Goal: Task Accomplishment & Management: Manage account settings

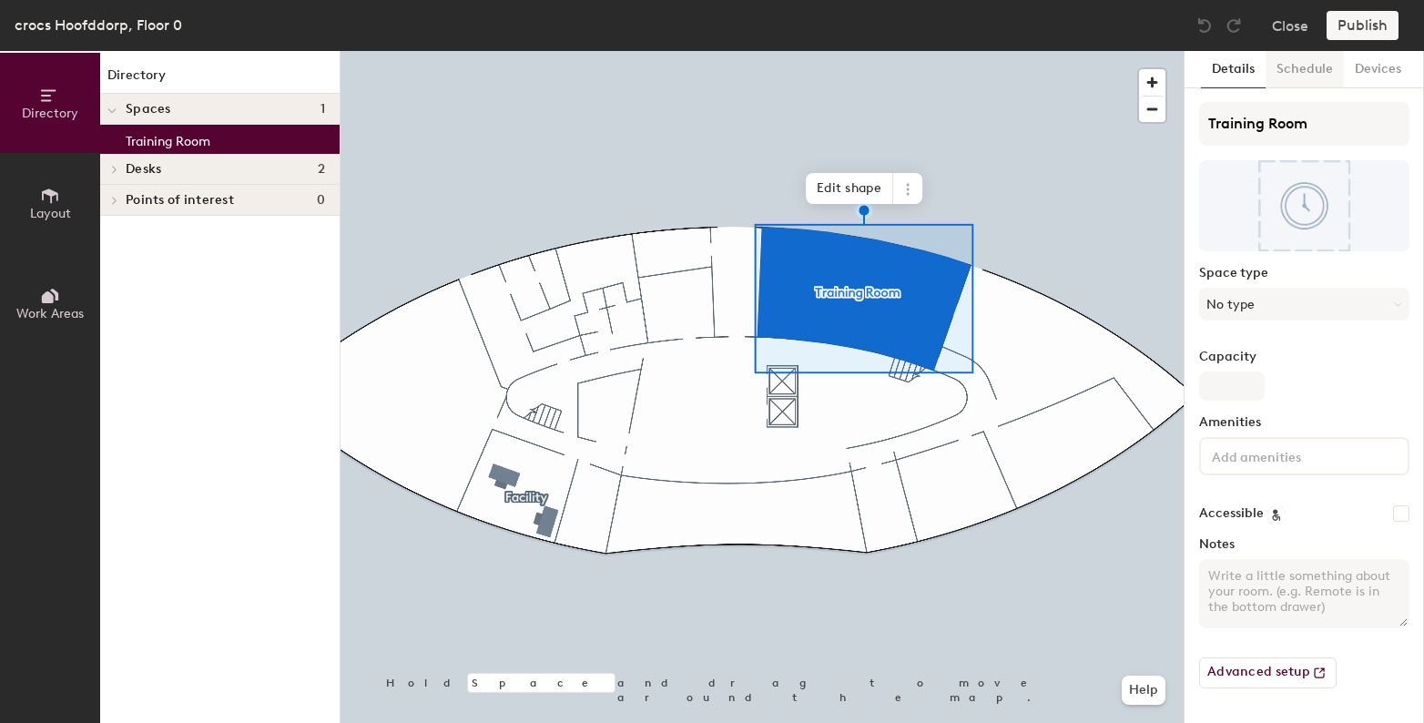
click at [1302, 79] on button "Schedule" at bounding box center [1305, 69] width 78 height 37
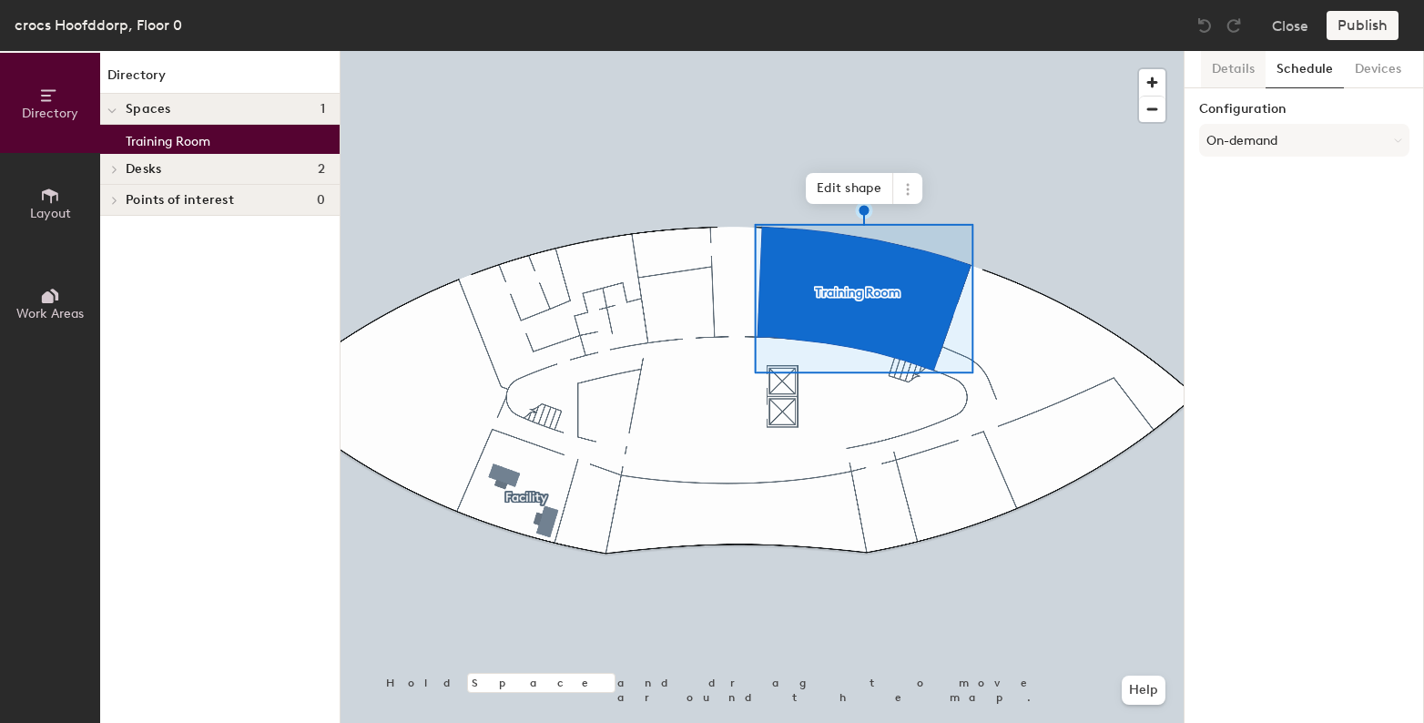
click at [1233, 76] on button "Details" at bounding box center [1233, 69] width 65 height 37
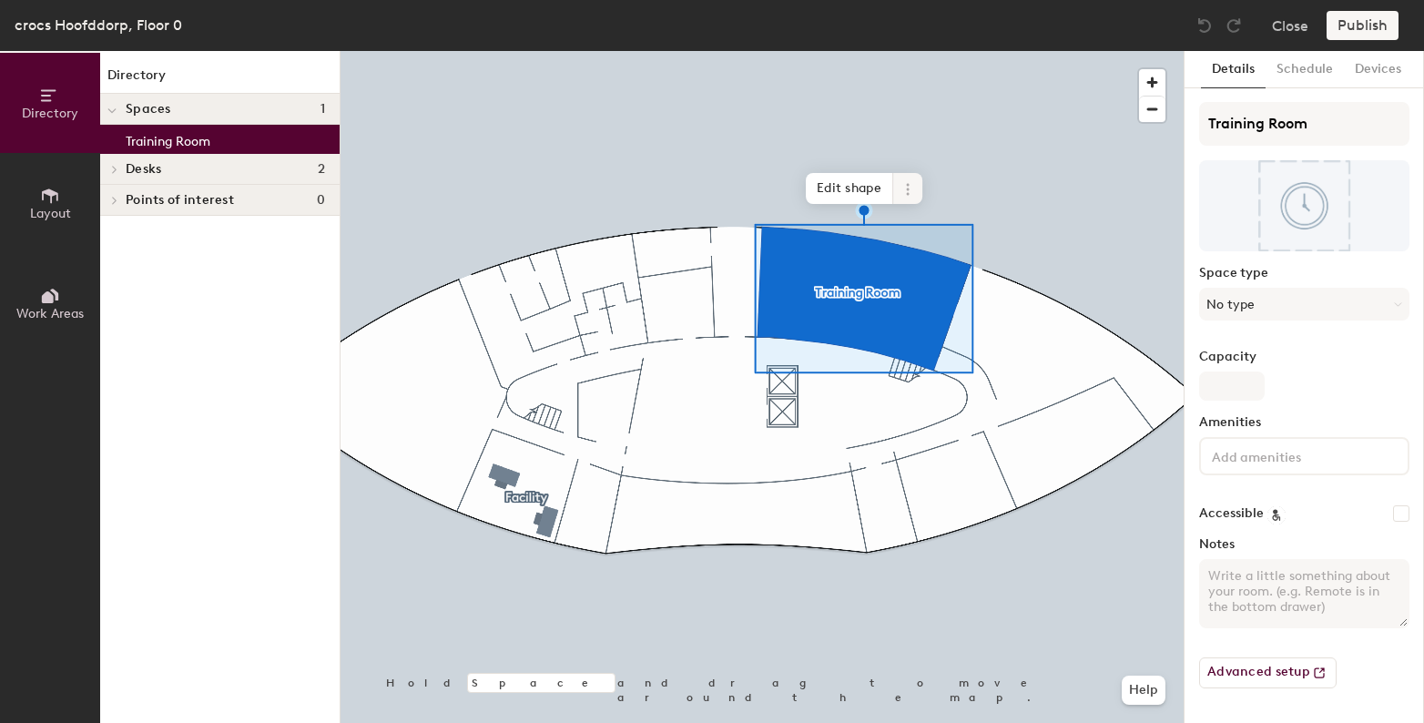
click at [921, 195] on span at bounding box center [907, 188] width 29 height 31
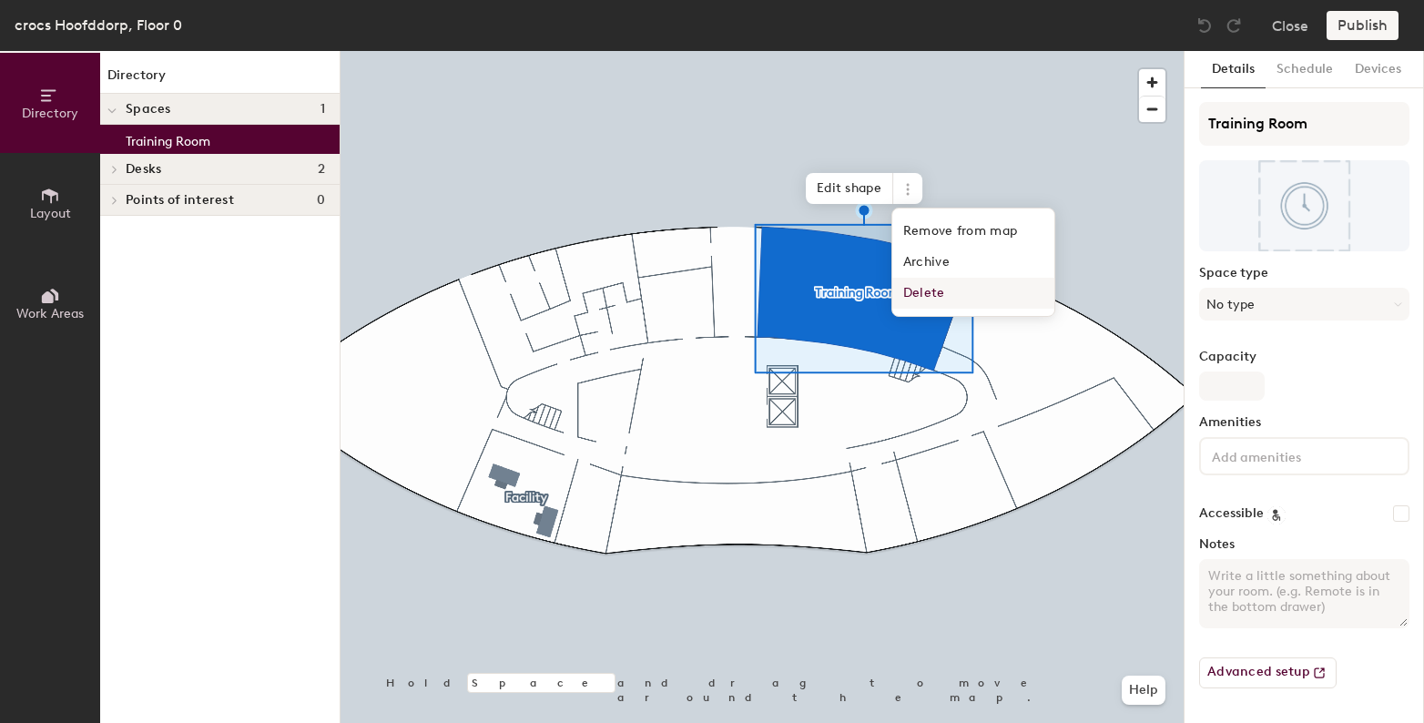
click at [923, 287] on span "Delete" at bounding box center [973, 293] width 162 height 31
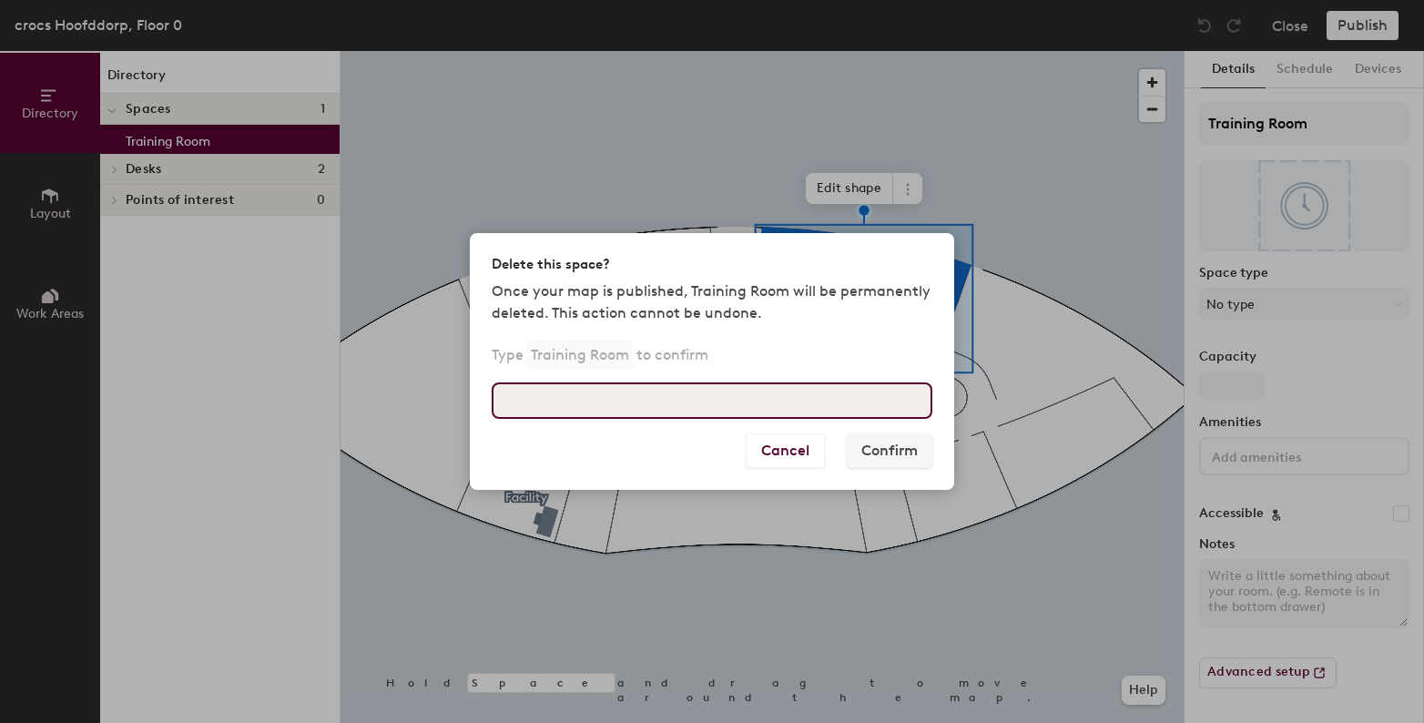
click at [816, 411] on input at bounding box center [712, 400] width 441 height 36
type input "Training Room"
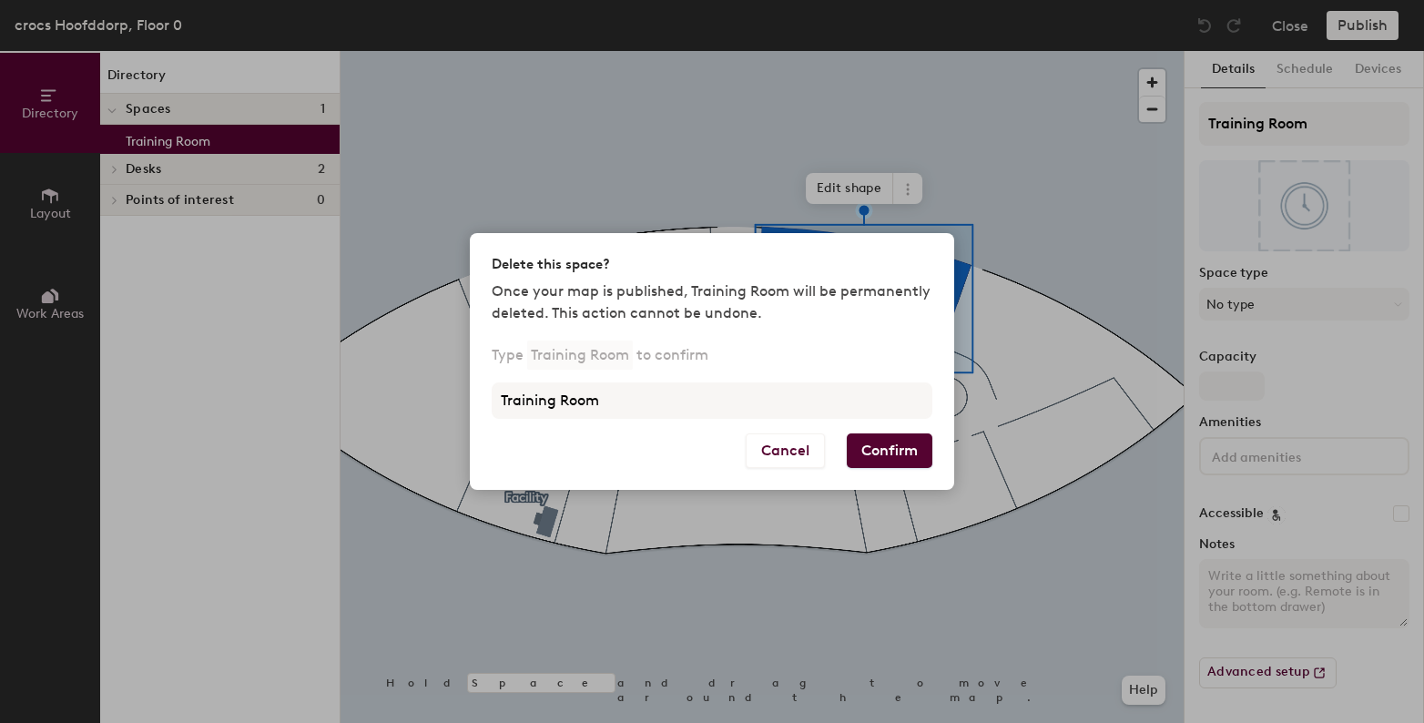
click at [880, 445] on button "Confirm" at bounding box center [890, 450] width 86 height 35
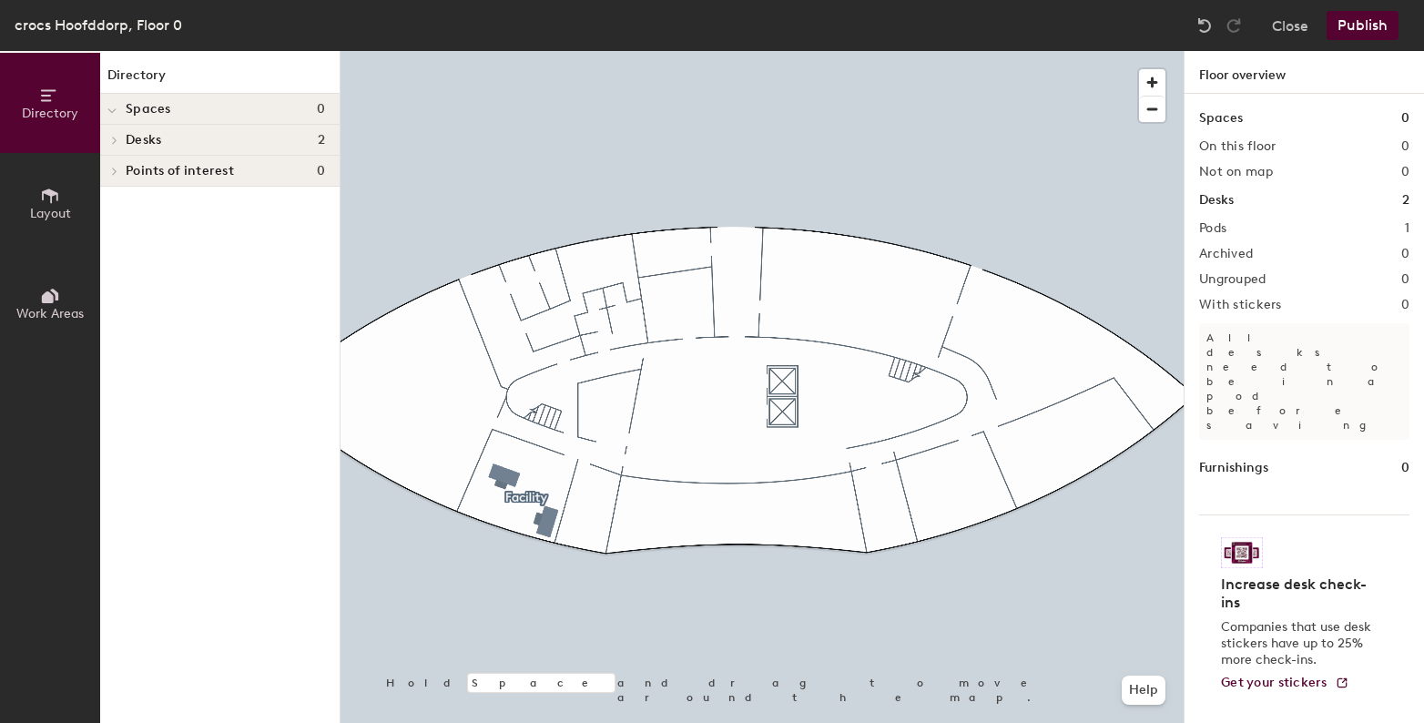
click at [45, 198] on icon at bounding box center [50, 196] width 20 height 20
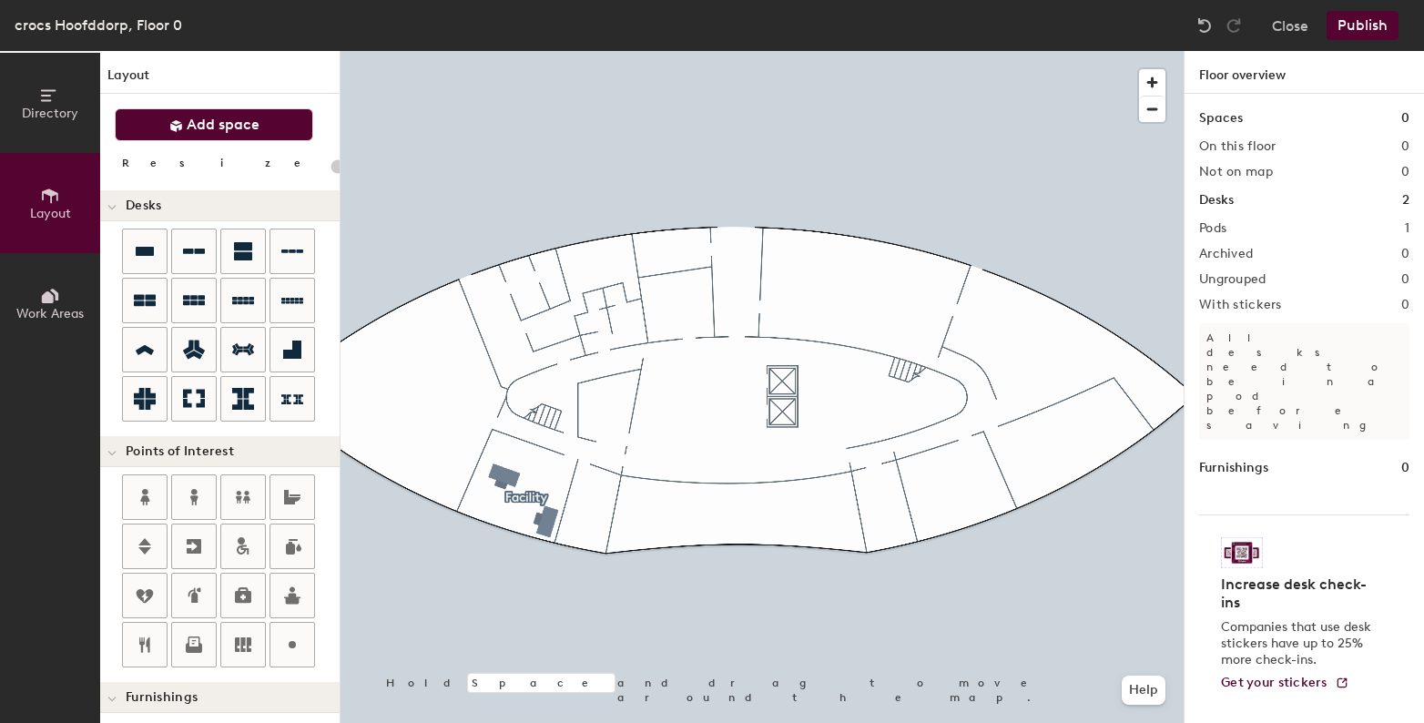
click at [187, 121] on span "Add space" at bounding box center [223, 125] width 73 height 18
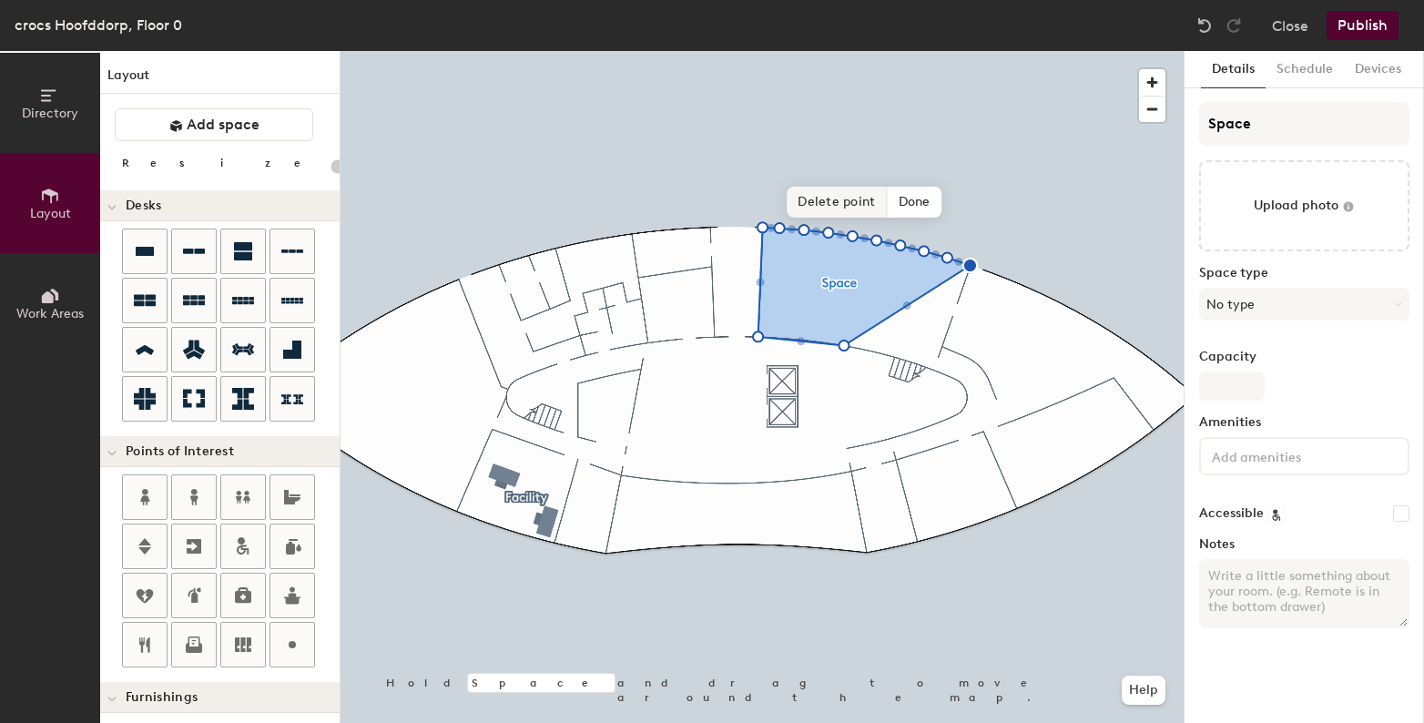
click at [851, 209] on span "Delete point" at bounding box center [837, 202] width 100 height 31
click at [809, 215] on span "Delete point" at bounding box center [825, 202] width 100 height 31
click at [818, 202] on span "Delete point" at bounding box center [813, 202] width 100 height 31
click at [801, 209] on span "Delete point" at bounding box center [802, 202] width 100 height 31
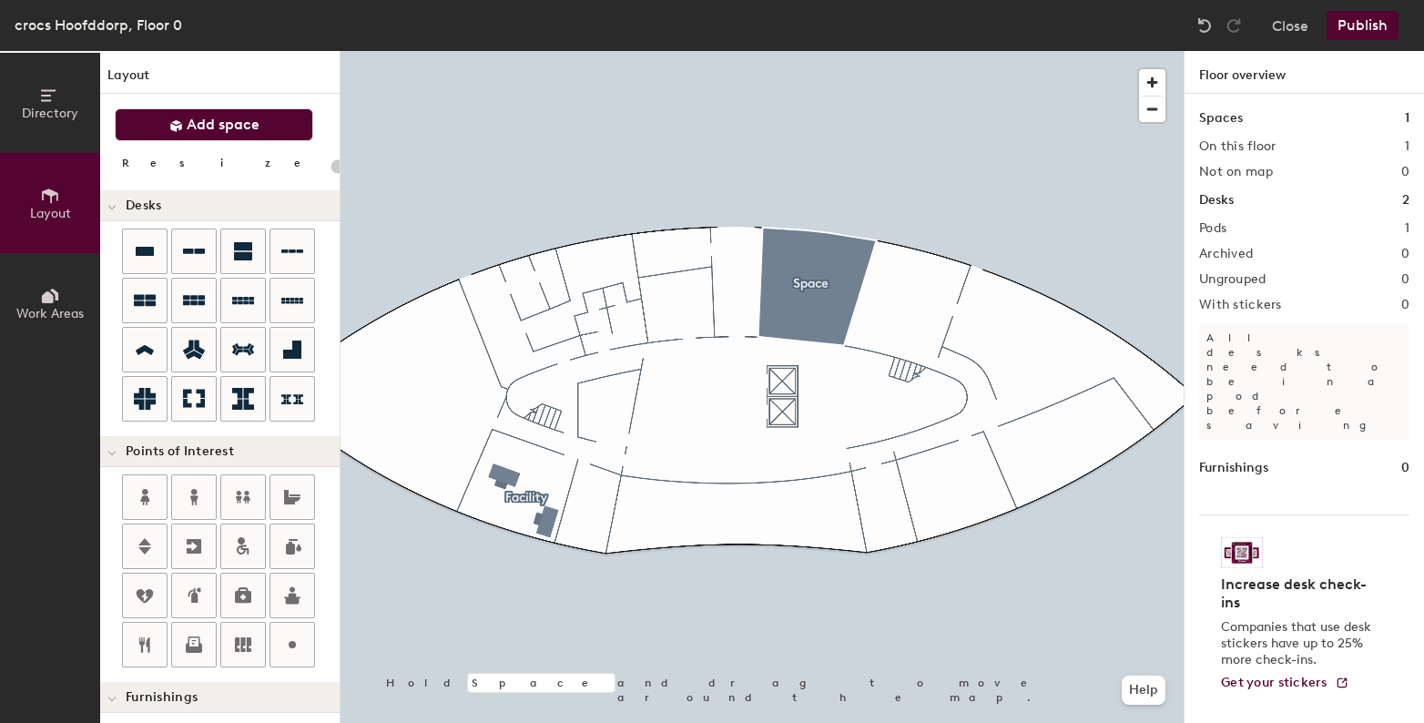
drag, startPoint x: 181, startPoint y: 128, endPoint x: 209, endPoint y: 137, distance: 29.4
click at [181, 129] on icon at bounding box center [176, 126] width 14 height 14
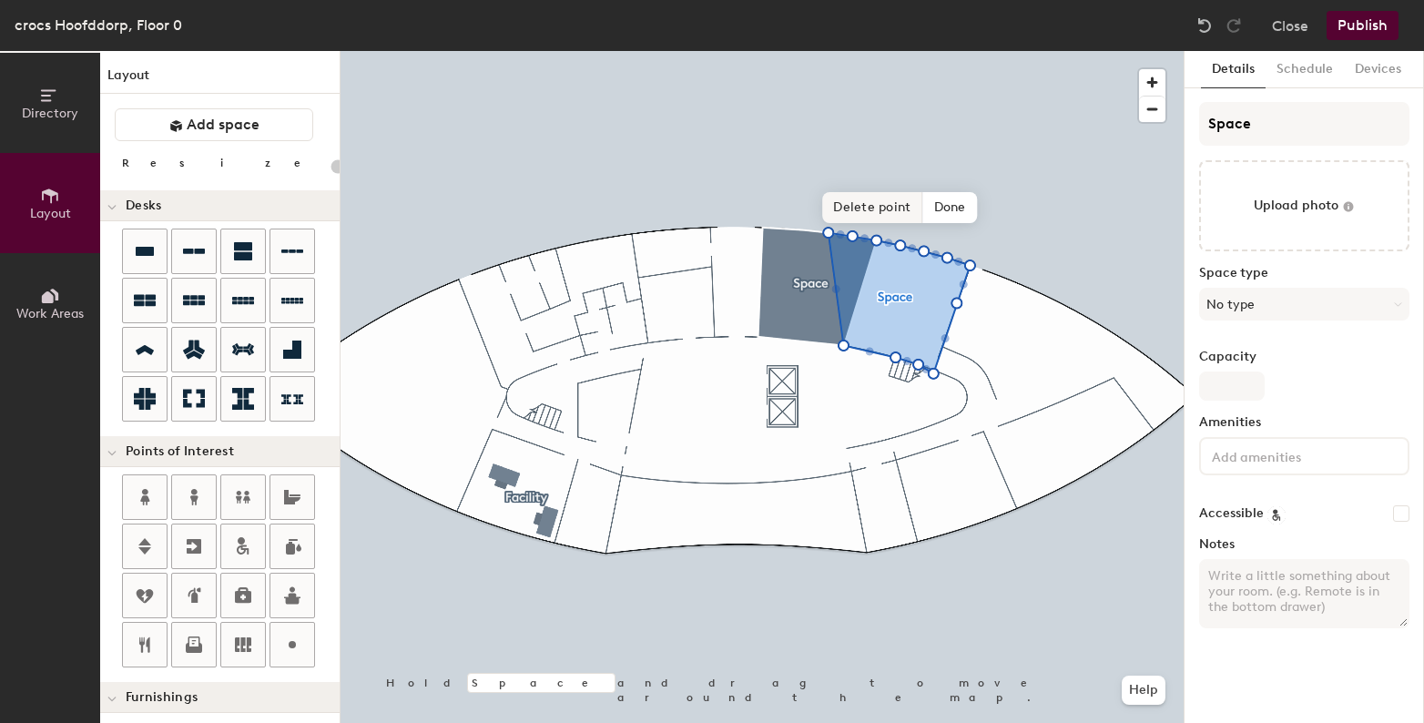
click at [837, 209] on span "Delete point" at bounding box center [872, 207] width 100 height 31
click at [859, 211] on span "Delete point" at bounding box center [879, 211] width 100 height 31
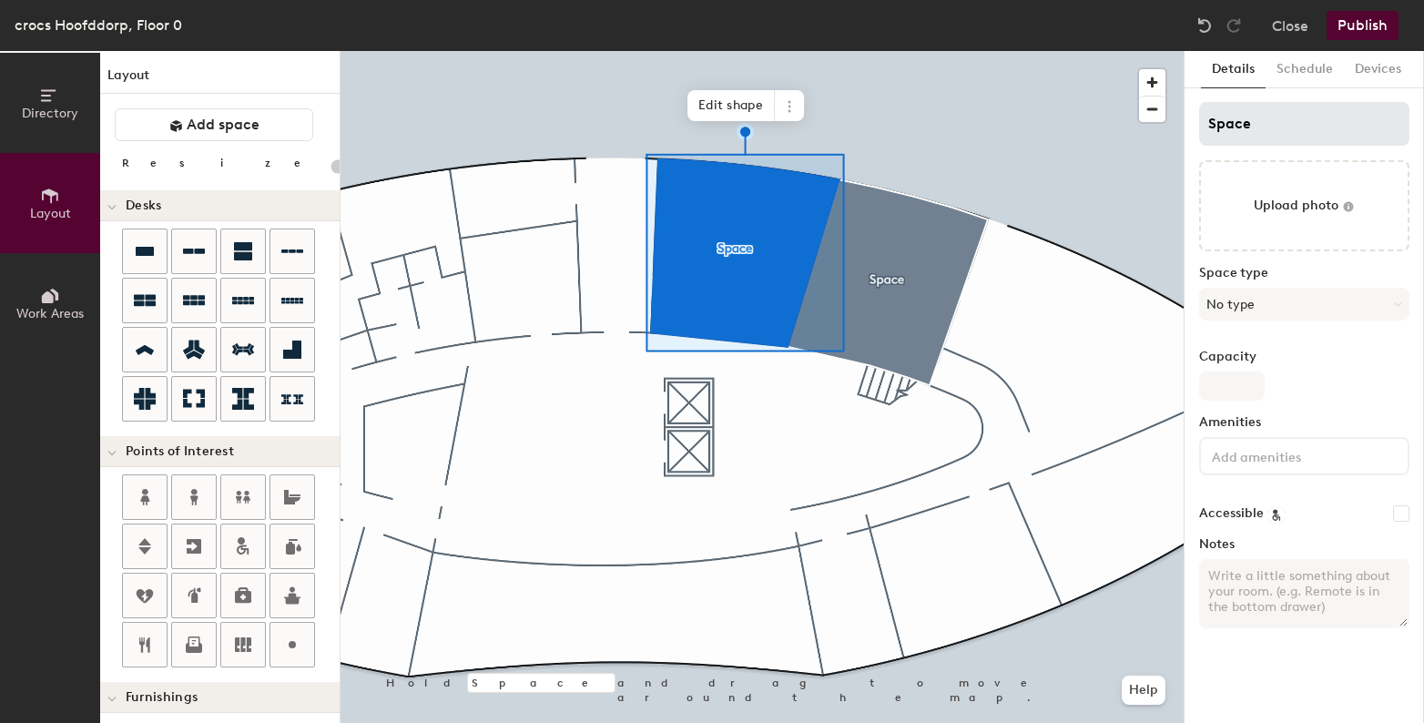
type input "20"
click at [1317, 121] on input "Space" at bounding box center [1304, 124] width 210 height 44
type input "B"
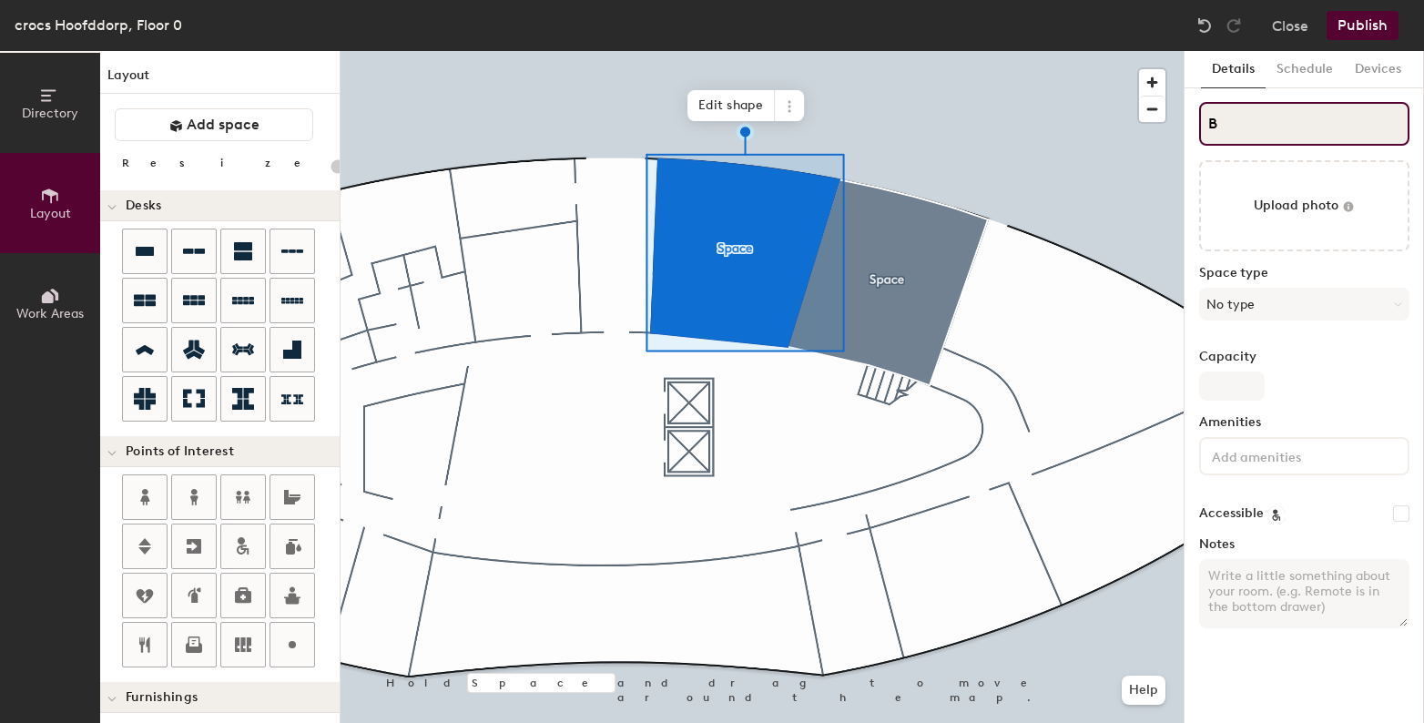
type input "20"
type input "Berl"
type input "20"
type input "Berlin"
type input "20"
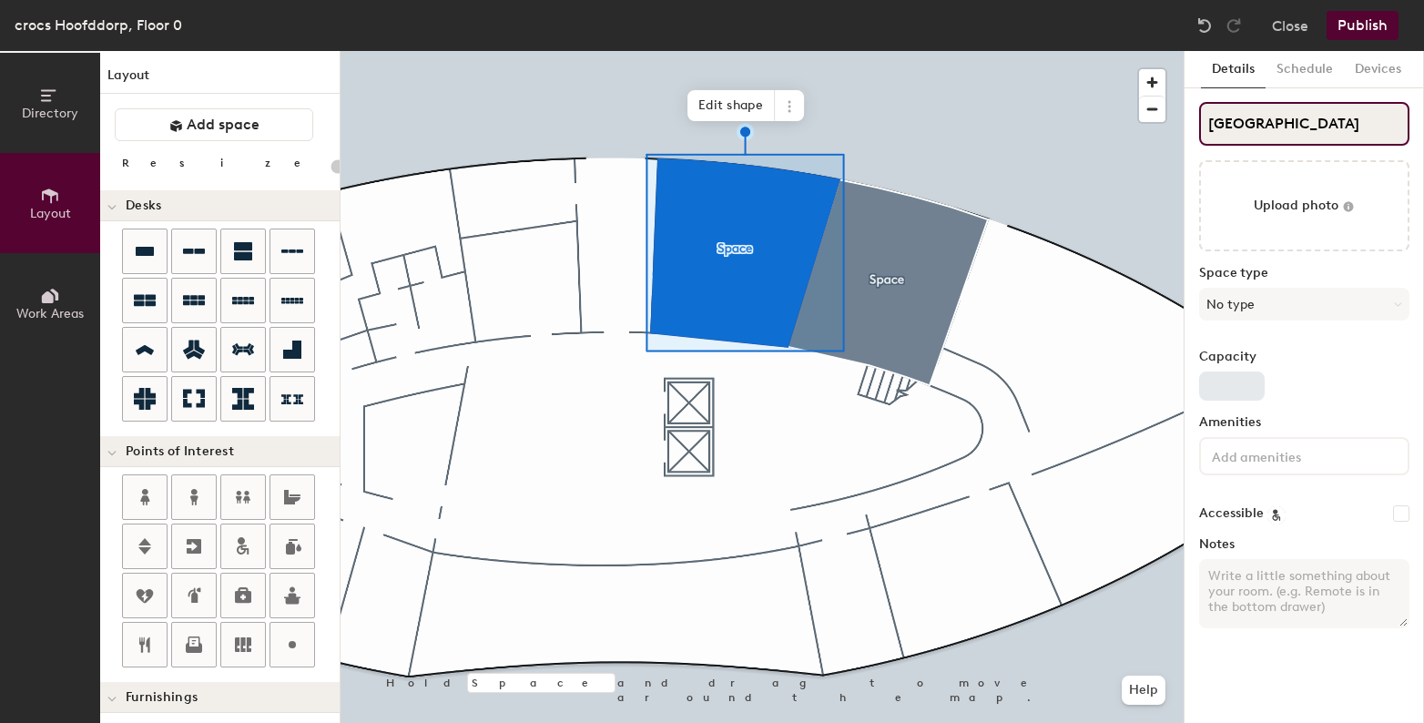
type input "Berlin"
click at [1222, 397] on input "Capacity" at bounding box center [1232, 385] width 66 height 29
type input "20"
type input "2"
type input "20"
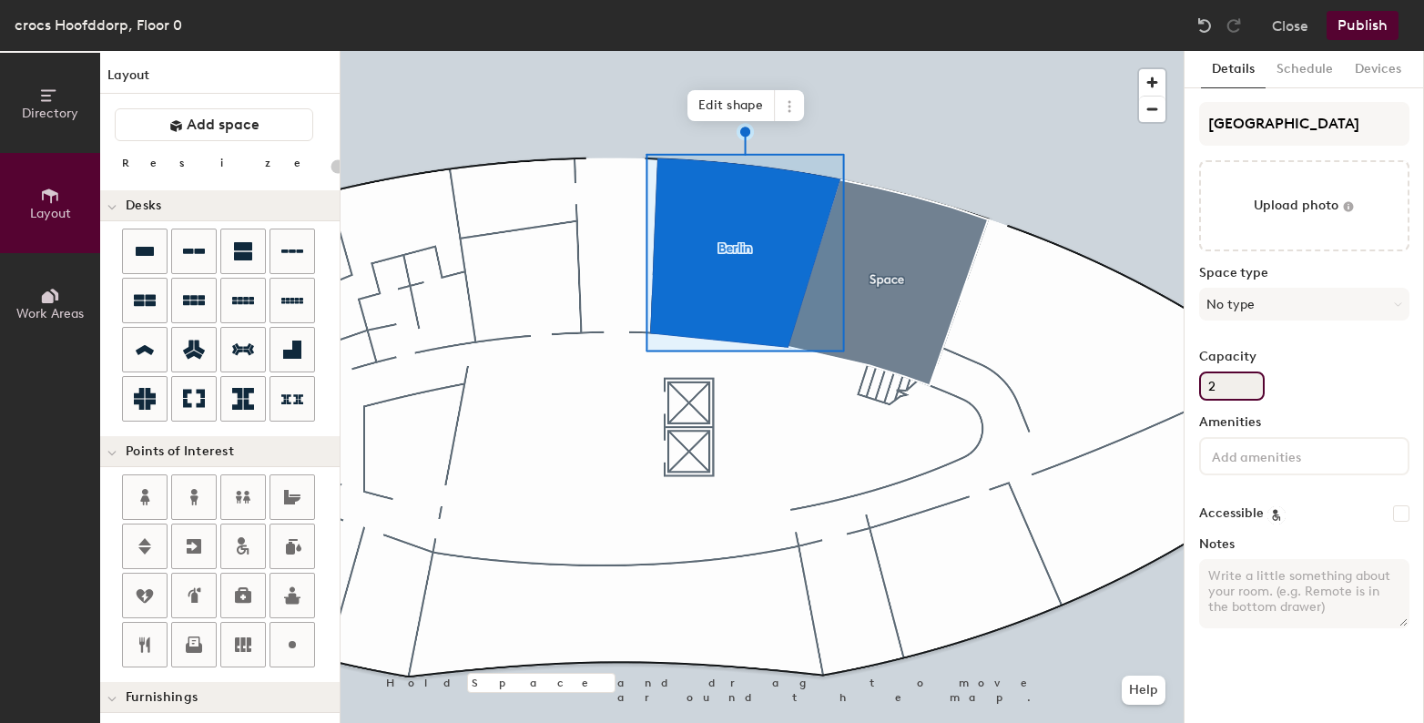
type input "20"
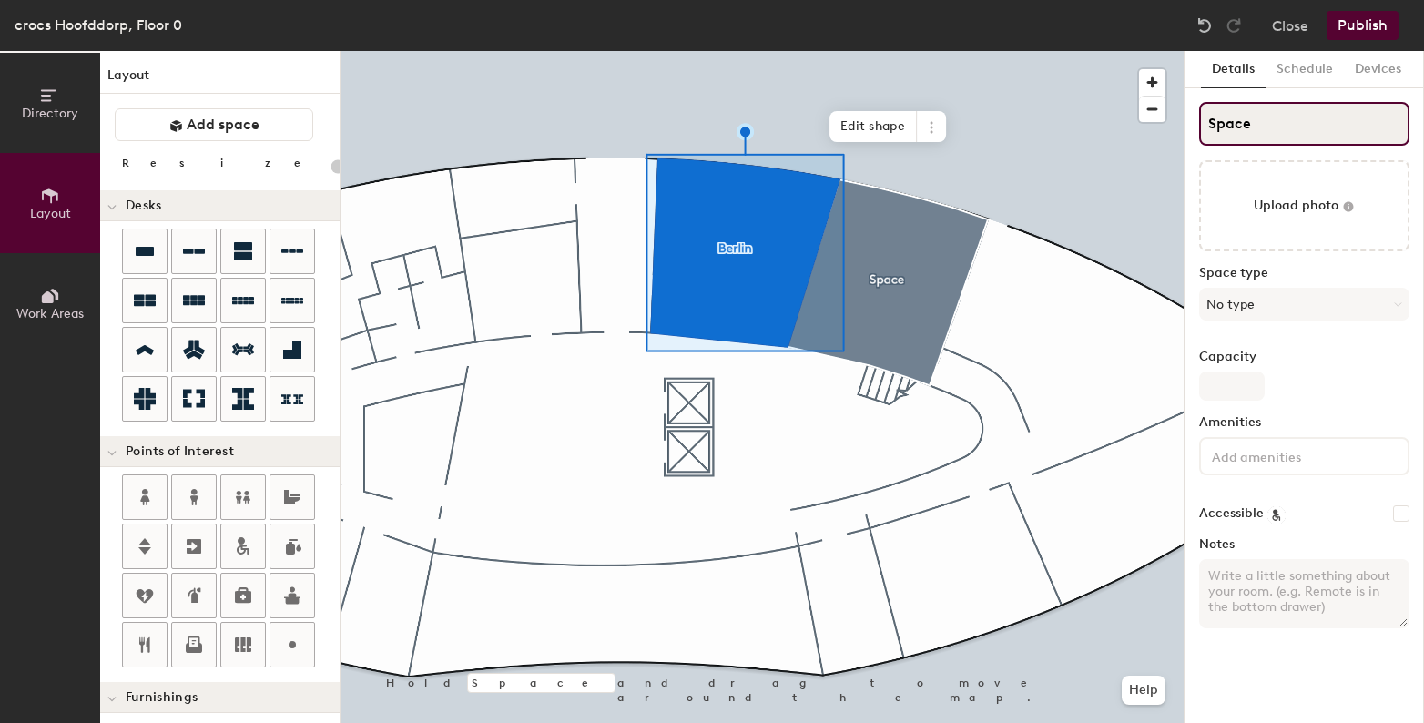
click at [1337, 105] on input "Space" at bounding box center [1304, 124] width 210 height 44
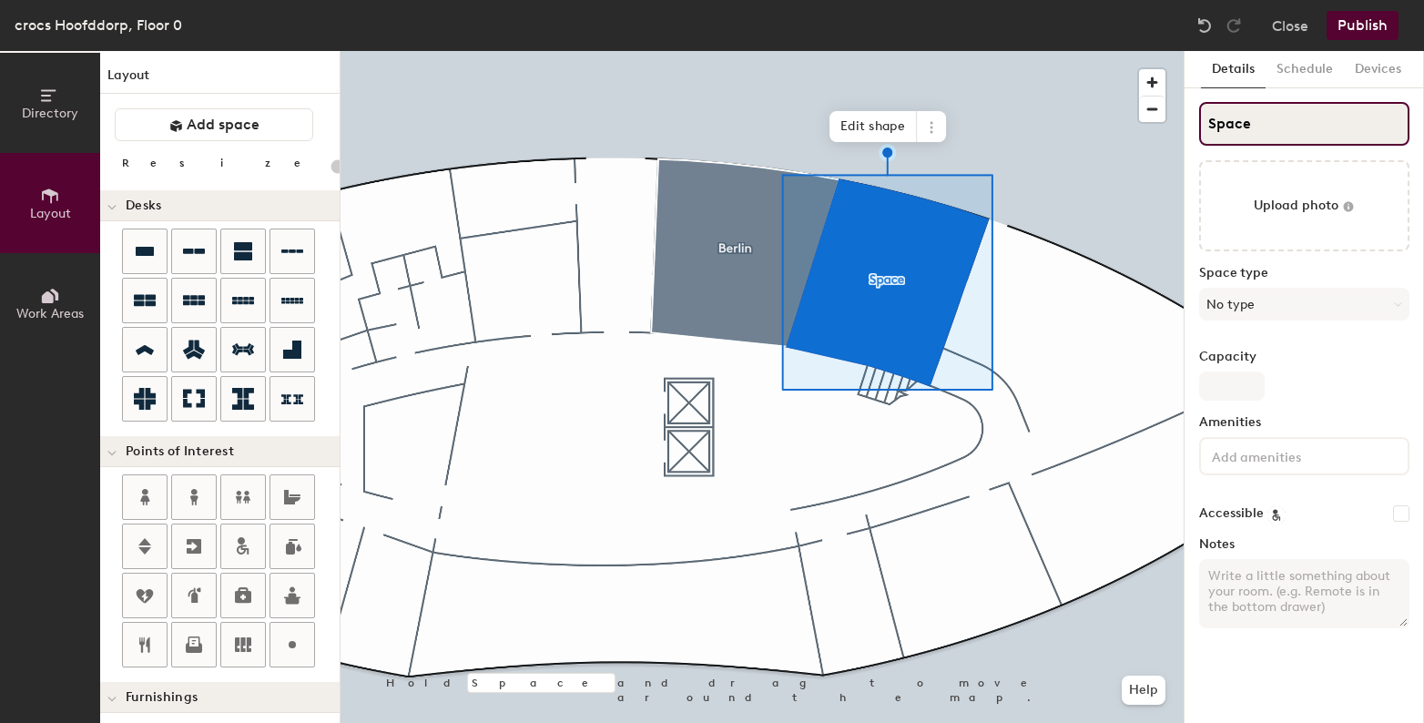
click at [1337, 105] on input "Space" at bounding box center [1304, 124] width 210 height 44
type input "20"
type input "A"
type input "20"
type input "Athen"
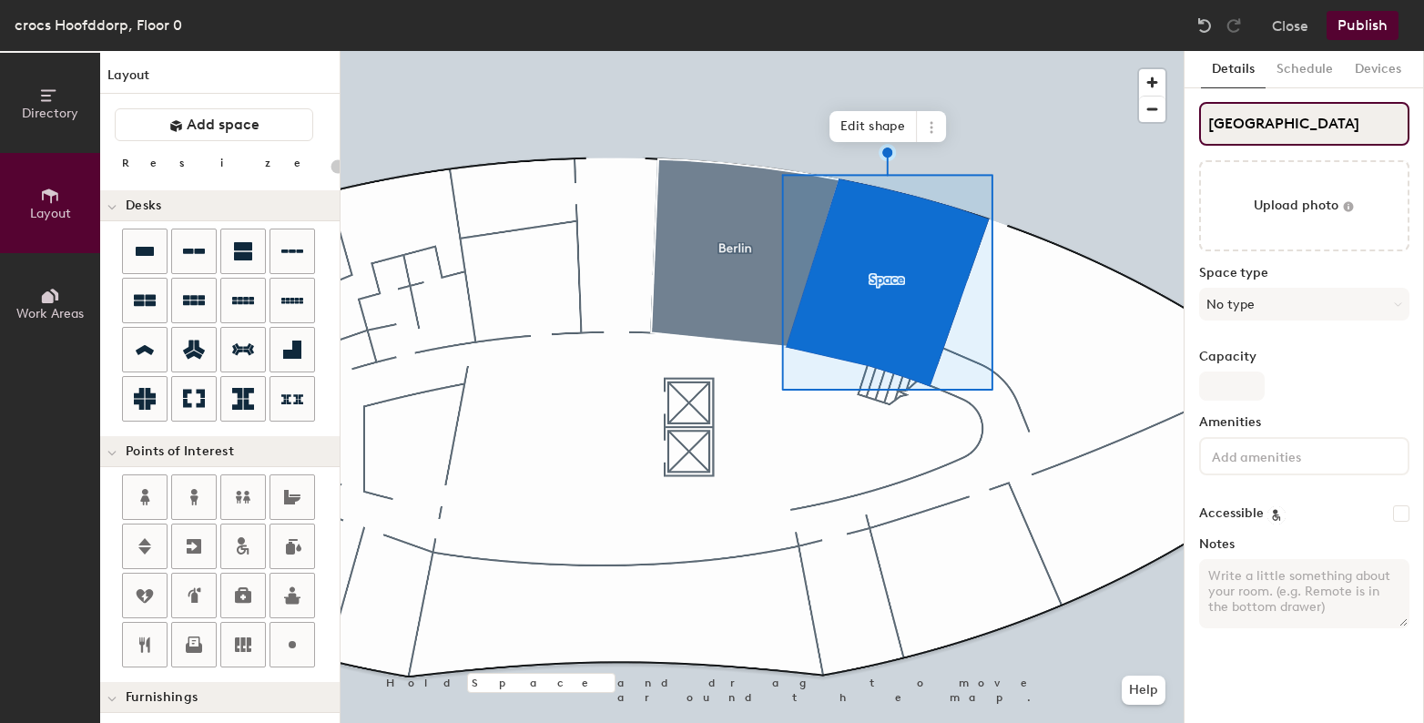
type input "20"
type input "Athens"
type input "20"
type input "Athens"
click at [1226, 390] on input "Capacity" at bounding box center [1232, 385] width 66 height 29
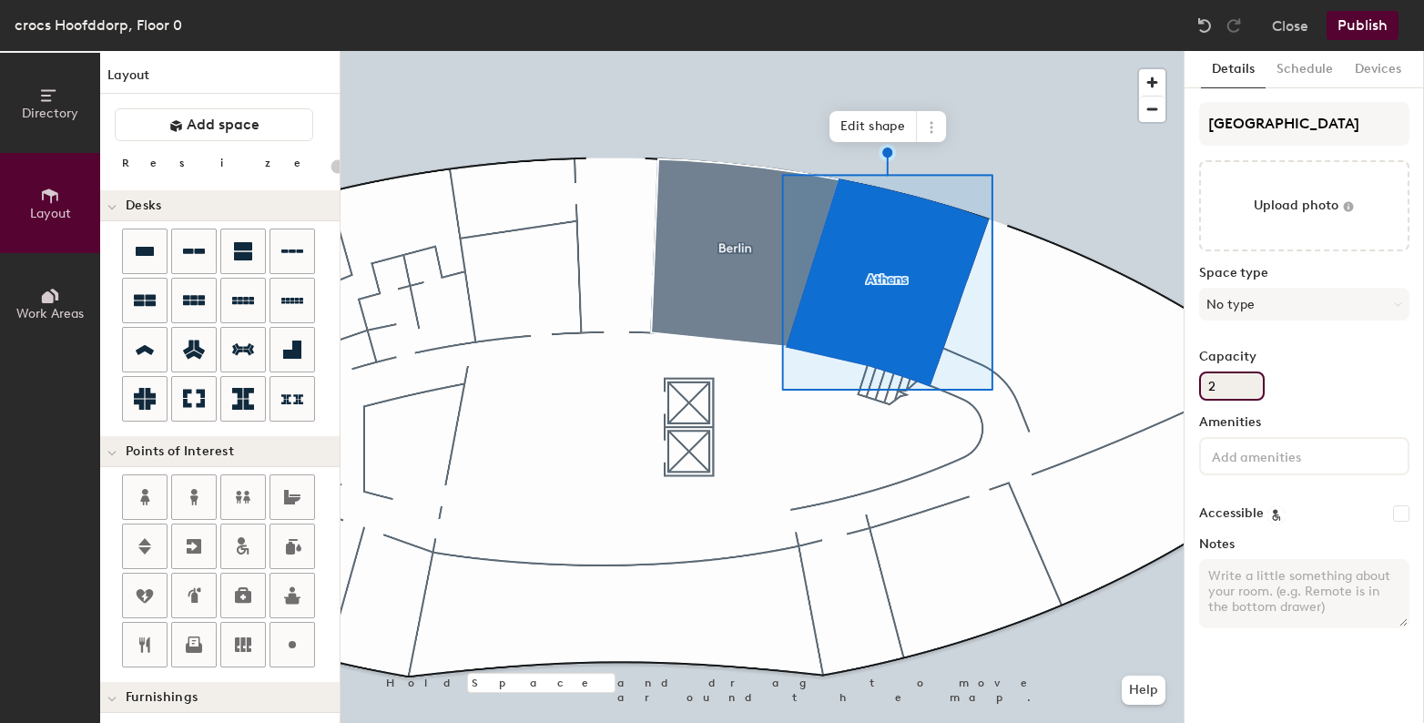
type input "20"
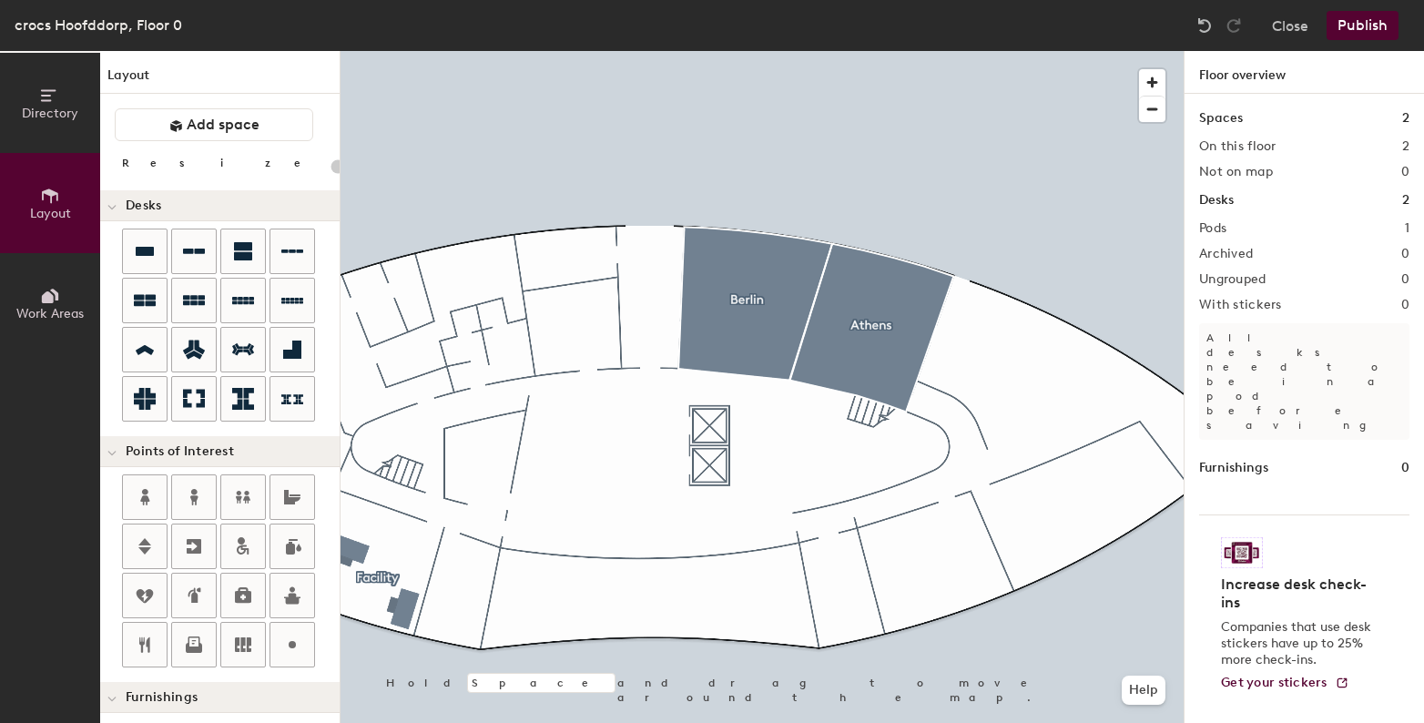
click at [871, 604] on div "Directory Layout Work Areas Layout Add space Resize Desks Points of Interest Fu…" at bounding box center [712, 387] width 1424 height 672
type input "180"
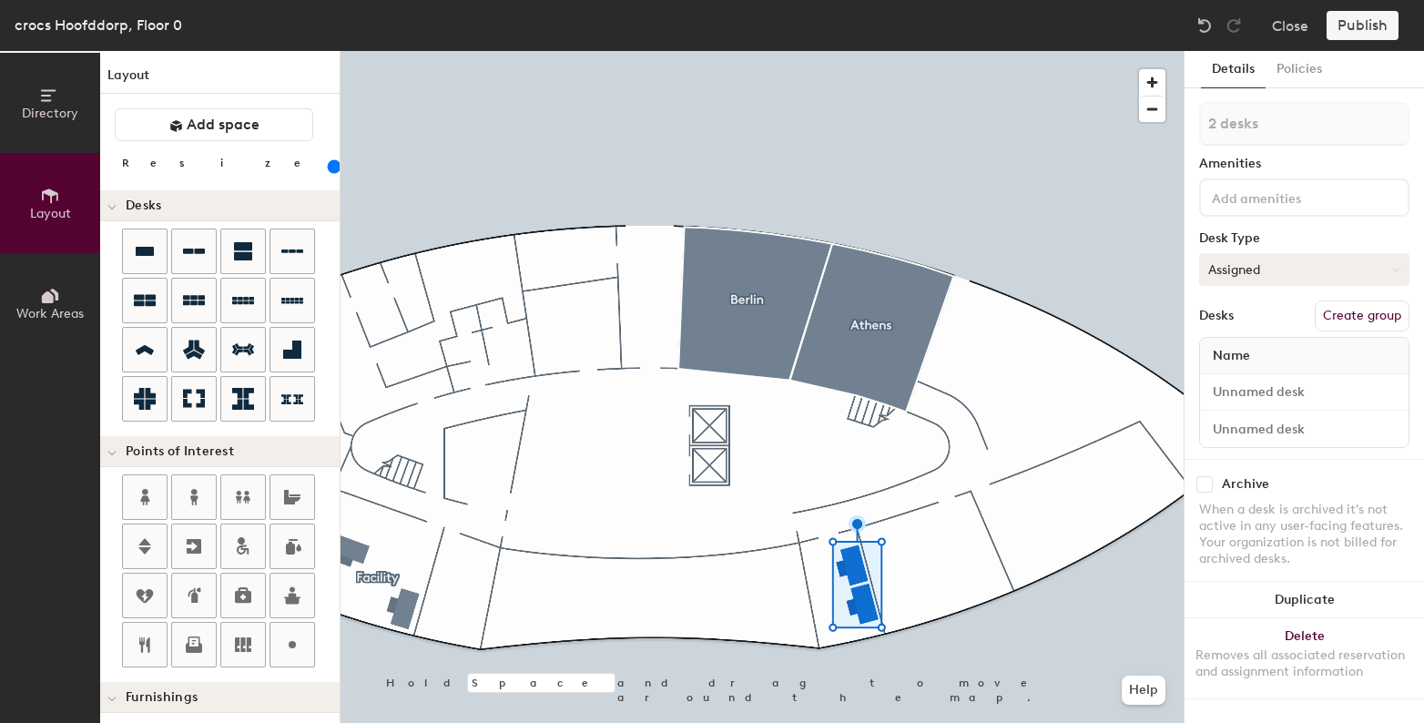
click at [1332, 272] on button "Assigned" at bounding box center [1304, 269] width 210 height 33
click at [1295, 380] on div "Hoteled" at bounding box center [1291, 380] width 182 height 27
click at [1294, 274] on button "Hoteled" at bounding box center [1304, 269] width 210 height 33
click at [1265, 331] on div "Assigned" at bounding box center [1291, 325] width 182 height 27
click at [1355, 309] on button "Create group" at bounding box center [1362, 315] width 95 height 31
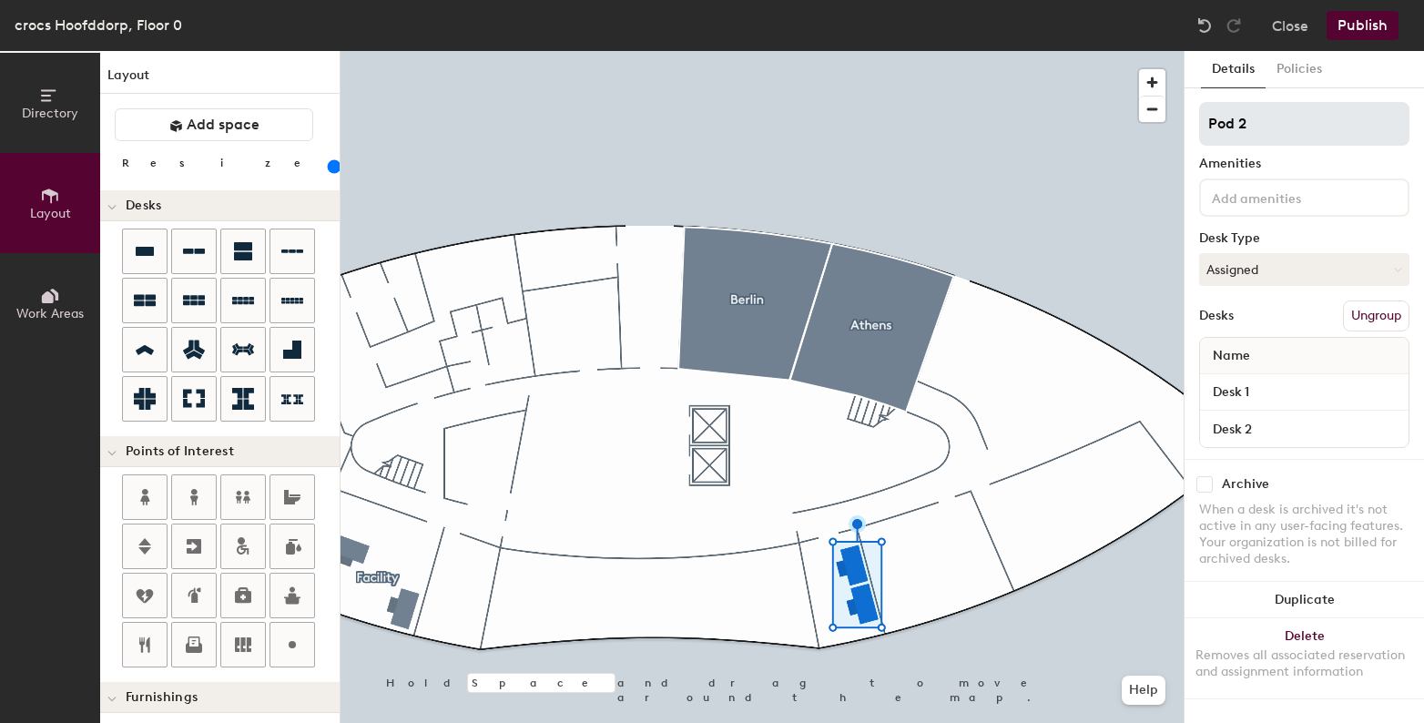
click at [1265, 140] on input "Pod 2" at bounding box center [1304, 124] width 210 height 44
type input "Recruitment"
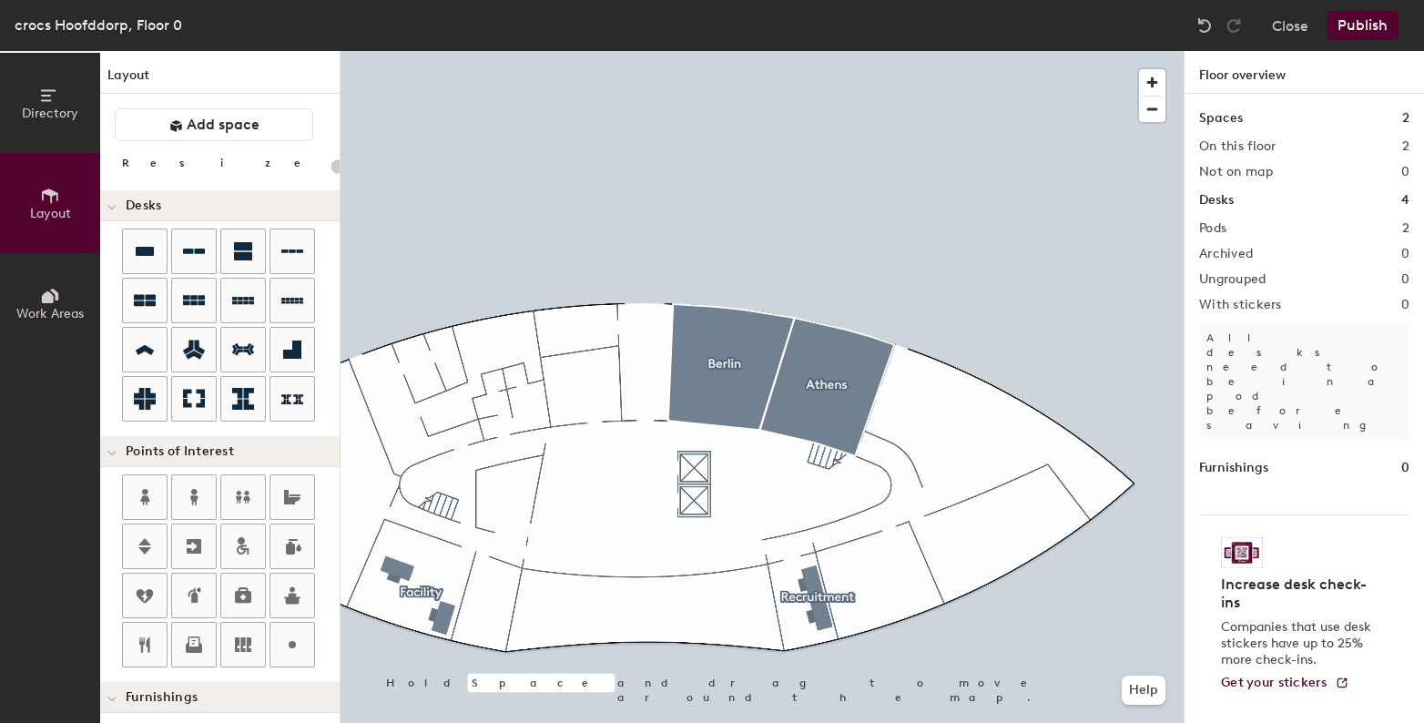
click at [1361, 25] on button "Publish" at bounding box center [1363, 25] width 72 height 29
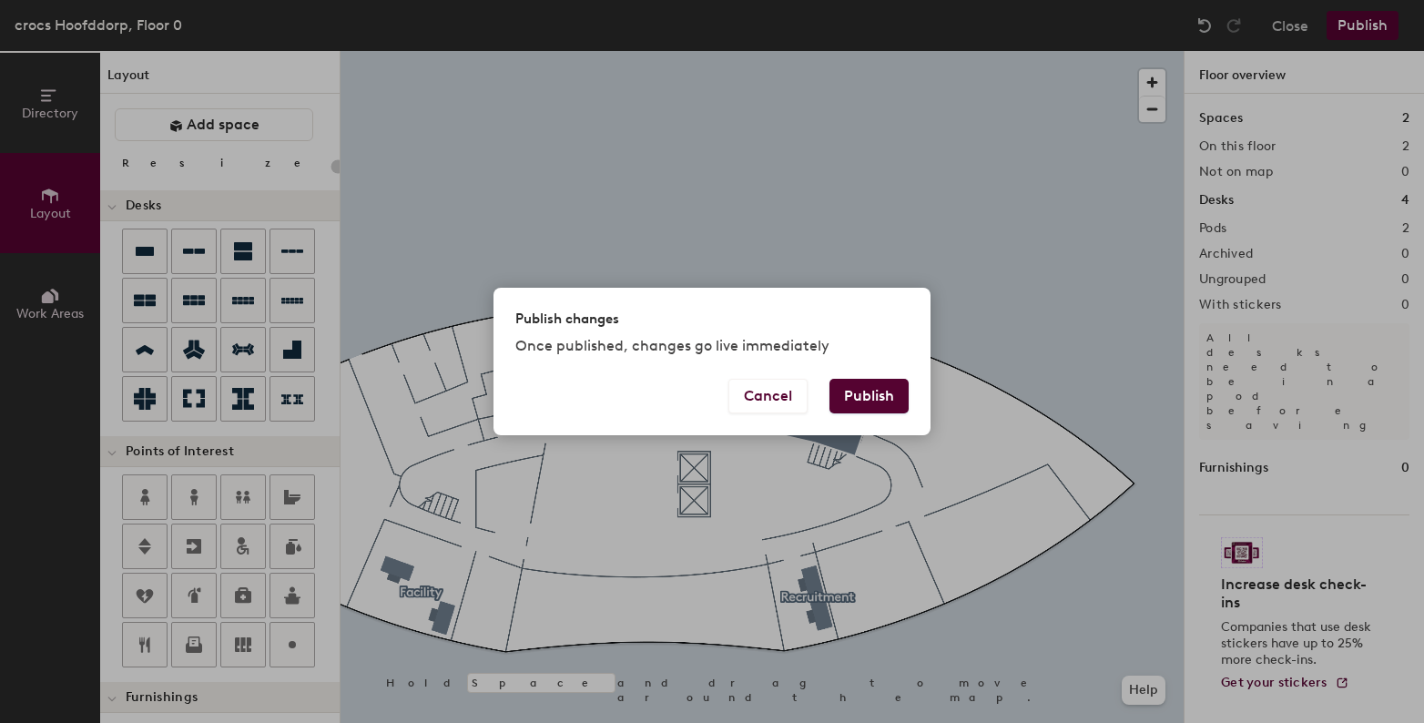
click at [884, 375] on div "Publish changes Once published, changes go live immediately" at bounding box center [711, 333] width 437 height 90
click at [871, 392] on button "Publish" at bounding box center [868, 396] width 79 height 35
type input "20"
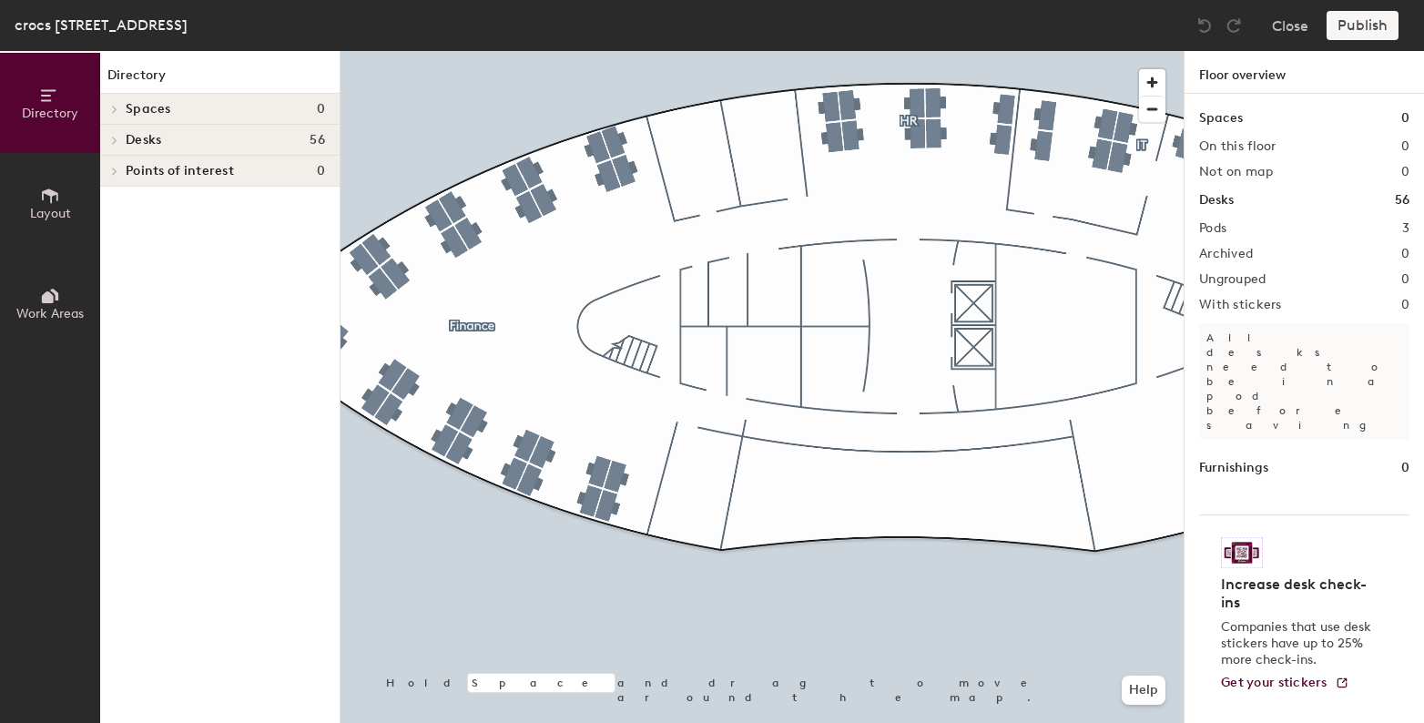
click at [57, 206] on span "Layout" at bounding box center [50, 213] width 41 height 15
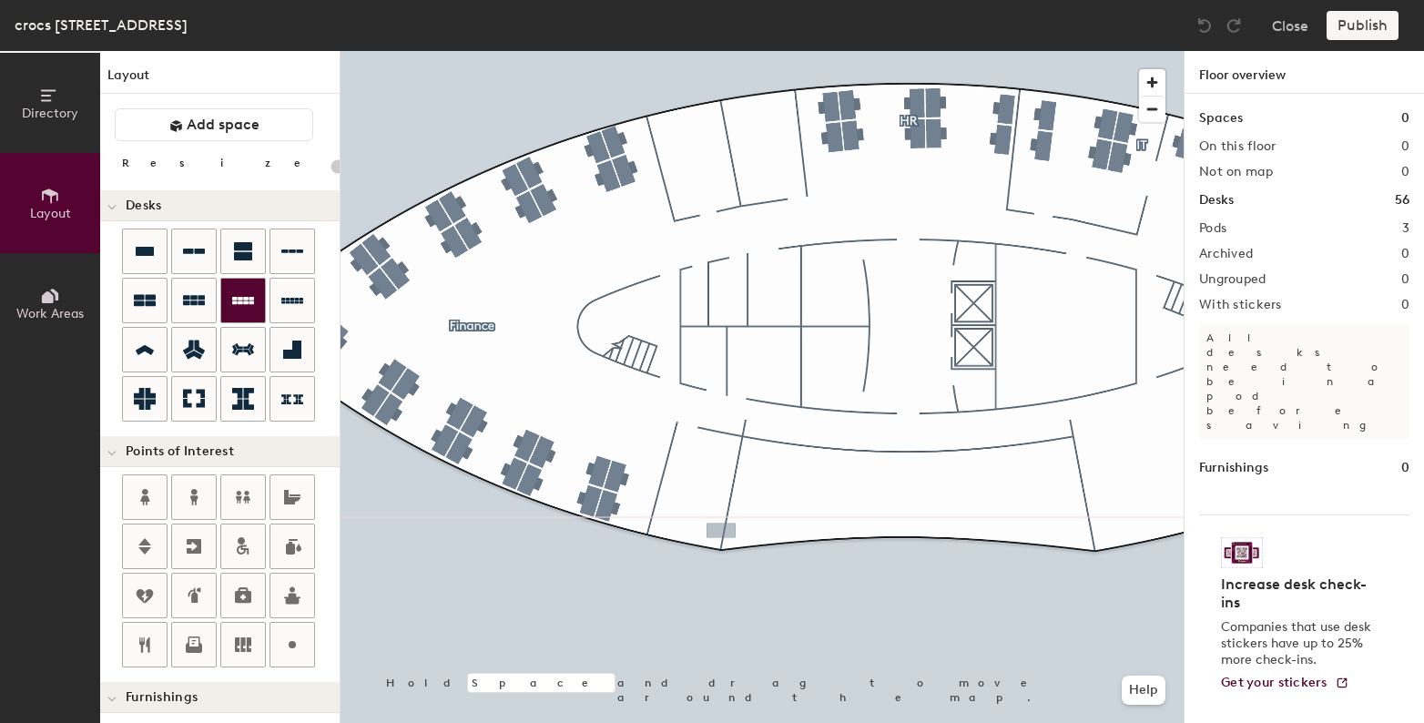
click at [721, 531] on div "Directory Layout Work Areas Layout Add space Resize Desks Points of Interest Fu…" at bounding box center [712, 387] width 1424 height 672
type input "120"
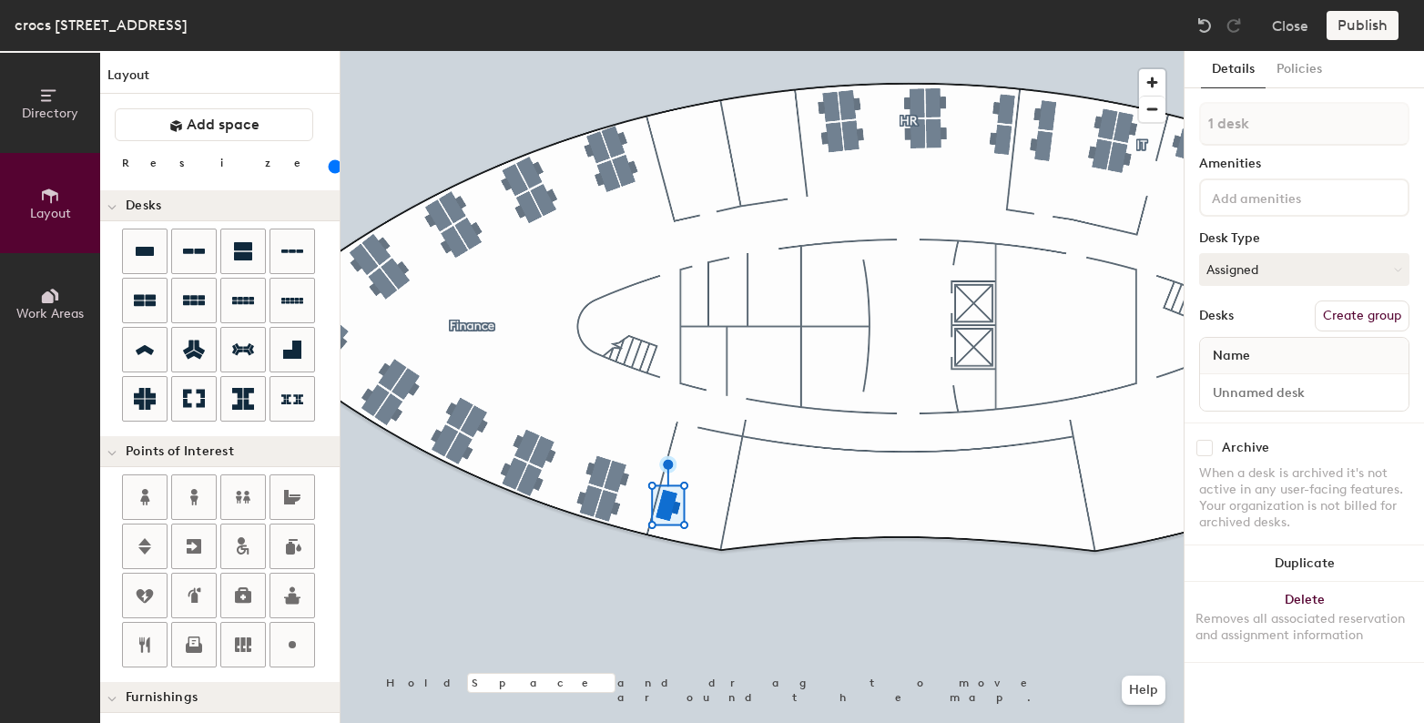
click at [1327, 309] on button "Create group" at bounding box center [1362, 315] width 95 height 31
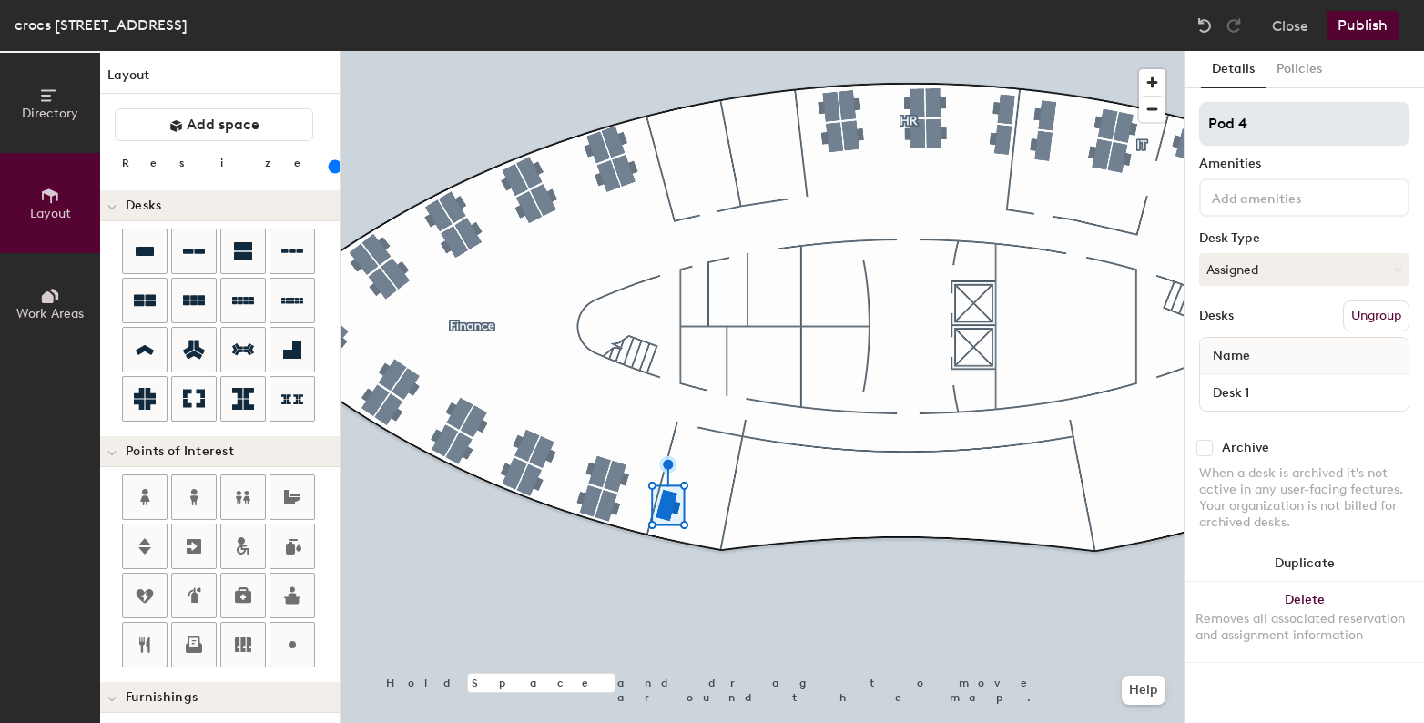
click at [1244, 118] on input "Pod 4" at bounding box center [1304, 124] width 210 height 44
type input "VP Finance"
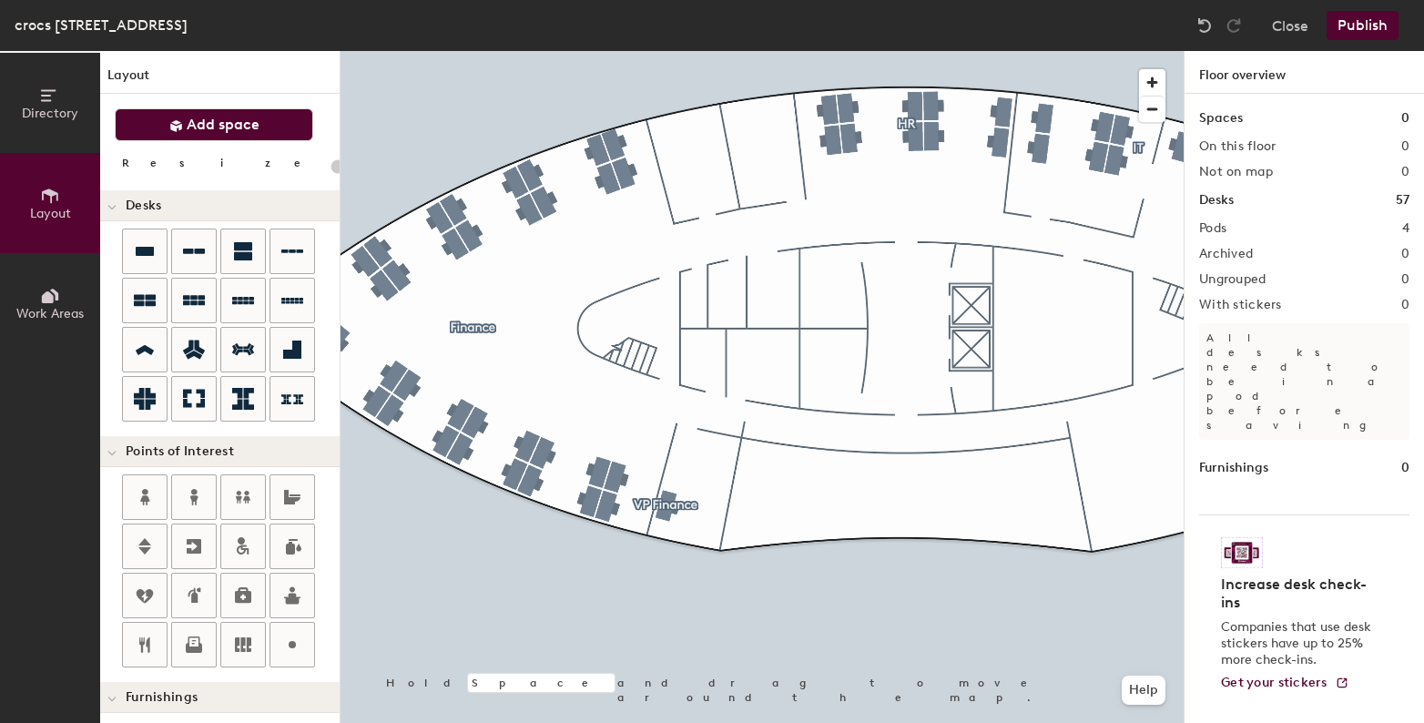
click at [250, 130] on span "Add space" at bounding box center [223, 125] width 73 height 18
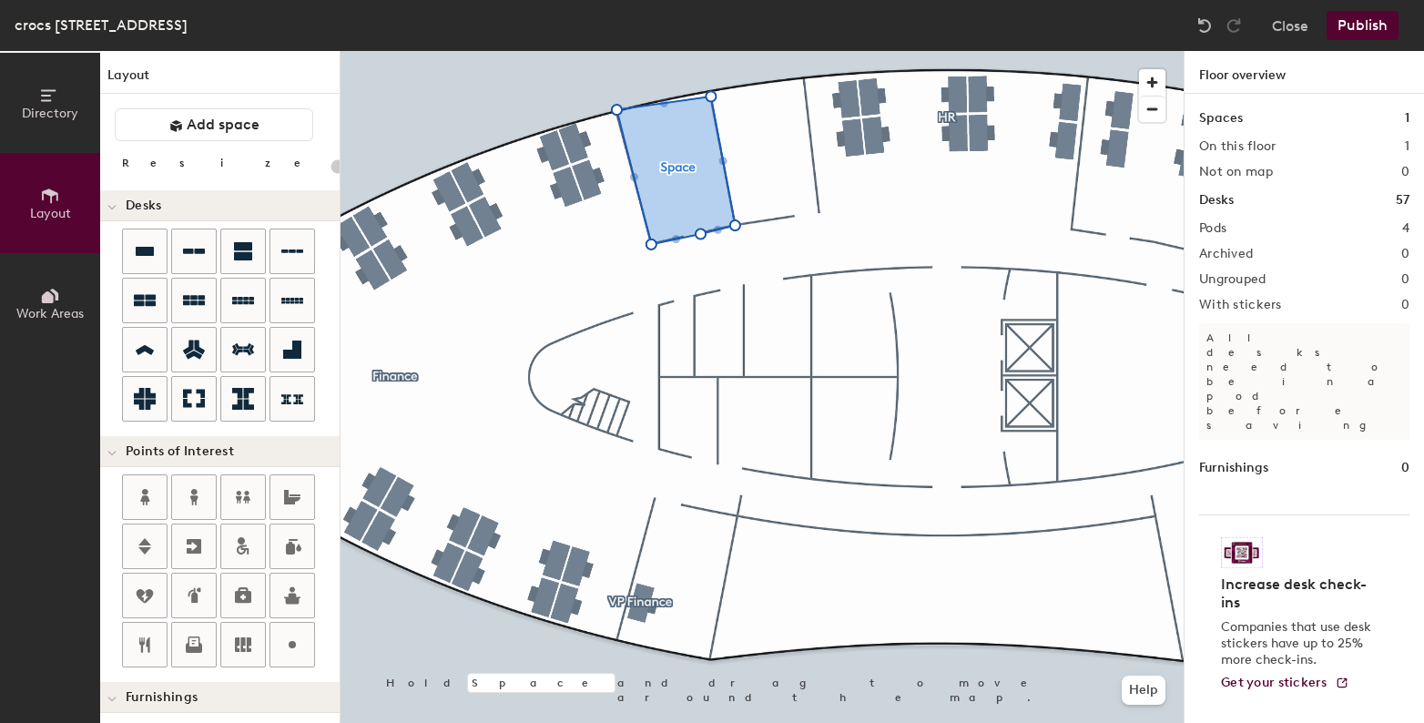
click at [701, 51] on div at bounding box center [762, 51] width 843 height 0
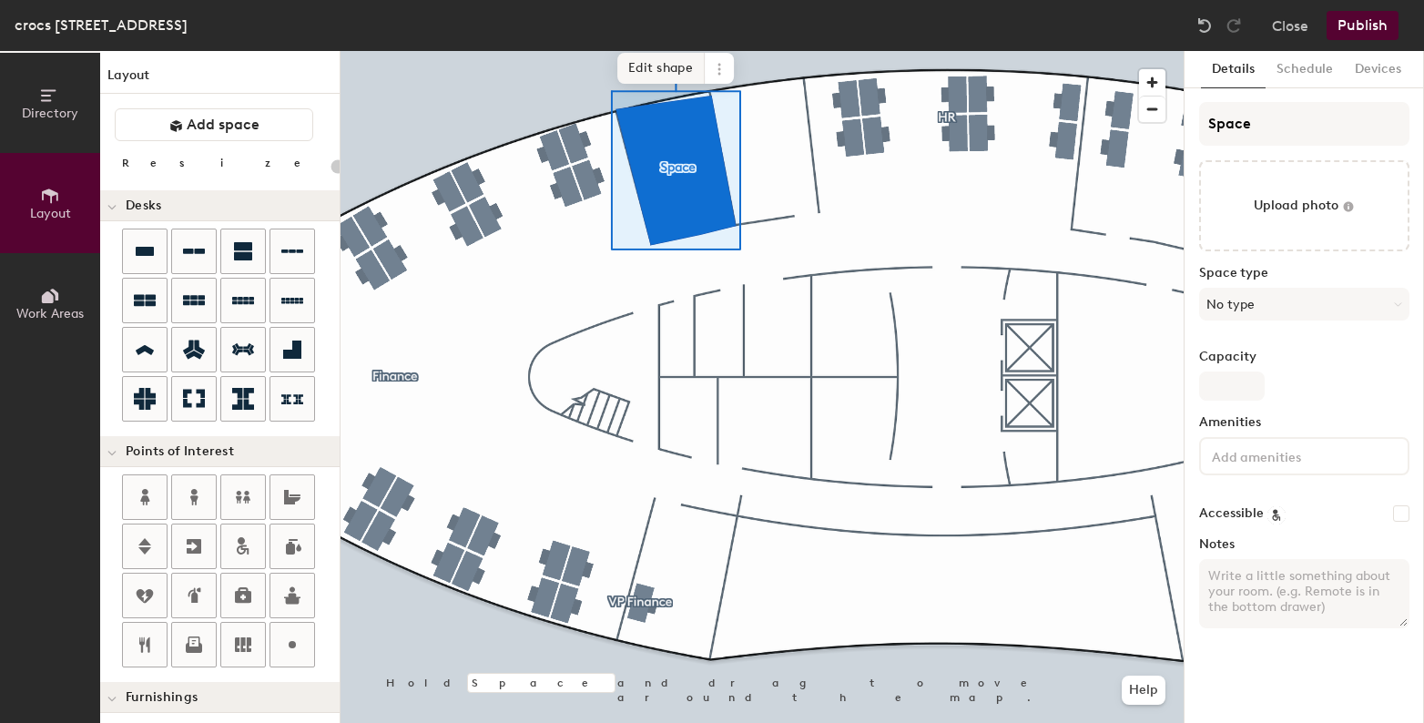
click at [681, 76] on span "Edit shape" at bounding box center [660, 68] width 87 height 31
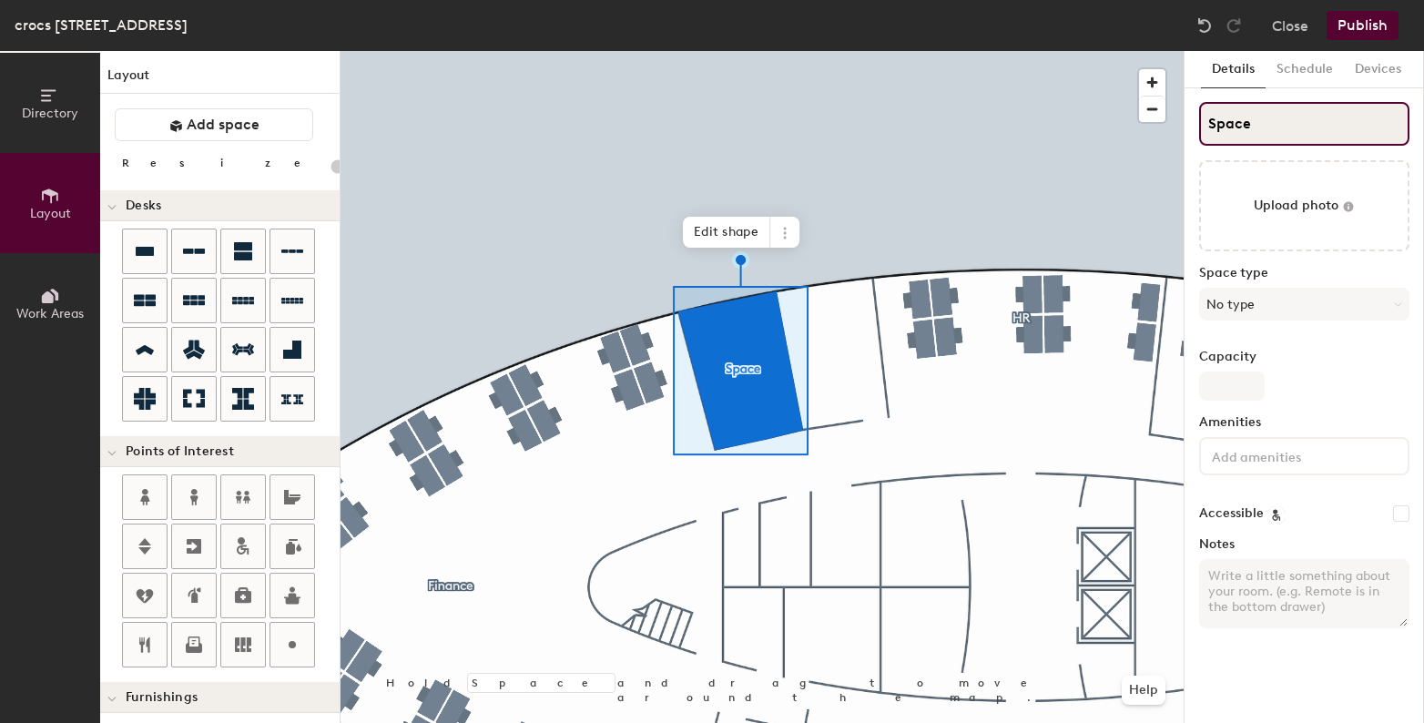
click at [1243, 135] on input "Space" at bounding box center [1304, 124] width 210 height 44
type input "20"
click at [1243, 135] on input "Space" at bounding box center [1304, 124] width 210 height 44
type input "Du"
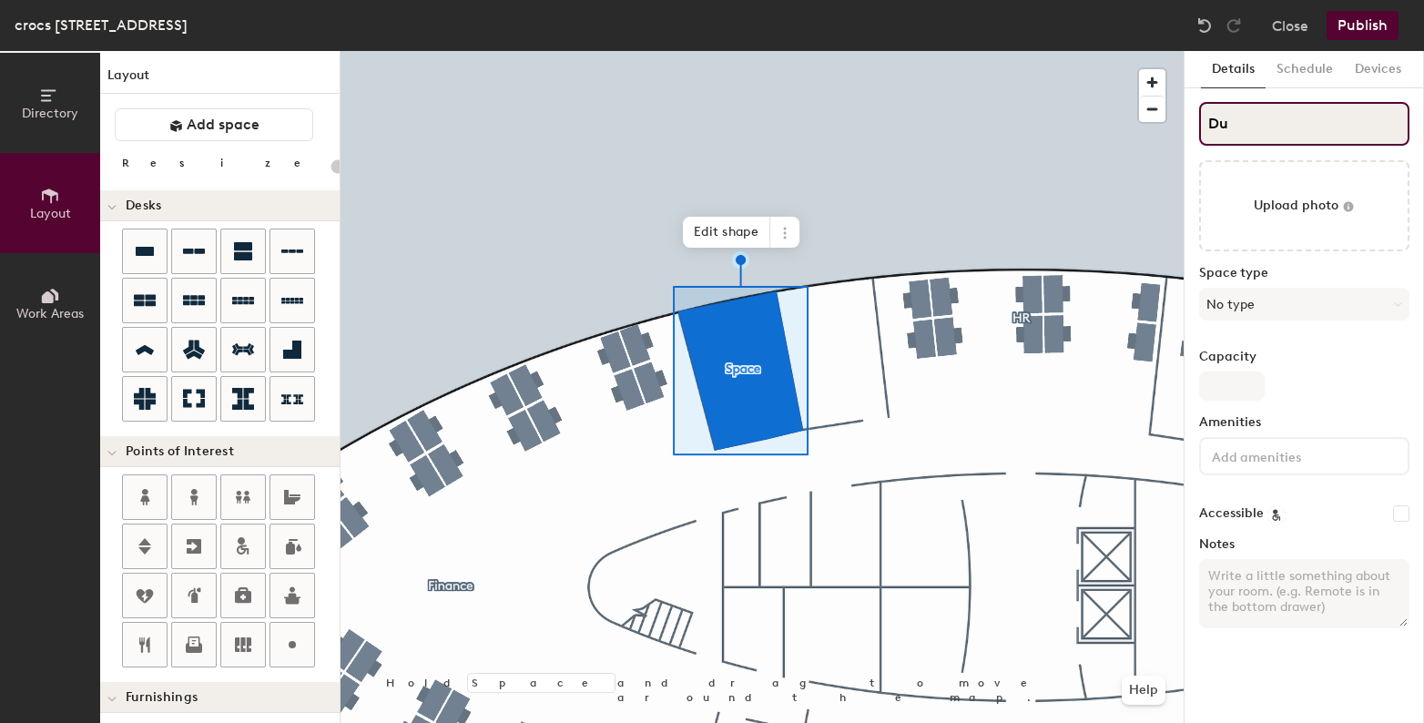
type input "20"
type input "Dub"
type input "20"
type input "Dubl"
type input "20"
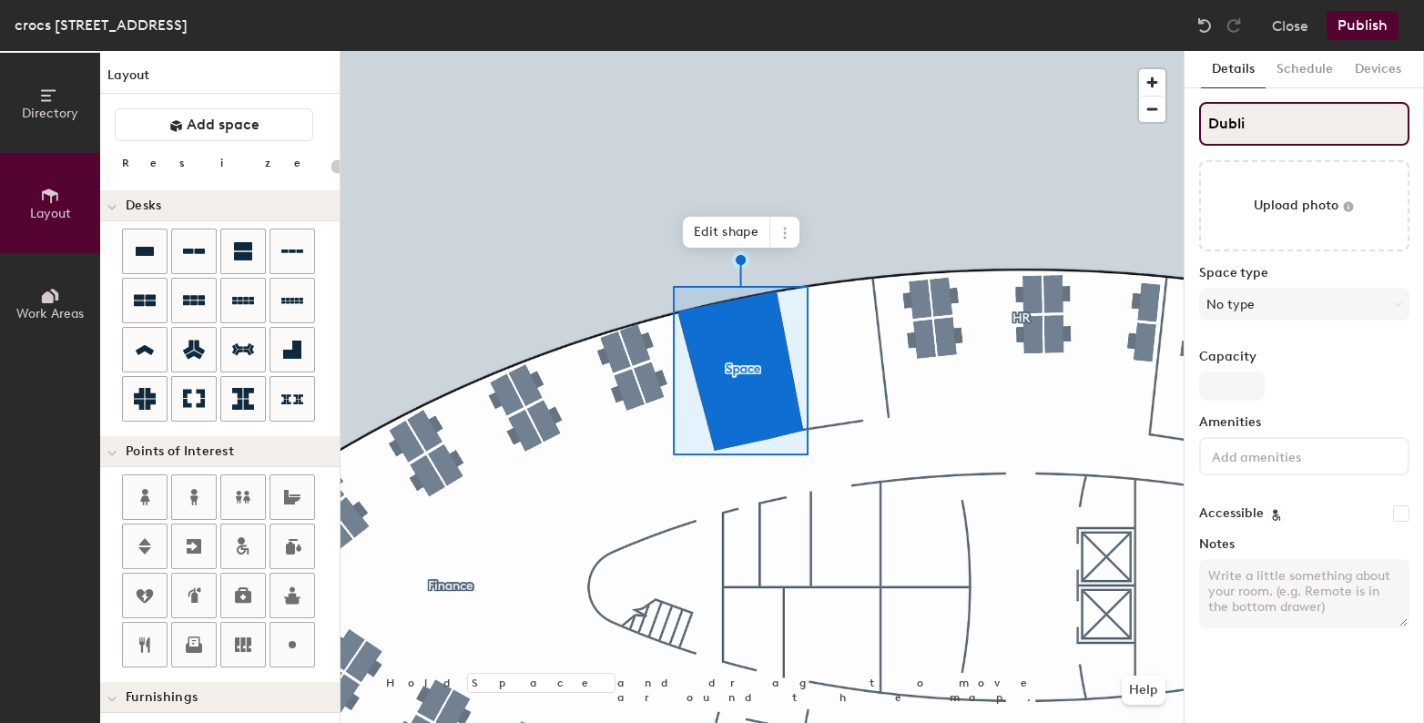
type input "[GEOGRAPHIC_DATA]"
type input "20"
type input "Dublin"
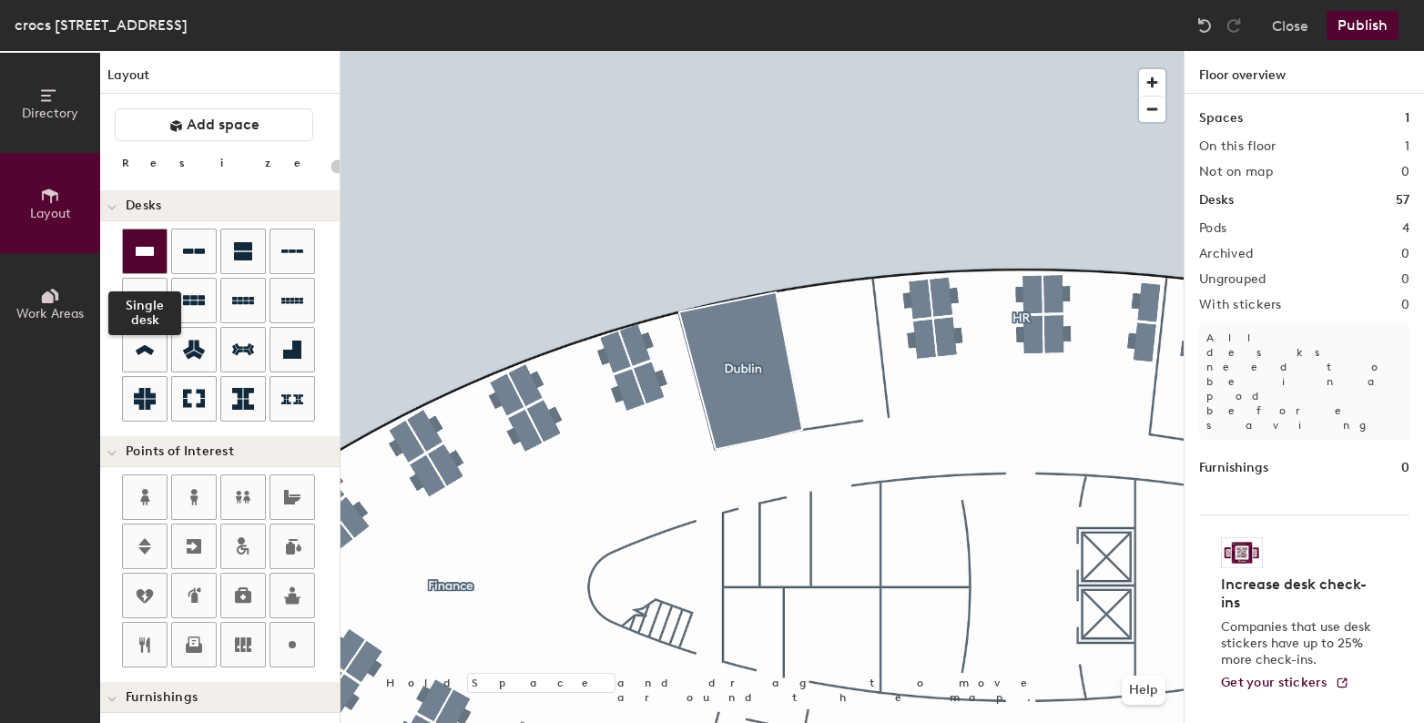
click at [149, 243] on icon at bounding box center [145, 251] width 22 height 22
type input "120"
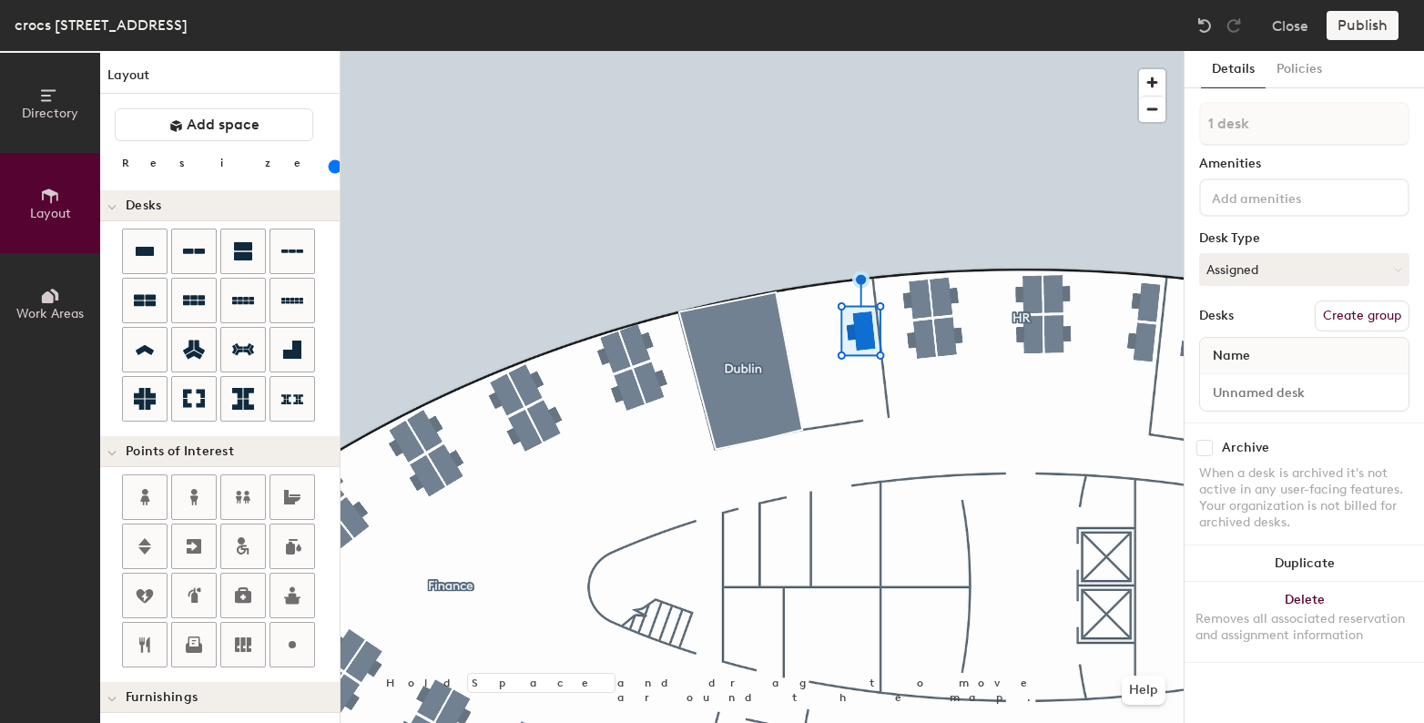
click at [1331, 320] on button "Create group" at bounding box center [1362, 315] width 95 height 31
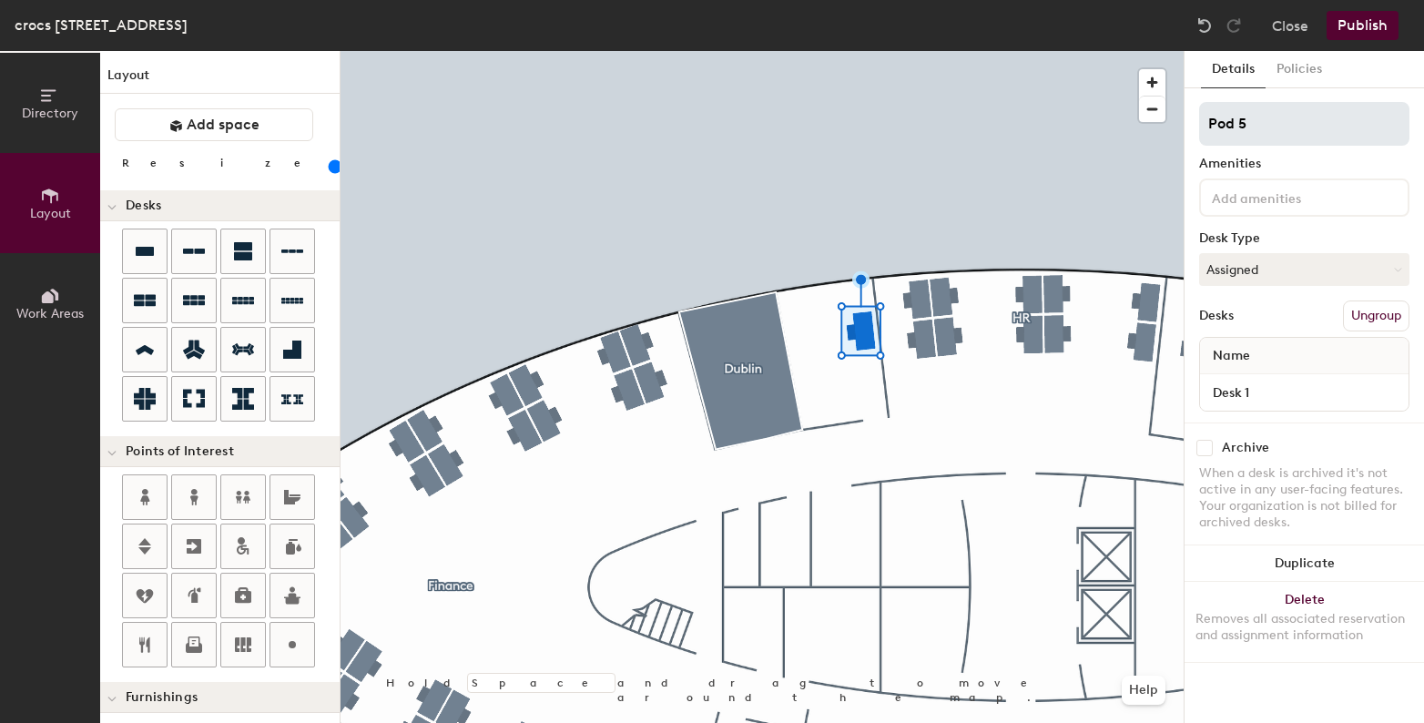
click at [1249, 122] on input "Pod 5" at bounding box center [1304, 124] width 210 height 44
click at [1247, 122] on input "Pod 5" at bounding box center [1304, 124] width 210 height 44
drag, startPoint x: 1244, startPoint y: 126, endPoint x: 1186, endPoint y: 128, distance: 57.4
click at [1187, 128] on div "Details Policies Pod 5VP HR Amenities Desk Type Assigned Desks Ungroup Name Des…" at bounding box center [1304, 387] width 239 height 672
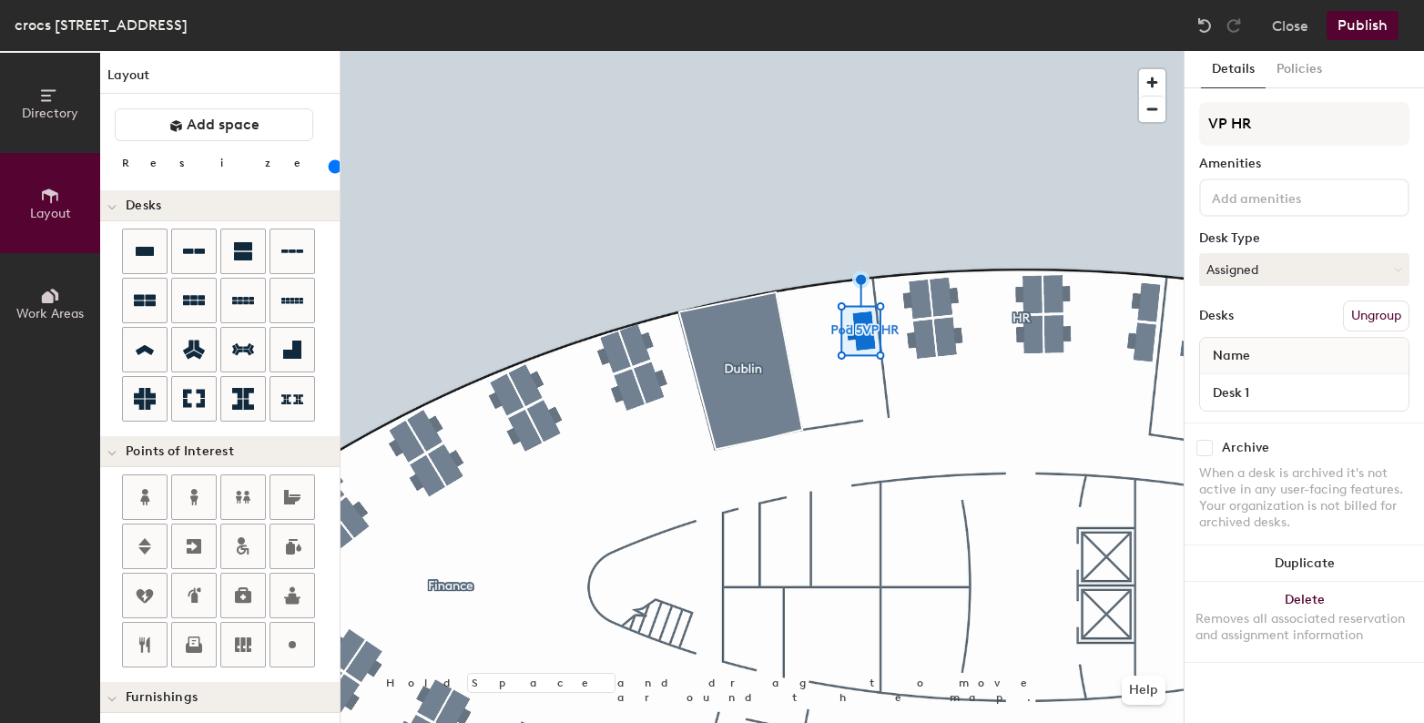
type input "VP HR"
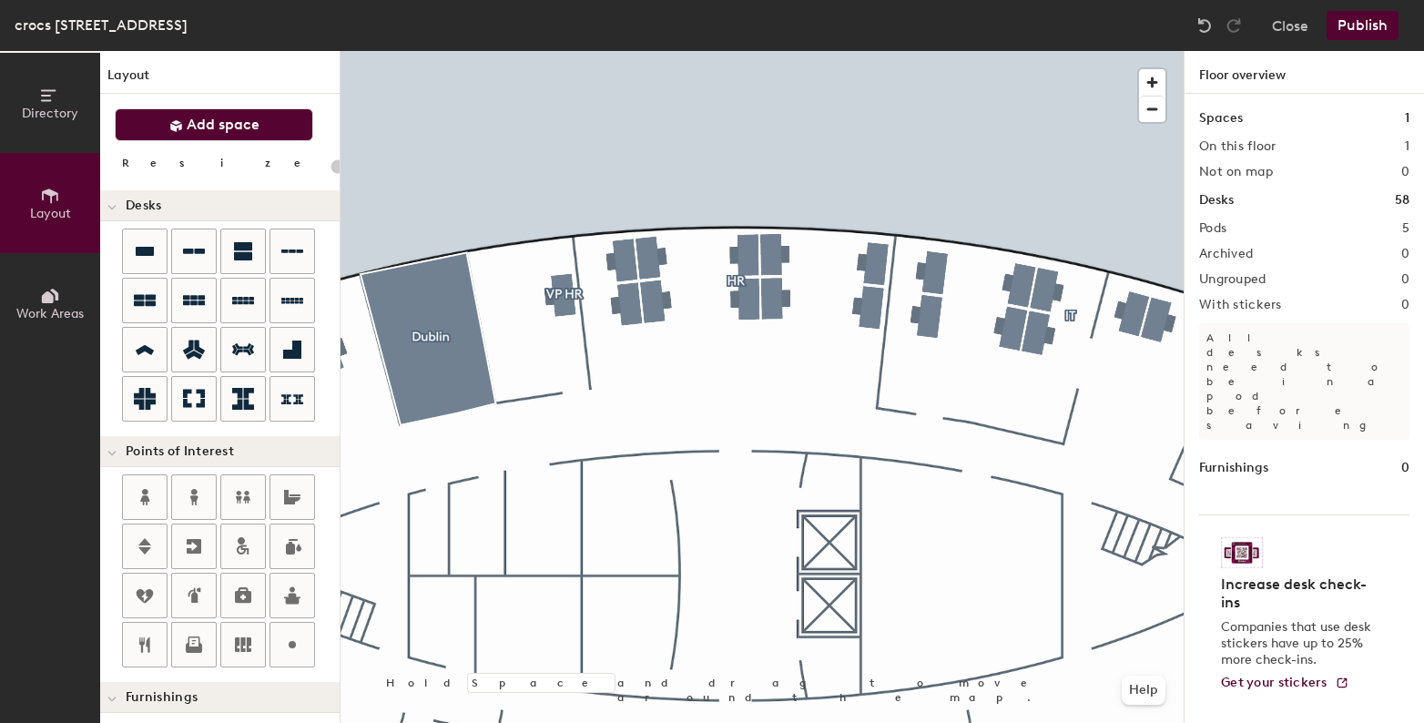
click at [219, 120] on span "Add space" at bounding box center [223, 125] width 73 height 18
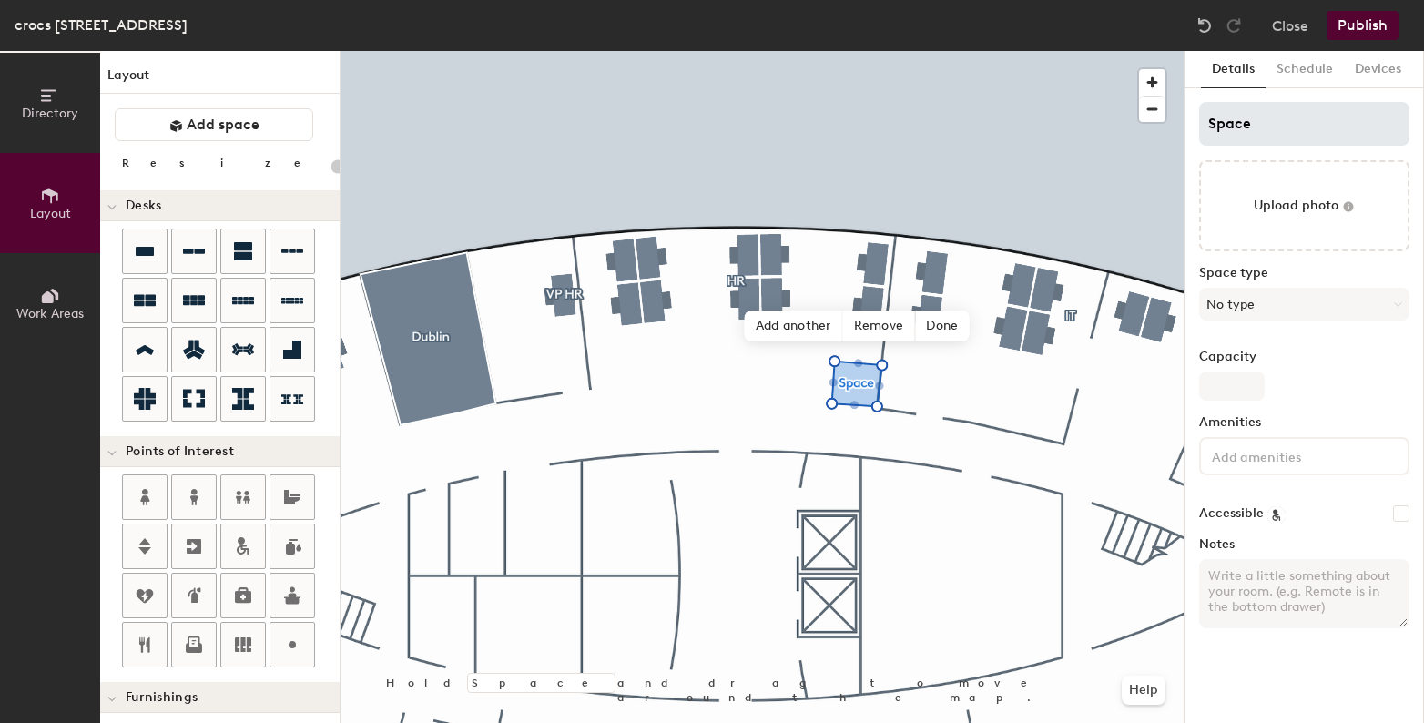
type input "20"
click at [1229, 118] on input "Space" at bounding box center [1304, 124] width 210 height 44
type input "P"
type input "20"
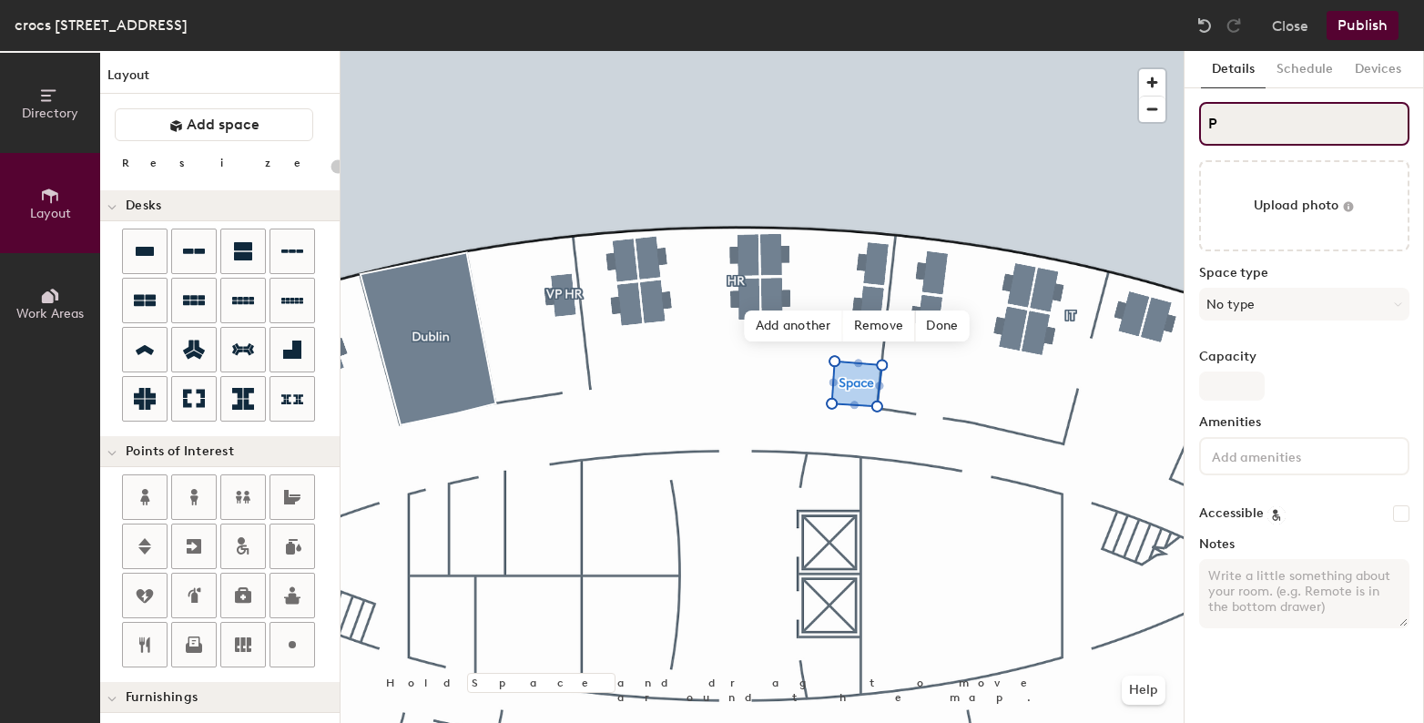
type input "Ph"
type input "20"
type input "Phone"
type input "20"
type input "Phone B"
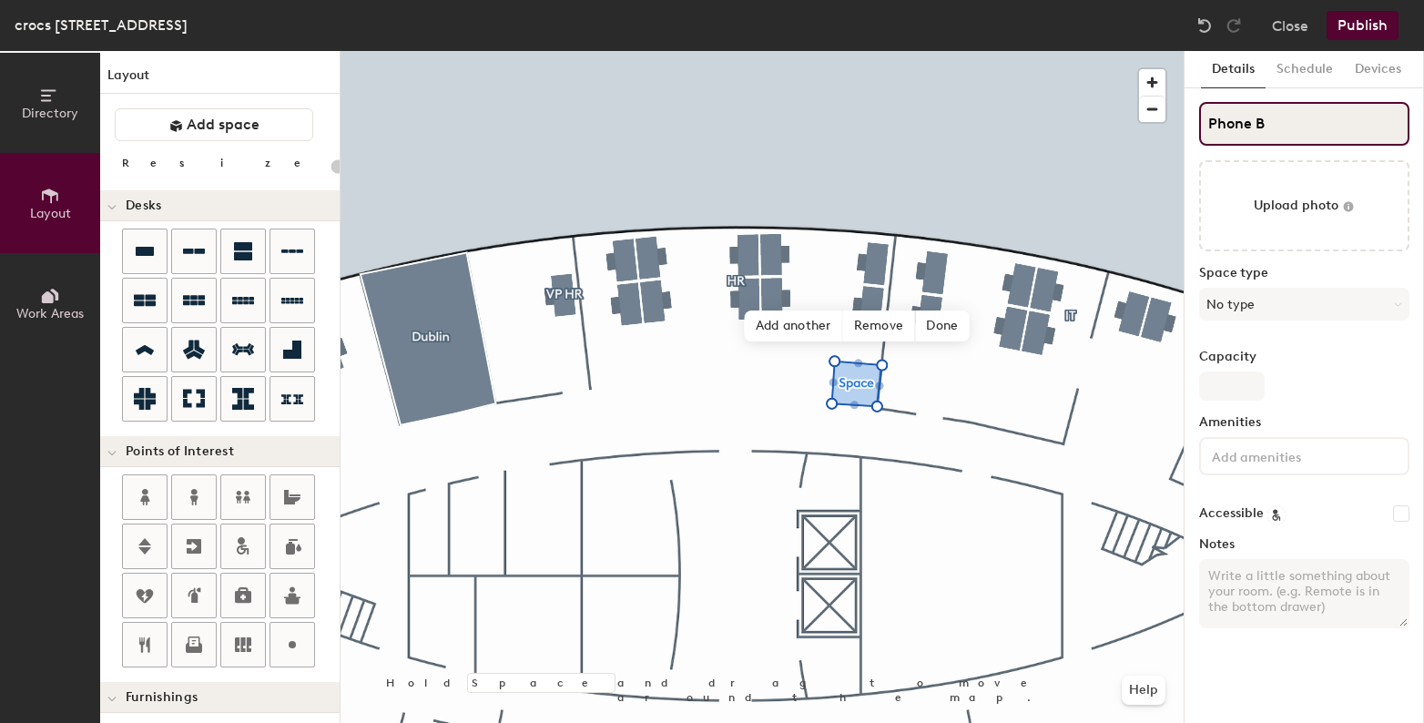
type input "20"
type input "Phone Booth"
type input "20"
type input "Phone Booth"
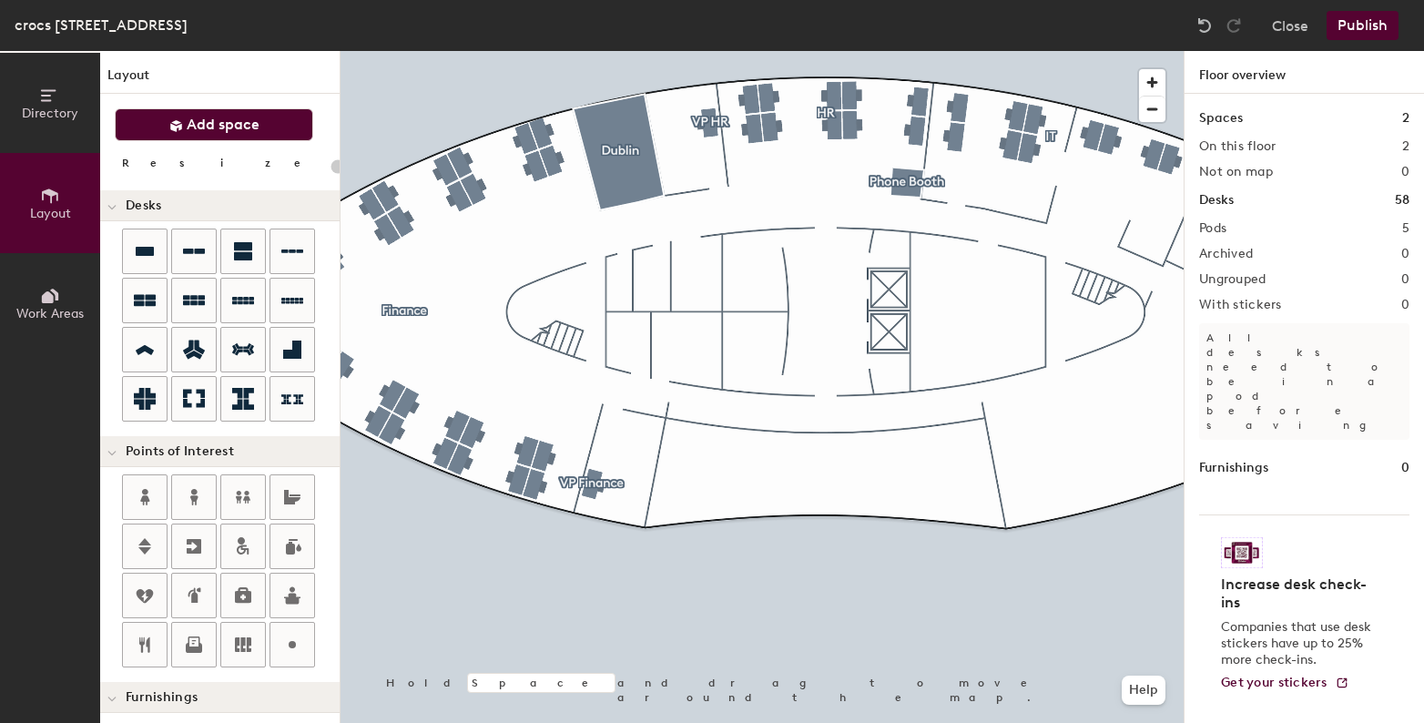
click at [168, 118] on button "Add space" at bounding box center [214, 124] width 198 height 33
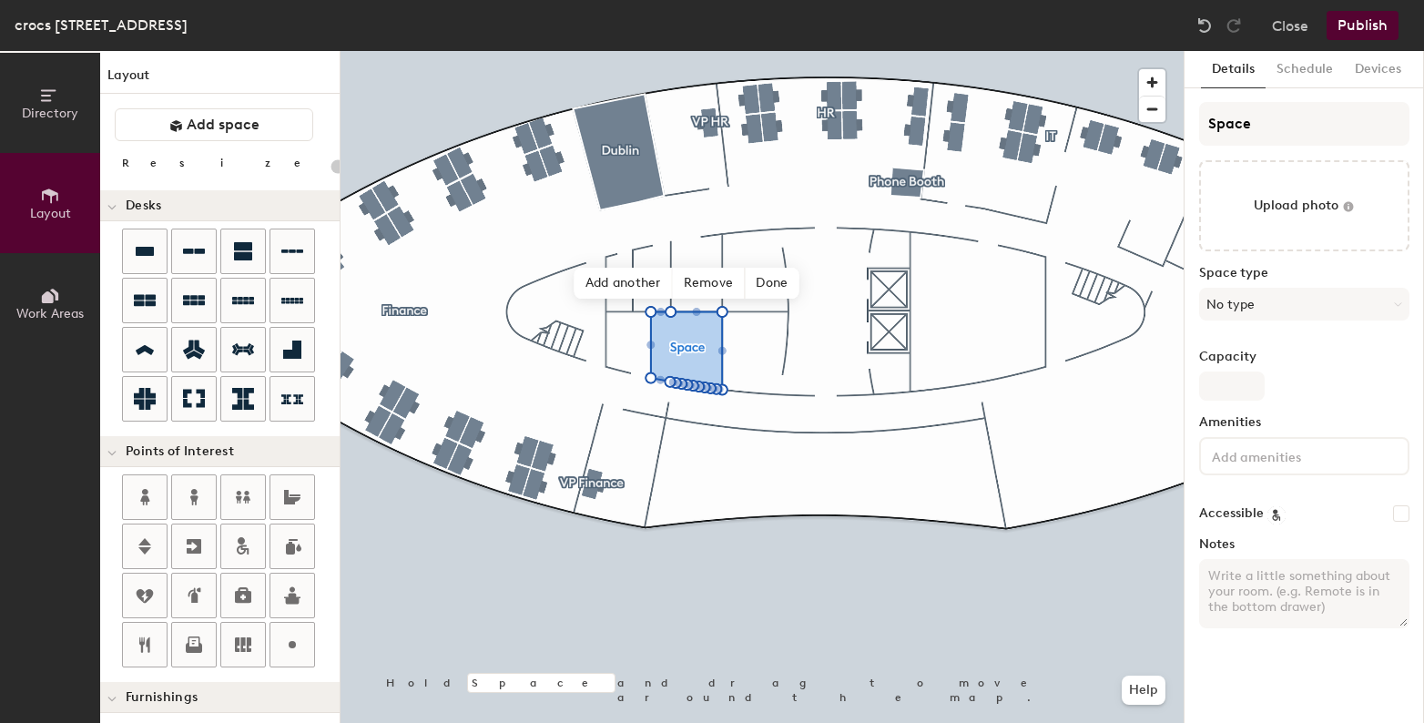
type input "20"
click at [1255, 117] on input "Space" at bounding box center [1304, 124] width 210 height 44
type input "K"
type input "20"
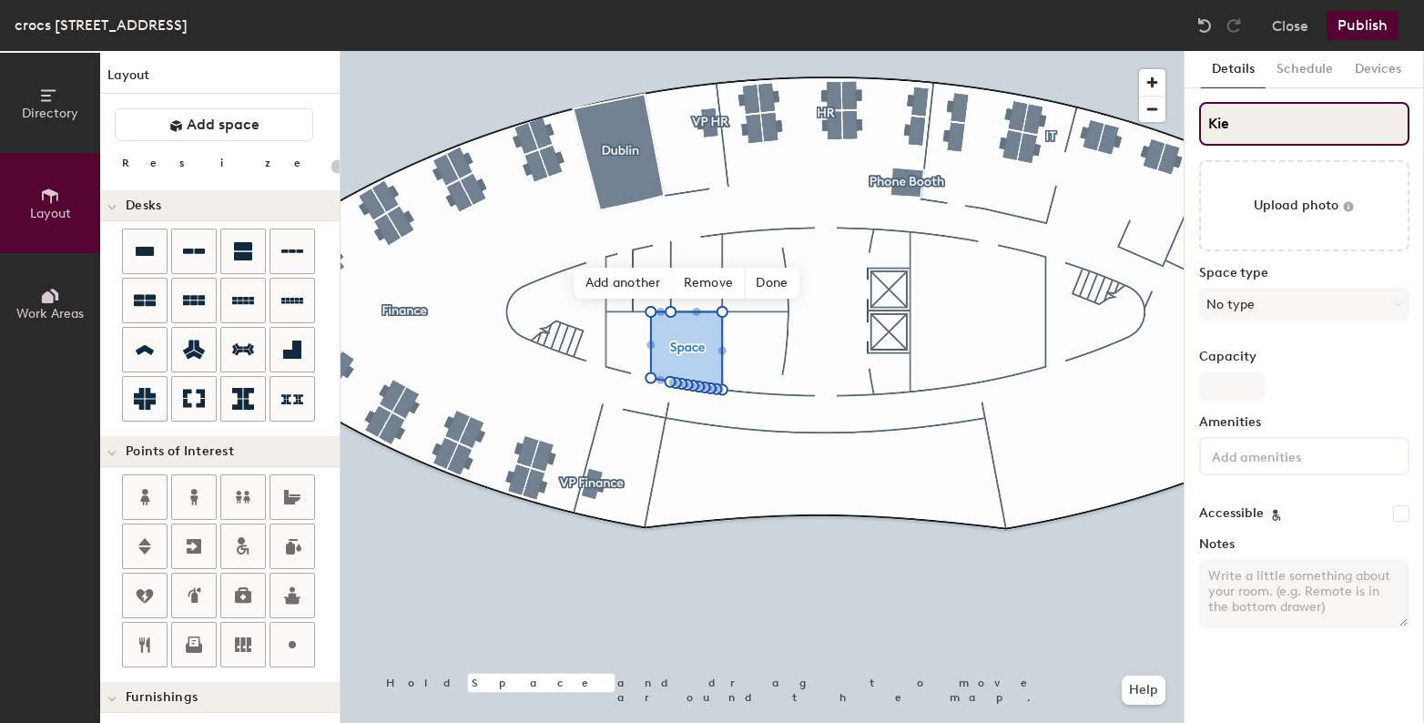
type input "Kiev"
type input "20"
type input "Kiev"
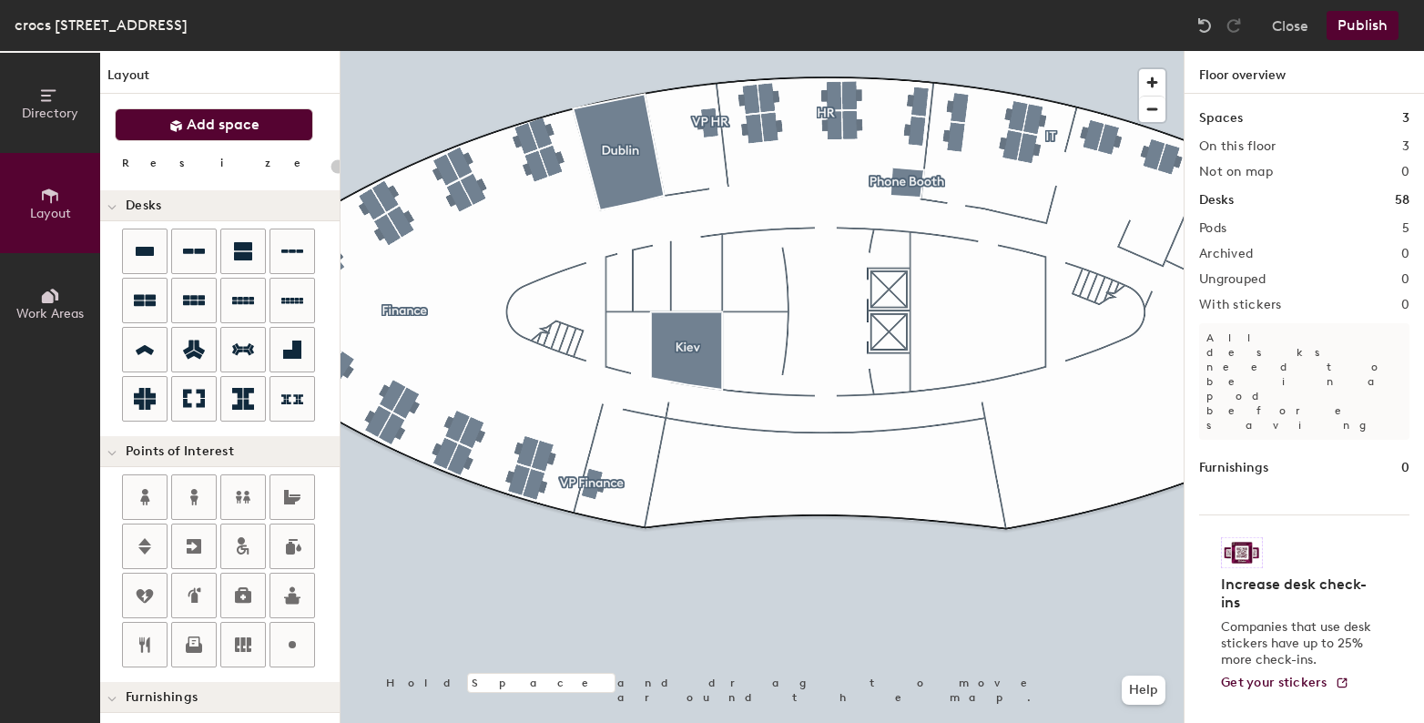
click at [210, 127] on span "Add space" at bounding box center [223, 125] width 73 height 18
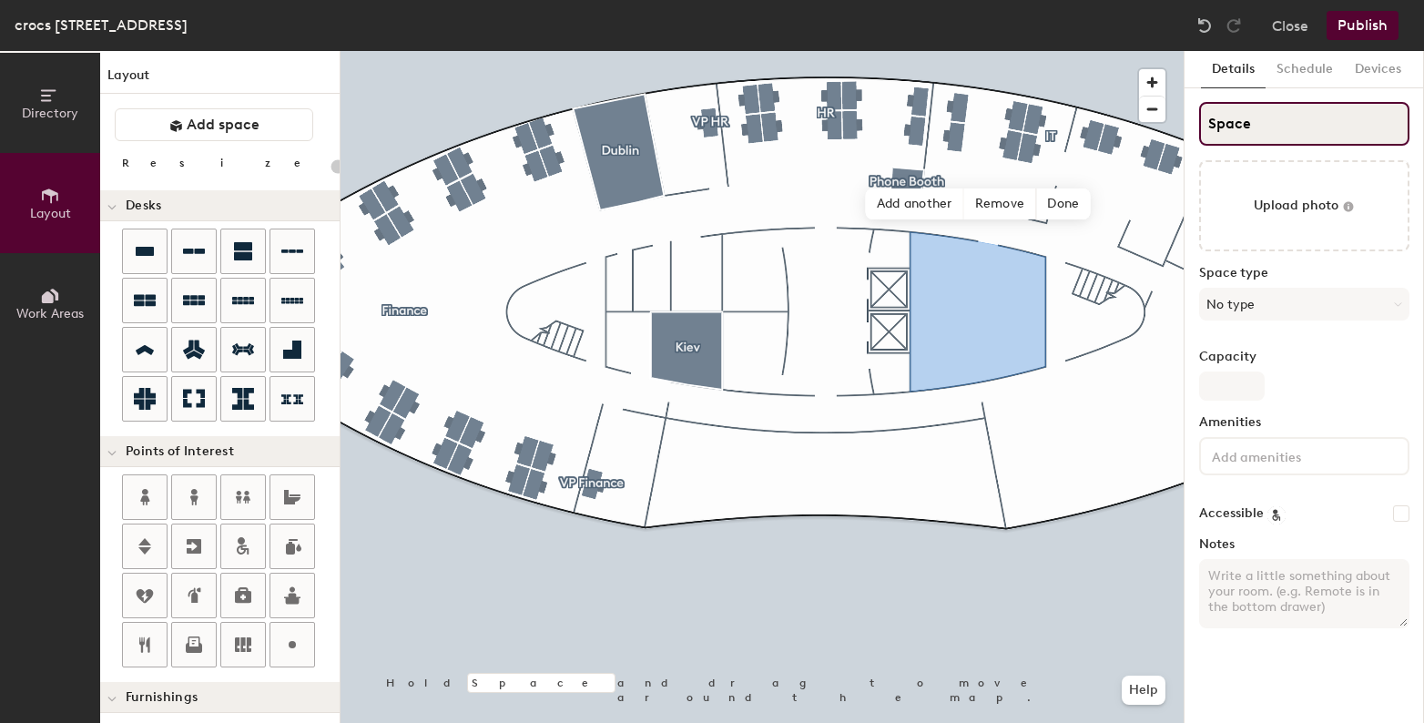
click at [1219, 139] on input "Space" at bounding box center [1304, 124] width 210 height 44
type input "20"
type input "A"
type input "20"
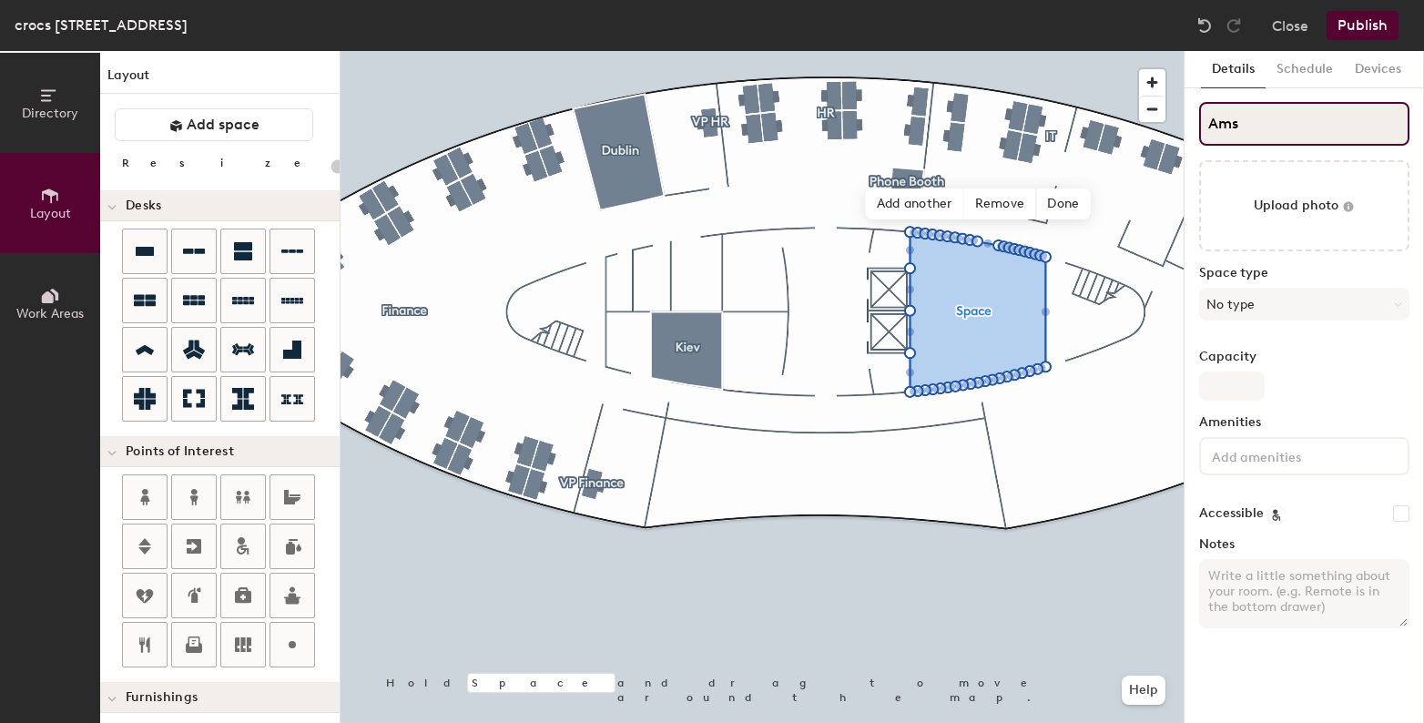
type input "Amst"
type input "20"
type input "Amster"
type input "20"
type input "Amsterdam"
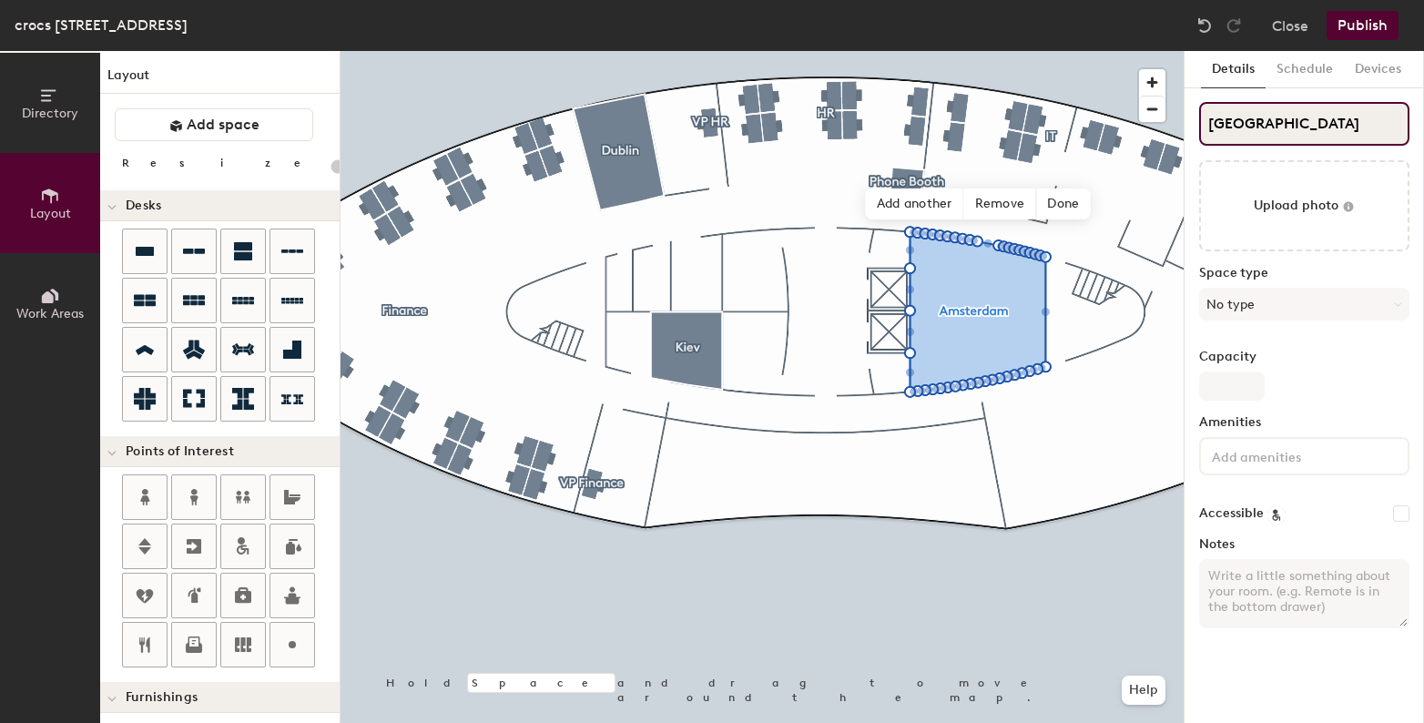
type input "20"
type input "Amsterdam"
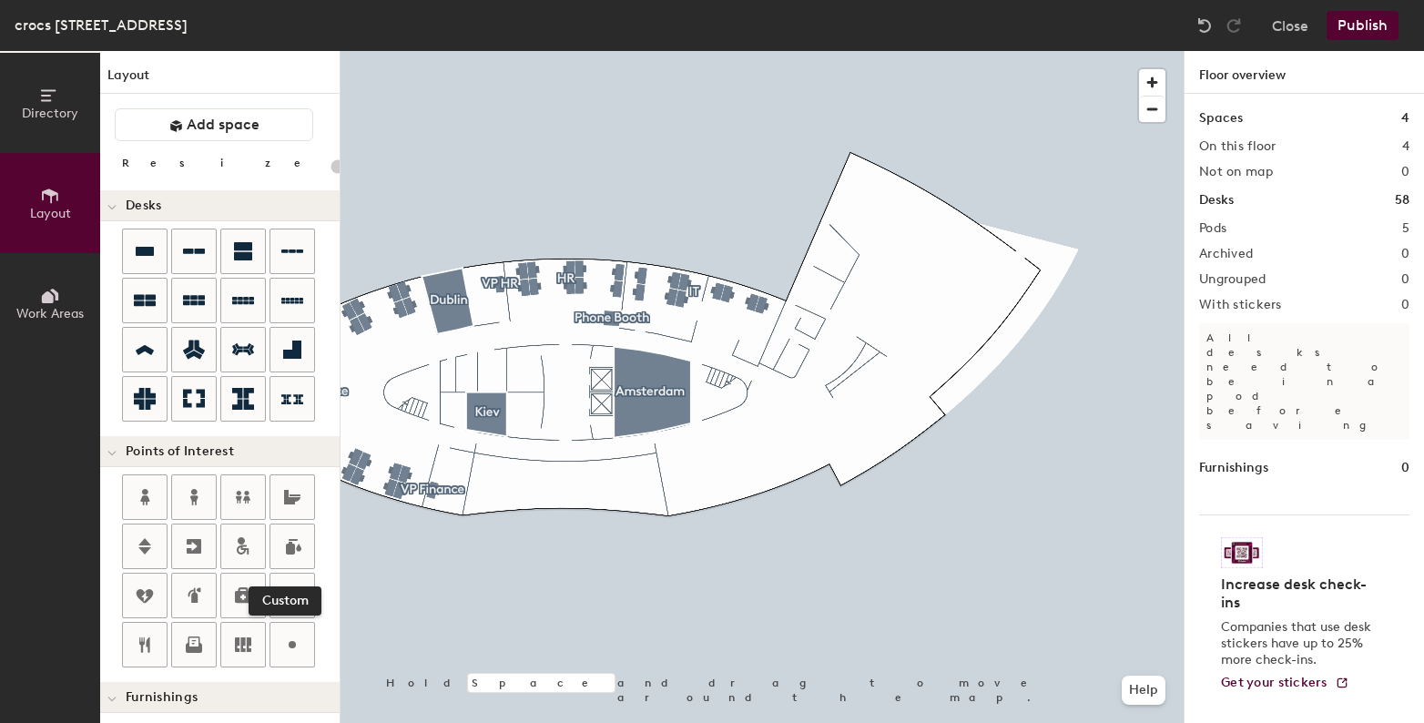
drag, startPoint x: 297, startPoint y: 652, endPoint x: 319, endPoint y: 628, distance: 32.2
click at [296, 653] on icon at bounding box center [292, 645] width 22 height 22
type input "20"
type input "POS"
type input "20"
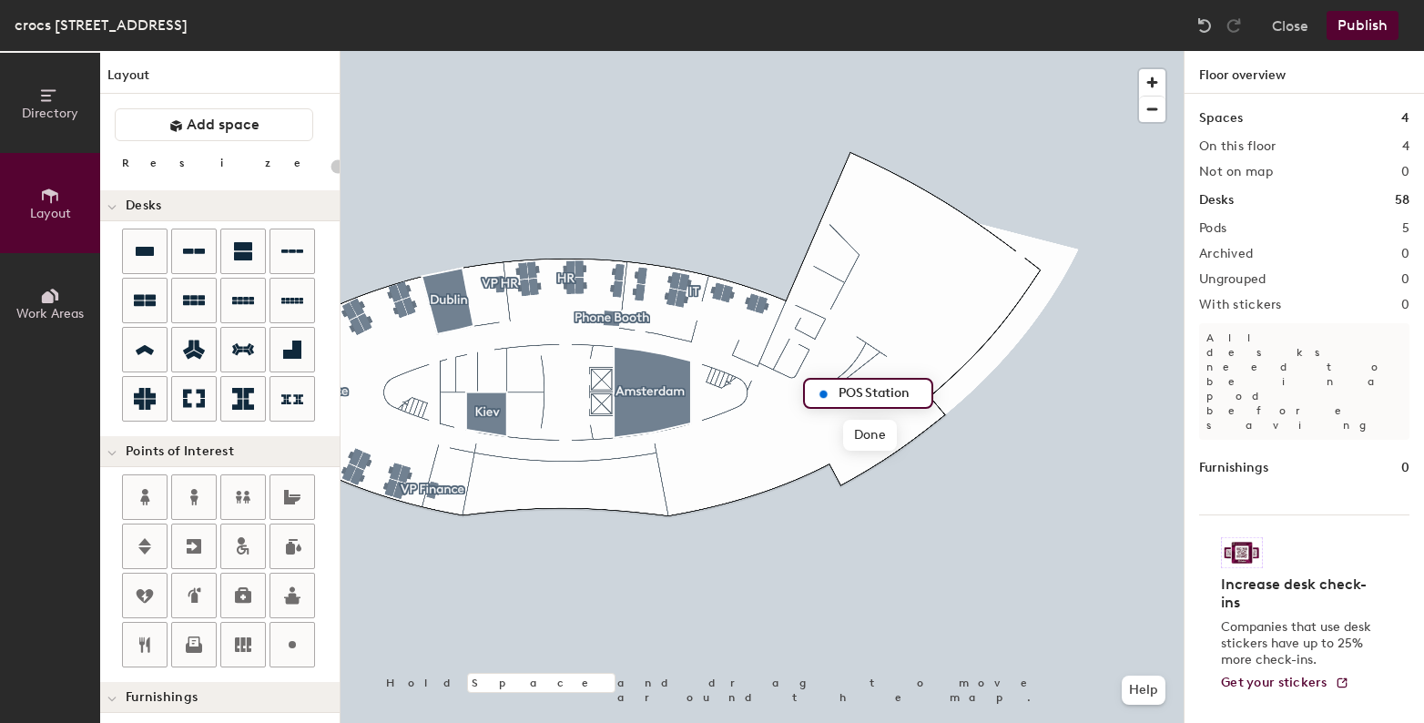
type input "POS Station"
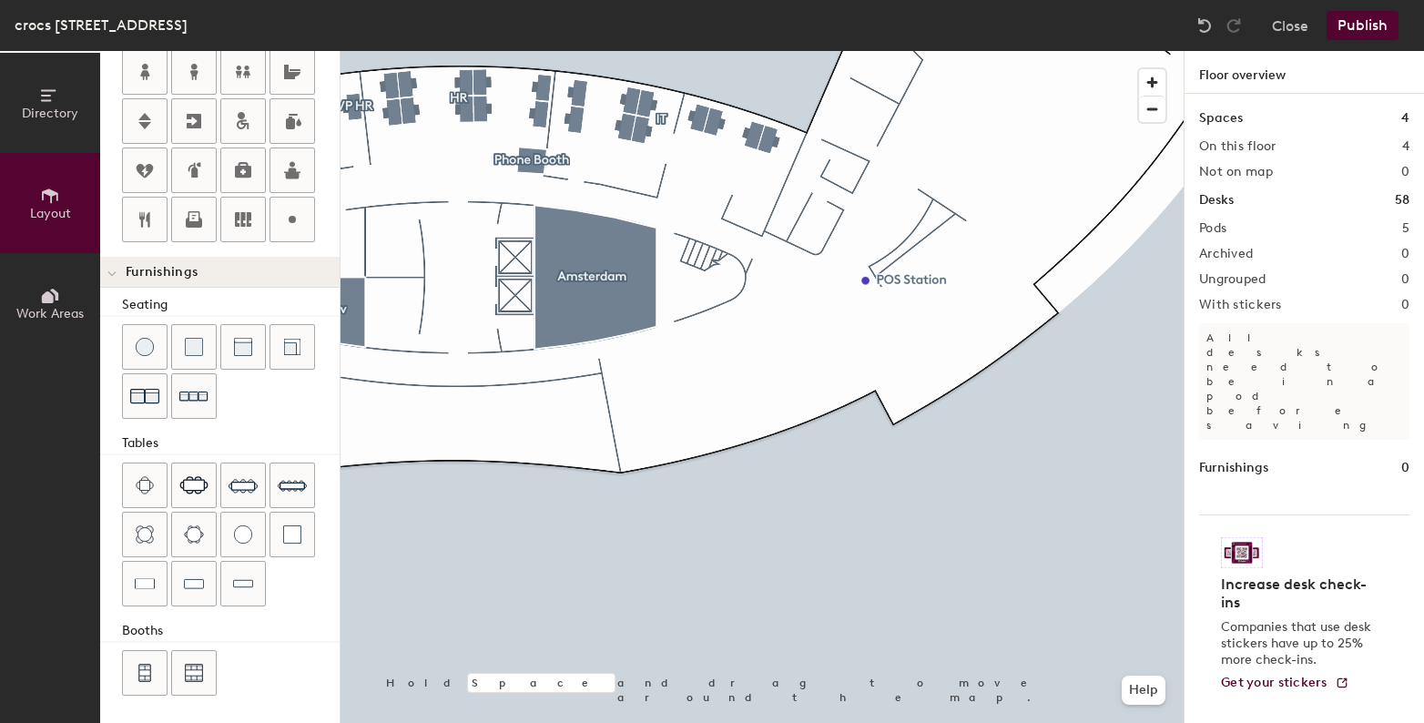
scroll to position [427, 0]
click at [669, 421] on div "Directory Layout Work Areas Layout Add space Resize Desks Points of Interest Fu…" at bounding box center [712, 387] width 1424 height 672
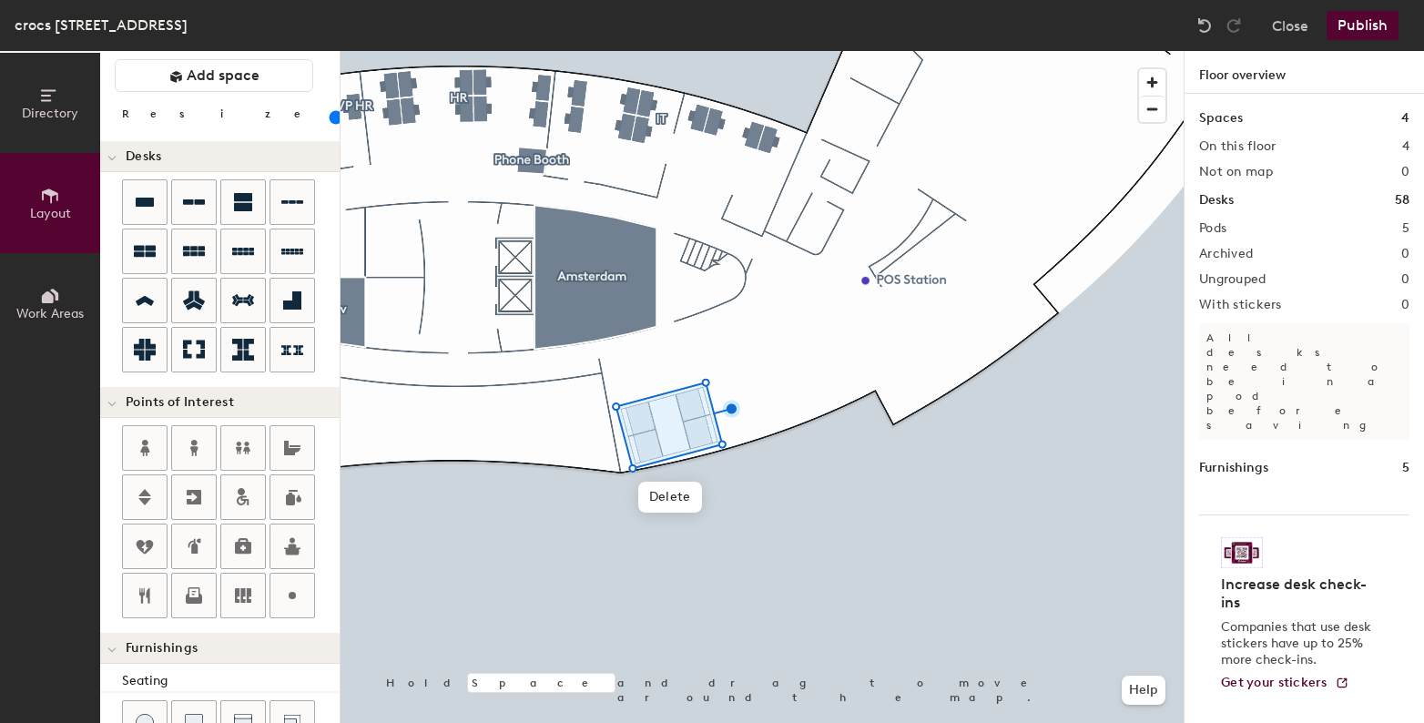
scroll to position [0, 0]
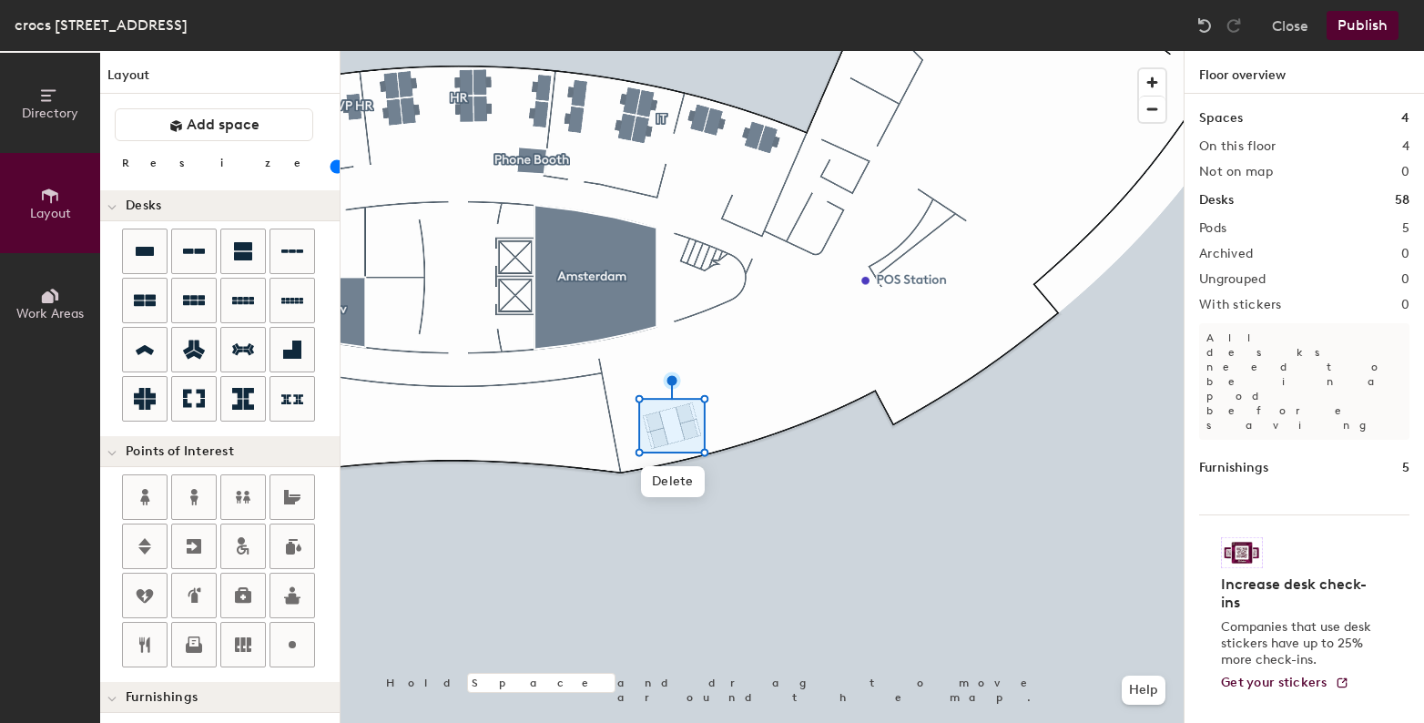
type input "60"
click at [331, 169] on input "range" at bounding box center [331, 166] width 0 height 15
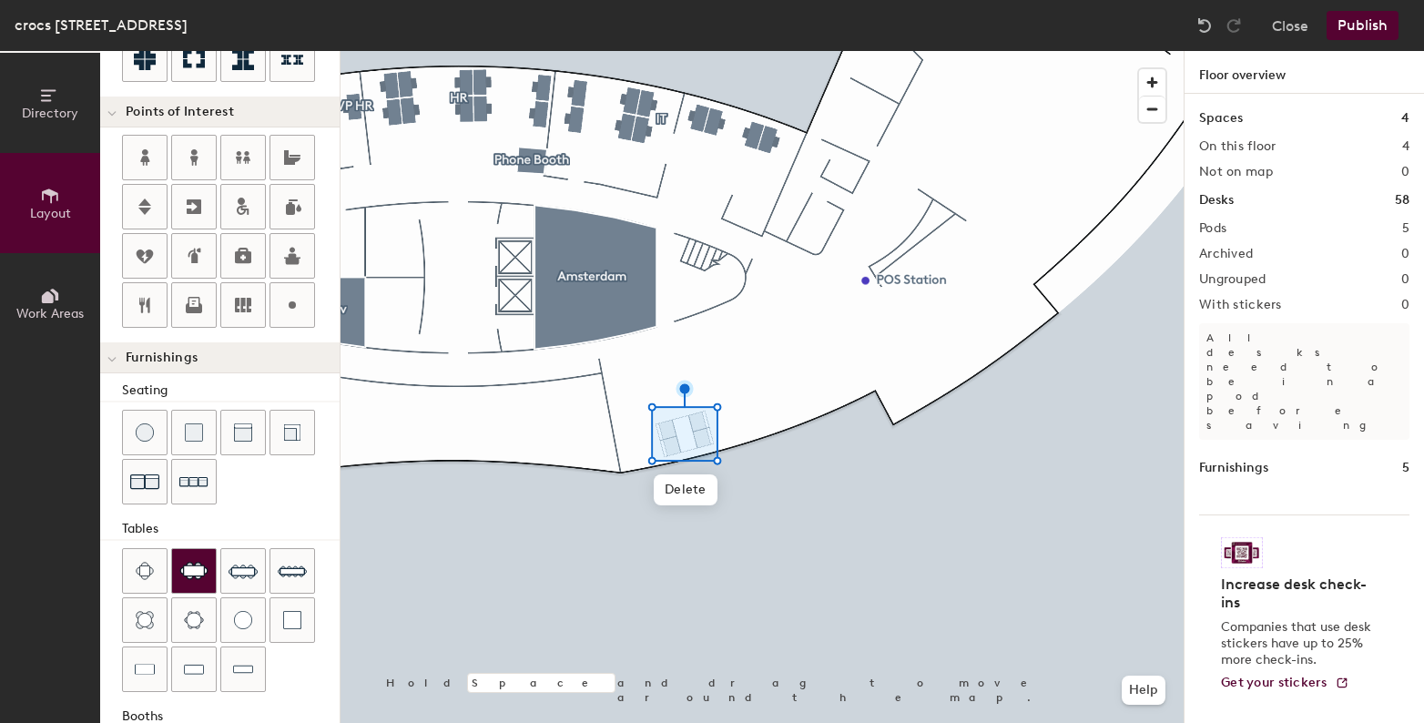
scroll to position [427, 0]
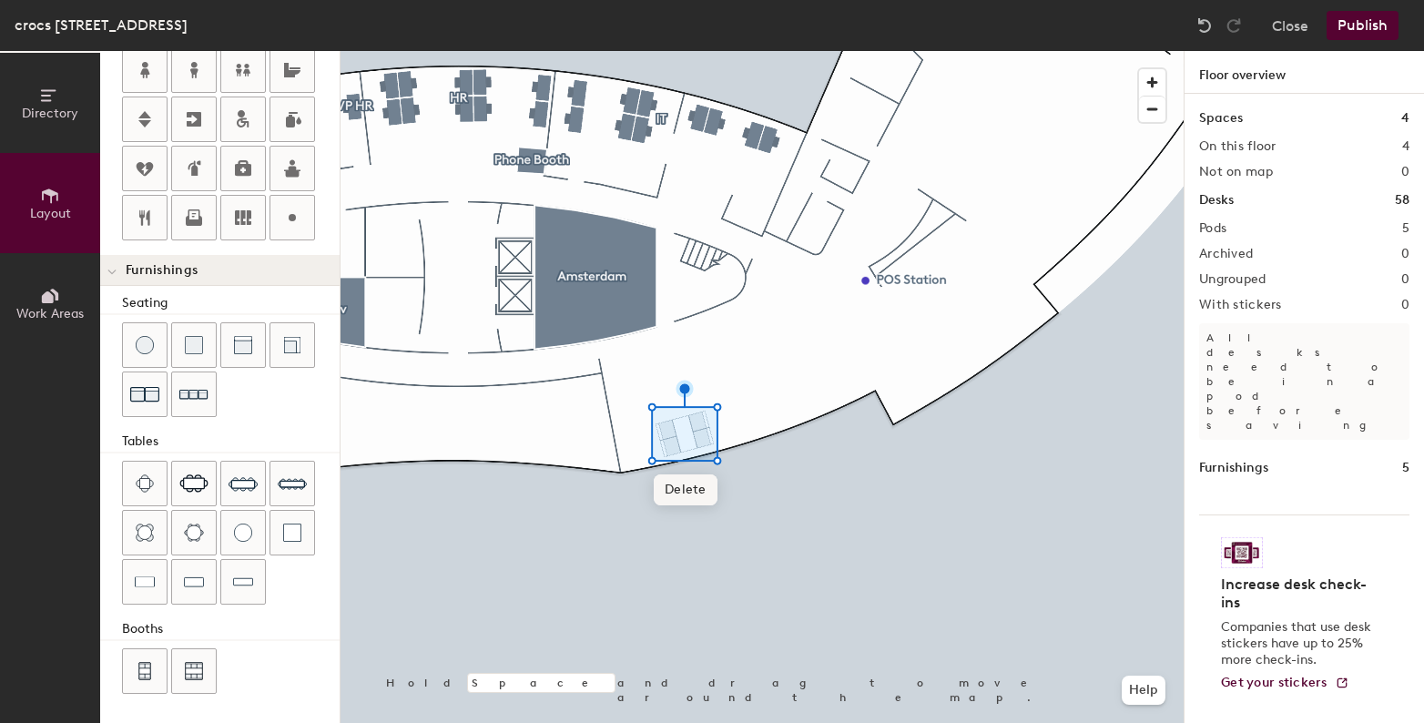
click at [768, 402] on div "Directory Layout Work Areas Layout Add space Resize Desks Points of Interest Fu…" at bounding box center [712, 387] width 1424 height 672
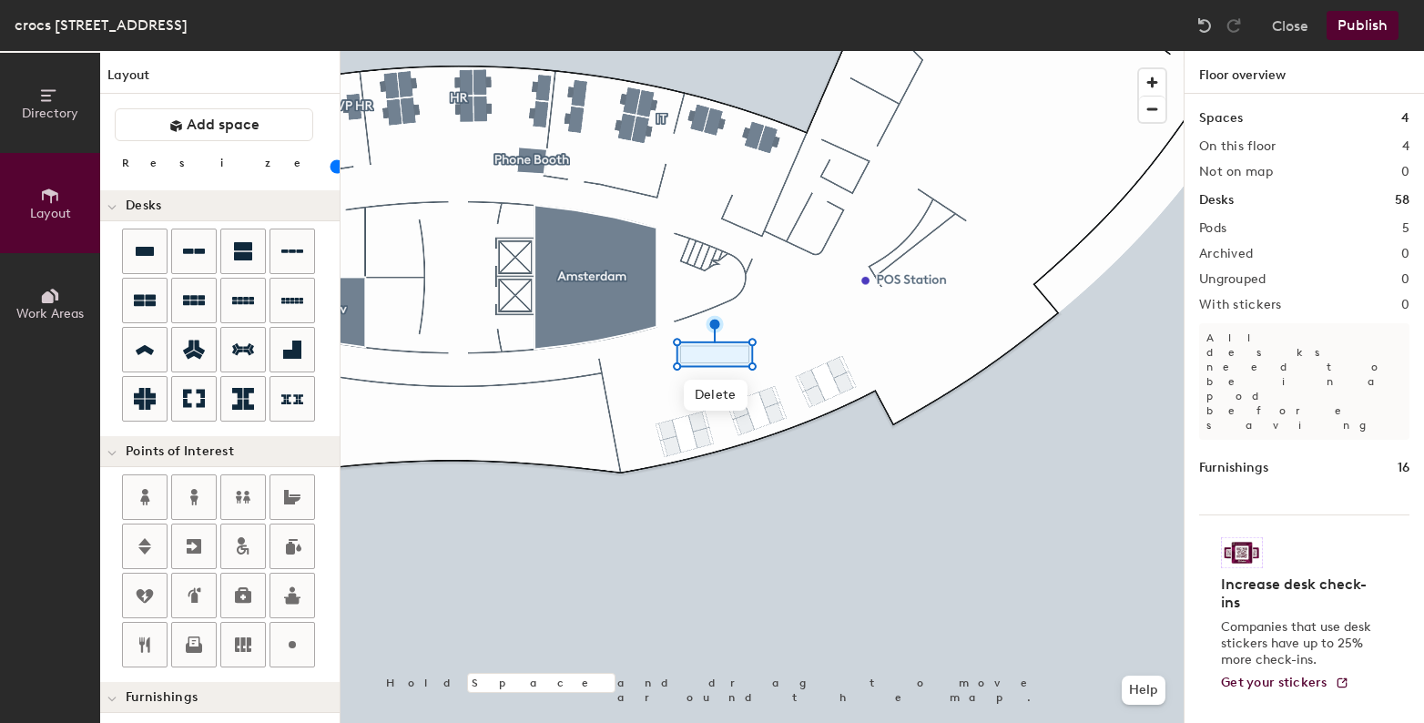
scroll to position [427, 0]
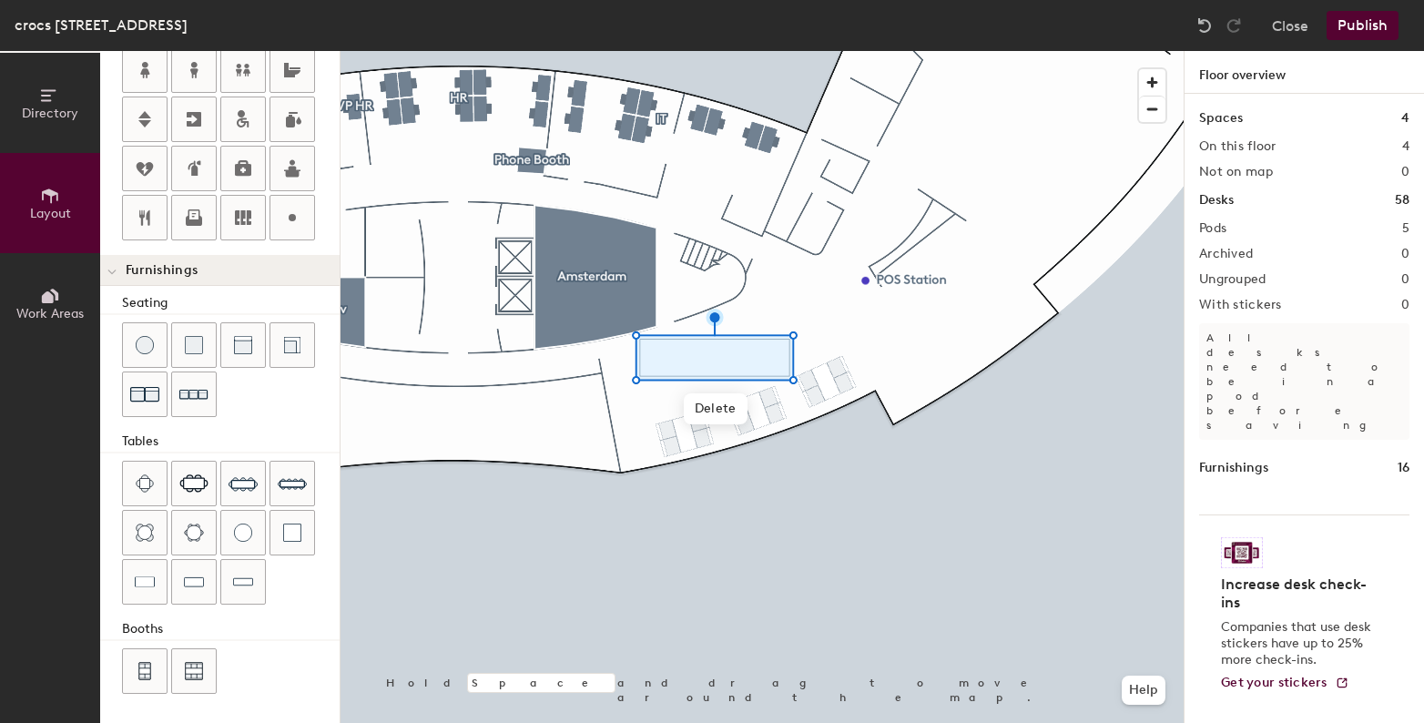
click at [720, 539] on div "Directory Layout Work Areas Layout Add space Resize Desks Points of Interest Fu…" at bounding box center [712, 387] width 1424 height 672
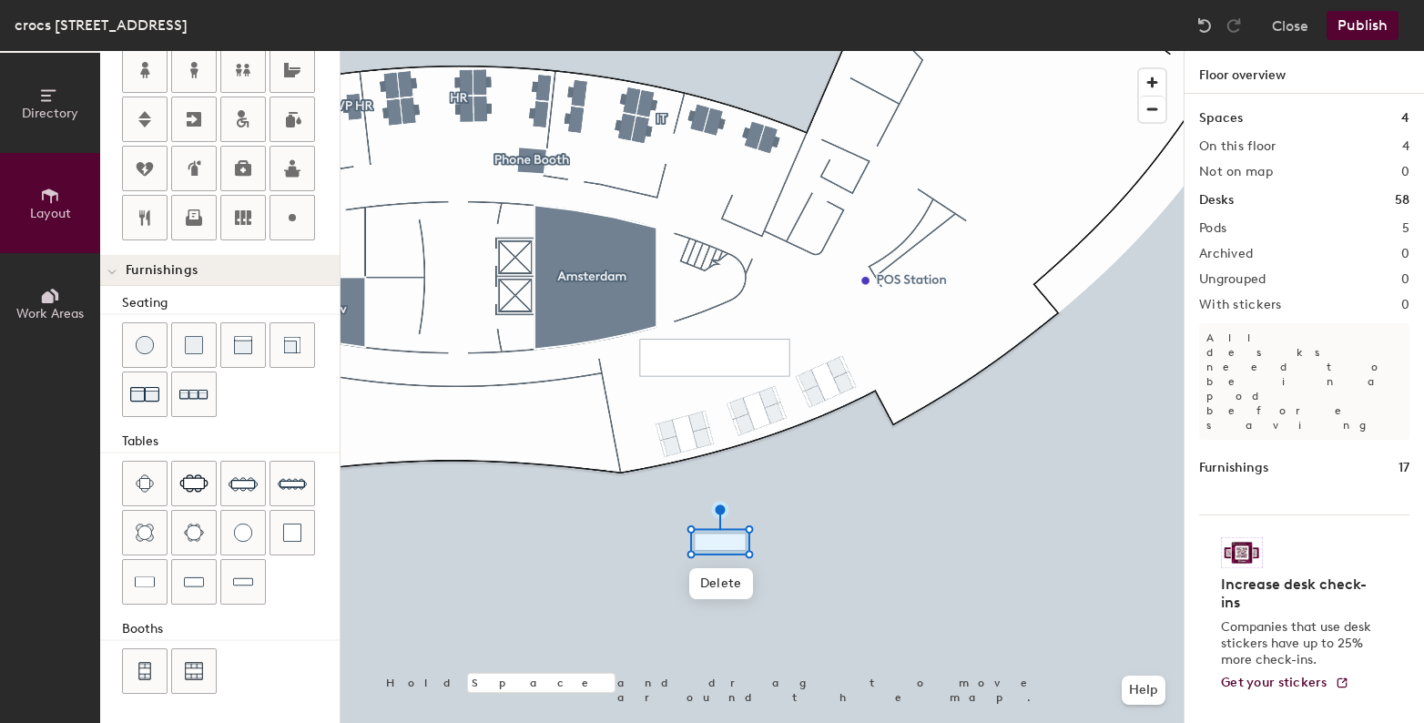
click at [820, 635] on div "Directory Layout Work Areas Layout Add space Resize Desks Points of Interest Fu…" at bounding box center [712, 387] width 1424 height 672
click at [723, 570] on div "Directory Layout Work Areas Layout Add space Resize Desks Points of Interest Fu…" at bounding box center [712, 387] width 1424 height 672
click at [725, 51] on div at bounding box center [762, 51] width 843 height 0
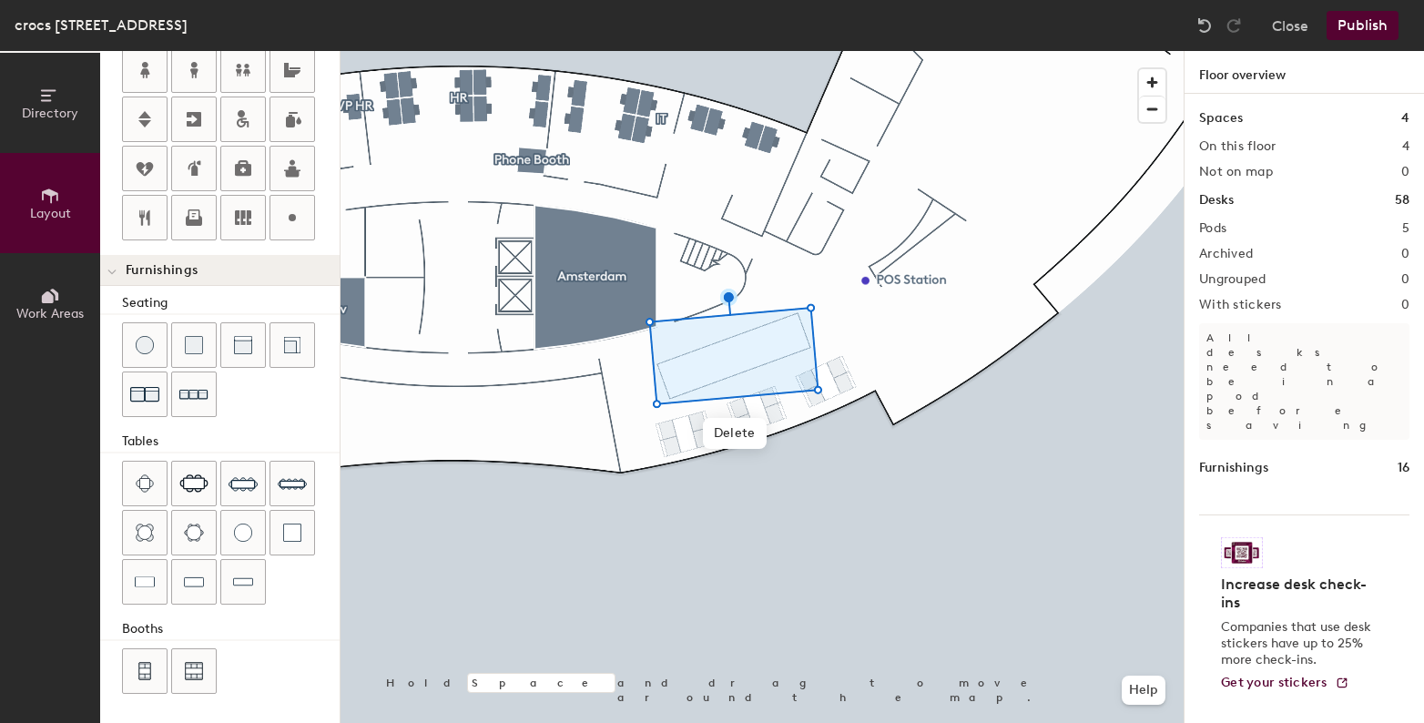
click at [717, 545] on div "Directory Layout Work Areas Layout Add space Resize Desks Points of Interest Fu…" at bounding box center [712, 387] width 1424 height 672
click at [611, 51] on div at bounding box center [762, 51] width 843 height 0
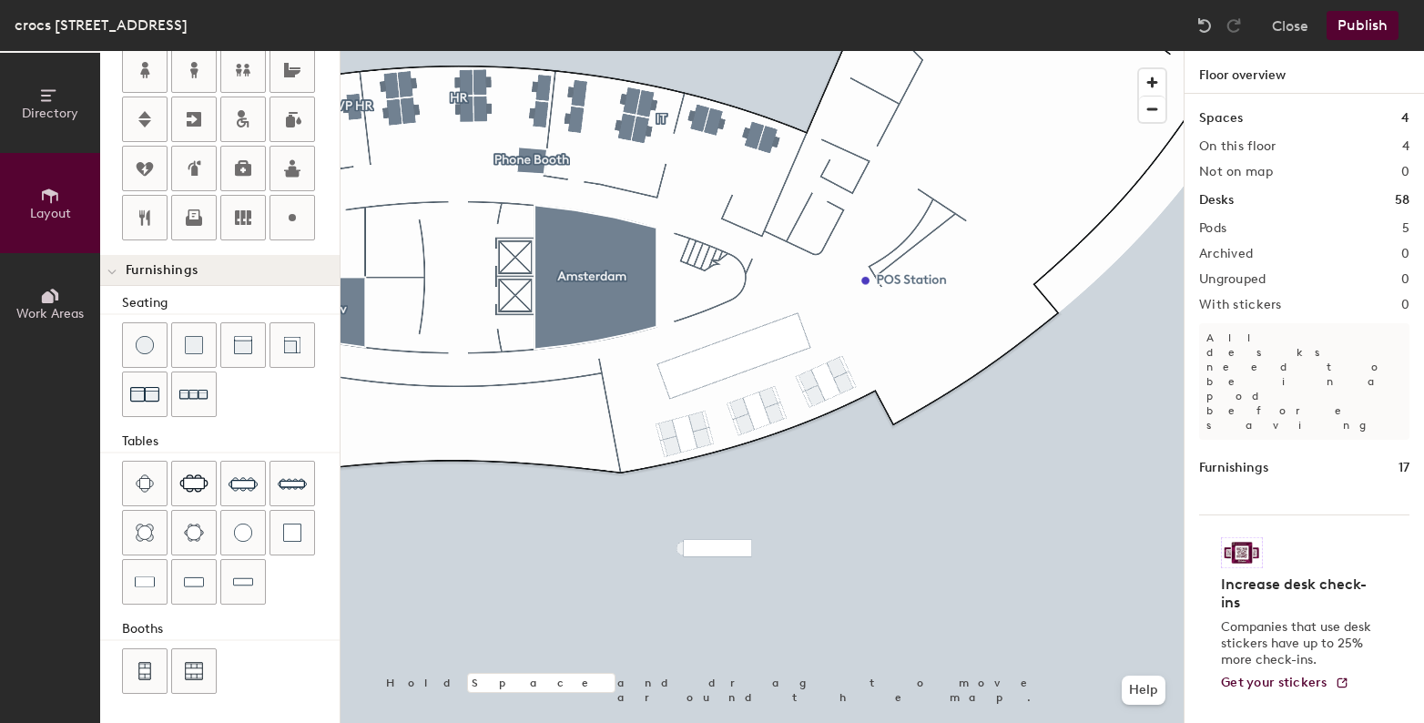
click at [717, 51] on div at bounding box center [762, 51] width 843 height 0
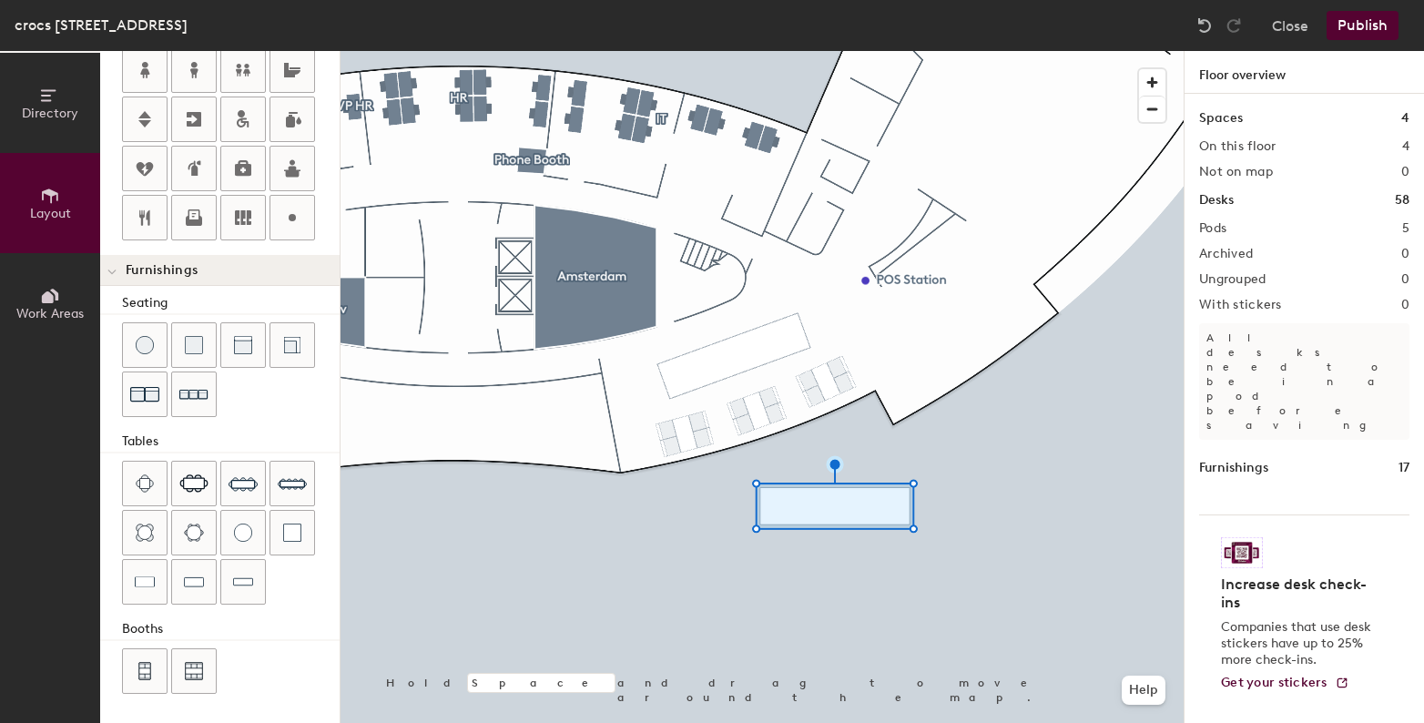
click at [820, 51] on div at bounding box center [762, 51] width 843 height 0
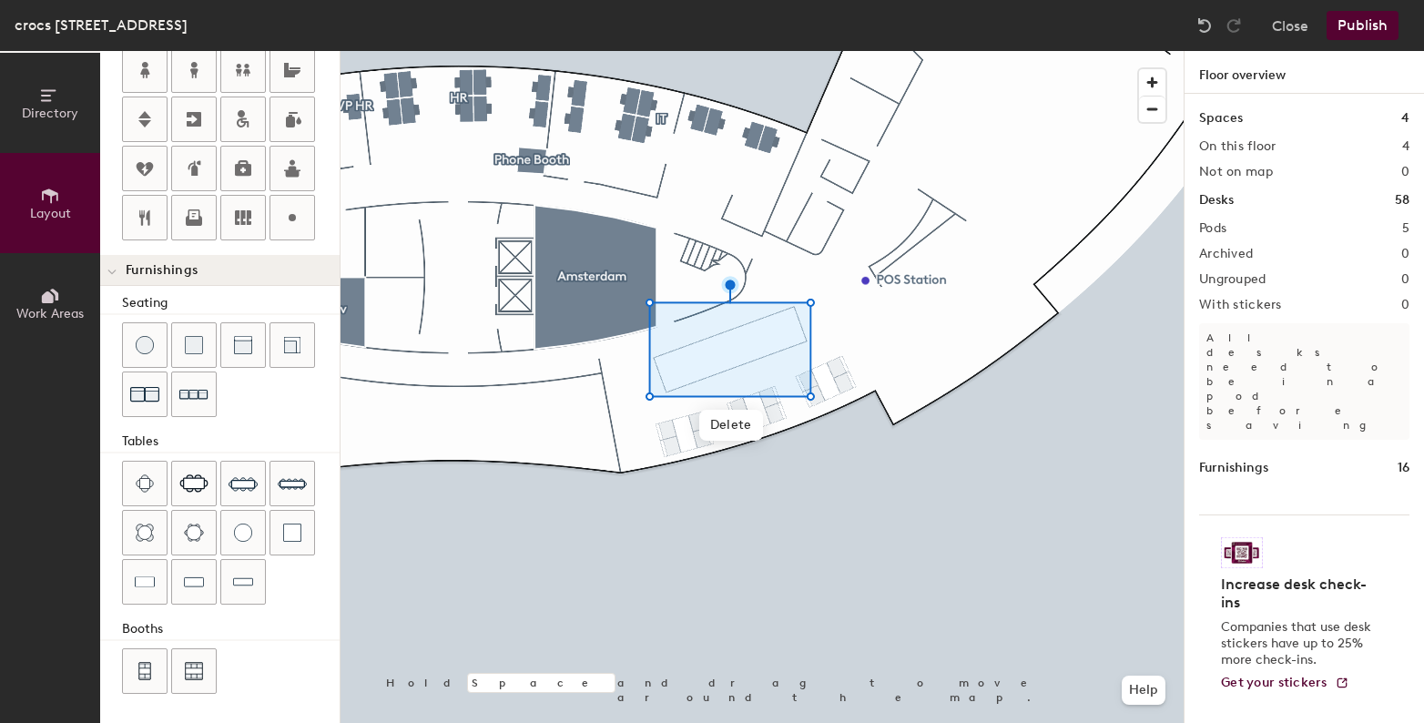
click at [880, 51] on div at bounding box center [762, 51] width 843 height 0
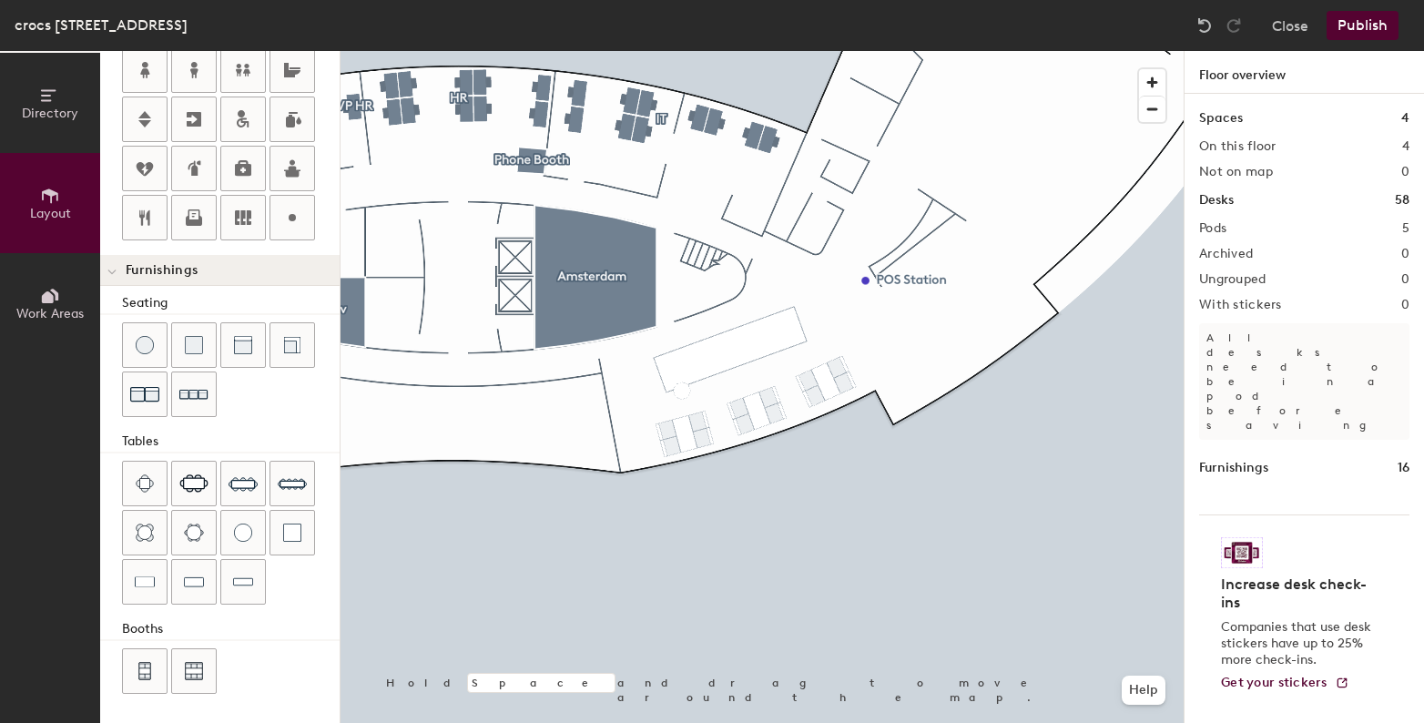
click at [682, 388] on div "Directory Layout Work Areas Layout Add space Resize Desks Points of Interest Fu…" at bounding box center [712, 387] width 1424 height 672
click at [693, 388] on div "Directory Layout Work Areas Layout Add space Resize Desks Points of Interest Fu…" at bounding box center [712, 387] width 1424 height 672
click at [715, 373] on div "Directory Layout Work Areas Layout Add space Resize Desks Points of Interest Fu…" at bounding box center [712, 387] width 1424 height 672
click at [733, 371] on div "Directory Layout Work Areas Layout Add space Resize Desks Points of Interest Fu…" at bounding box center [712, 387] width 1424 height 672
click at [599, 51] on div at bounding box center [762, 51] width 843 height 0
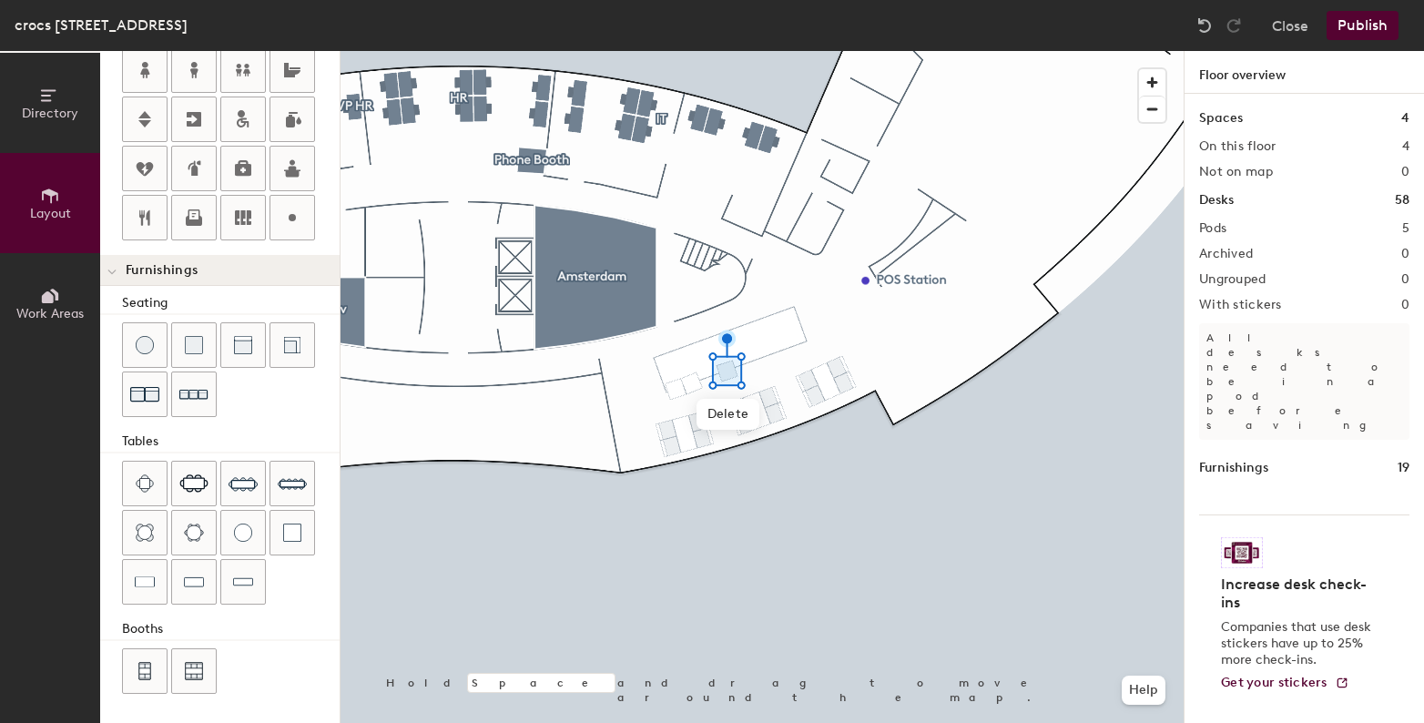
click at [778, 360] on div "Directory Layout Work Areas Layout Add space Resize Desks Points of Interest Fu…" at bounding box center [712, 387] width 1424 height 672
click at [786, 351] on div "Directory Layout Work Areas Layout Add space Resize Desks Points of Interest Fu…" at bounding box center [712, 387] width 1424 height 672
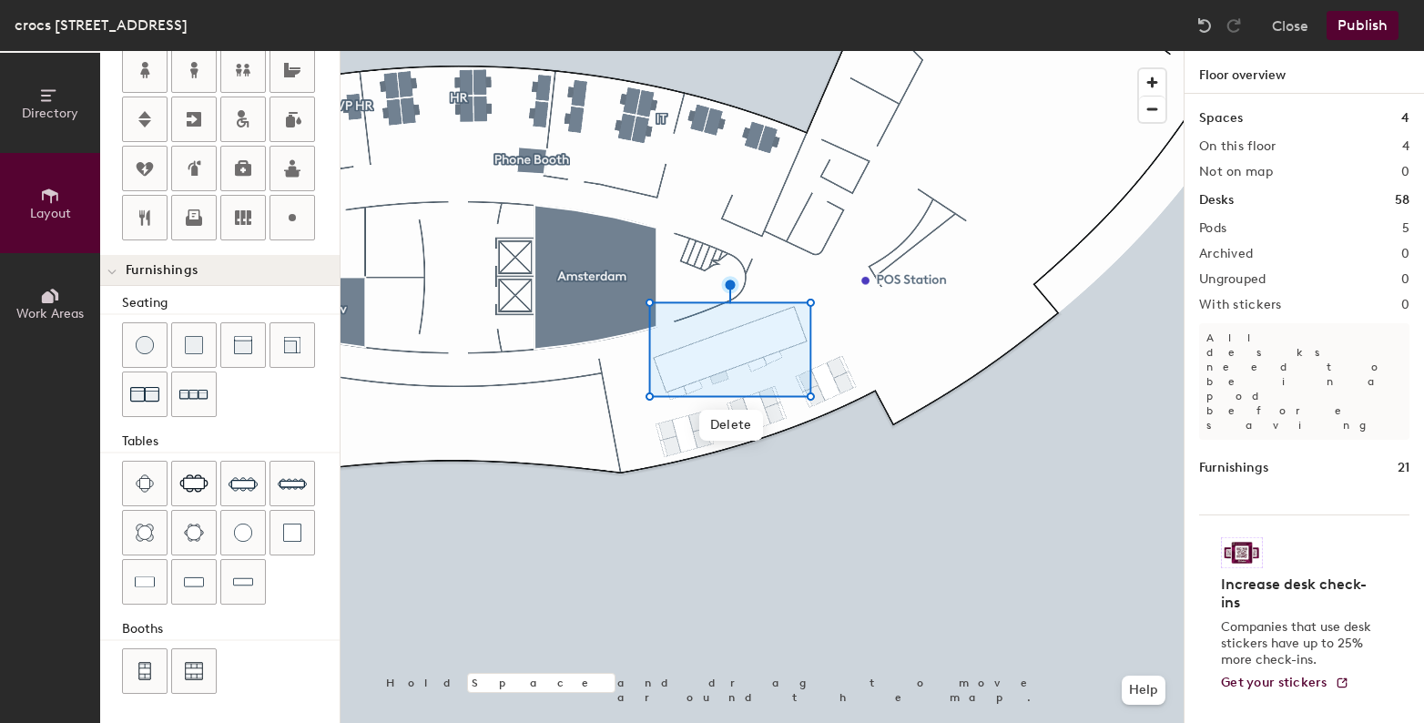
click at [835, 51] on div at bounding box center [762, 51] width 843 height 0
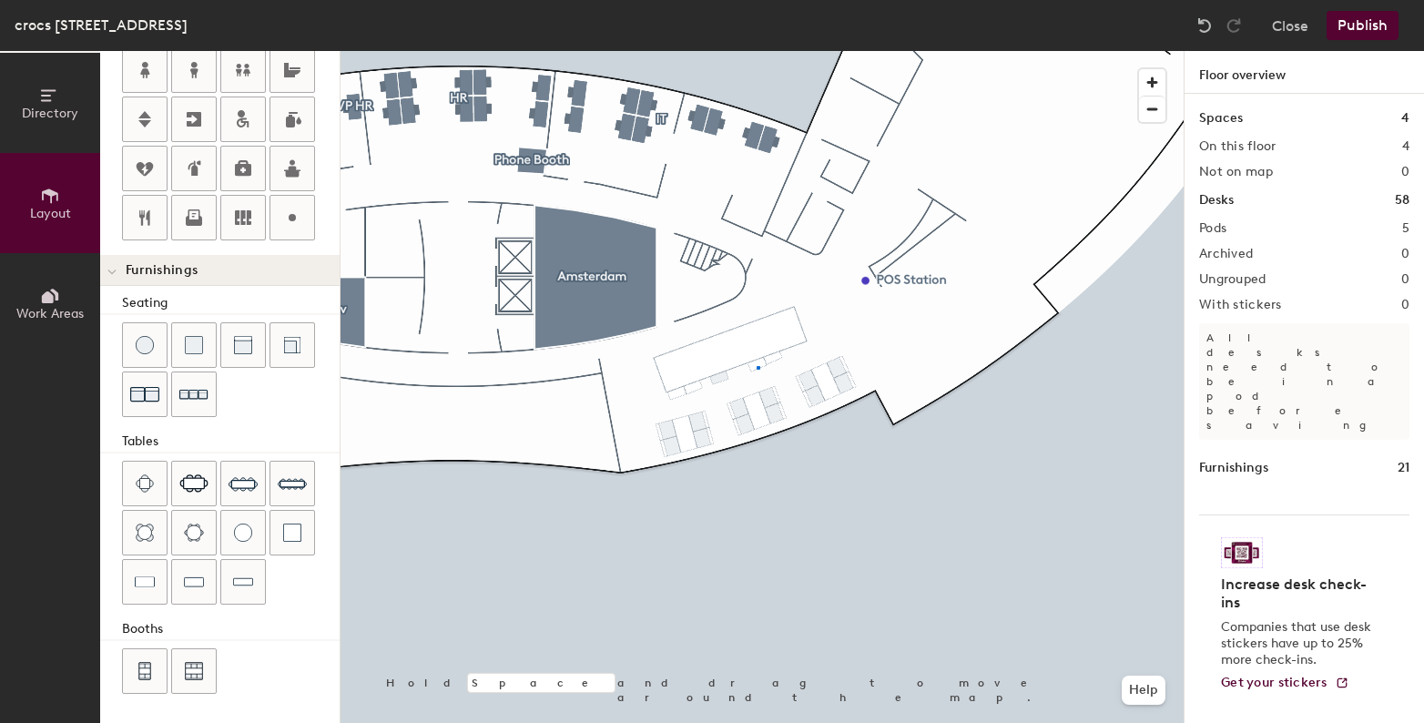
drag, startPoint x: 280, startPoint y: 536, endPoint x: 329, endPoint y: 505, distance: 58.1
click at [757, 51] on div at bounding box center [762, 51] width 843 height 0
click at [798, 51] on div at bounding box center [762, 51] width 843 height 0
click at [844, 51] on div at bounding box center [762, 51] width 843 height 0
click at [795, 349] on div "Directory Layout Work Areas Layout Add space Resize Desks Points of Interest Fu…" at bounding box center [712, 387] width 1424 height 672
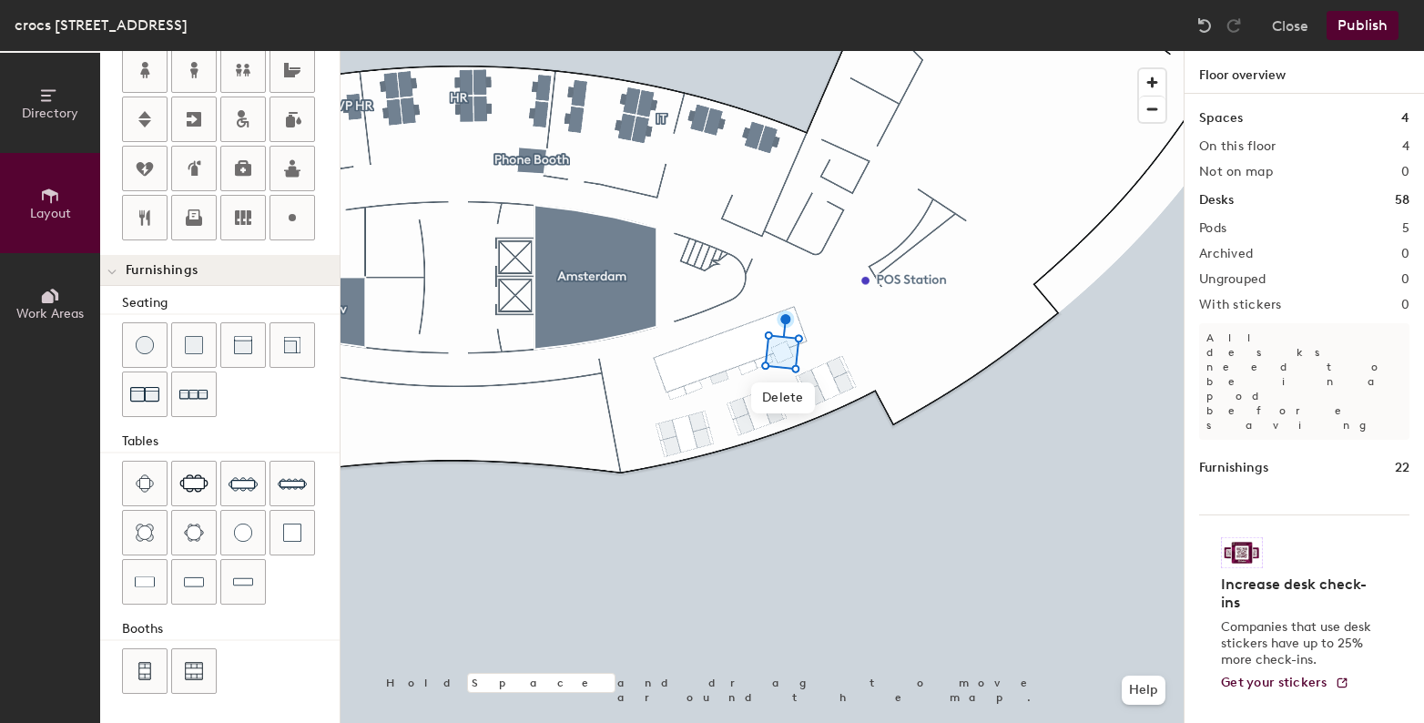
click at [822, 343] on div "Directory Layout Work Areas Layout Add space Resize Desks Points of Interest Fu…" at bounding box center [712, 387] width 1424 height 672
drag, startPoint x: 320, startPoint y: 506, endPoint x: 740, endPoint y: 371, distance: 441.7
click at [740, 51] on div at bounding box center [762, 51] width 843 height 0
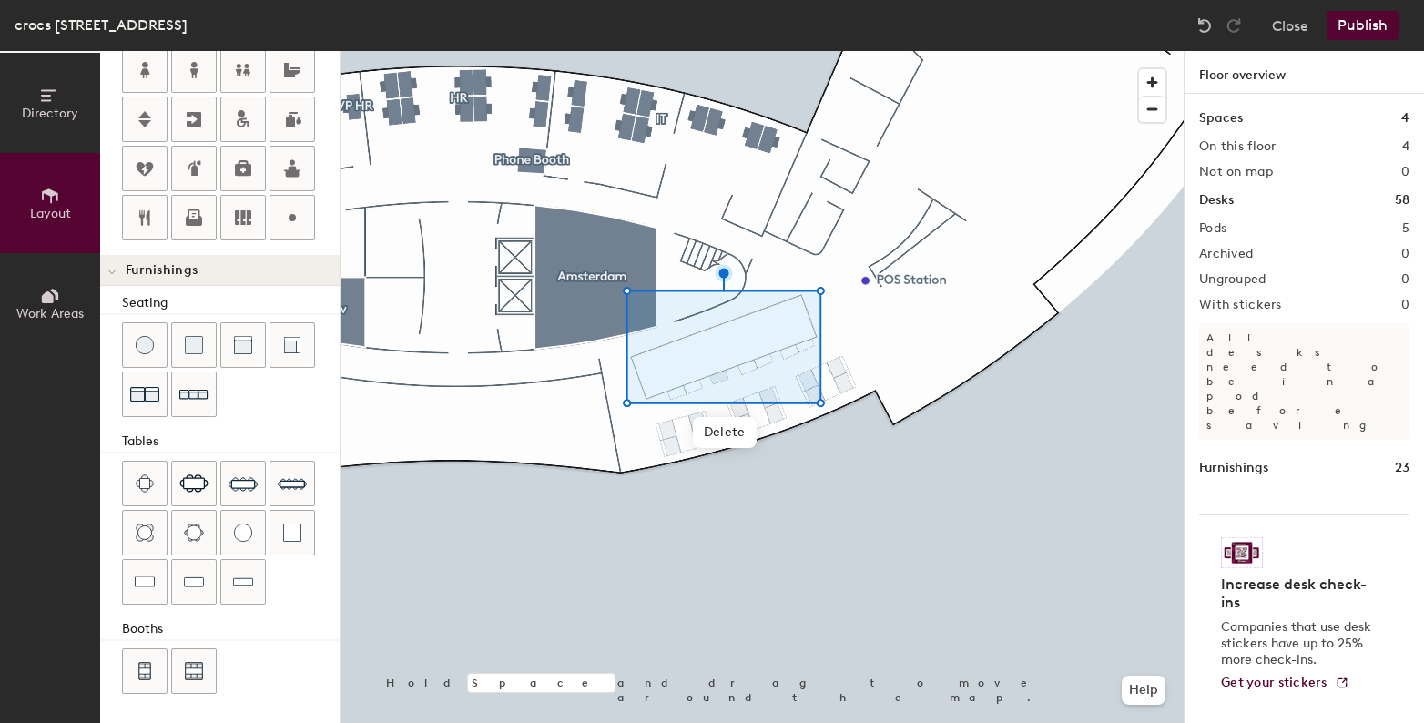
click at [857, 51] on div at bounding box center [762, 51] width 843 height 0
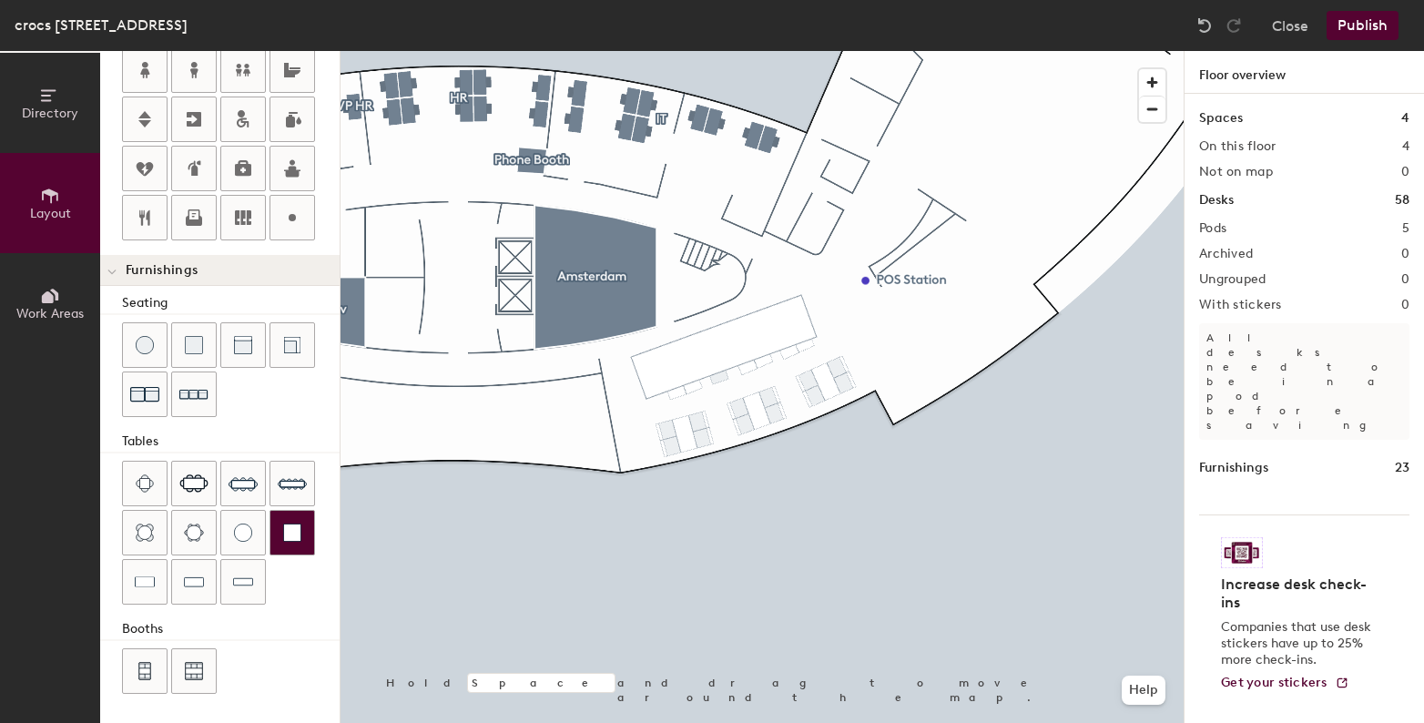
click at [653, 347] on div "Directory Layout Work Areas Layout Add space Resize Desks Points of Interest Fu…" at bounding box center [712, 387] width 1424 height 672
drag, startPoint x: 296, startPoint y: 530, endPoint x: 645, endPoint y: 361, distance: 387.7
click at [645, 51] on div at bounding box center [762, 51] width 843 height 0
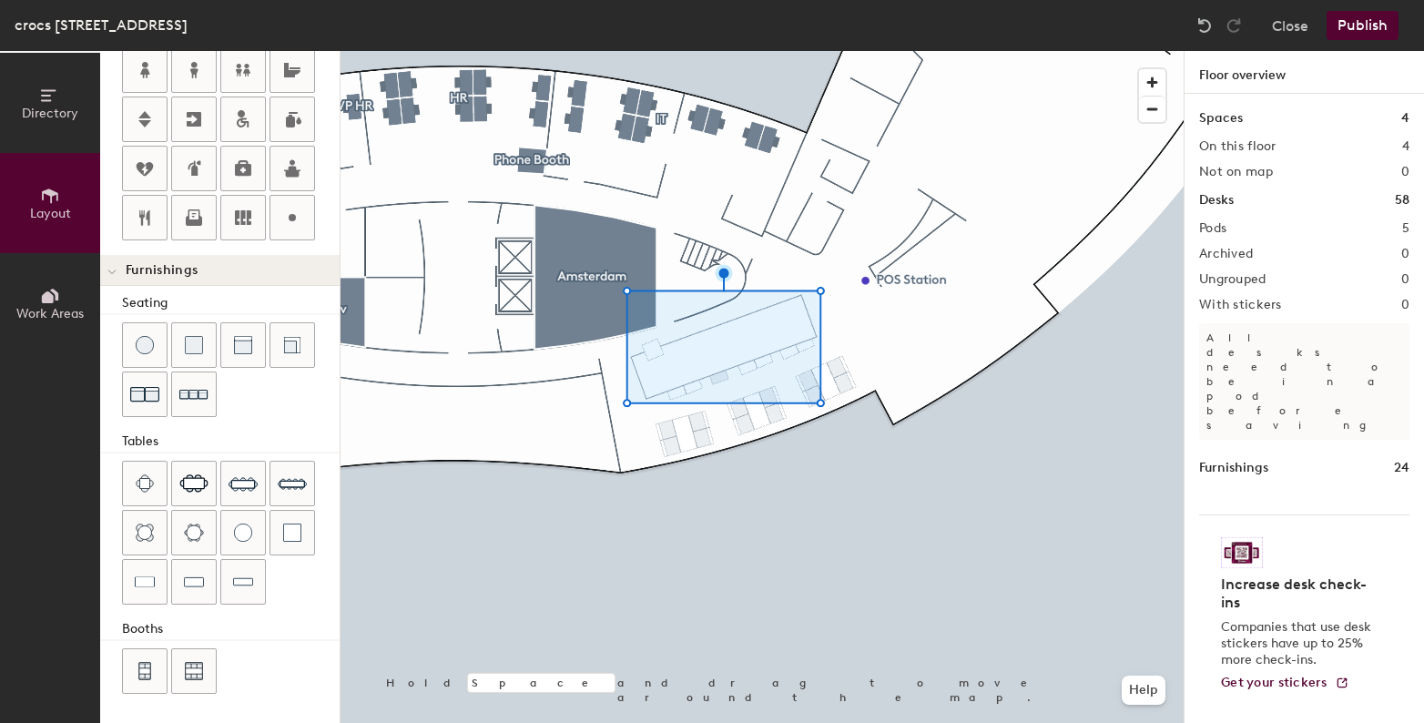
click at [654, 51] on div at bounding box center [762, 51] width 843 height 0
type input "60"
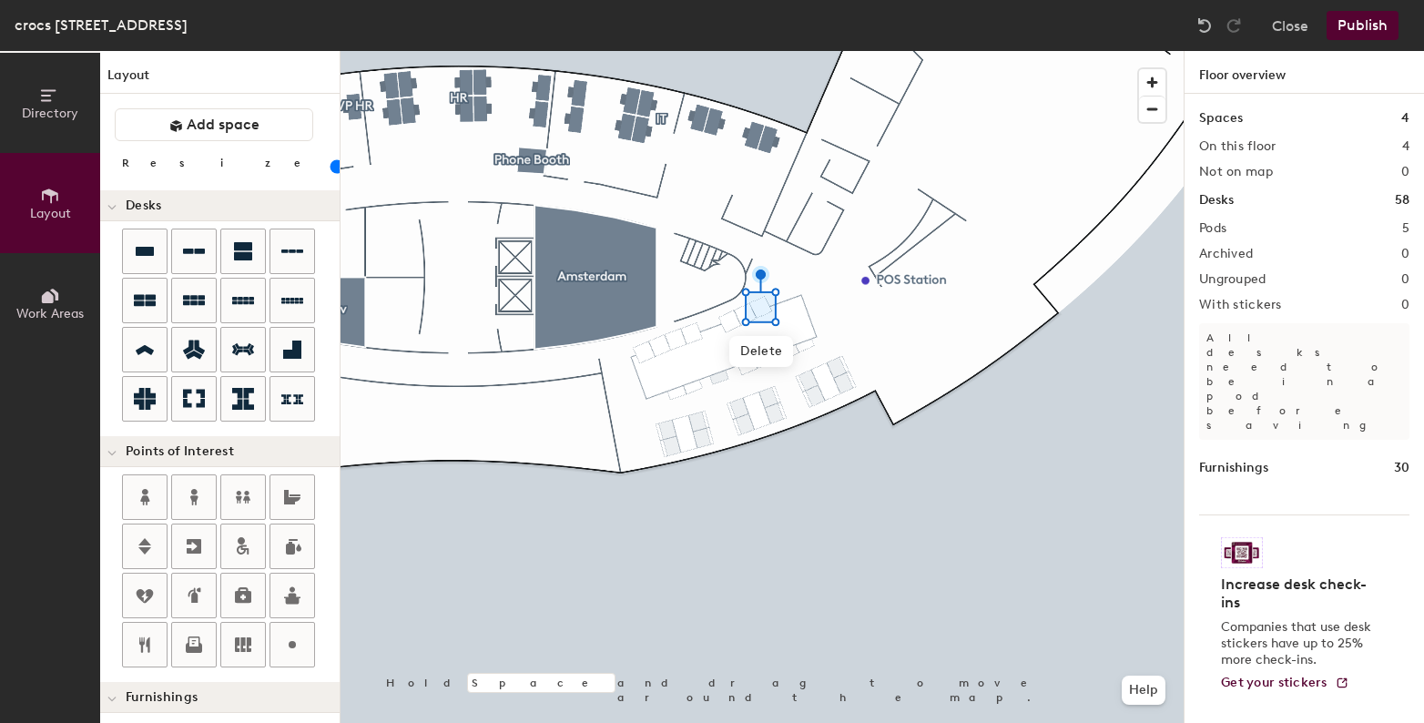
scroll to position [427, 0]
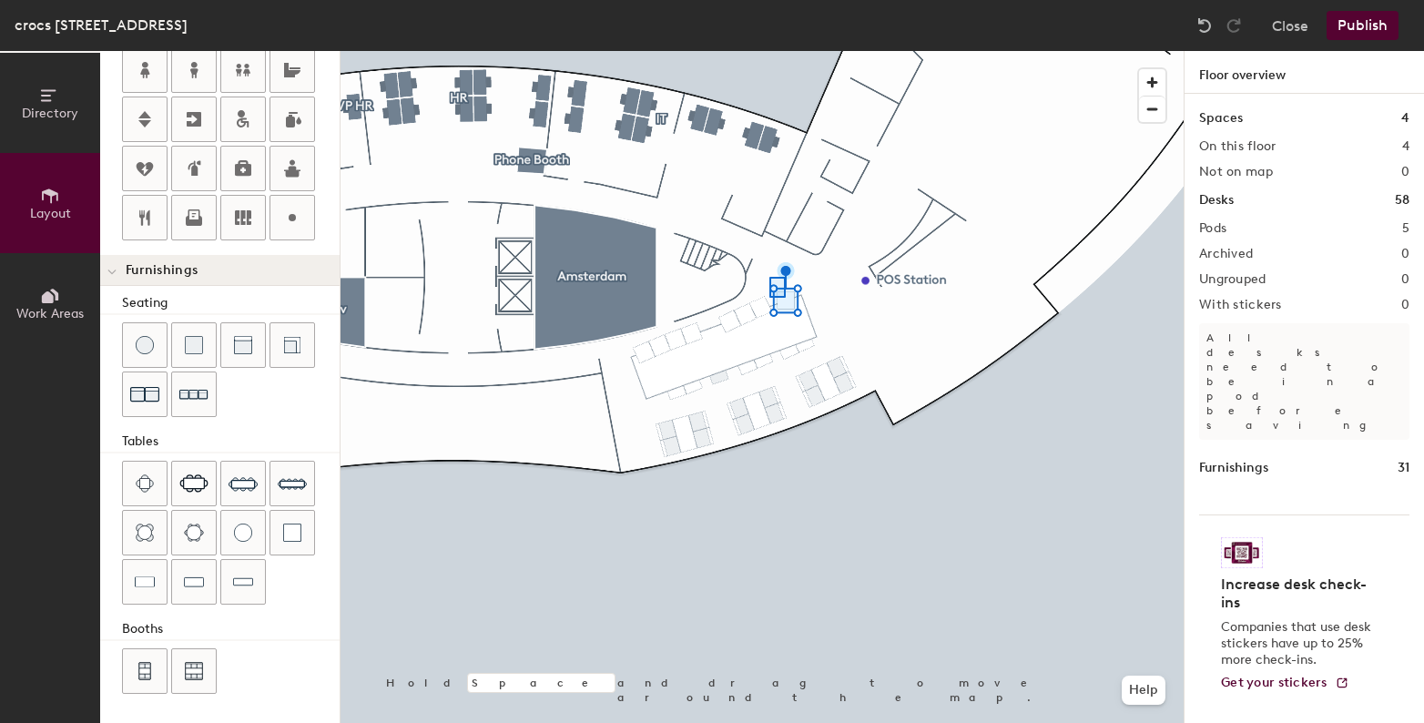
drag, startPoint x: 783, startPoint y: 276, endPoint x: 769, endPoint y: 277, distance: 13.7
click at [769, 277] on div at bounding box center [777, 287] width 16 height 21
click at [864, 51] on div at bounding box center [762, 51] width 843 height 0
click at [914, 51] on div at bounding box center [762, 51] width 843 height 0
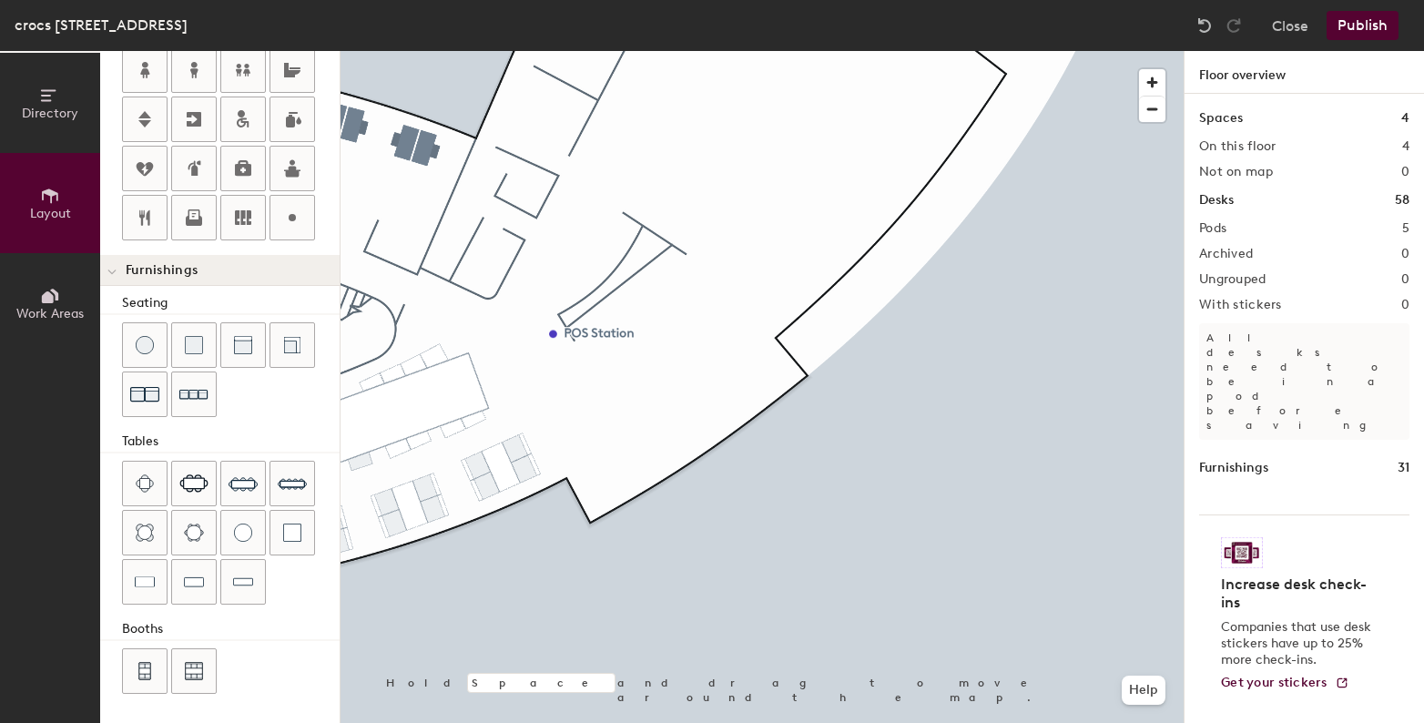
click at [613, 471] on div "Directory Layout Work Areas Layout Add space Resize Desks Points of Interest Fu…" at bounding box center [712, 387] width 1424 height 672
click at [685, 440] on div "Directory Layout Work Areas Layout Add space Resize Desks Points of Interest Fu…" at bounding box center [712, 387] width 1424 height 672
click at [725, 421] on div "Directory Layout Work Areas Layout Add space Resize Desks Points of Interest Fu…" at bounding box center [712, 387] width 1424 height 672
click at [768, 381] on div "Directory Layout Work Areas Layout Add space Resize Desks Points of Interest Fu…" at bounding box center [712, 387] width 1424 height 672
click at [723, 51] on div at bounding box center [762, 51] width 843 height 0
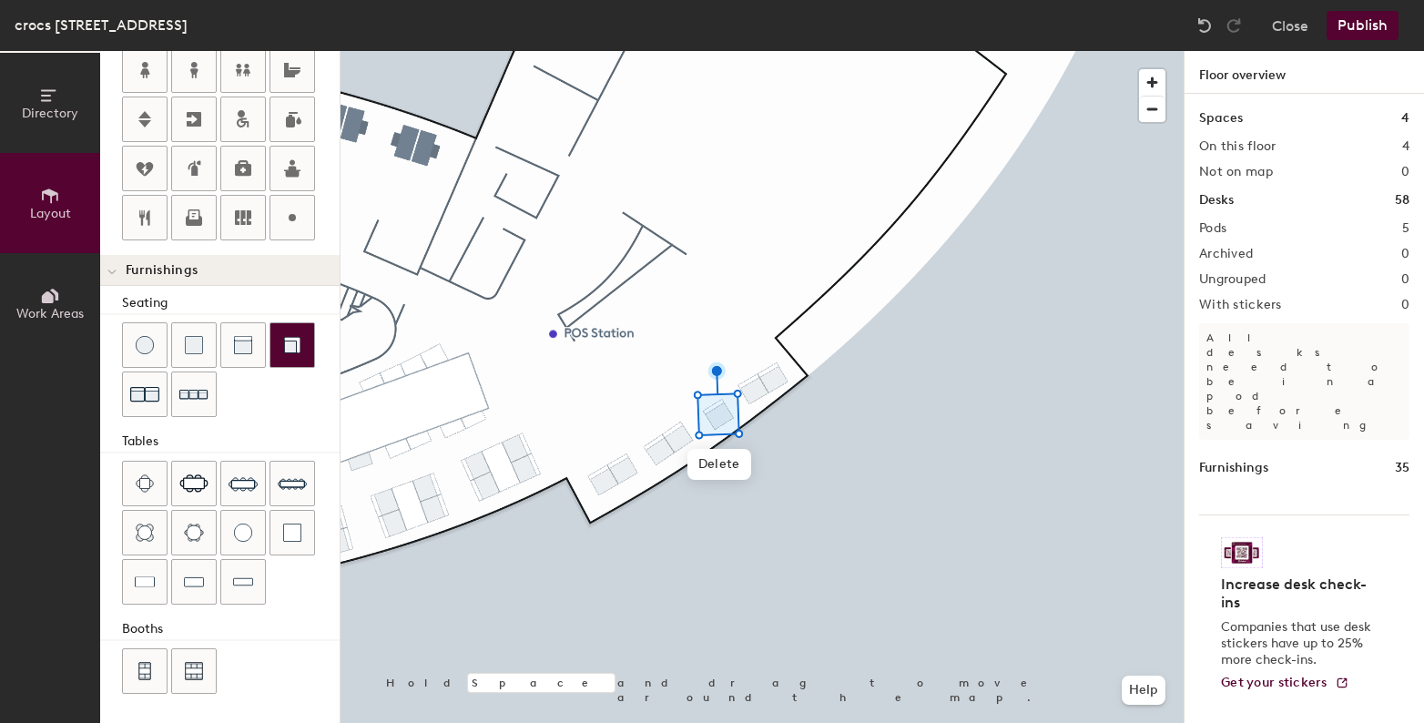
click at [766, 51] on div at bounding box center [762, 51] width 843 height 0
click at [819, 51] on div at bounding box center [762, 51] width 843 height 0
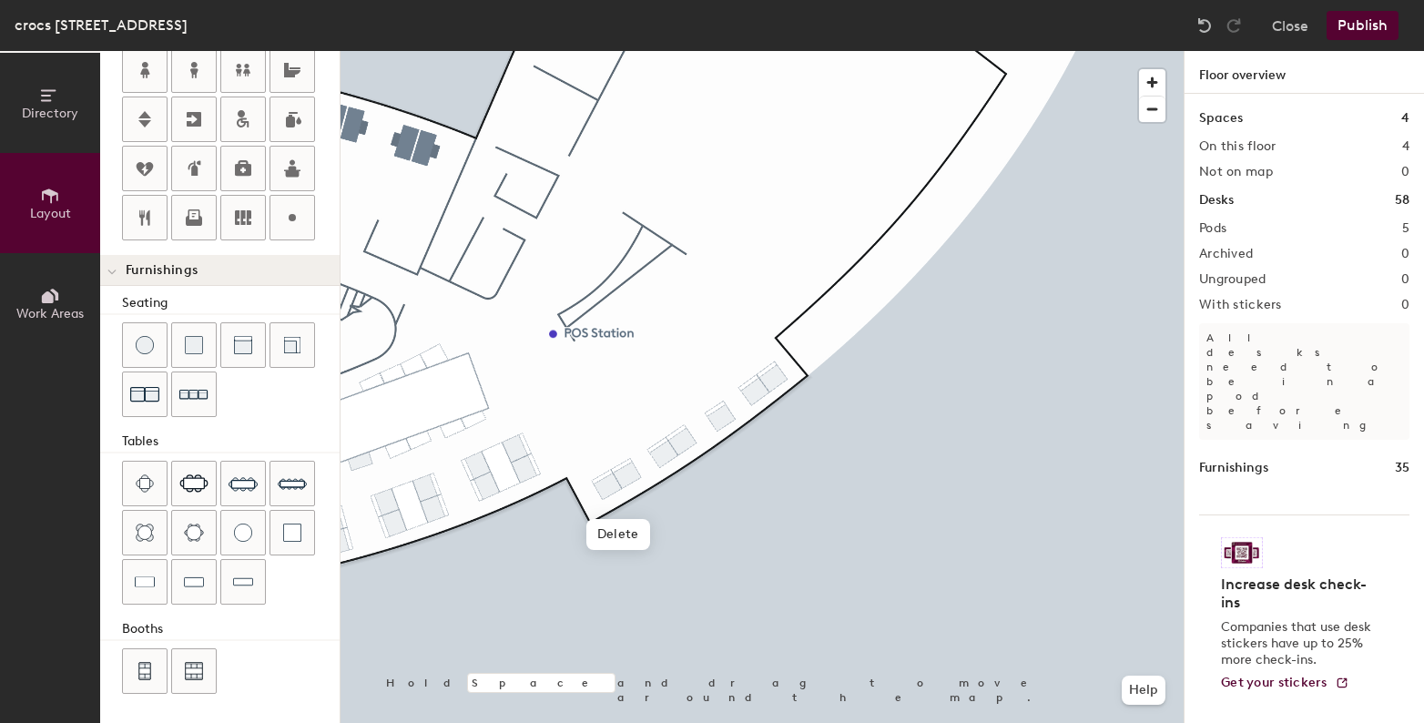
click at [818, 51] on div at bounding box center [762, 51] width 843 height 0
click at [598, 395] on div "Directory Layout Work Areas Layout Add space Resize Desks Points of Interest Fu…" at bounding box center [712, 387] width 1424 height 672
click at [557, 51] on div at bounding box center [762, 51] width 843 height 0
click at [733, 336] on div "Directory Layout Work Areas Layout Add space Resize Desks Points of Interest Fu…" at bounding box center [712, 387] width 1424 height 672
click at [809, 51] on div at bounding box center [762, 51] width 843 height 0
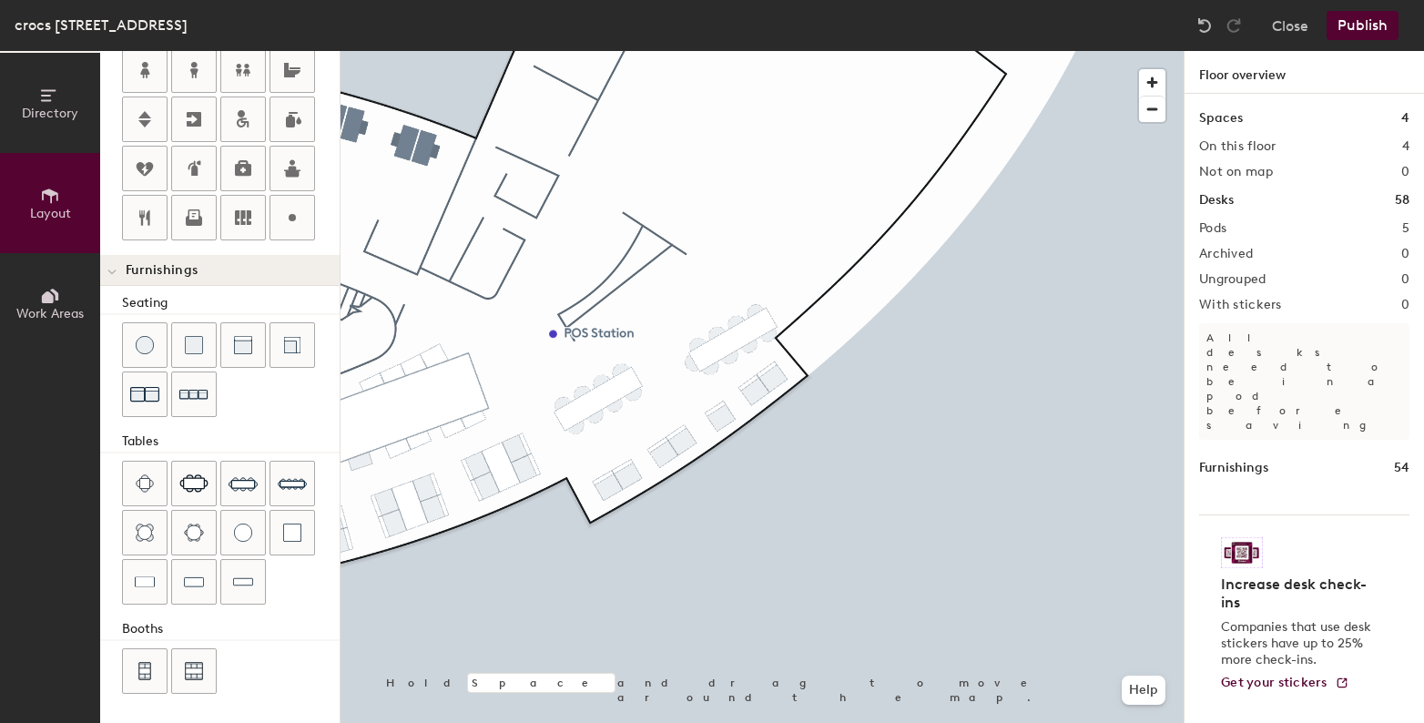
click at [688, 51] on div at bounding box center [762, 51] width 843 height 0
click at [854, 51] on div at bounding box center [762, 51] width 843 height 0
drag, startPoint x: 300, startPoint y: 493, endPoint x: 739, endPoint y: 369, distance: 456.2
click at [859, 51] on div at bounding box center [762, 51] width 843 height 0
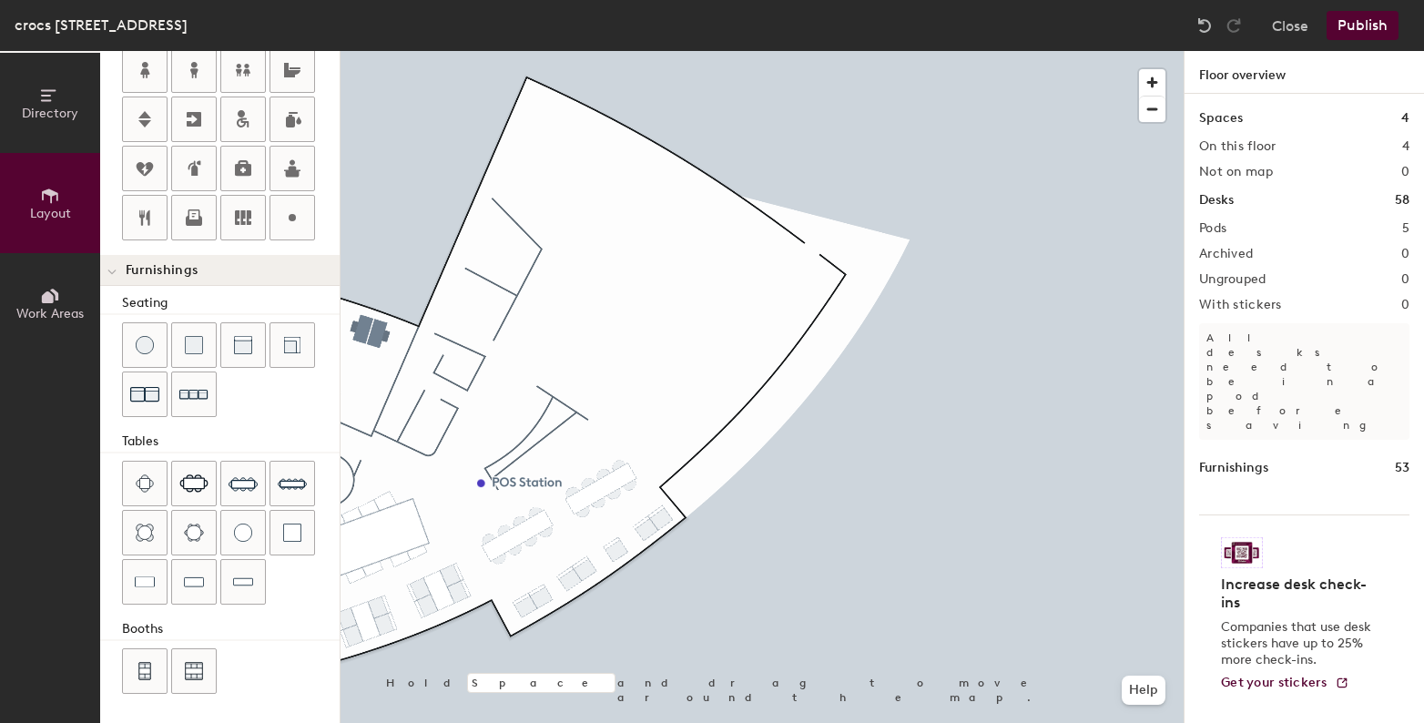
click at [665, 402] on div "Directory Layout Work Areas Layout Add space Resize Desks Points of Interest Fu…" at bounding box center [712, 387] width 1424 height 672
click at [596, 368] on div "Directory Layout Work Areas Layout Add space Resize Desks Points of Interest Fu…" at bounding box center [712, 387] width 1424 height 672
drag, startPoint x: 290, startPoint y: 489, endPoint x: 658, endPoint y: 357, distance: 390.8
click at [658, 51] on div at bounding box center [762, 51] width 843 height 0
click at [641, 293] on div "Directory Layout Work Areas Layout Add space Resize Desks Points of Interest Fu…" at bounding box center [712, 387] width 1424 height 672
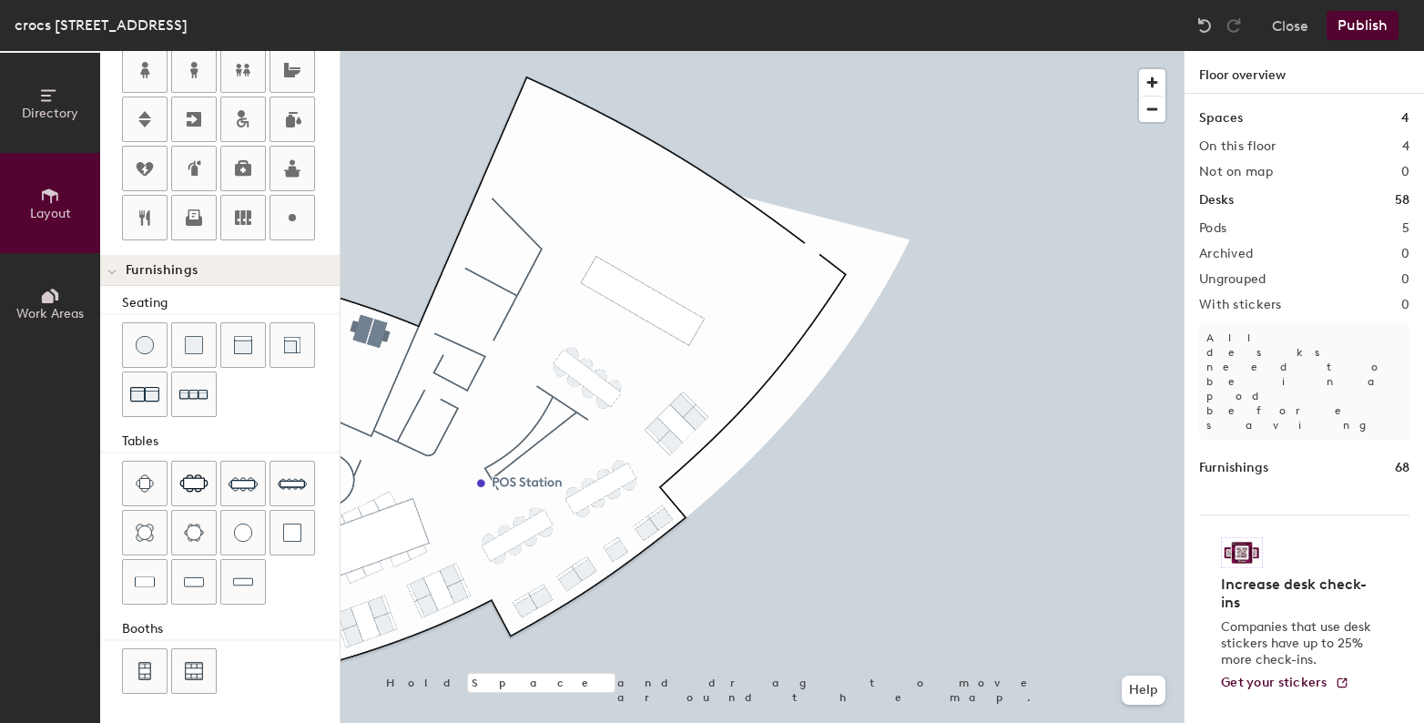
click at [779, 324] on div "Directory Layout Work Areas Layout Add space Resize Desks Points of Interest Fu…" at bounding box center [712, 387] width 1424 height 672
click at [824, 296] on div "Directory Layout Work Areas Layout Add space Resize Desks Points of Interest Fu…" at bounding box center [712, 387] width 1424 height 672
click at [856, 51] on div at bounding box center [762, 51] width 843 height 0
click at [742, 51] on div at bounding box center [762, 51] width 843 height 0
click at [728, 363] on div "Directory Layout Work Areas Layout Add space Resize Desks Points of Interest Fu…" at bounding box center [712, 387] width 1424 height 672
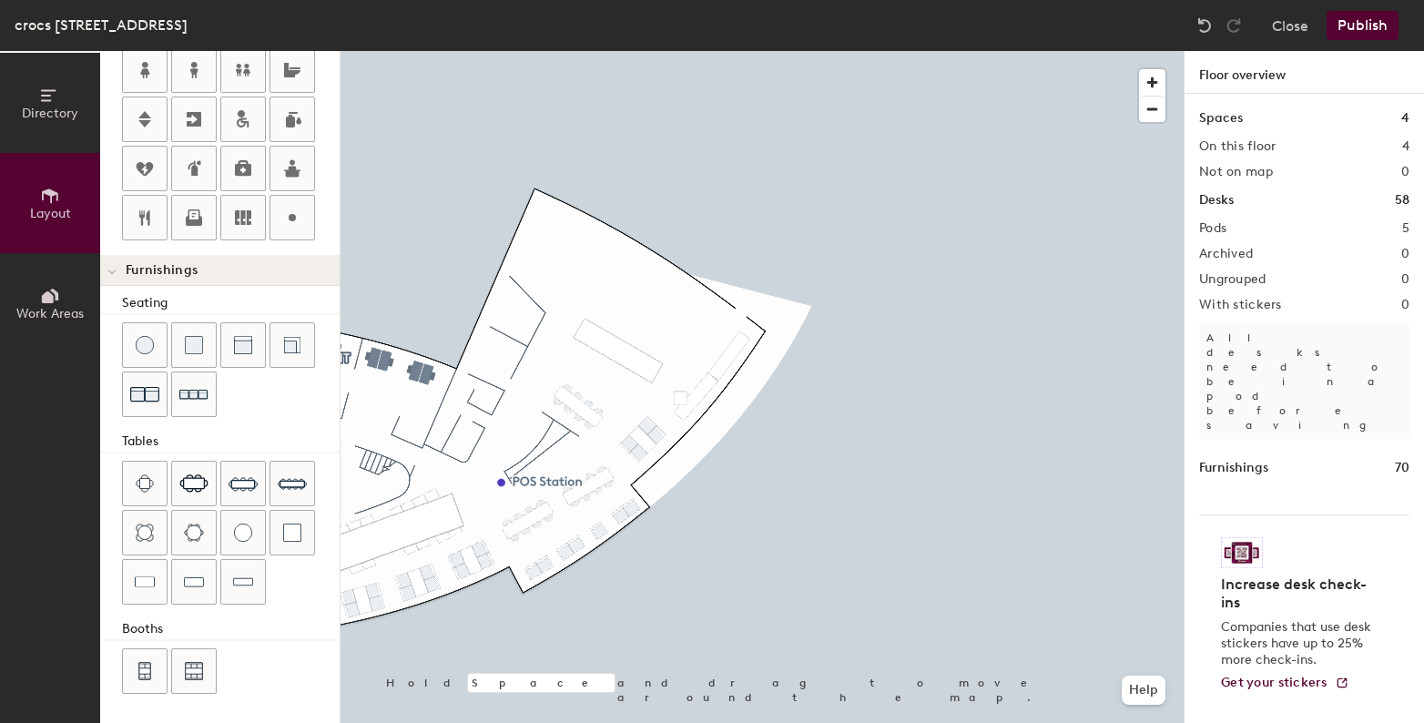
click at [391, 554] on div "Directory Layout Work Areas Layout Add space Resize Desks Points of Interest Fu…" at bounding box center [712, 387] width 1424 height 672
type input "60"
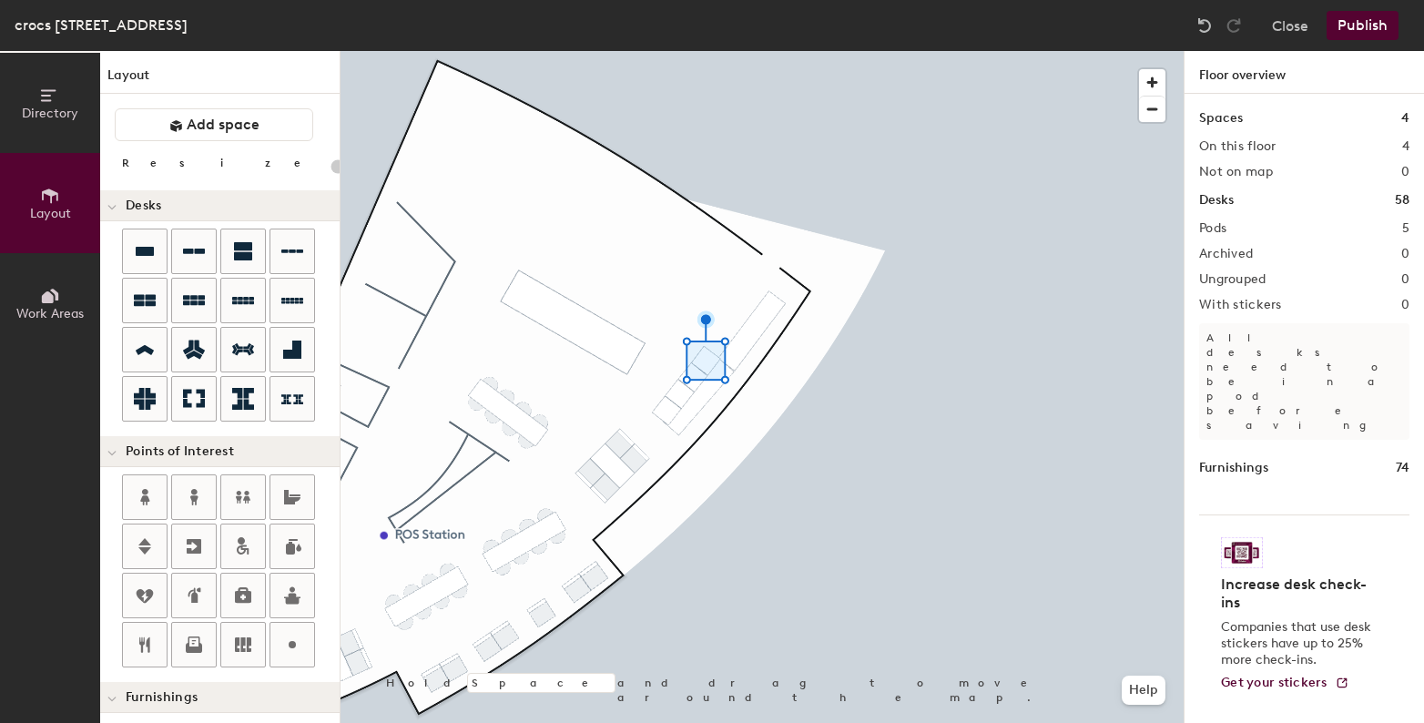
scroll to position [427, 0]
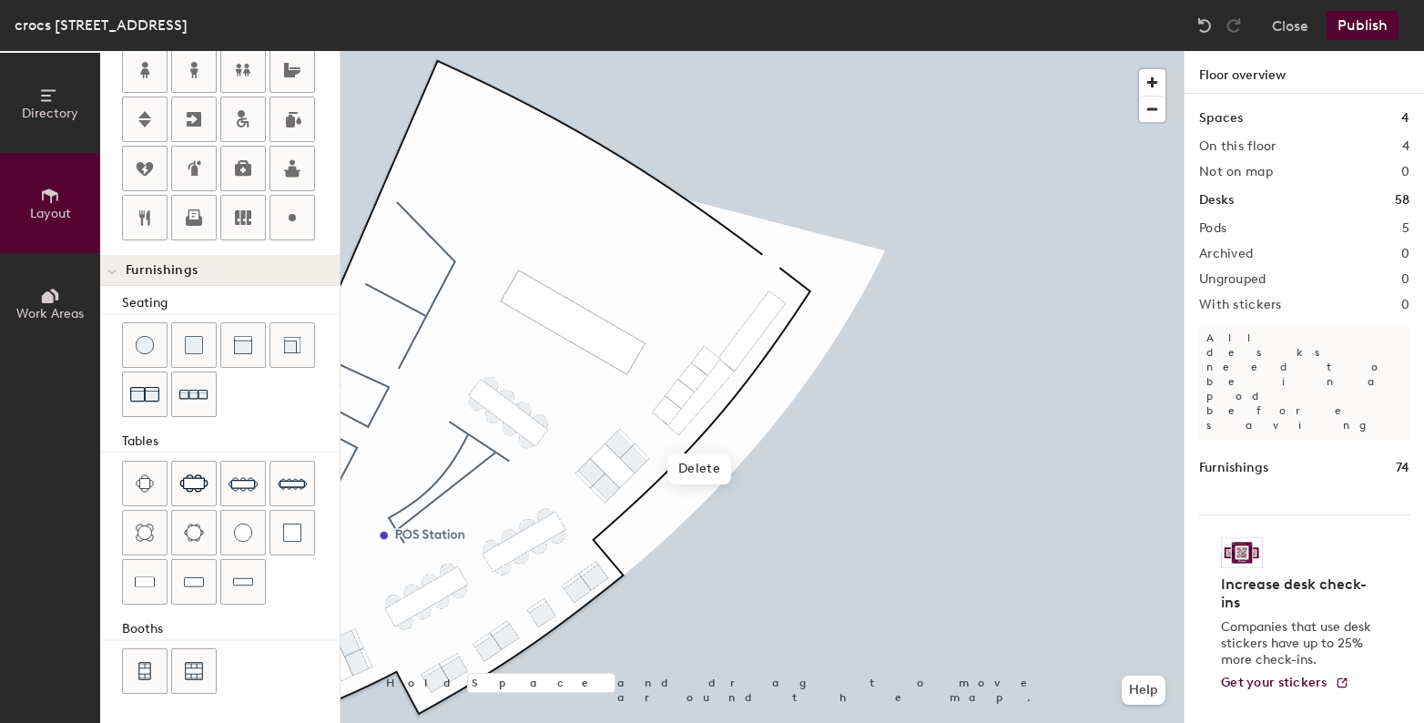
click at [774, 51] on div at bounding box center [762, 51] width 843 height 0
click at [736, 338] on div "Directory Layout Work Areas Layout Add space Resize Desks Points of Interest Fu…" at bounding box center [712, 387] width 1424 height 672
click at [756, 323] on div "Directory Layout Work Areas Layout Add space Resize Desks Points of Interest Fu…" at bounding box center [712, 387] width 1424 height 672
click at [805, 51] on div at bounding box center [762, 51] width 843 height 0
click at [763, 301] on div "Directory Layout Work Areas Layout Add space Resize Desks Points of Interest Fu…" at bounding box center [712, 387] width 1424 height 672
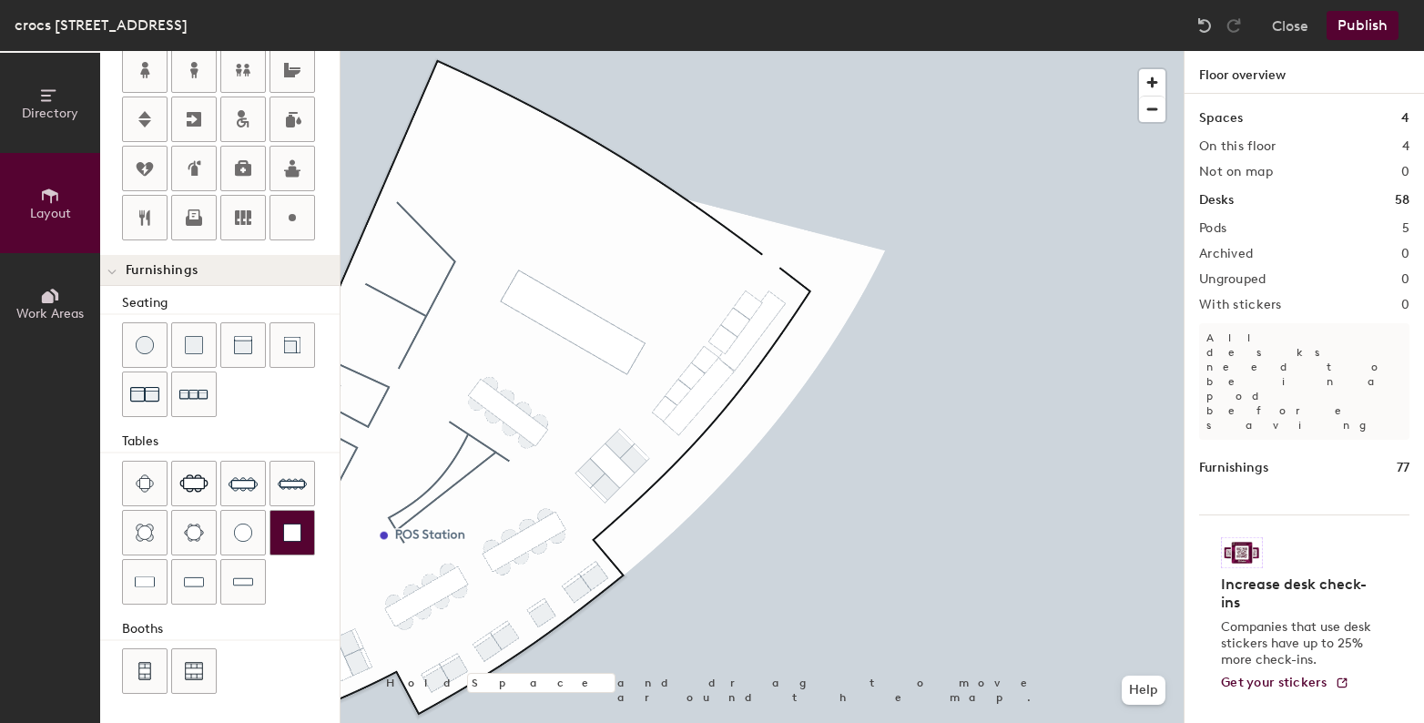
click at [776, 290] on div "Directory Layout Work Areas Layout Add space Resize Desks Points of Interest Fu…" at bounding box center [712, 387] width 1424 height 672
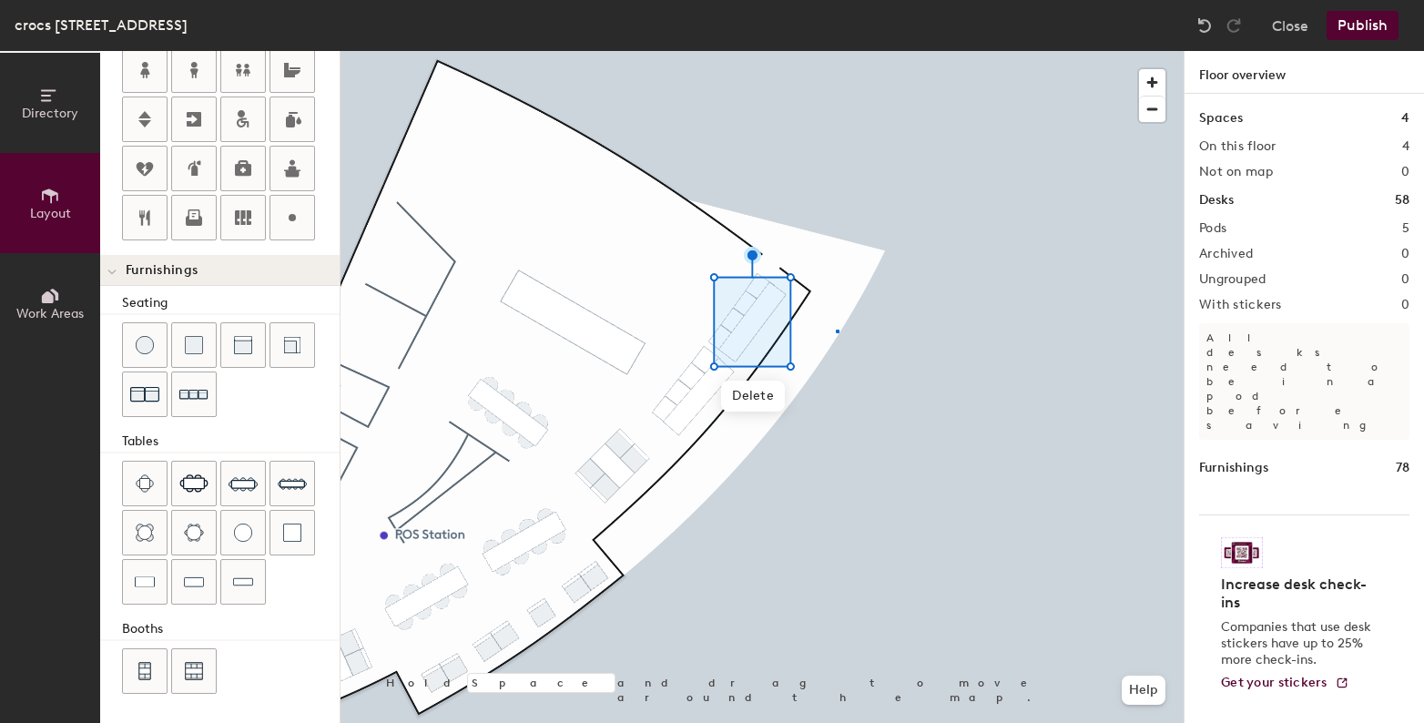
drag, startPoint x: 295, startPoint y: 526, endPoint x: 837, endPoint y: 331, distance: 575.7
click at [837, 51] on div at bounding box center [762, 51] width 843 height 0
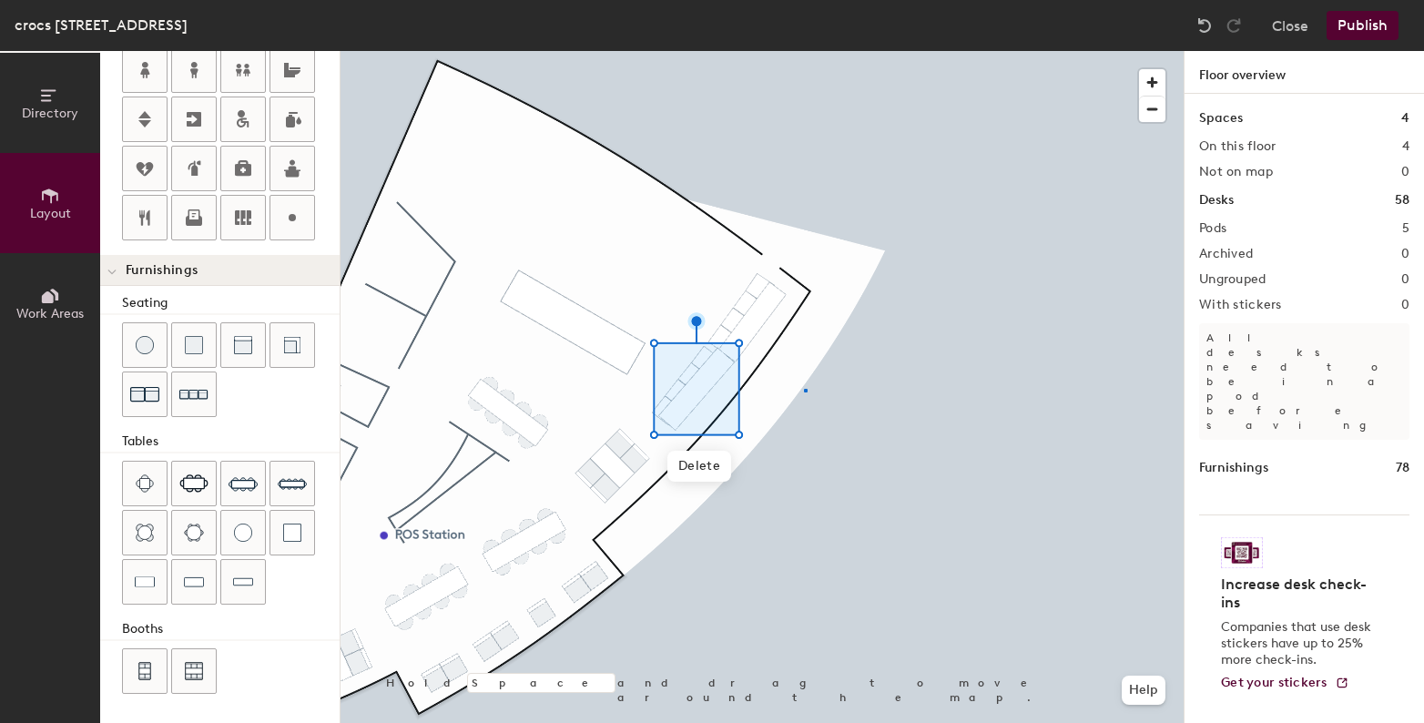
click at [805, 51] on div at bounding box center [762, 51] width 843 height 0
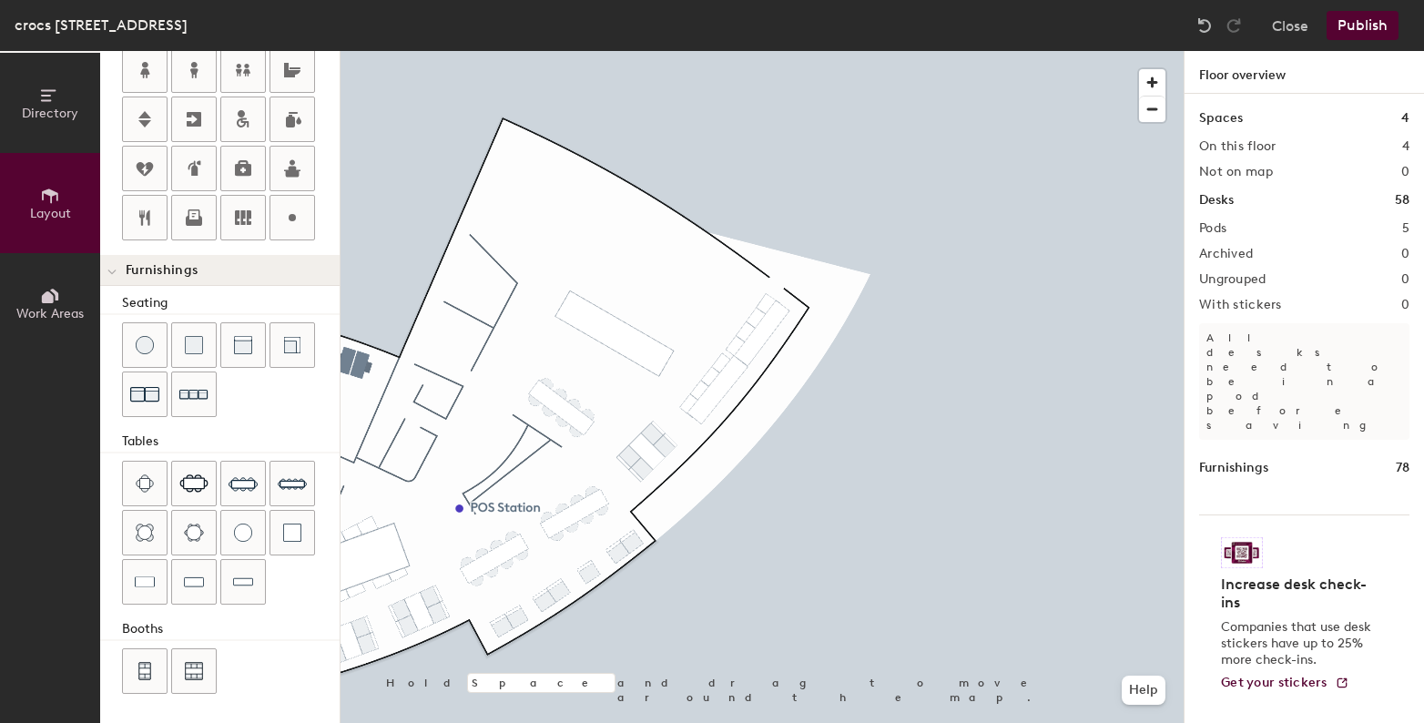
click at [572, 345] on div "Directory Layout Work Areas Layout Add space Resize Desks Points of Interest Fu…" at bounding box center [712, 387] width 1424 height 672
click at [631, 367] on div "Directory Layout Work Areas Layout Add space Resize Desks Points of Interest Fu…" at bounding box center [712, 387] width 1424 height 672
click at [553, 290] on div "Directory Layout Work Areas Layout Add space Resize Desks Points of Interest Fu…" at bounding box center [712, 387] width 1424 height 672
click at [249, 350] on img at bounding box center [243, 345] width 18 height 18
click at [683, 367] on div "Directory Layout Work Areas Layout Add space Resize Desks Points of Interest Fu…" at bounding box center [712, 387] width 1424 height 672
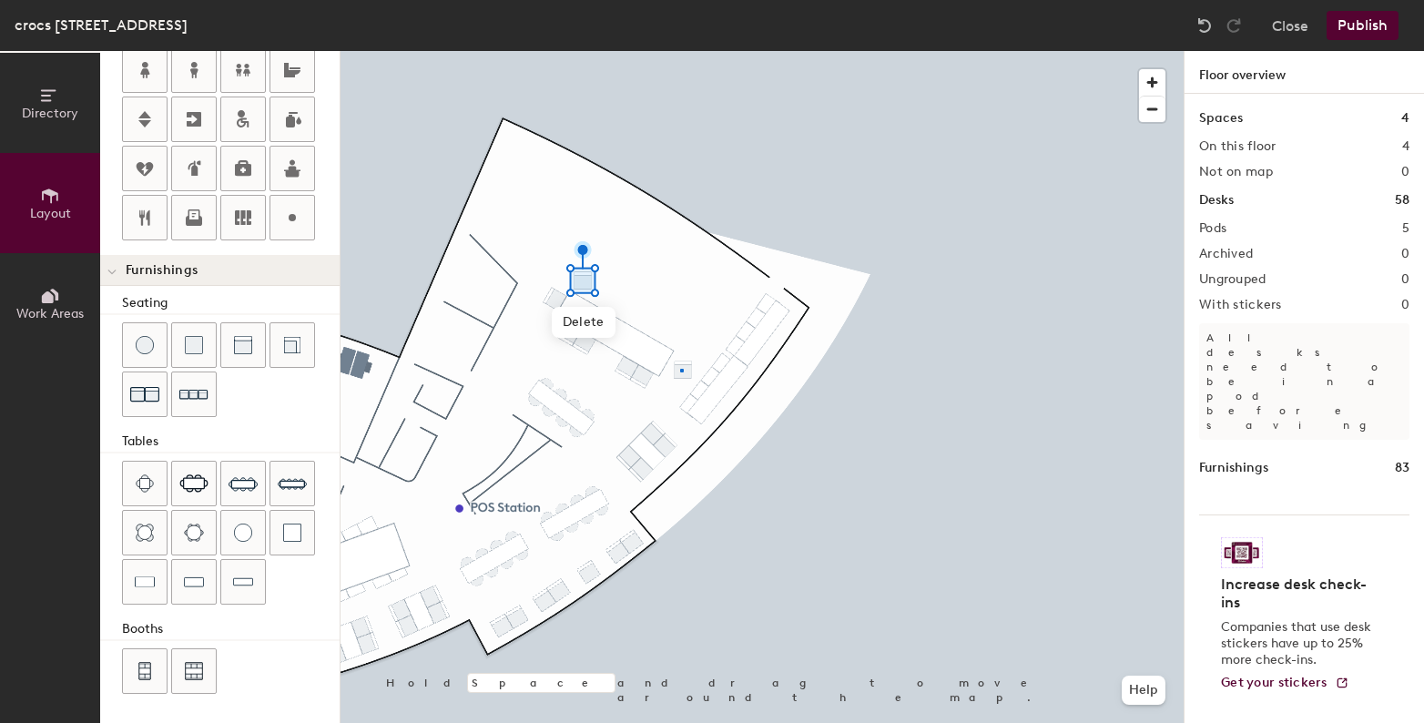
drag, startPoint x: 248, startPoint y: 346, endPoint x: 325, endPoint y: 352, distance: 77.7
click at [680, 51] on div at bounding box center [762, 51] width 843 height 0
click at [666, 327] on div "Directory Layout Work Areas Layout Add space Resize Desks Points of Interest Fu…" at bounding box center [712, 387] width 1424 height 672
click at [635, 306] on div "Directory Layout Work Areas Layout Add space Resize Desks Points of Interest Fu…" at bounding box center [712, 387] width 1424 height 672
click at [702, 268] on div "Directory Layout Work Areas Layout Add space Resize Desks Points of Interest Fu…" at bounding box center [712, 387] width 1424 height 672
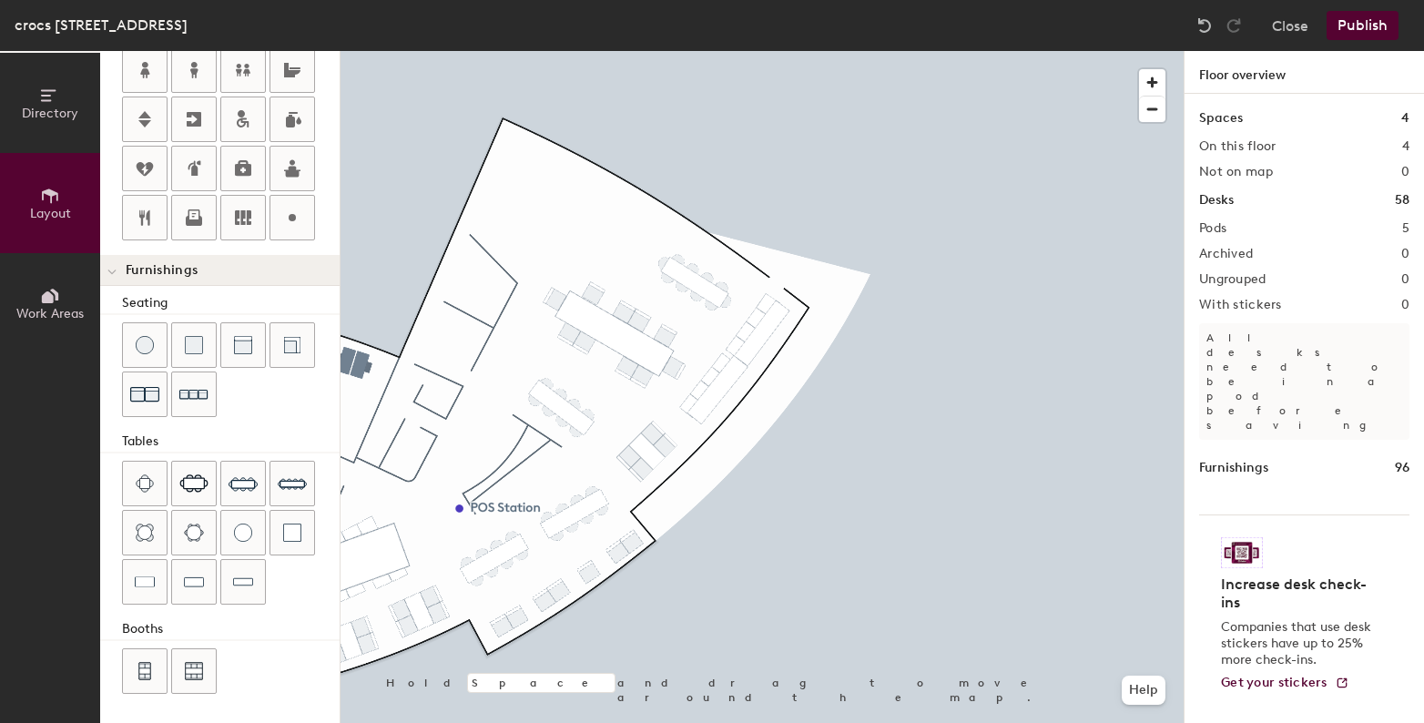
click at [727, 51] on div at bounding box center [762, 51] width 843 height 0
click at [526, 148] on div "Directory Layout Work Areas Layout Add space Resize Desks Points of Interest Fu…" at bounding box center [712, 387] width 1424 height 672
click at [583, 174] on div "Directory Layout Work Areas Layout Add space Resize Desks Points of Interest Fu…" at bounding box center [712, 387] width 1424 height 672
click at [631, 201] on div "Directory Layout Work Areas Layout Add space Resize Desks Points of Interest Fu…" at bounding box center [712, 387] width 1424 height 672
click at [640, 51] on div at bounding box center [762, 51] width 843 height 0
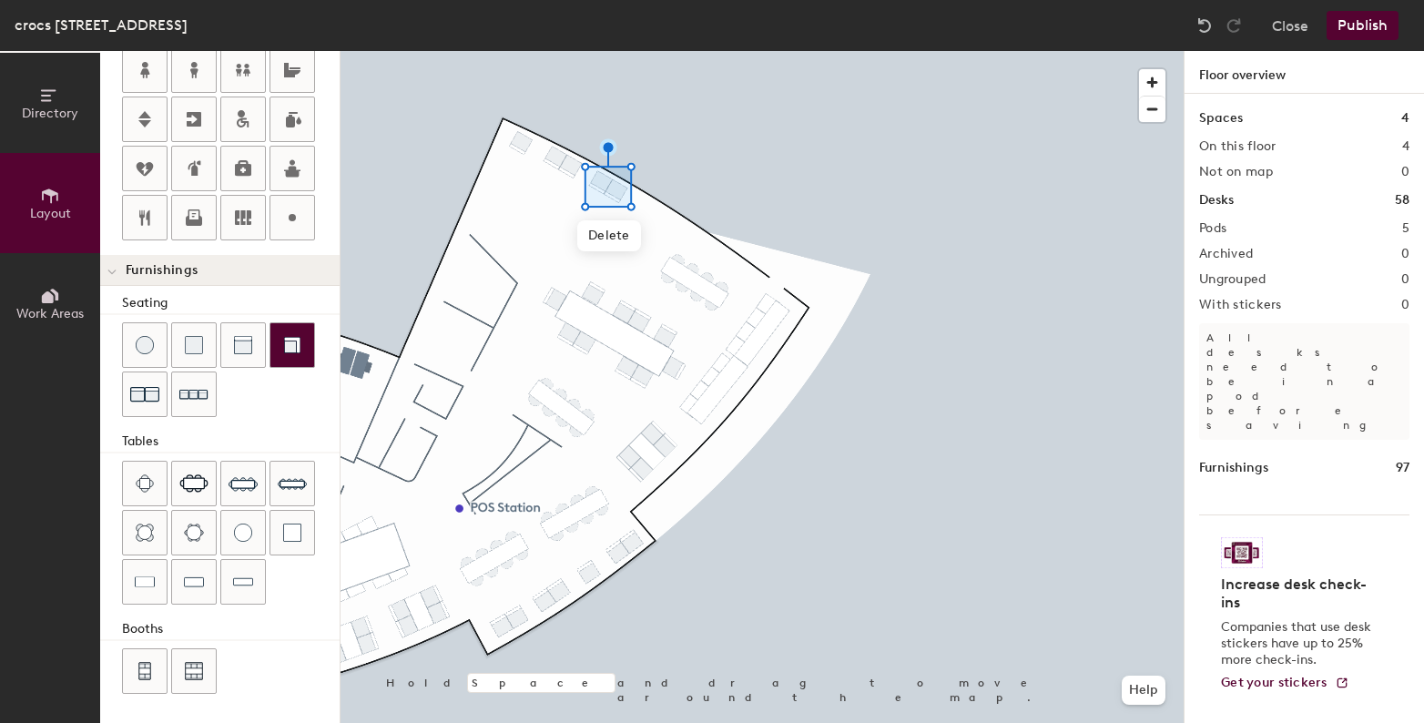
click at [689, 217] on div "Directory Layout Work Areas Layout Add space Resize Desks Points of Interest Fu…" at bounding box center [712, 387] width 1424 height 672
click at [710, 51] on div at bounding box center [762, 51] width 843 height 0
click at [707, 233] on div "Directory Layout Work Areas Layout Add space Resize Desks Points of Interest Fu…" at bounding box center [712, 387] width 1424 height 672
click at [751, 249] on div "Directory Layout Work Areas Layout Add space Resize Desks Points of Interest Fu…" at bounding box center [712, 387] width 1424 height 672
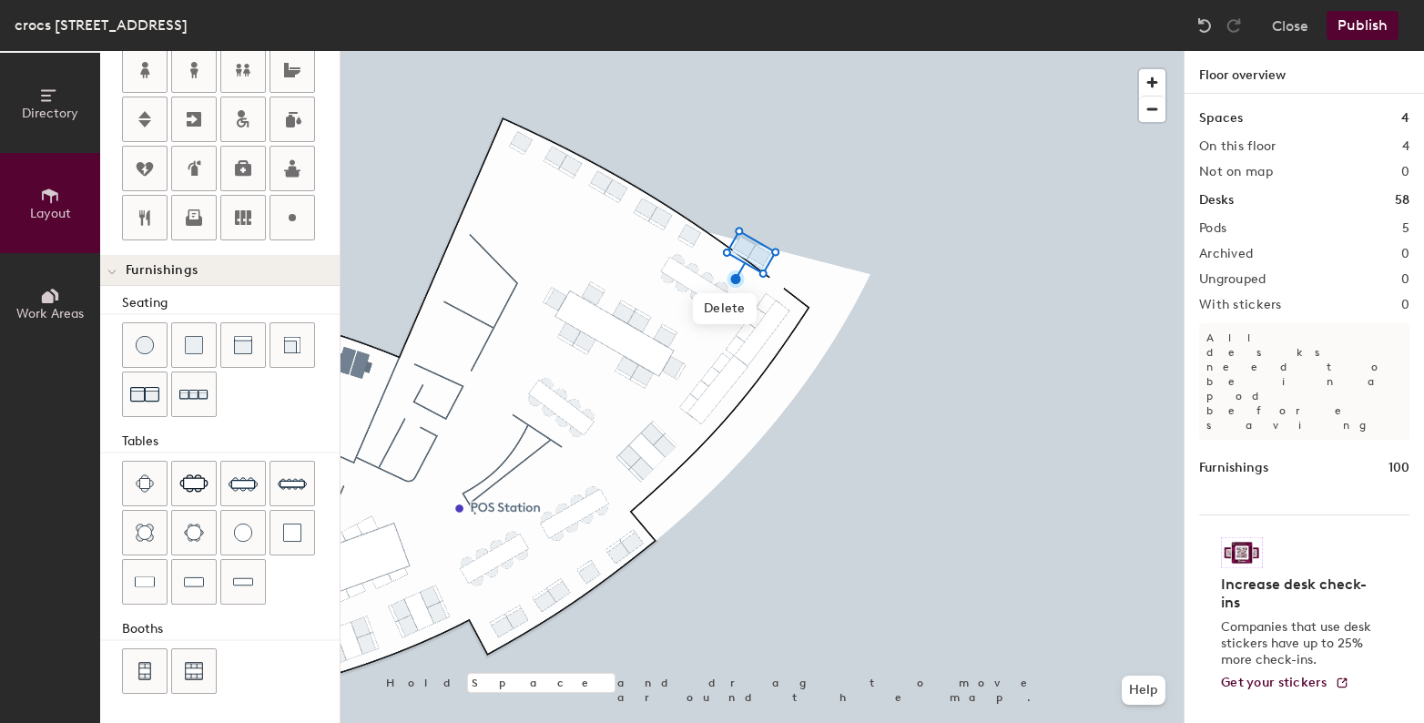
click at [661, 51] on div at bounding box center [762, 51] width 843 height 0
click at [748, 51] on div at bounding box center [762, 51] width 843 height 0
click at [717, 51] on div at bounding box center [762, 51] width 843 height 0
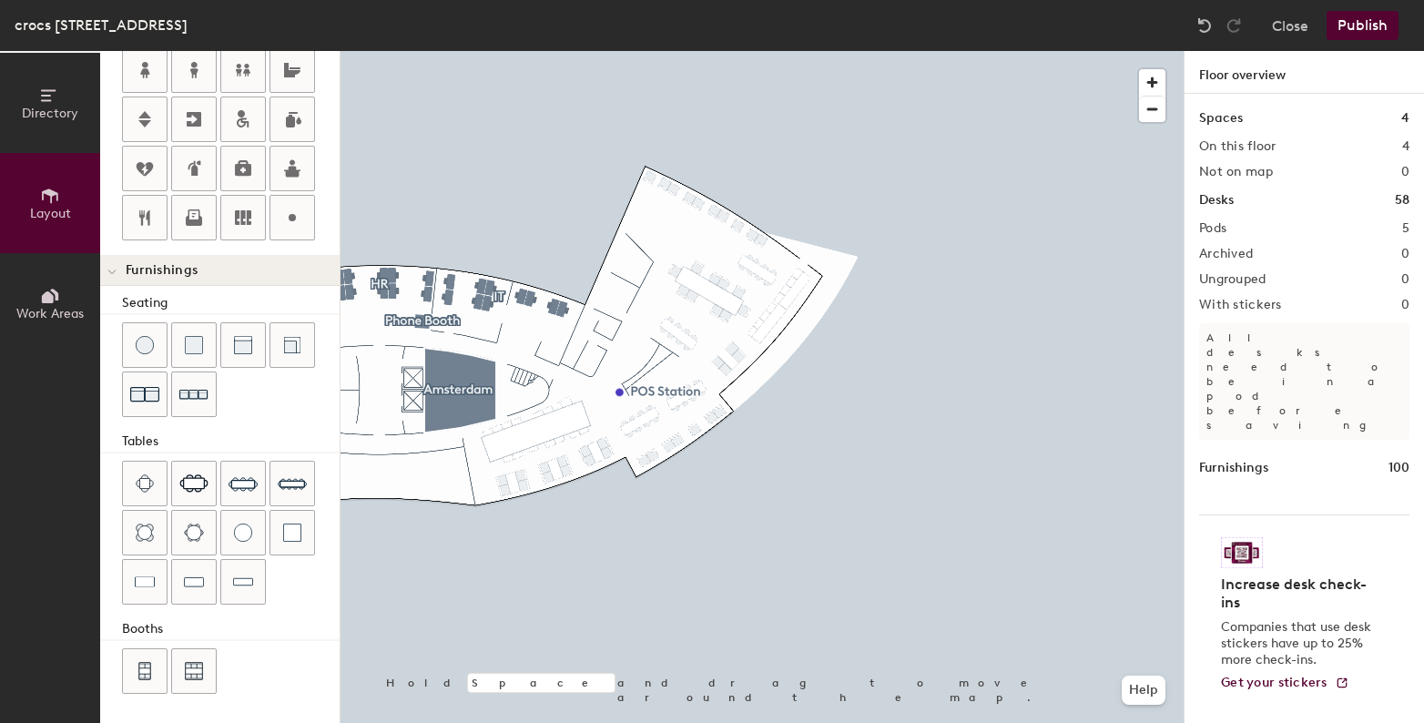
click at [703, 247] on div "Directory Layout Work Areas Layout Add space Resize Desks Points of Interest Fu…" at bounding box center [712, 387] width 1424 height 672
type input "20"
type input "LO"
type input "20"
type input "Lounge"
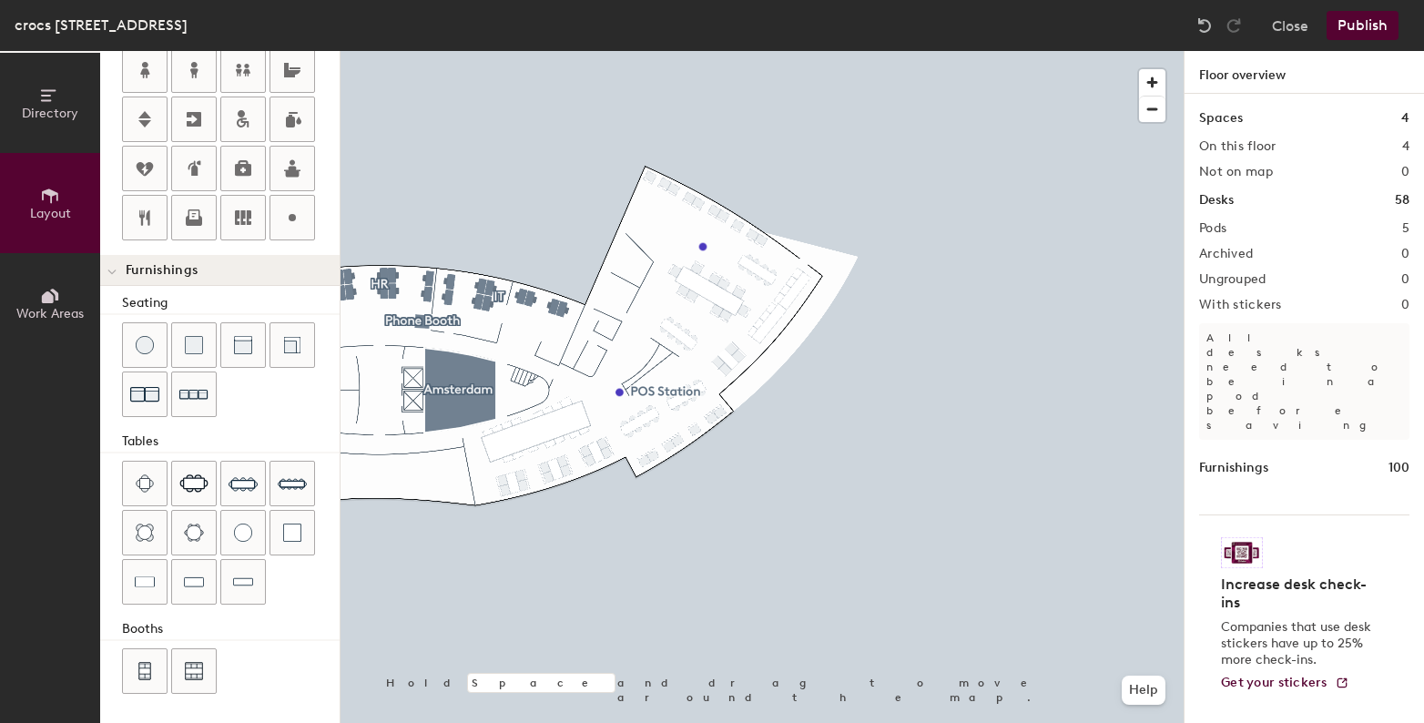
click at [1370, 15] on button "Publish" at bounding box center [1363, 25] width 72 height 29
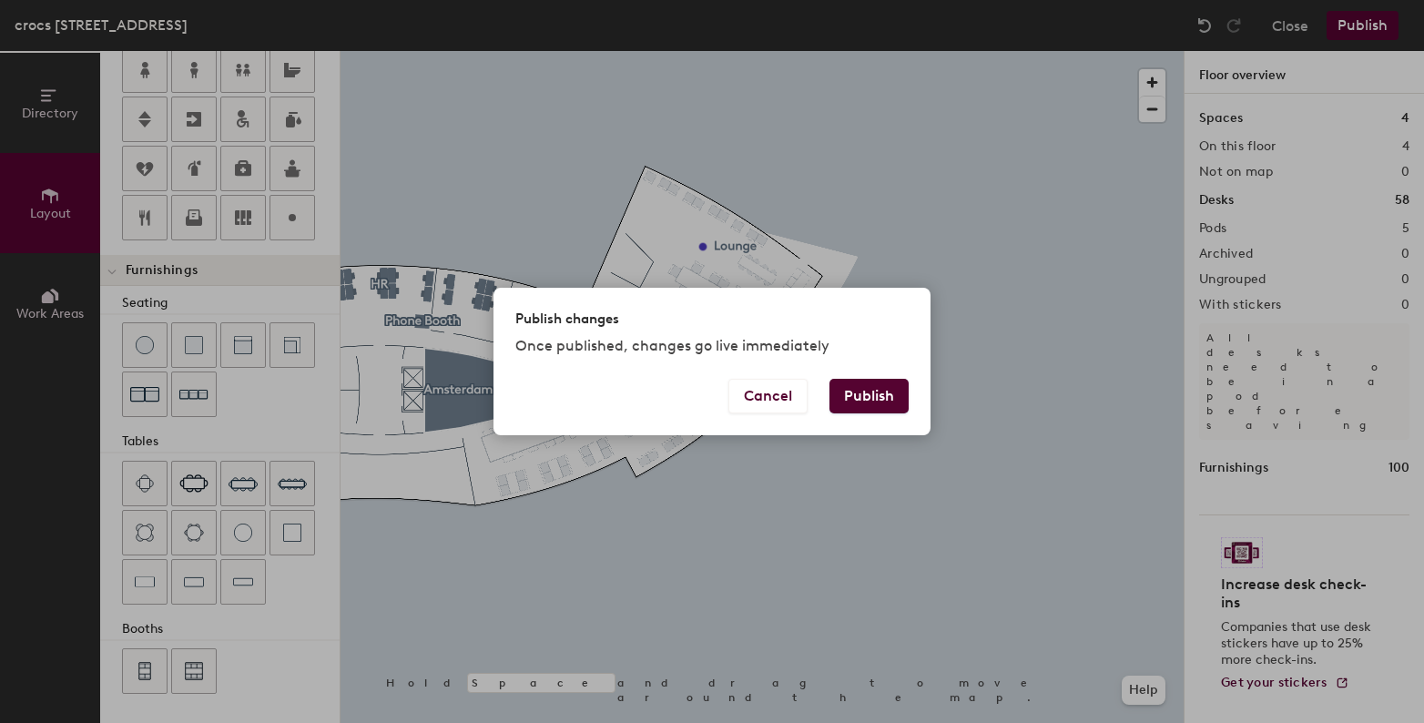
click at [897, 396] on button "Publish" at bounding box center [868, 396] width 79 height 35
type input "20"
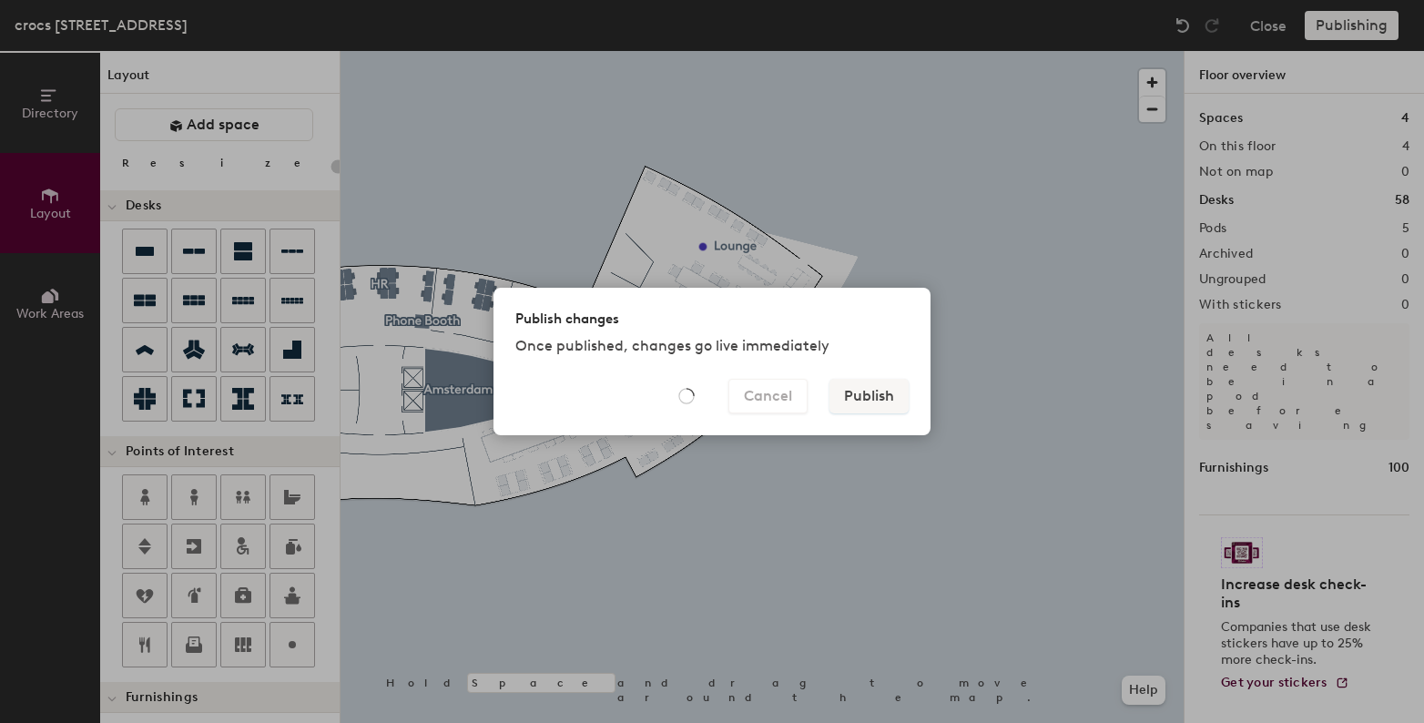
type input "20"
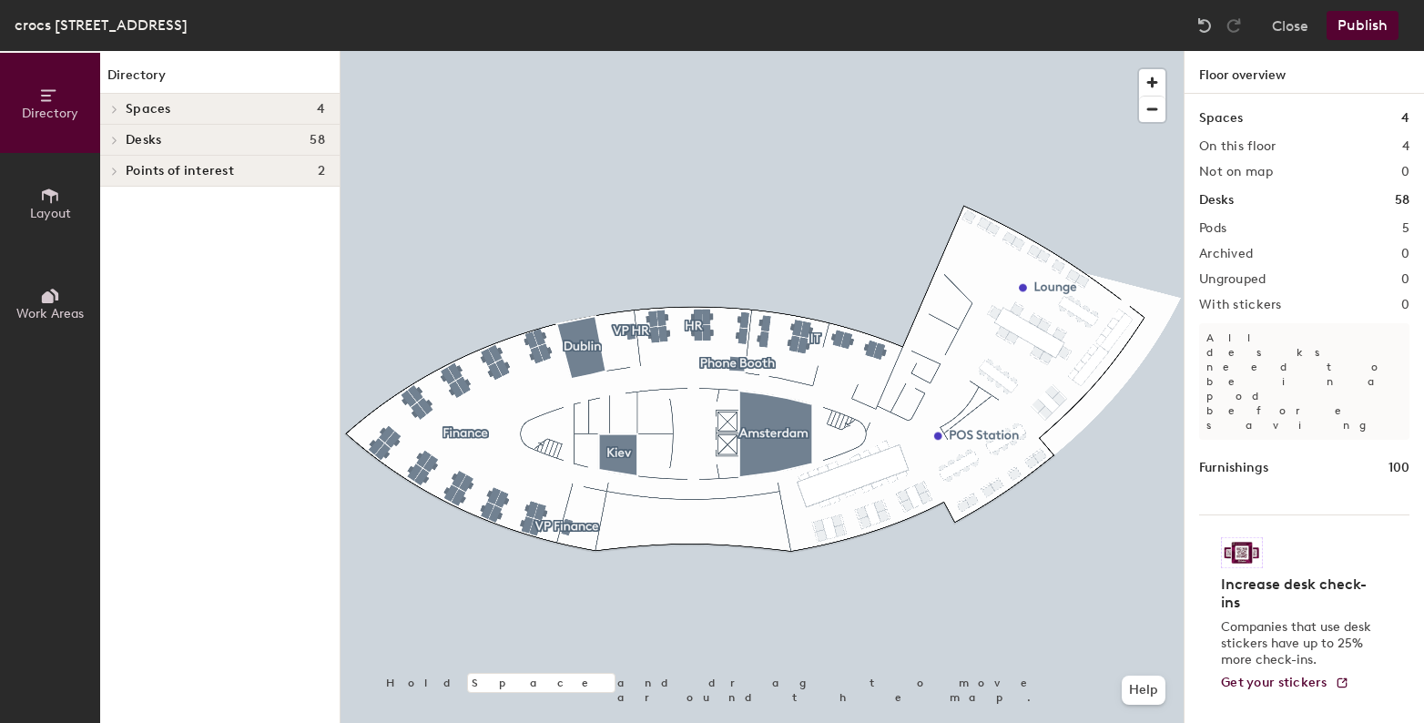
click at [1361, 15] on button "Publish" at bounding box center [1363, 25] width 72 height 29
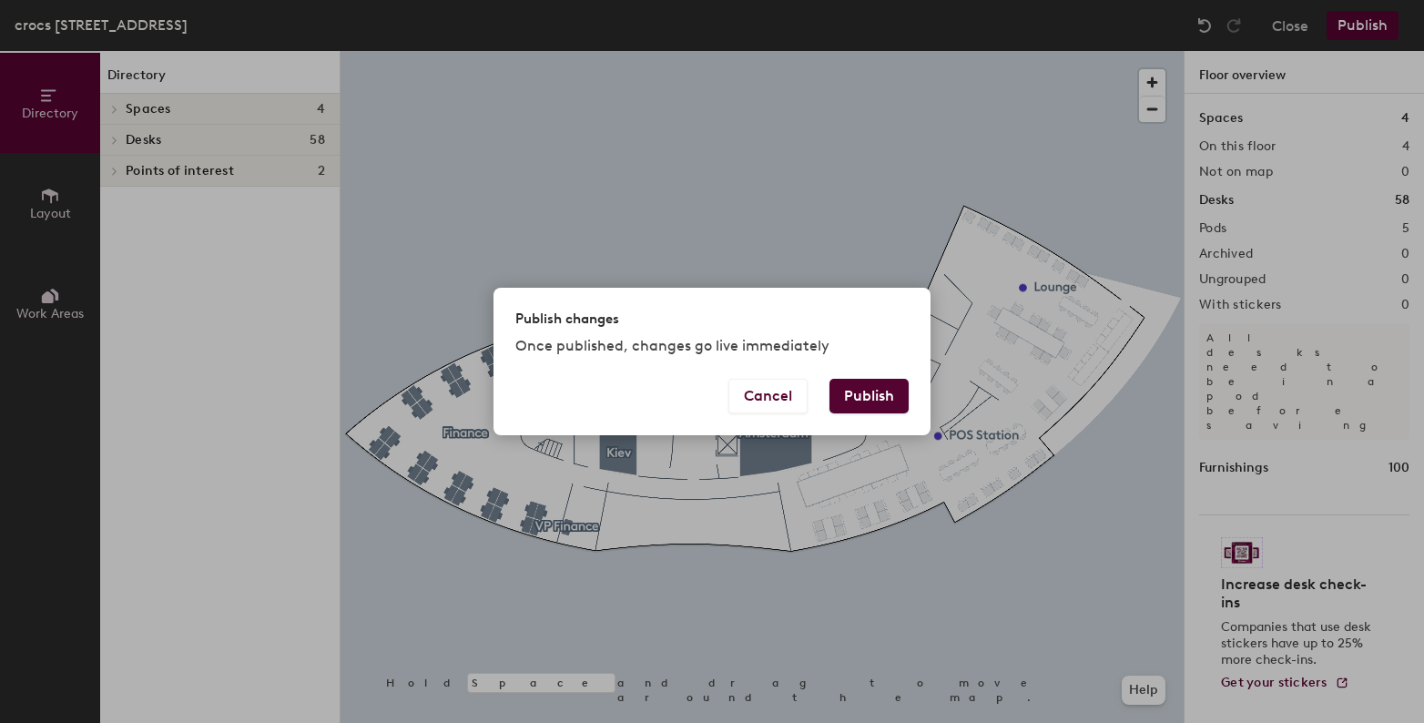
click at [873, 393] on button "Publish" at bounding box center [868, 396] width 79 height 35
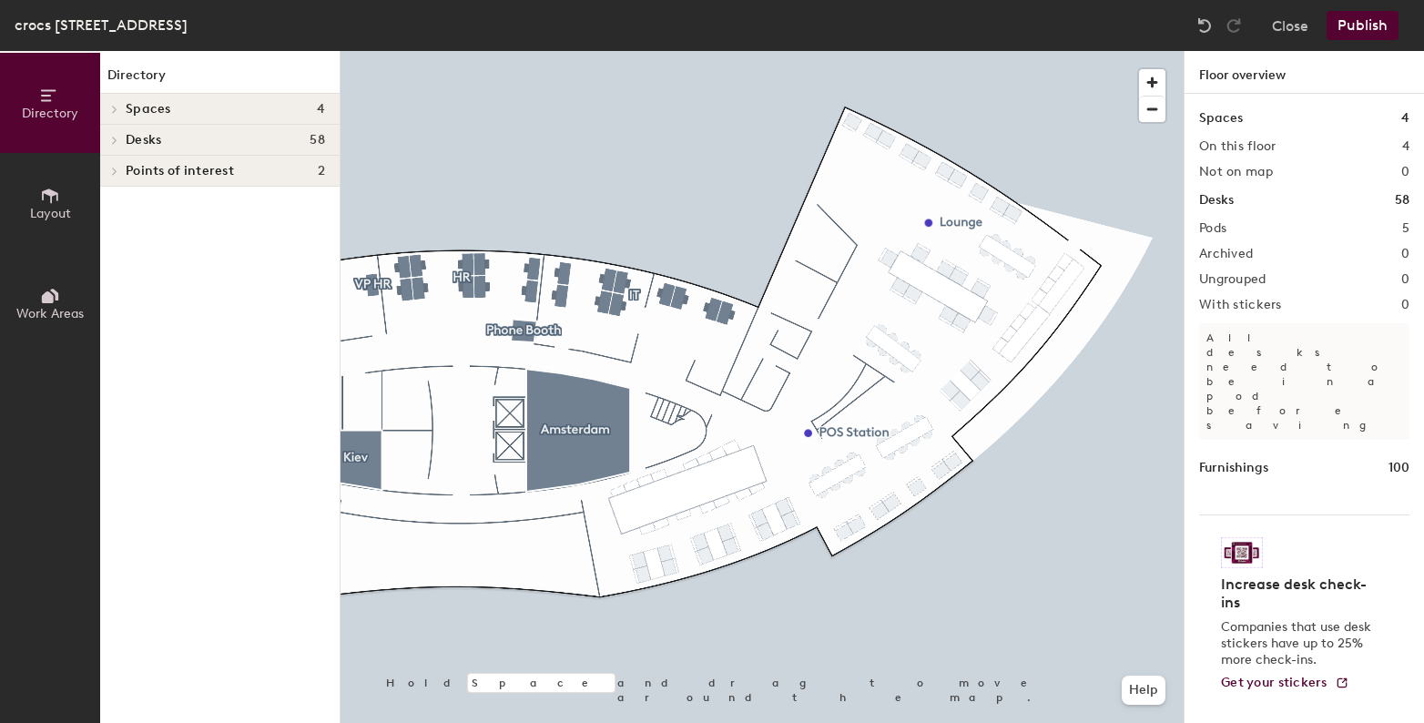
click at [1338, 23] on button "Publish" at bounding box center [1363, 25] width 72 height 29
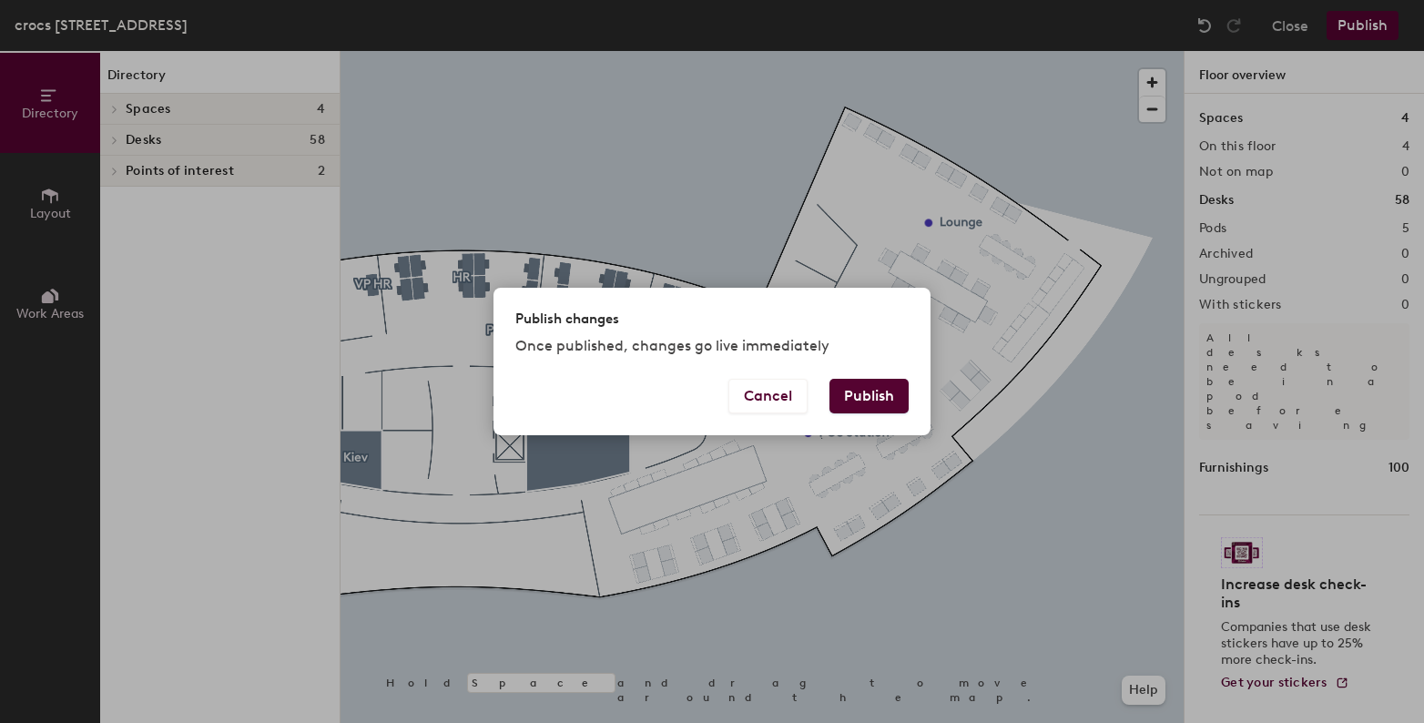
click at [868, 392] on button "Publish" at bounding box center [868, 396] width 79 height 35
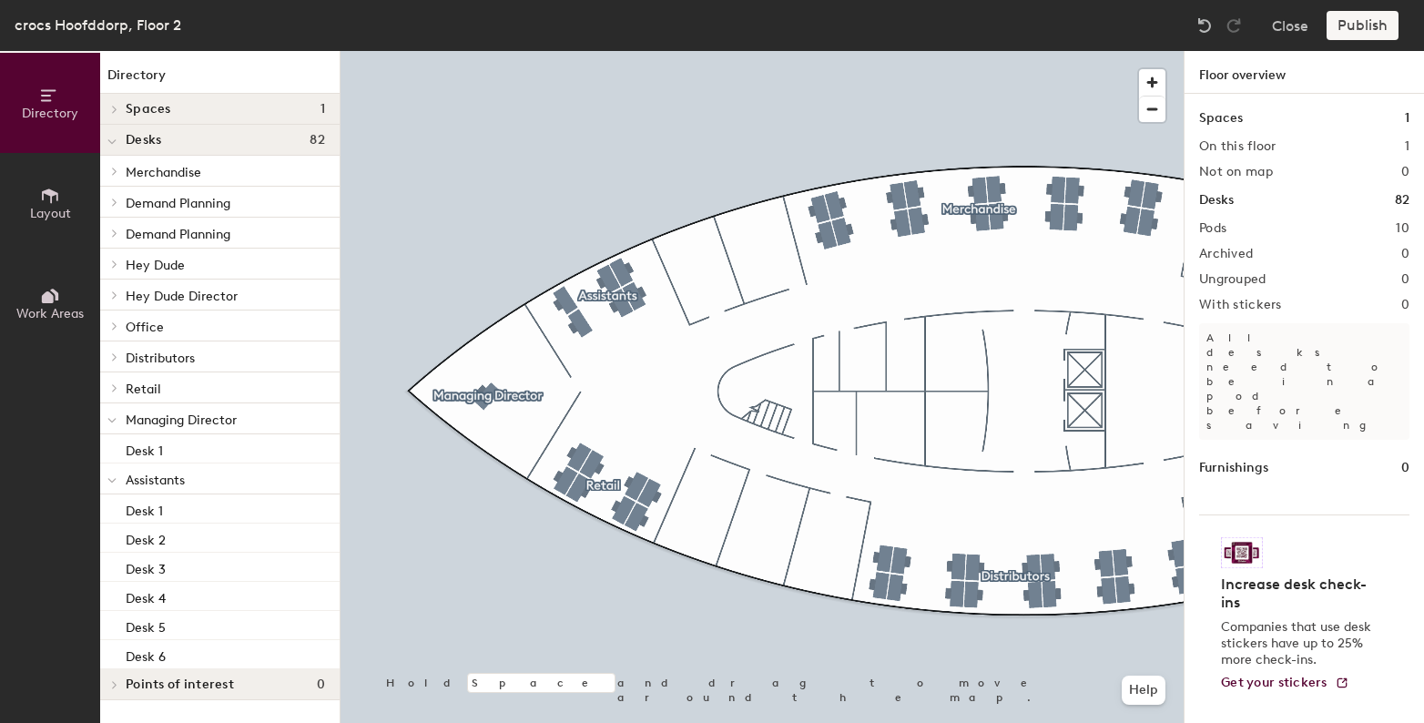
click at [86, 211] on button "Layout" at bounding box center [50, 203] width 100 height 100
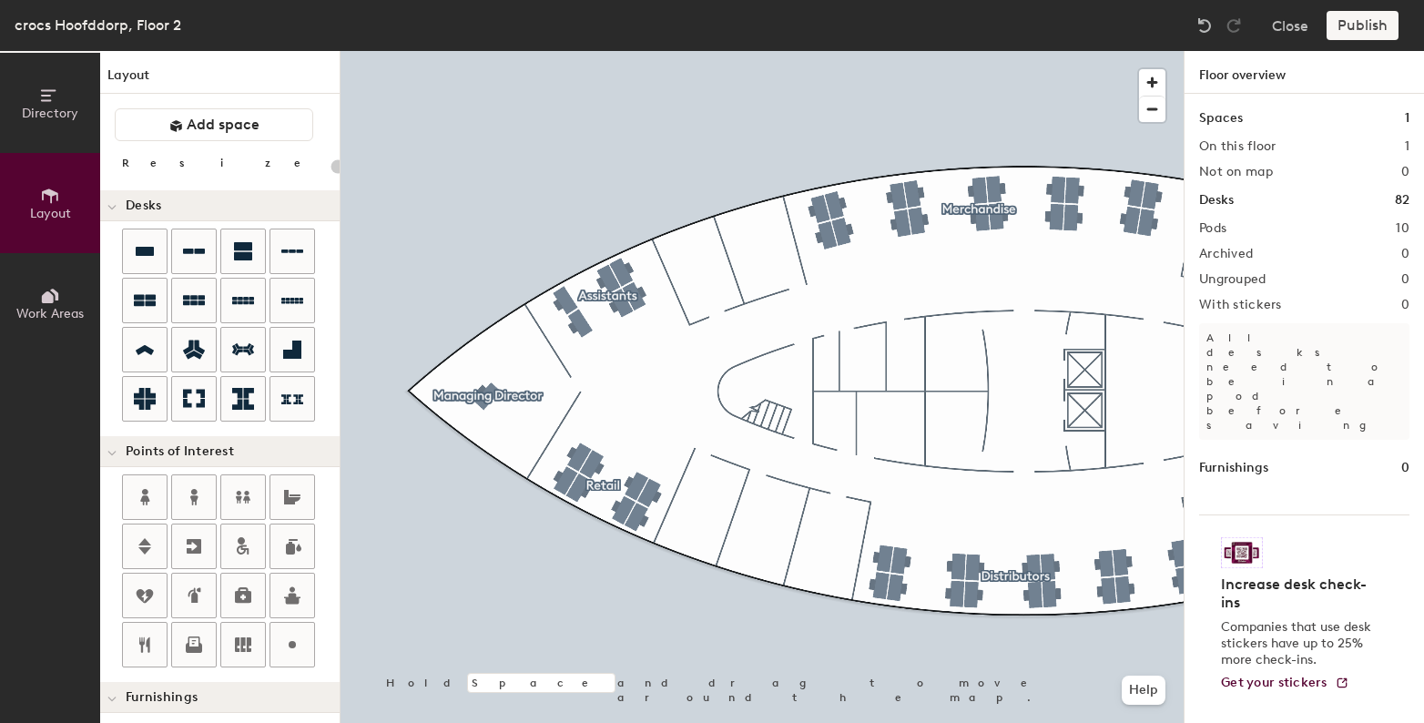
click at [346, 127] on div "Directory Layout Work Areas Layout Add space Resize Desks Points of Interest Fu…" at bounding box center [712, 387] width 1424 height 672
click at [228, 122] on span "Add space" at bounding box center [223, 125] width 73 height 18
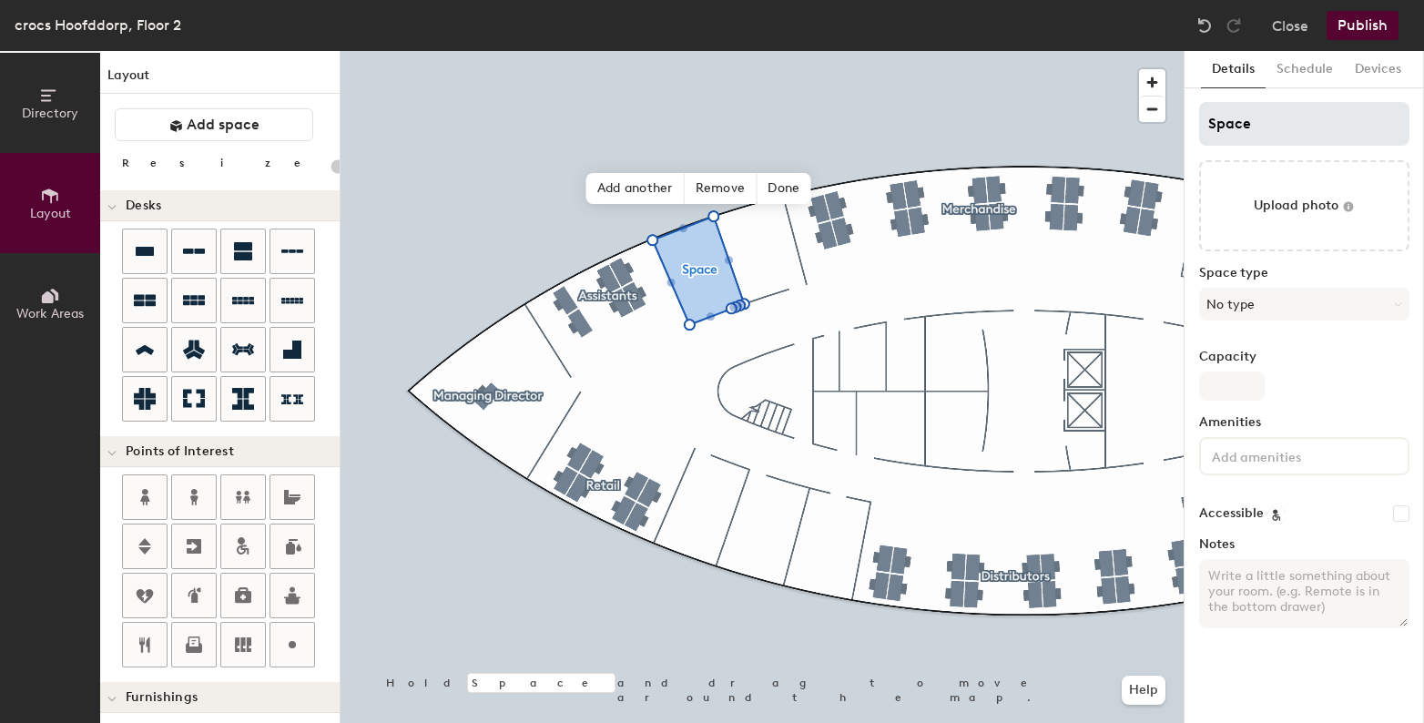
type input "20"
click at [1236, 119] on input "Space" at bounding box center [1304, 124] width 210 height 44
click at [1236, 118] on input "Space" at bounding box center [1304, 124] width 210 height 44
type input "B"
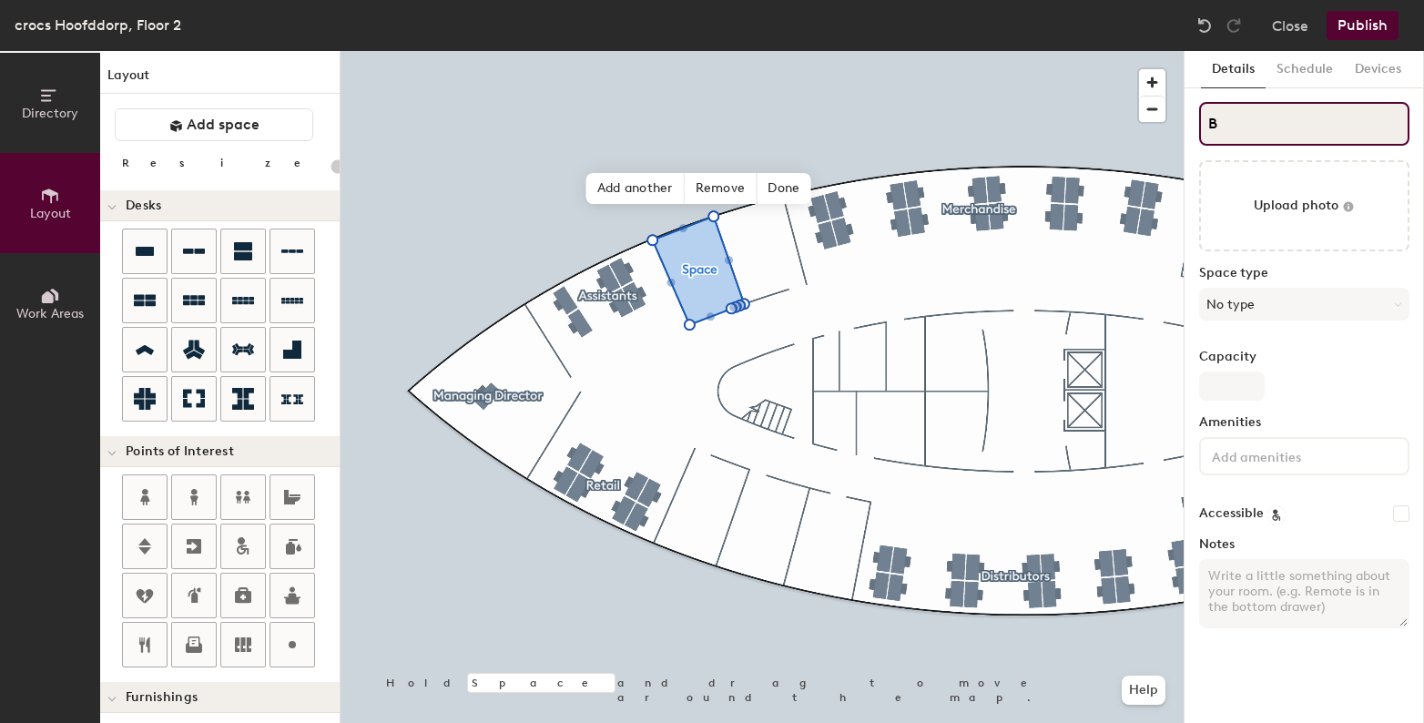
type input "20"
type input "Bo"
type input "20"
type input "Bogot"
type input "20"
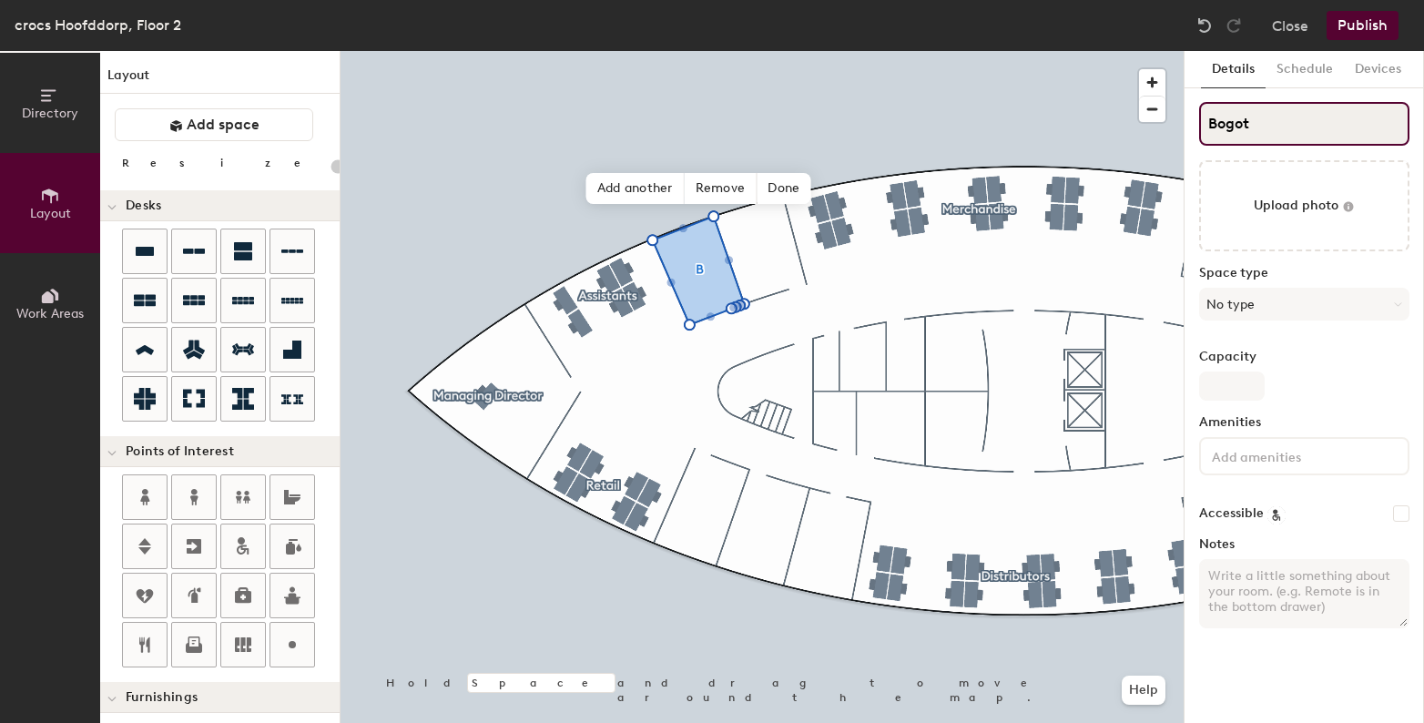
type input "Bogota"
type input "20"
type input "Bogota"
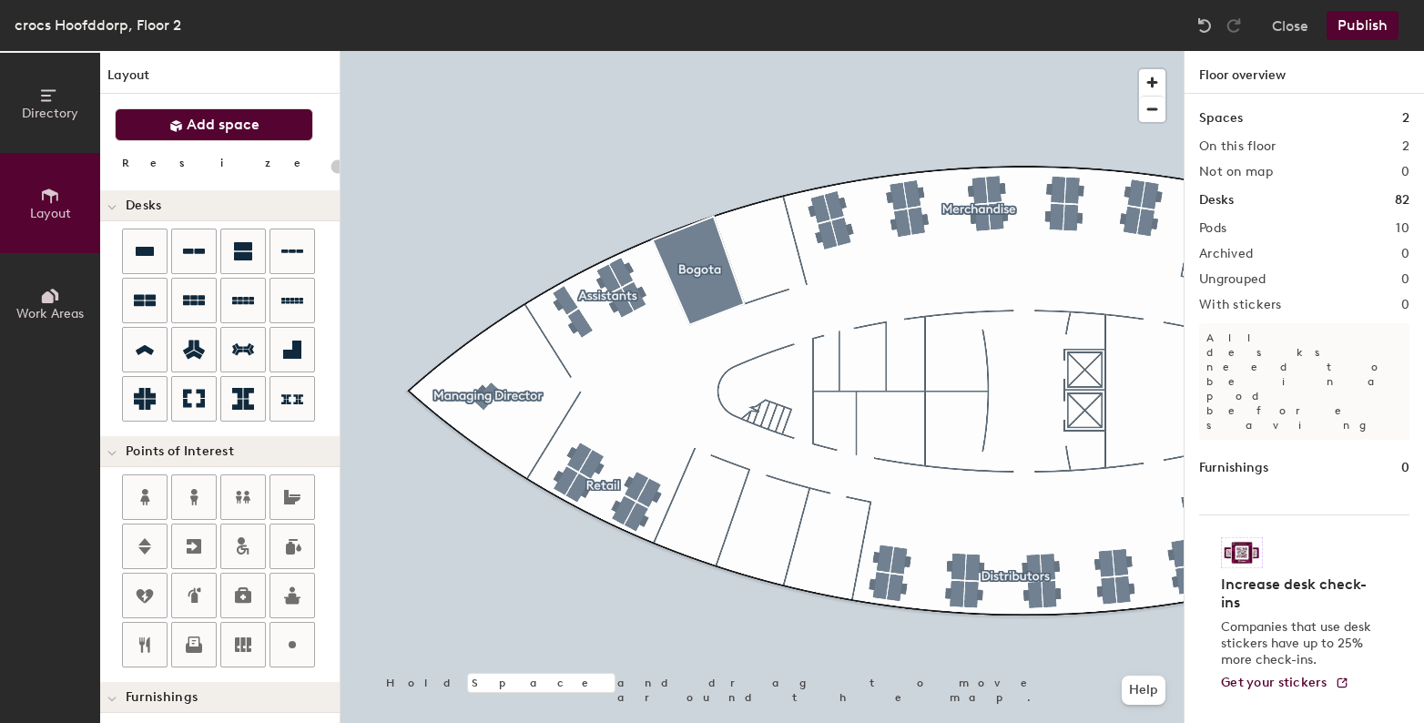
click at [226, 131] on span "Add space" at bounding box center [223, 125] width 73 height 18
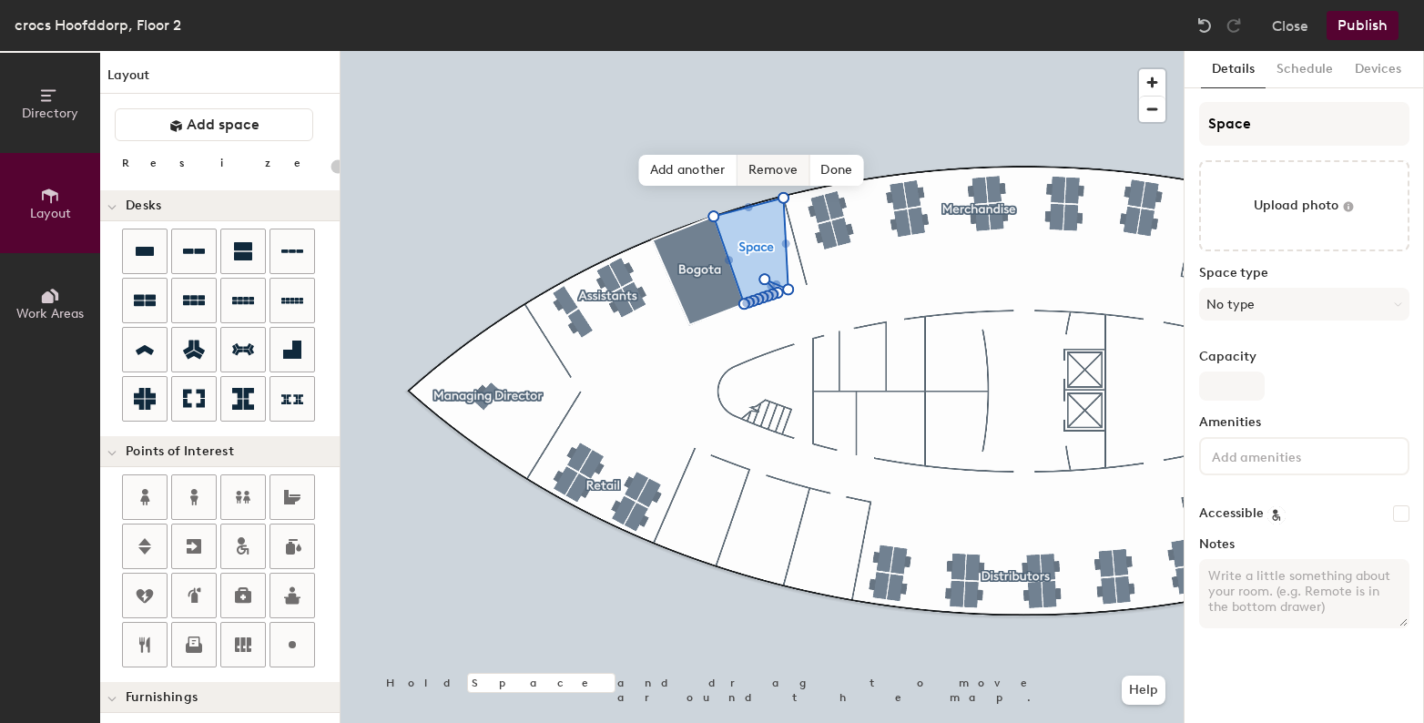
click at [760, 178] on span "Remove" at bounding box center [773, 170] width 73 height 31
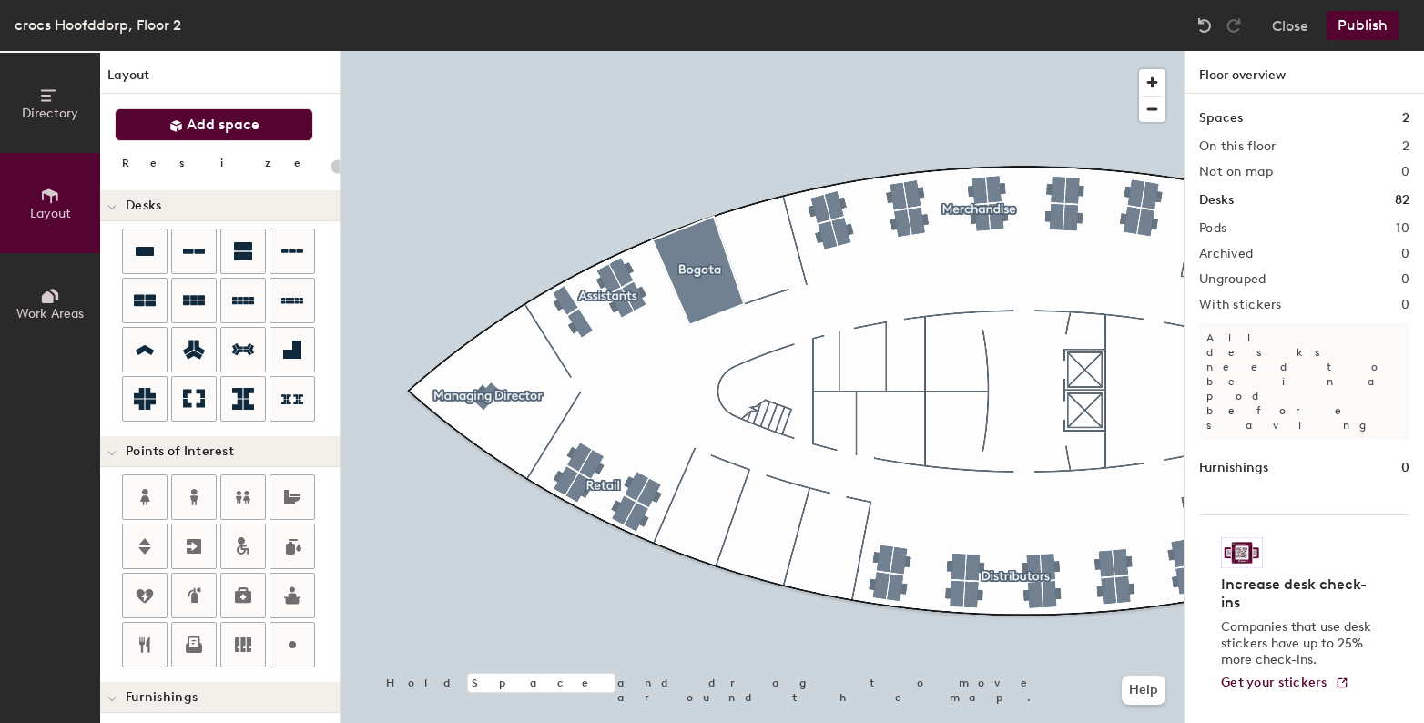
click at [225, 129] on span "Add space" at bounding box center [223, 125] width 73 height 18
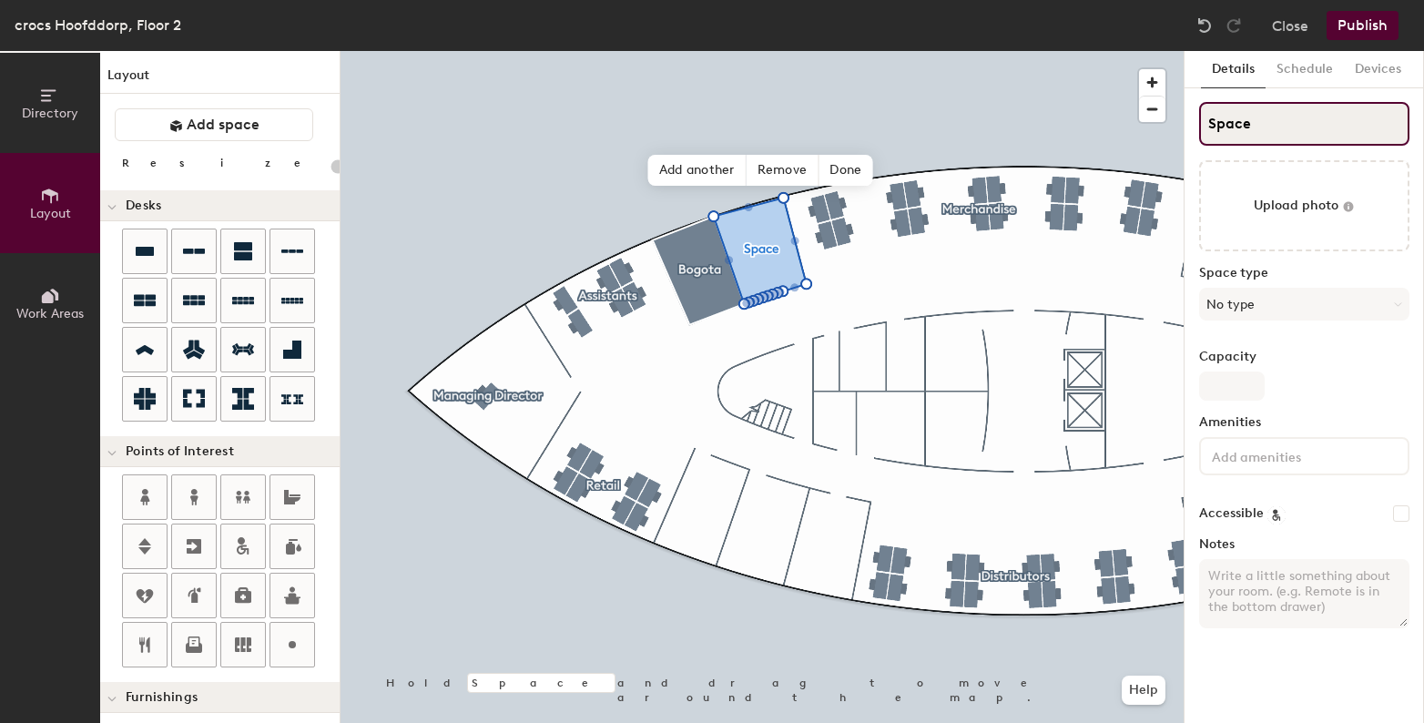
click at [1237, 131] on input "Space" at bounding box center [1304, 124] width 210 height 44
click at [1236, 130] on input "Space" at bounding box center [1304, 124] width 210 height 44
click at [779, 173] on span "Remove" at bounding box center [783, 170] width 73 height 31
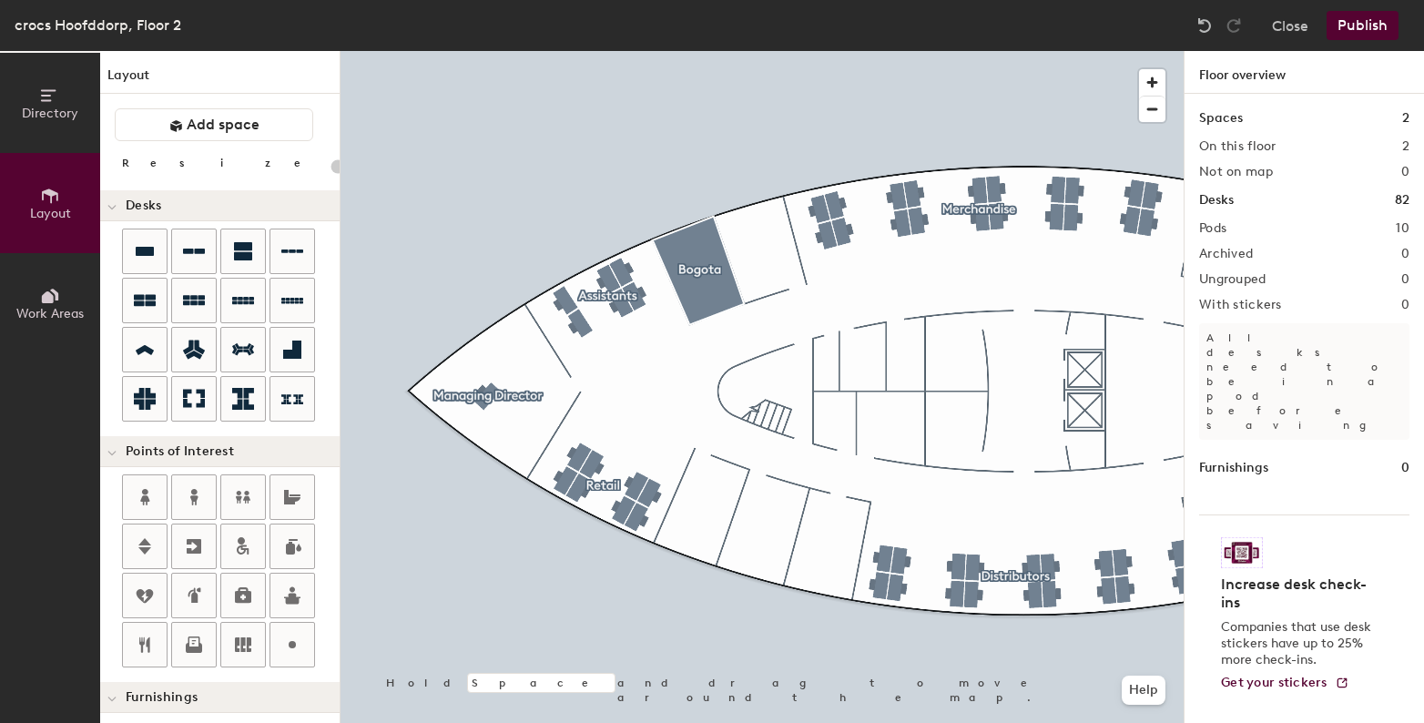
click at [765, 246] on div "Directory Layout Work Areas Layout Add space Resize Desks Points of Interest Fu…" at bounding box center [712, 387] width 1424 height 672
type input "120"
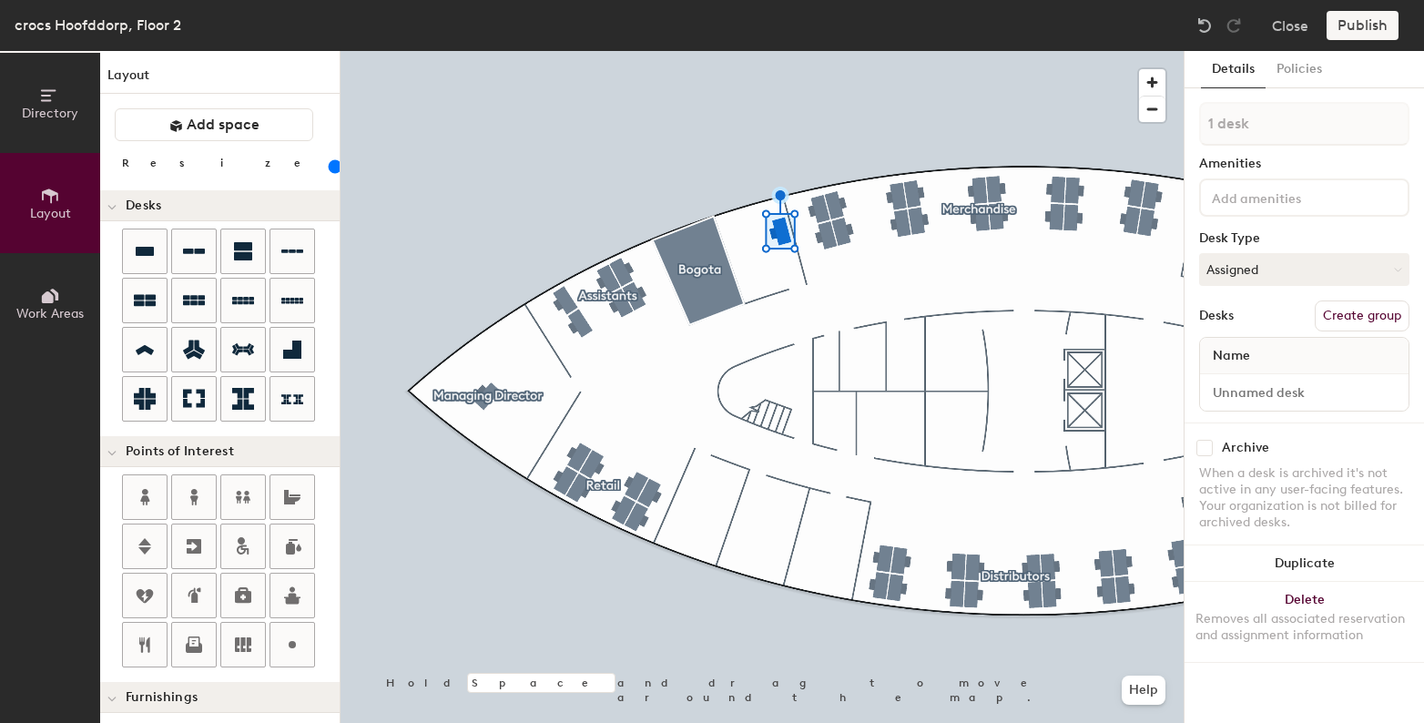
click at [1402, 319] on button "Create group" at bounding box center [1362, 315] width 95 height 31
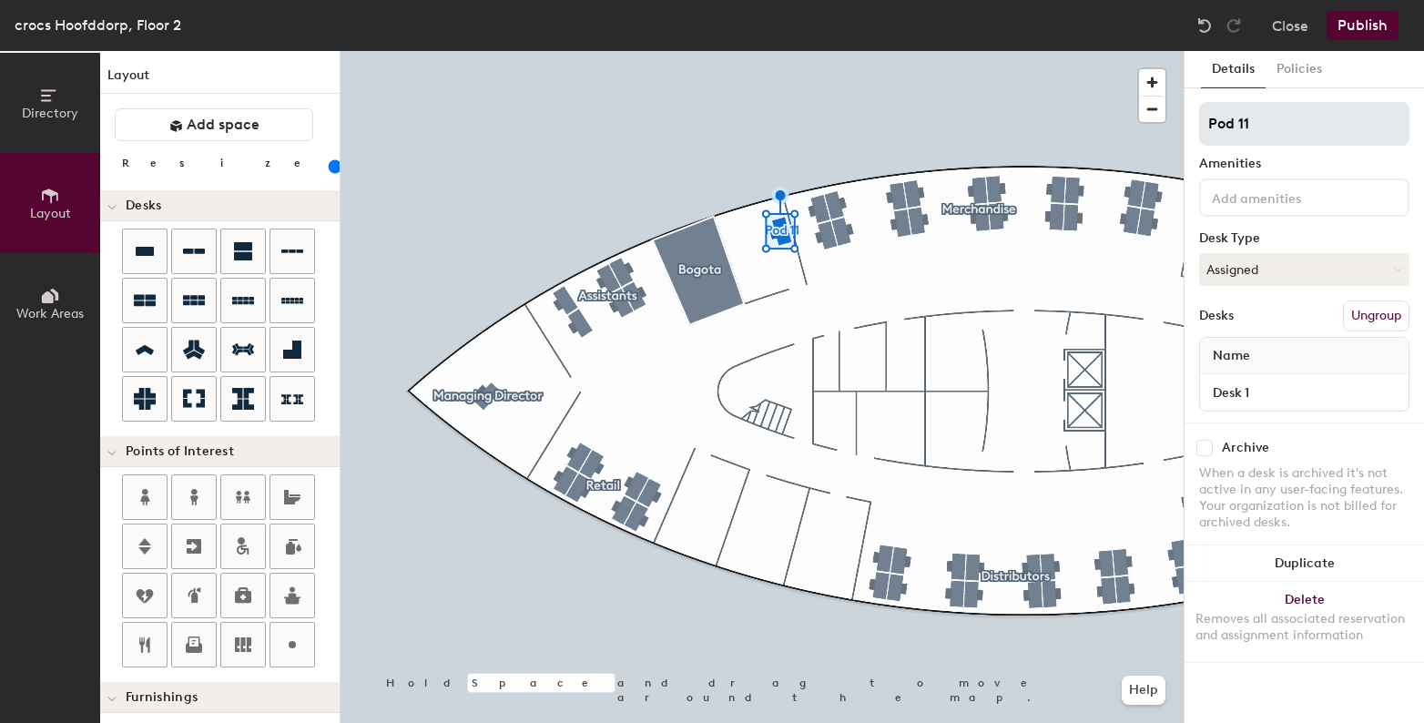
click at [1266, 128] on input "Pod 11" at bounding box center [1304, 124] width 210 height 44
type input "VP Sales & Retail"
click at [976, 51] on div at bounding box center [762, 51] width 843 height 0
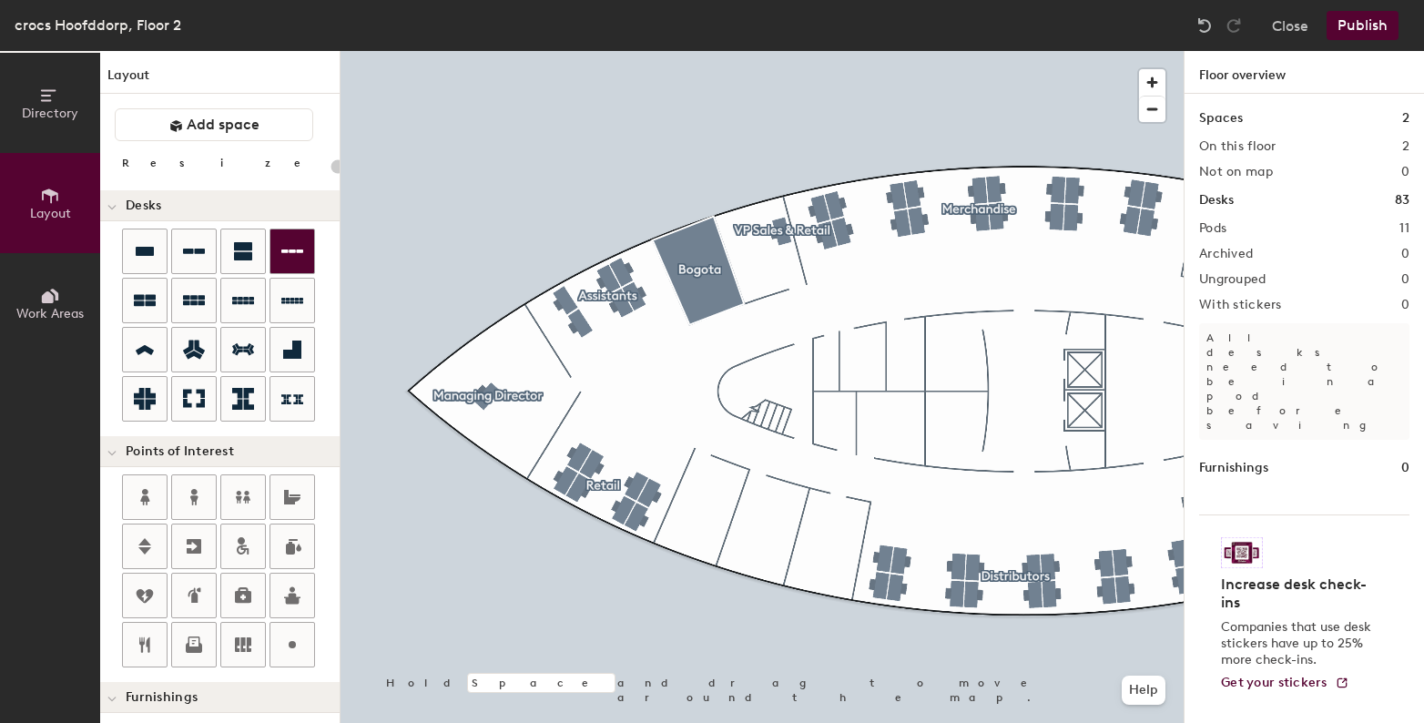
click at [697, 509] on div "Directory Layout Work Areas Layout Add space Resize Desks Points of Interest Fu…" at bounding box center [712, 387] width 1424 height 672
type input "120"
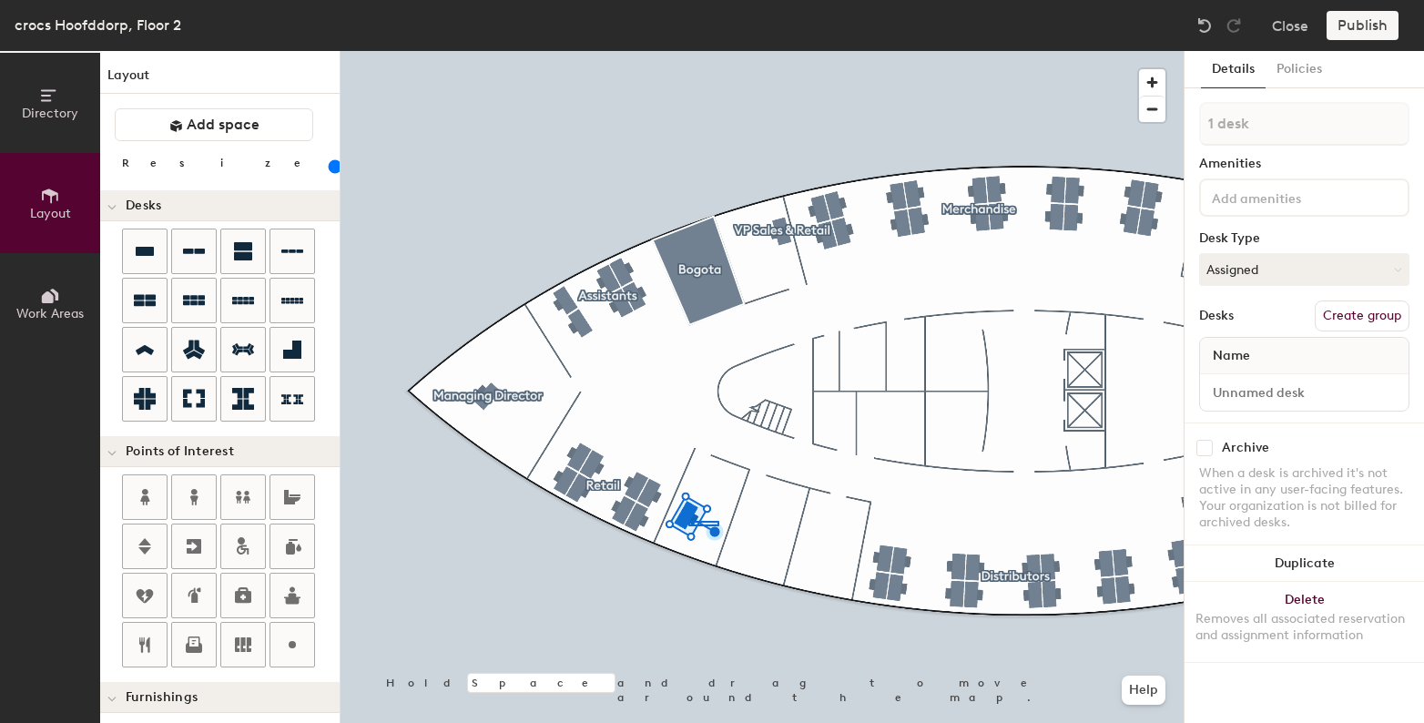
click at [719, 51] on div at bounding box center [762, 51] width 843 height 0
click at [1357, 319] on button "Create group" at bounding box center [1362, 315] width 95 height 31
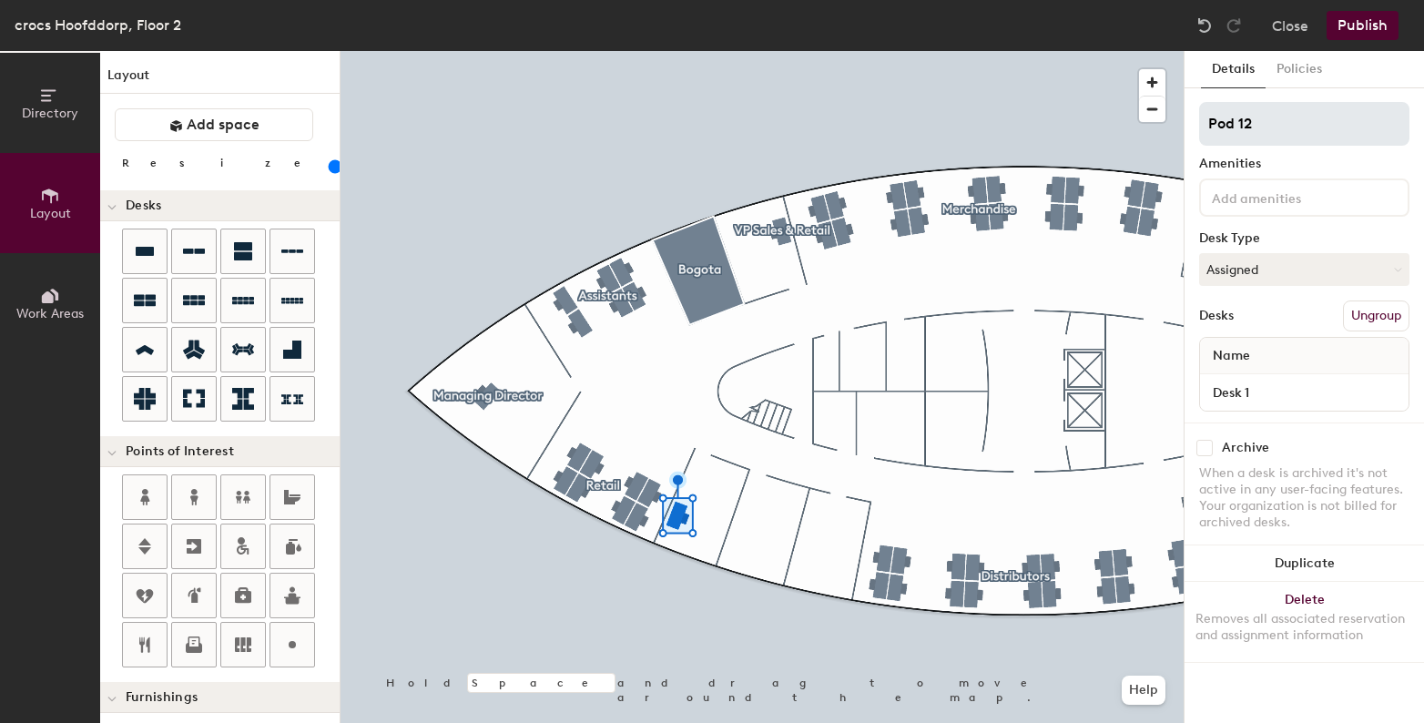
click at [1244, 135] on input "Pod 12" at bounding box center [1304, 124] width 210 height 44
type input "VP Regional Council"
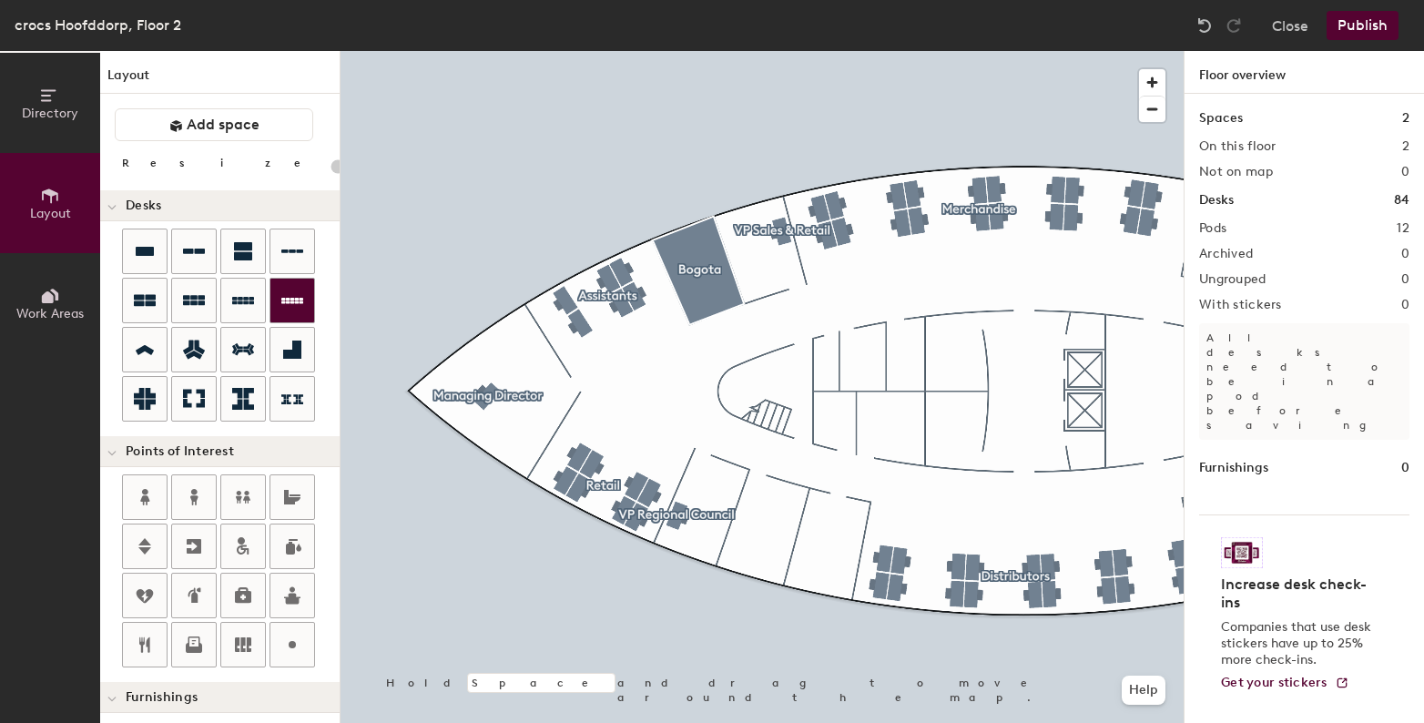
click at [762, 543] on div "Directory Layout Work Areas Layout Add space Resize Desks Points of Interest Fu…" at bounding box center [712, 387] width 1424 height 672
click at [768, 524] on div "Directory Layout Work Areas Layout Add space Resize Desks Points of Interest Fu…" at bounding box center [712, 387] width 1424 height 672
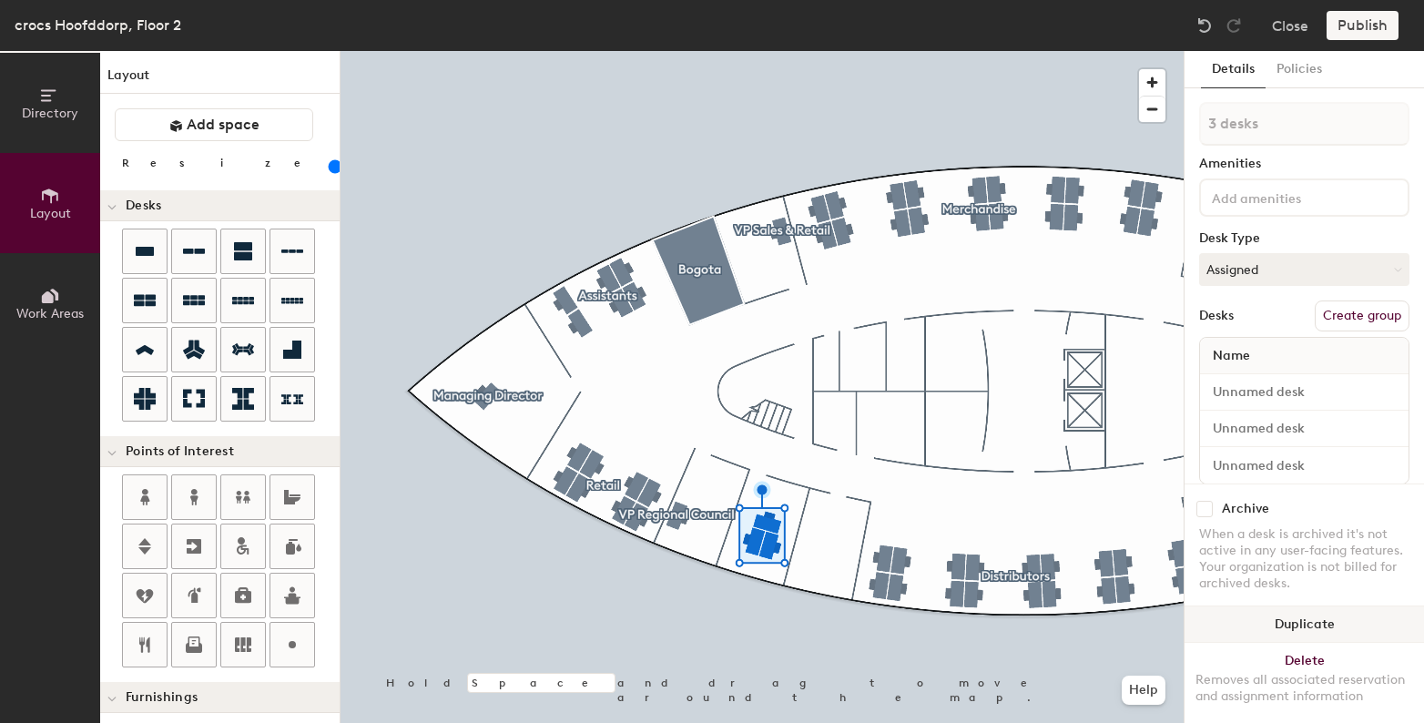
click at [1330, 606] on button "Duplicate" at bounding box center [1304, 624] width 239 height 36
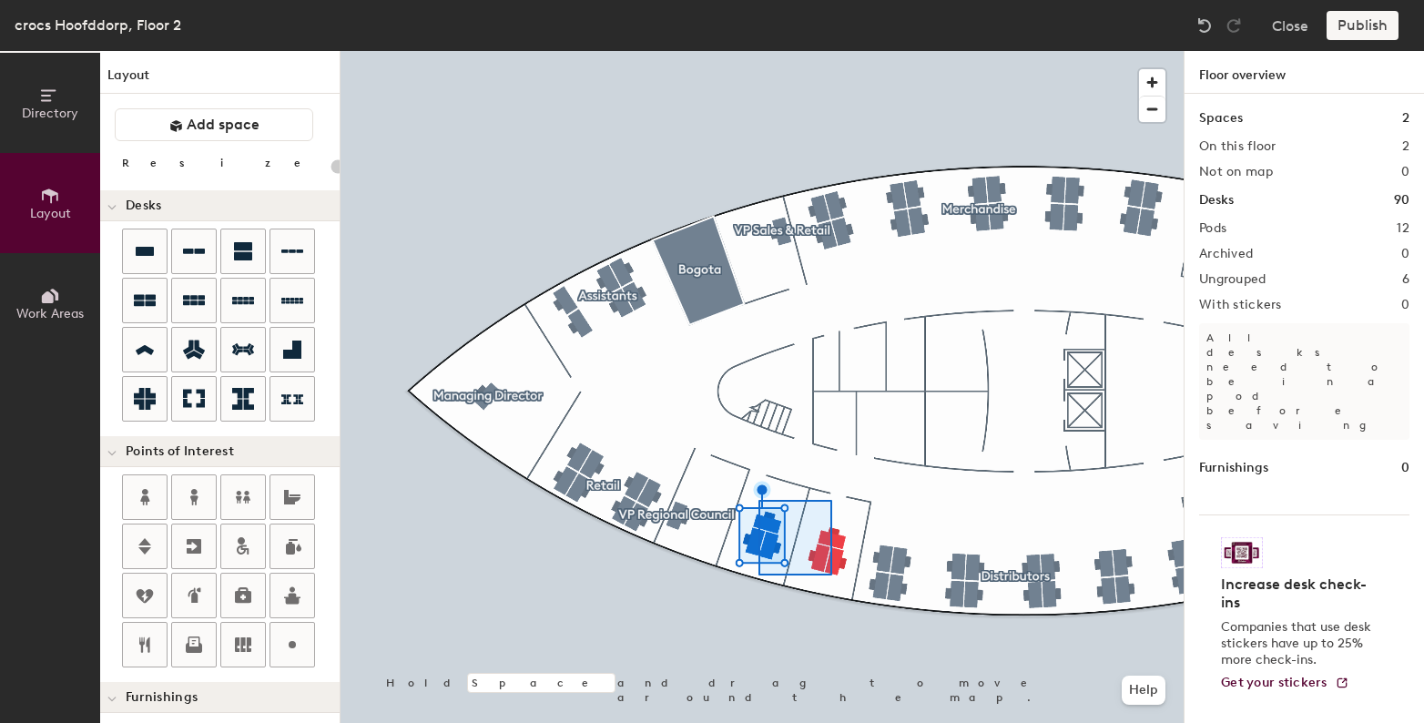
type input "120"
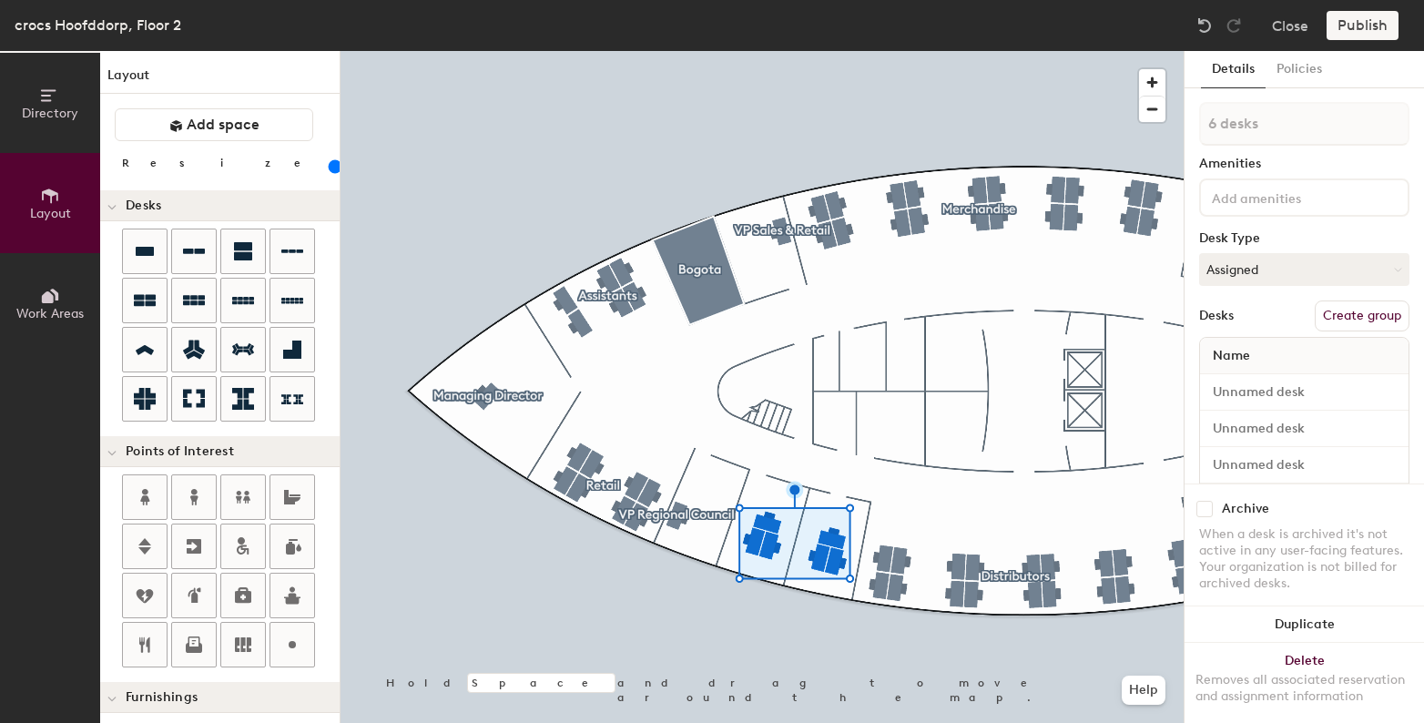
click at [1331, 312] on button "Create group" at bounding box center [1362, 315] width 95 height 31
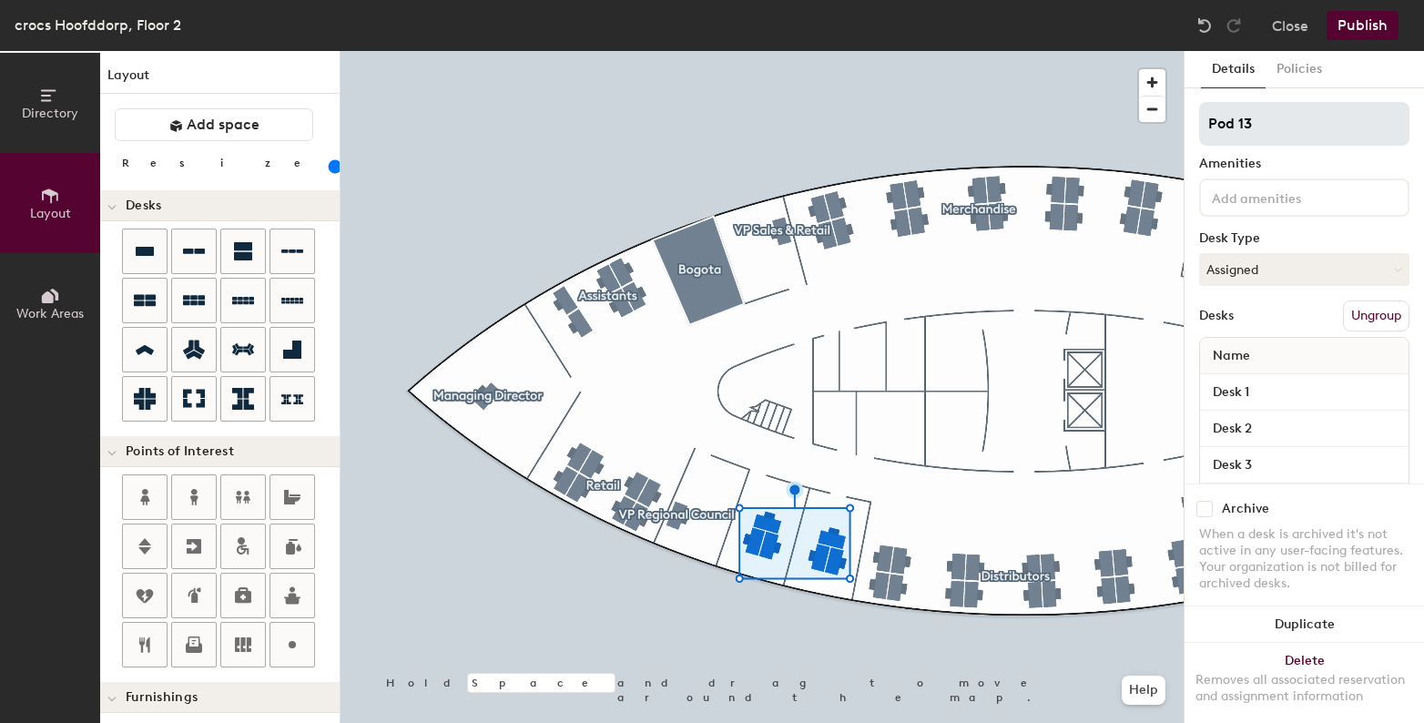
click at [1236, 114] on input "Pod 13" at bounding box center [1304, 124] width 210 height 44
type input "Legal"
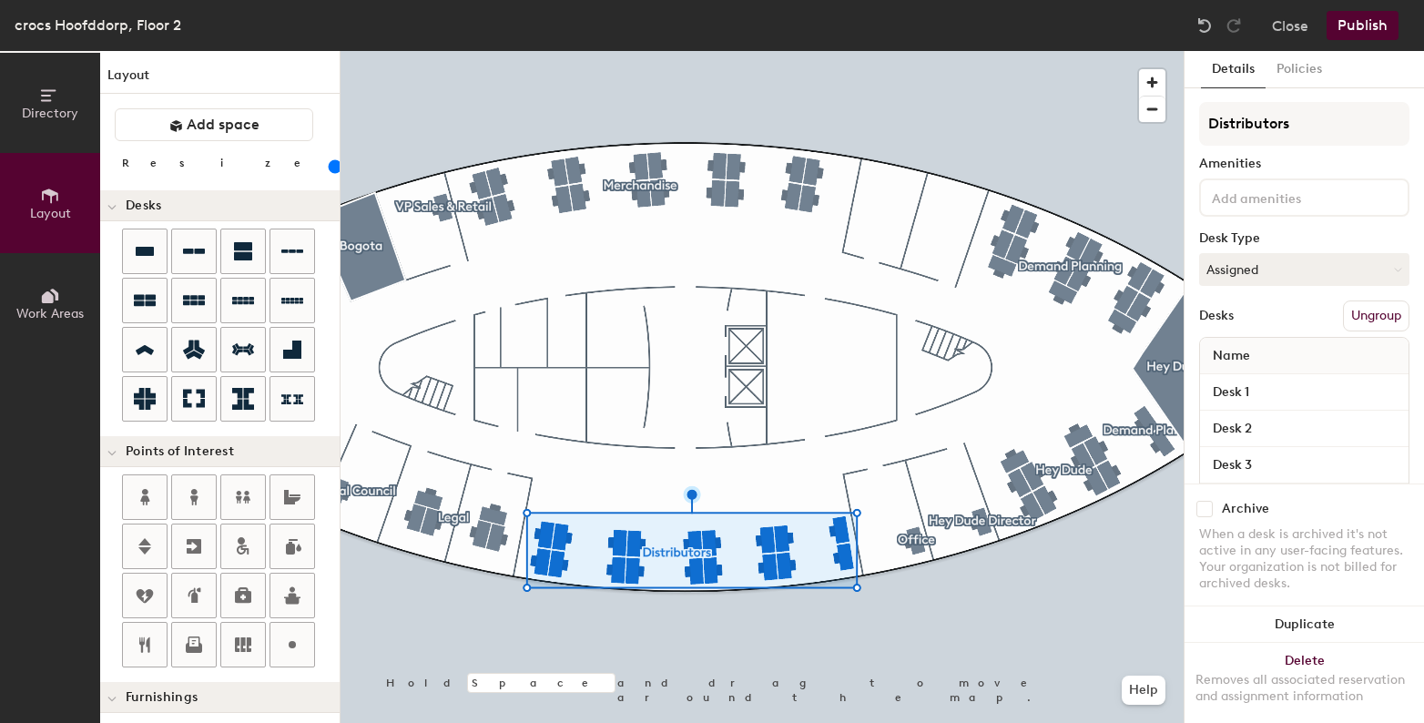
click at [1347, 314] on button "Ungroup" at bounding box center [1376, 315] width 66 height 31
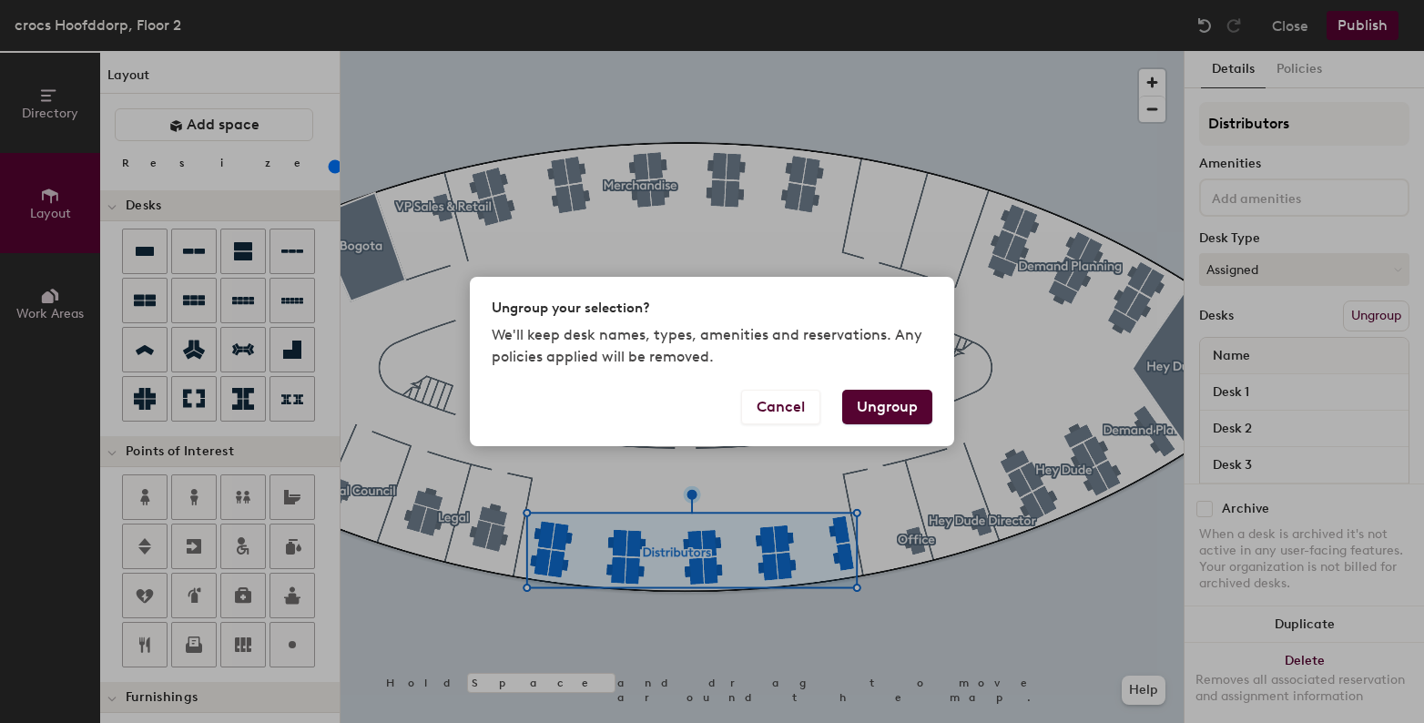
click at [918, 412] on button "Ungroup" at bounding box center [887, 407] width 90 height 35
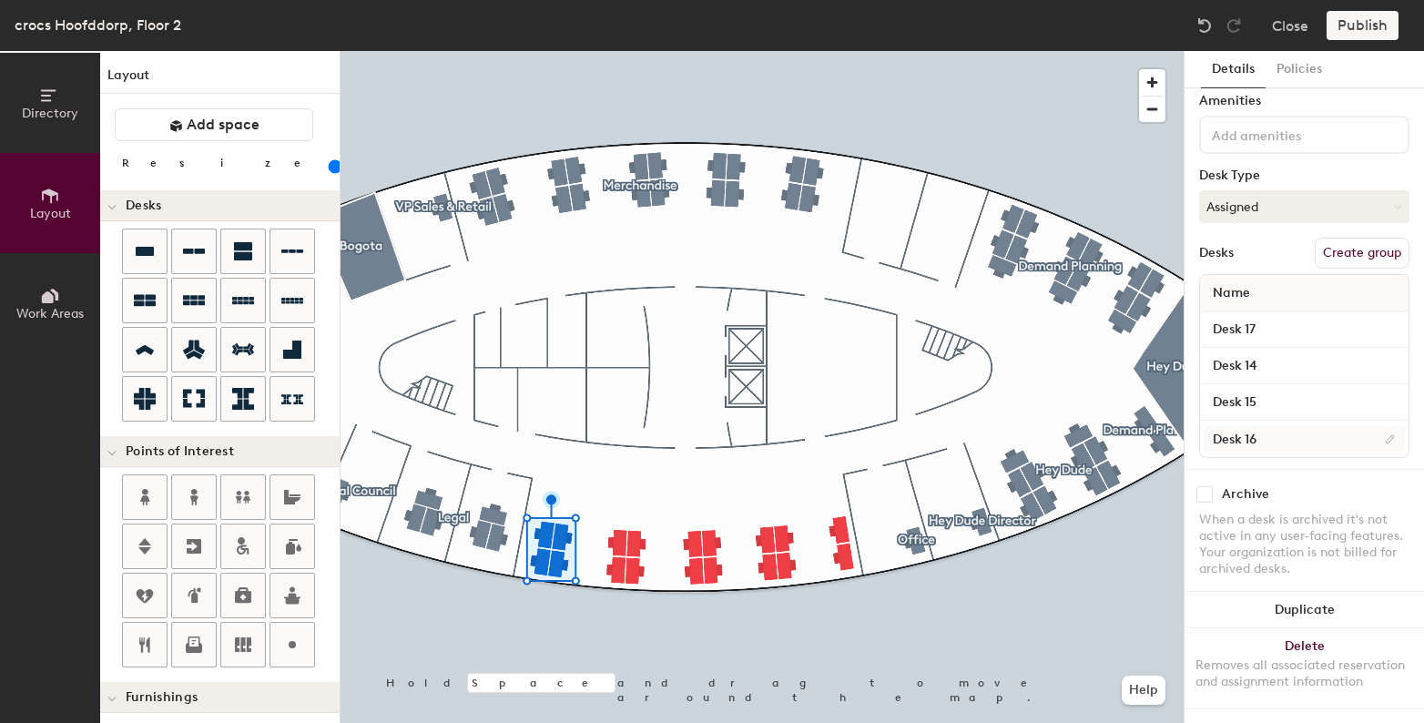
scroll to position [79, 0]
click at [612, 51] on div at bounding box center [762, 51] width 843 height 0
type input "20"
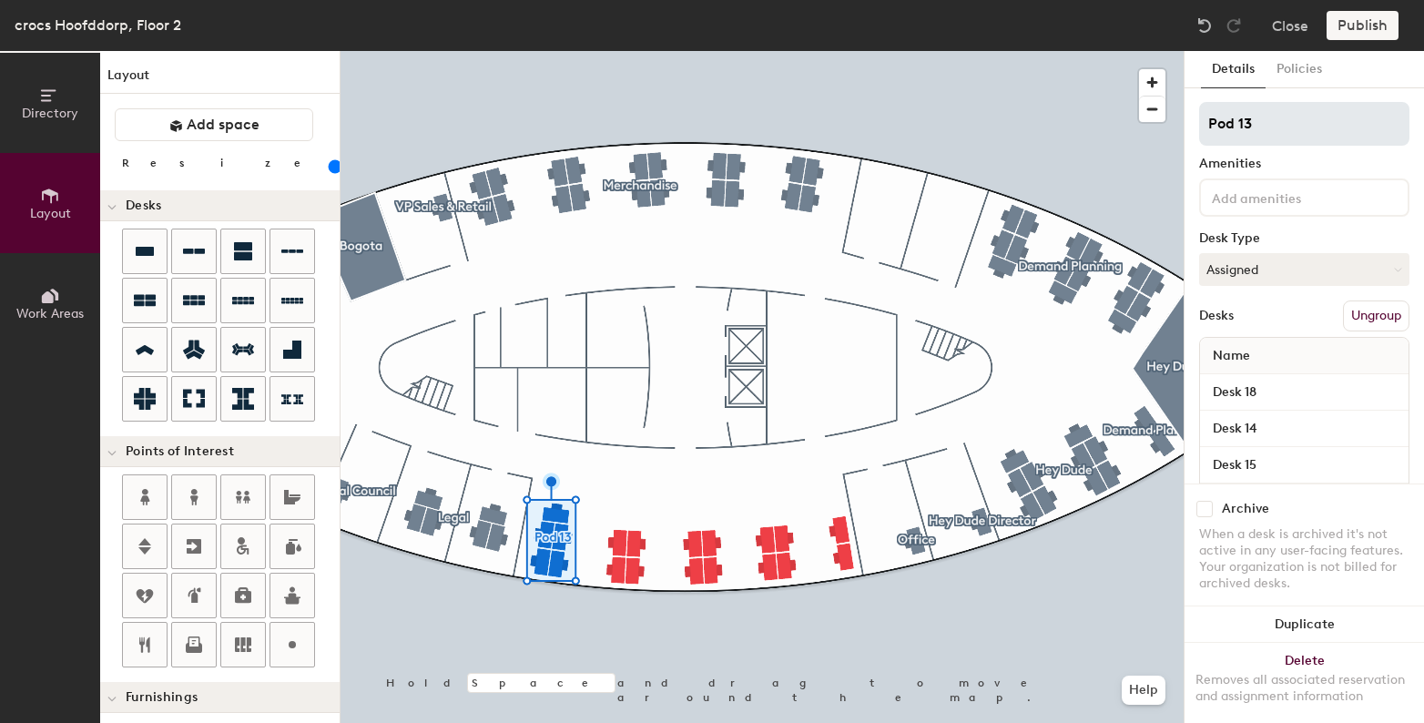
click at [1245, 128] on input "Pod 13" at bounding box center [1304, 124] width 210 height 44
type input "Demand Planning"
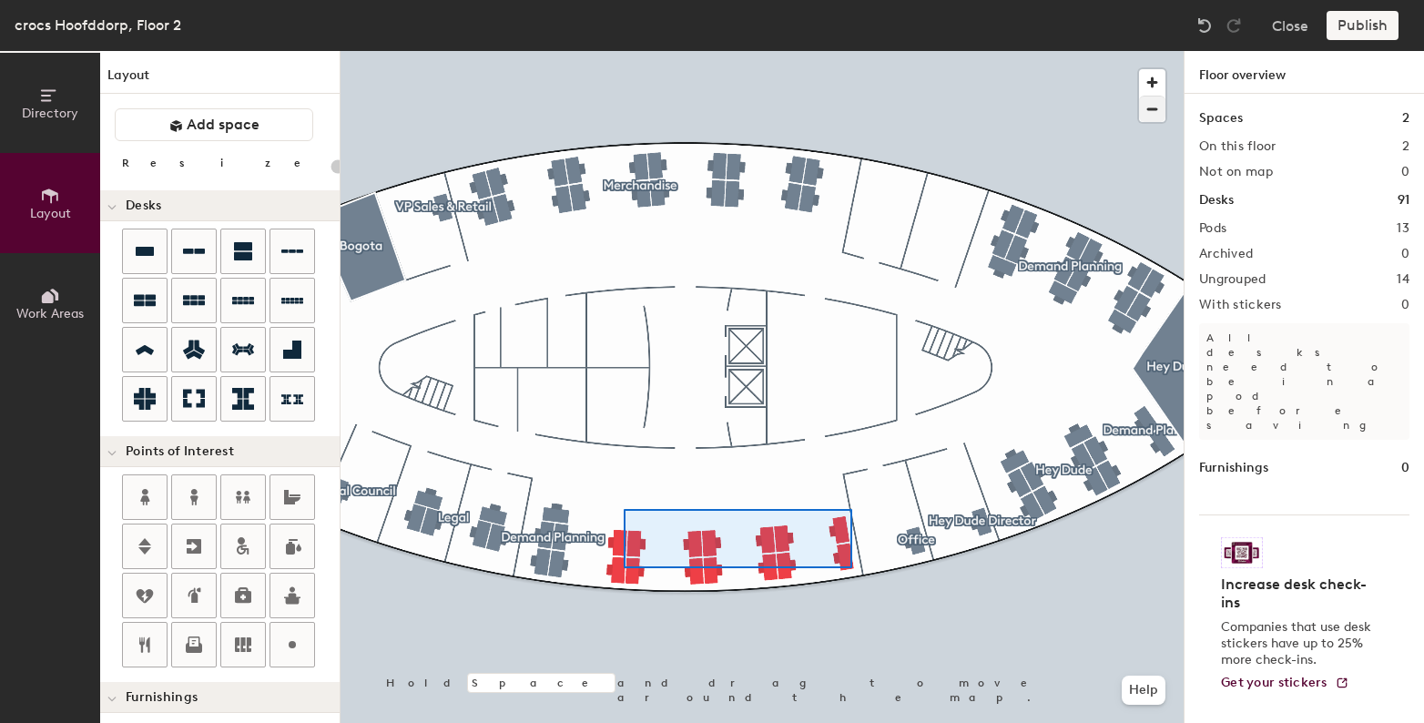
type input "120"
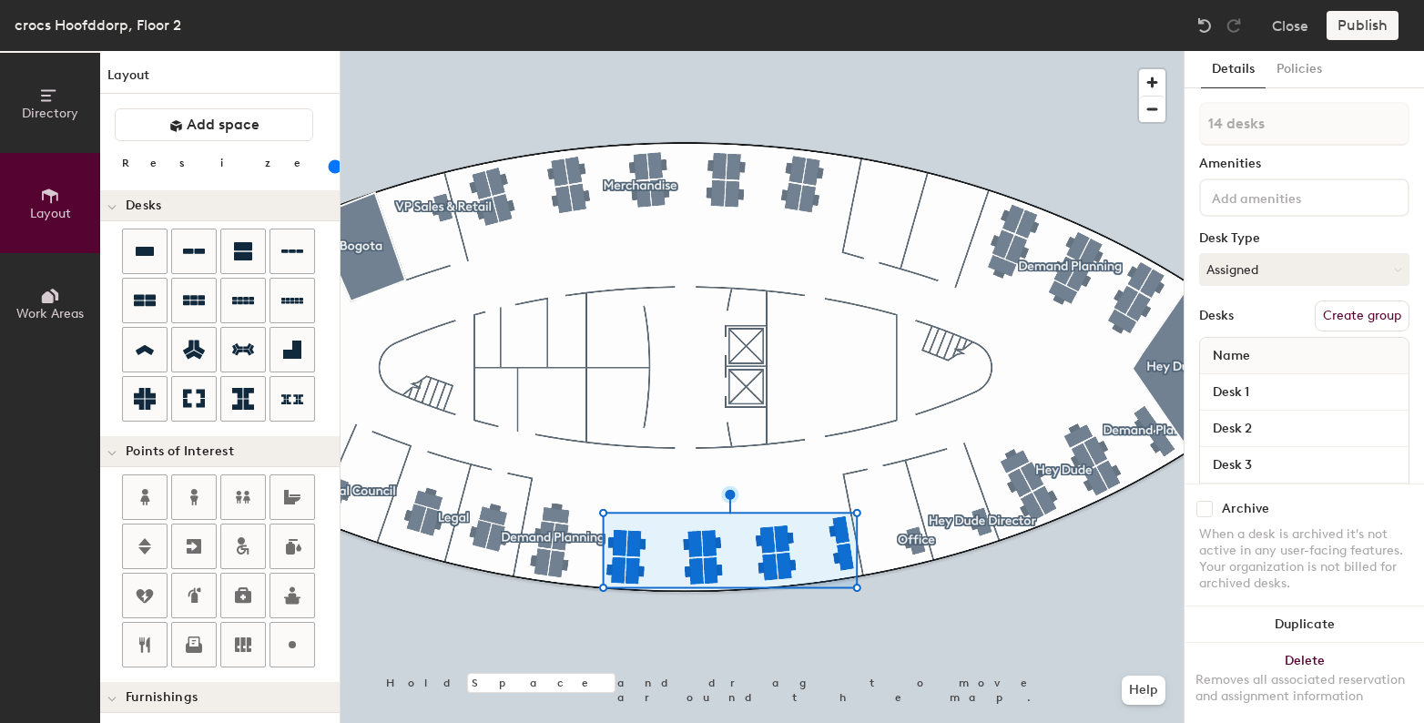
click at [1342, 323] on button "Create group" at bounding box center [1362, 315] width 95 height 31
click at [1258, 133] on input "Pod 14" at bounding box center [1304, 124] width 210 height 44
type input "CO&F"
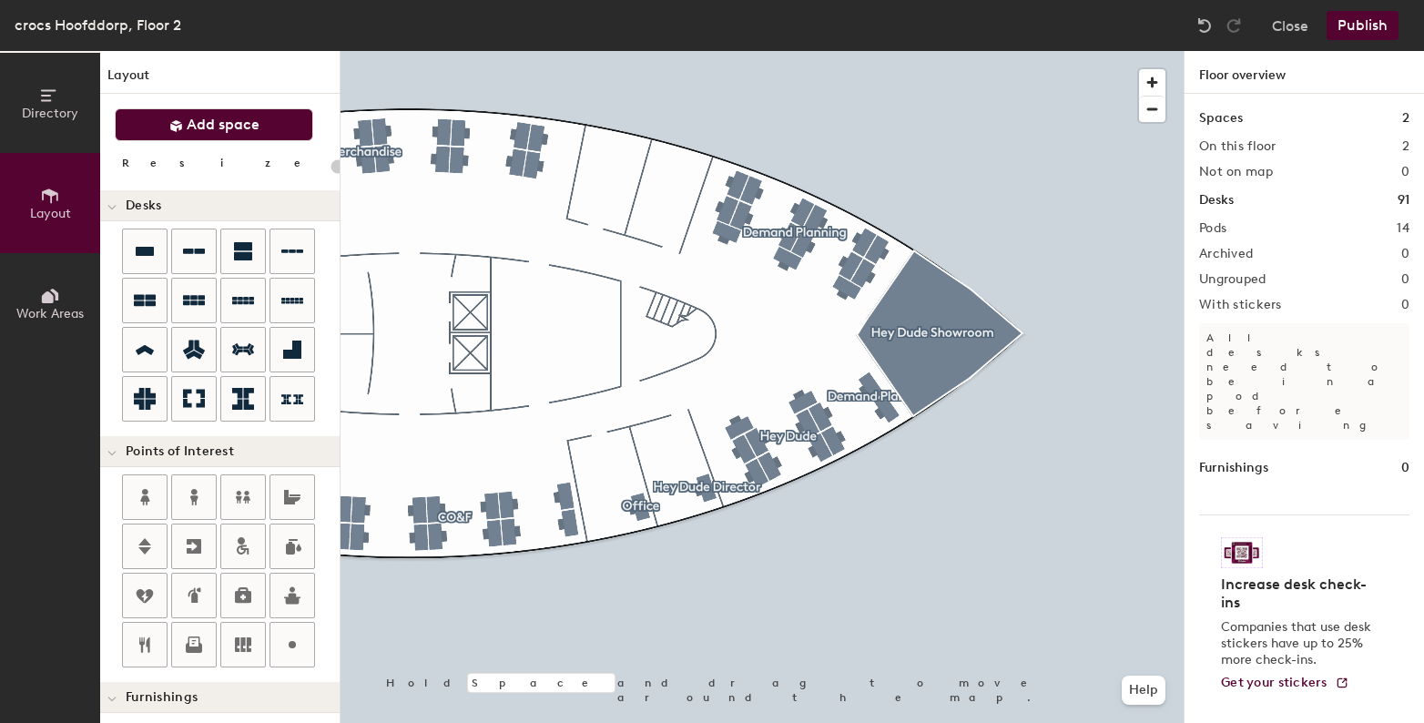
click at [258, 132] on span "Add space" at bounding box center [223, 125] width 73 height 18
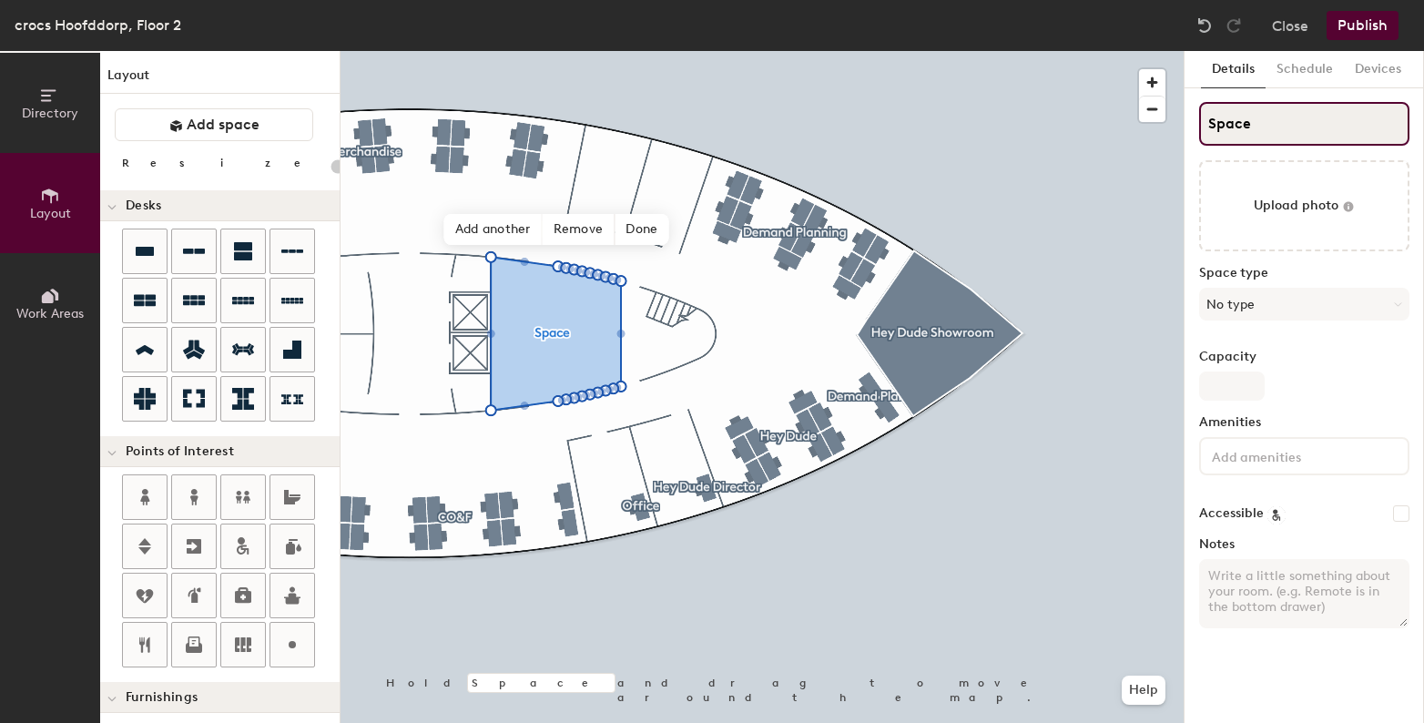
click at [1299, 123] on input "Space" at bounding box center [1304, 124] width 210 height 44
type input "20"
click at [1299, 123] on input "Space" at bounding box center [1304, 124] width 210 height 44
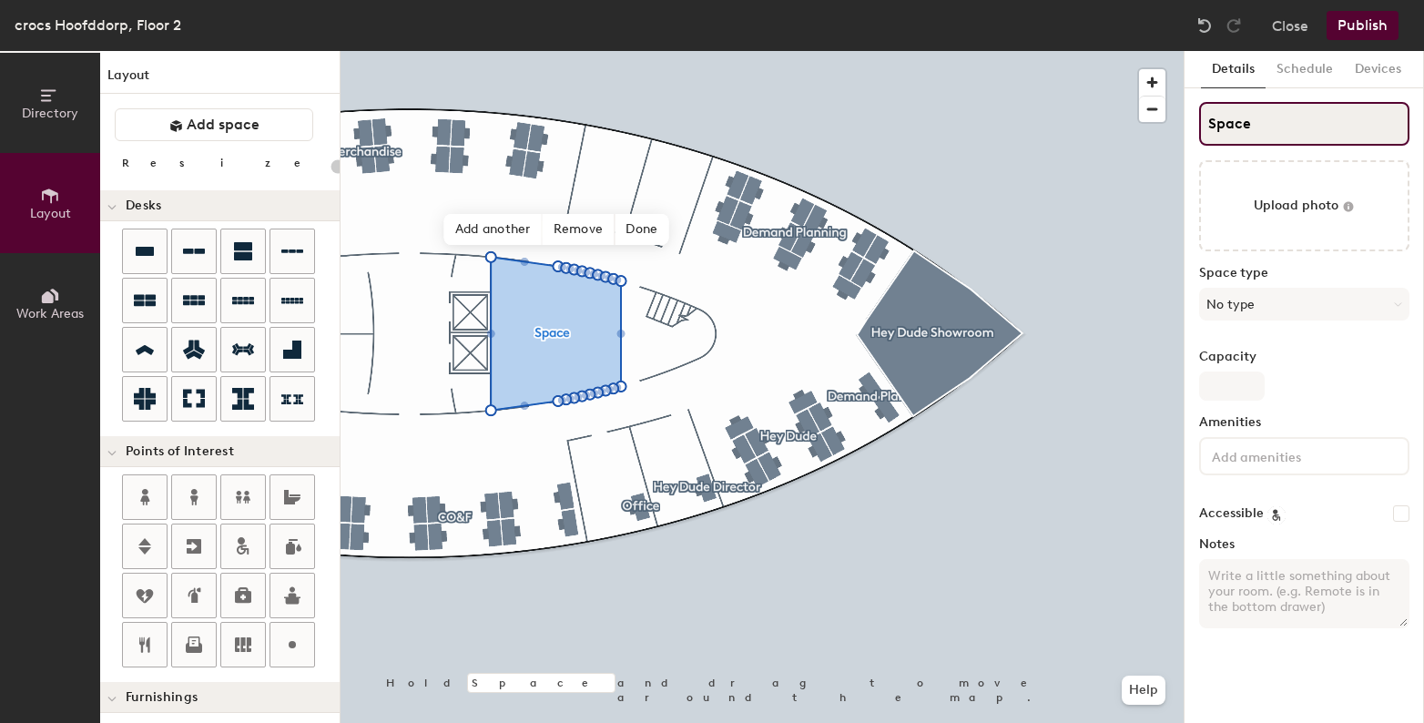
type input "S"
type input "20"
type input "Sao"
type input "20"
type input "Sao"
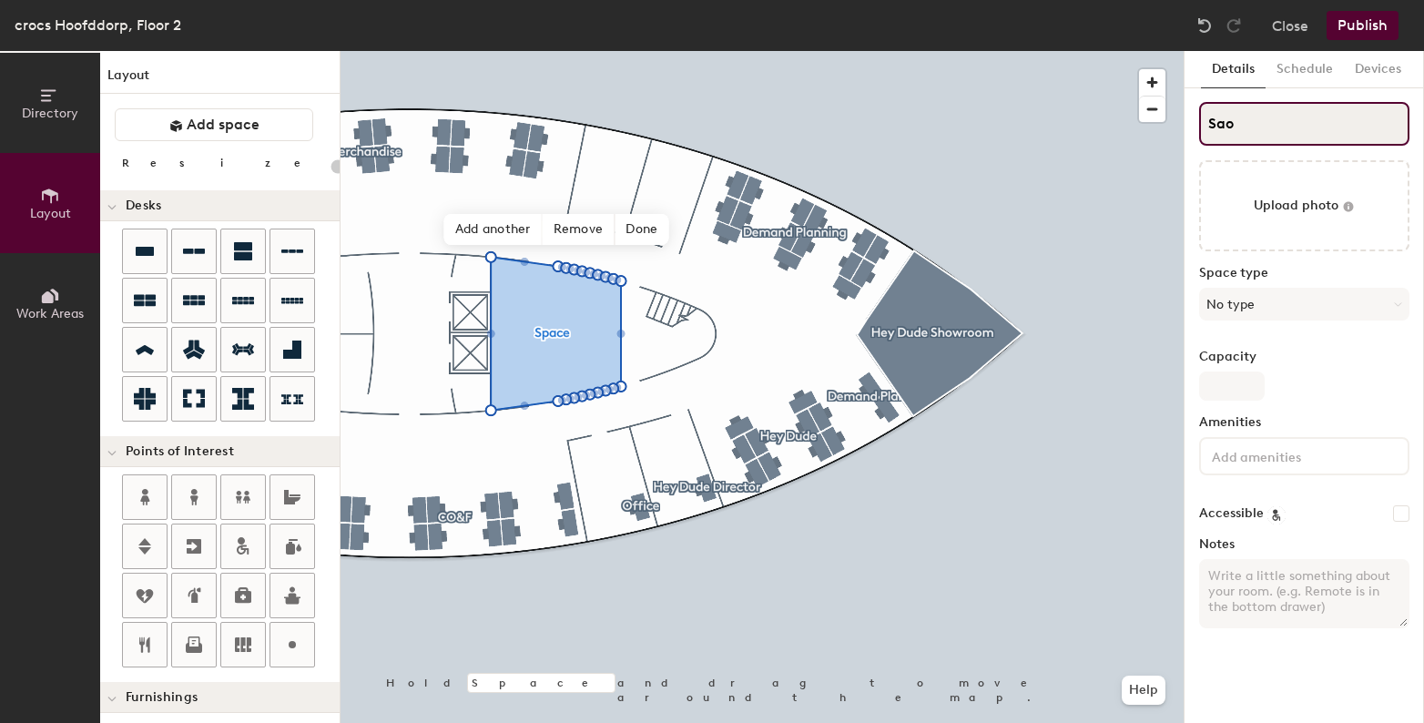
type input "20"
type input "Sao P"
type input "20"
type input "Sao Pau"
type input "20"
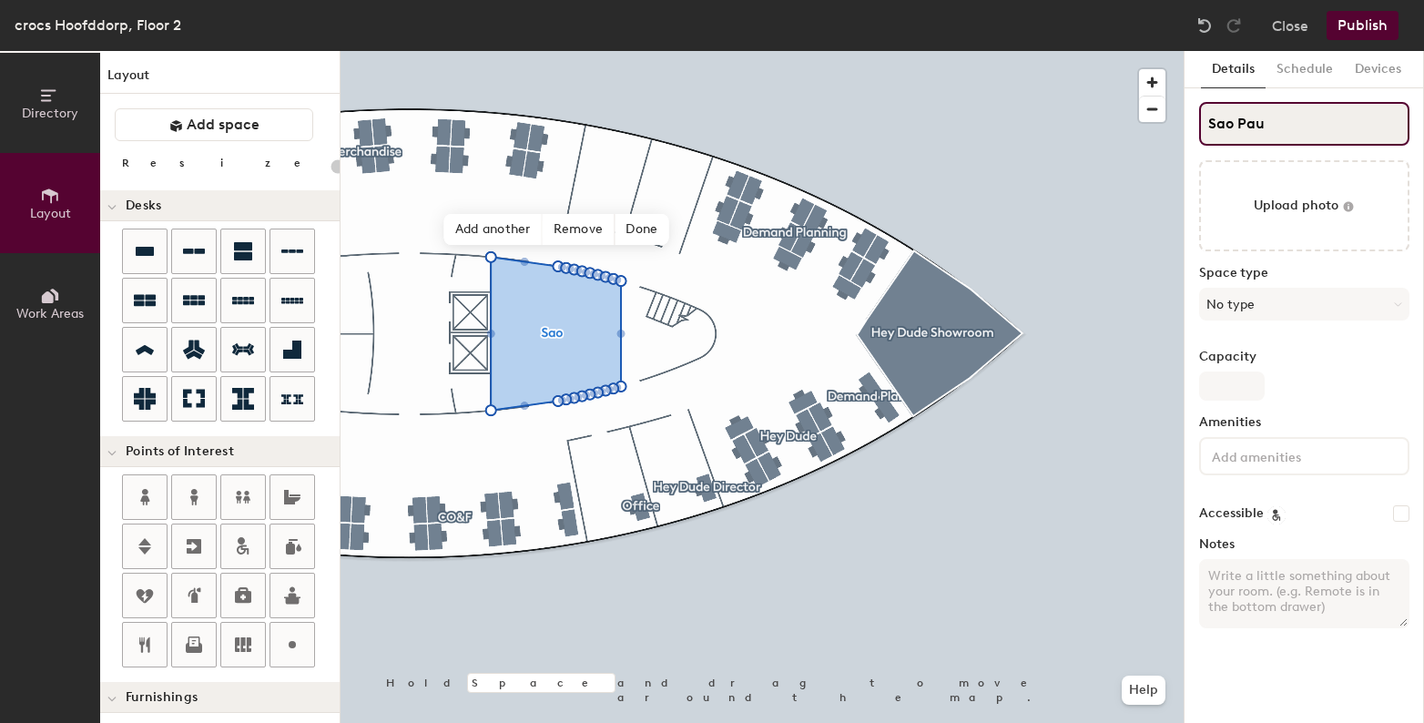
type input "Sao Paul"
type input "20"
type input "Sao Paulo"
type input "20"
type input "Sao Paulo"
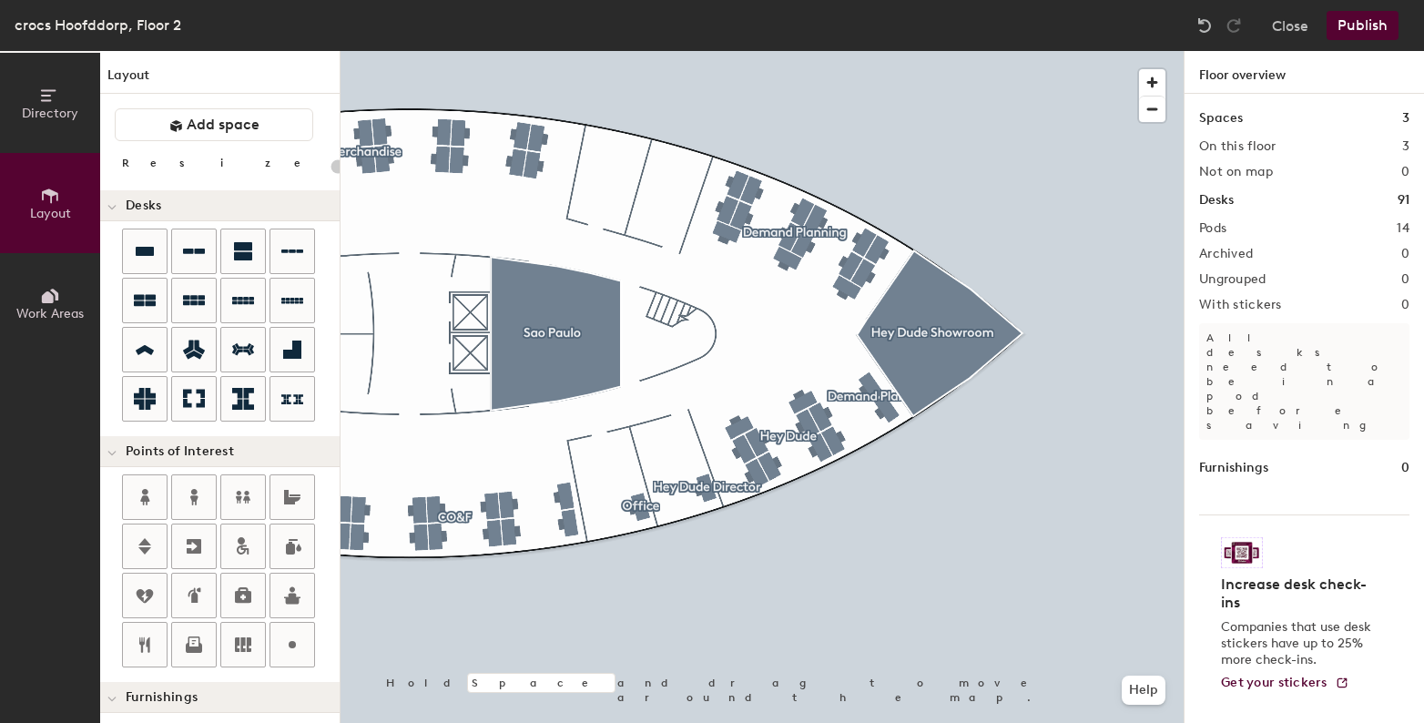
type input "120"
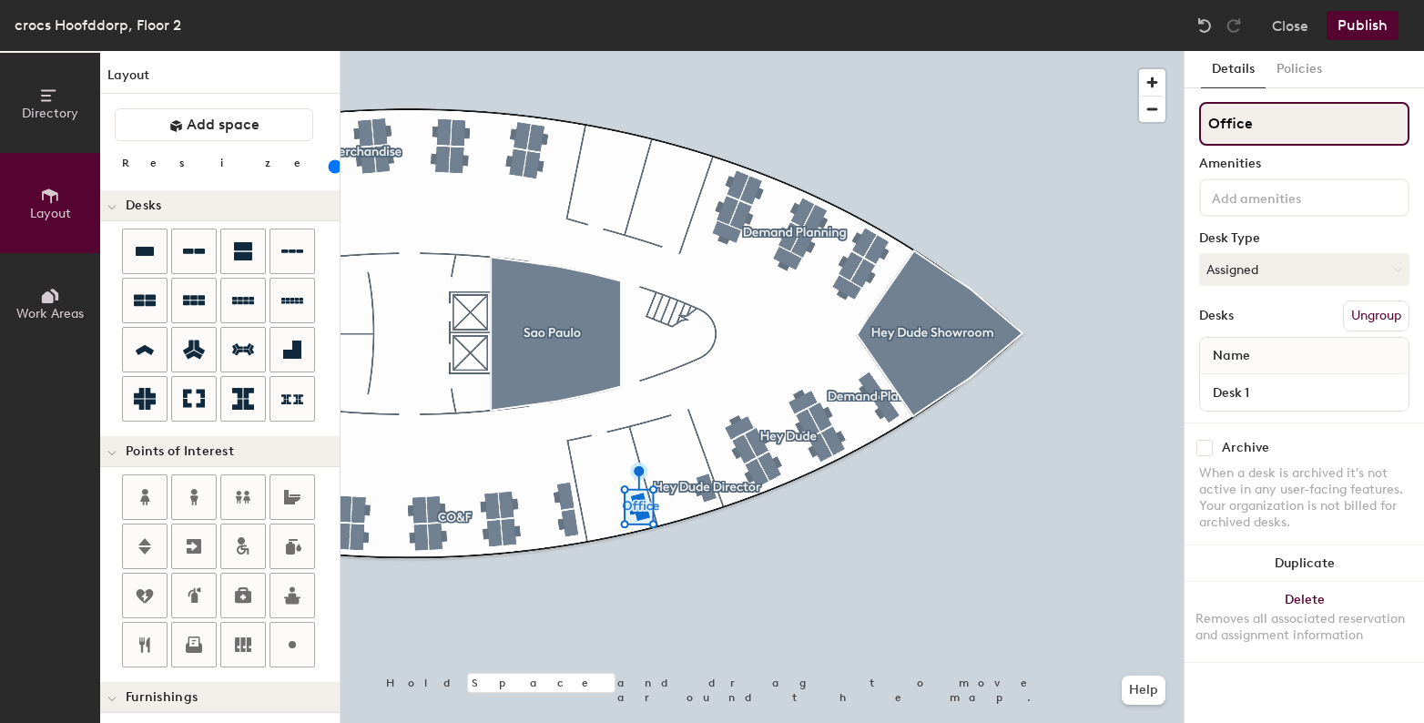
click at [1297, 129] on input "Office" at bounding box center [1304, 124] width 210 height 44
type input "VP CO&F"
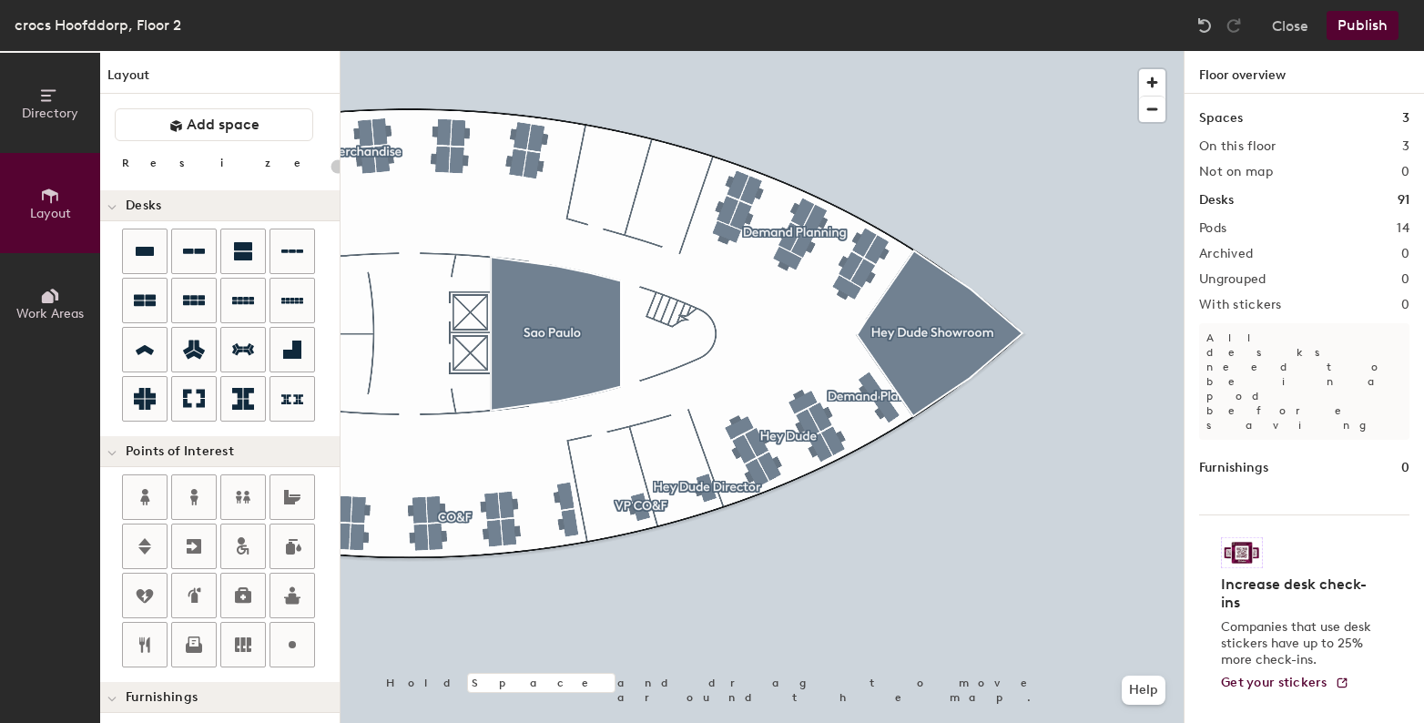
type input "120"
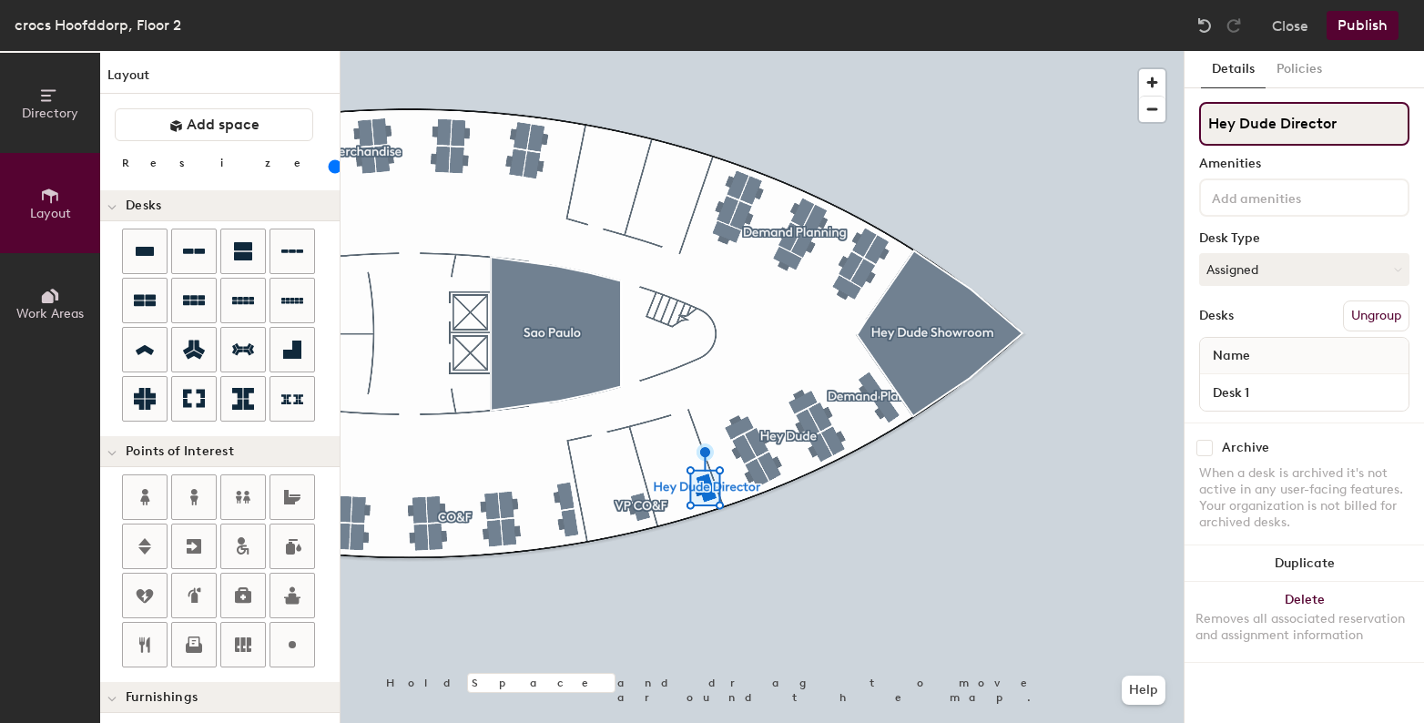
click at [1258, 134] on input "Hey Dude Director" at bounding box center [1304, 124] width 210 height 44
type input "VP Distributors"
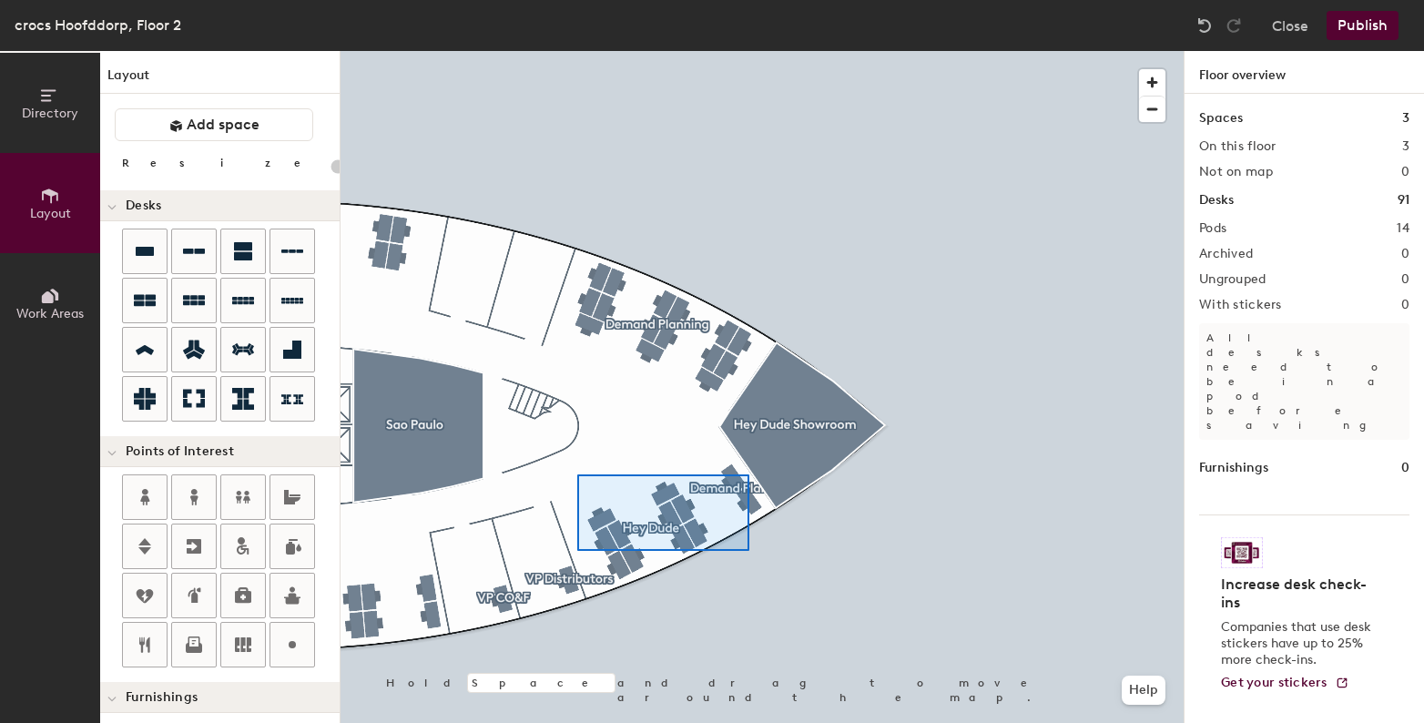
type input "120"
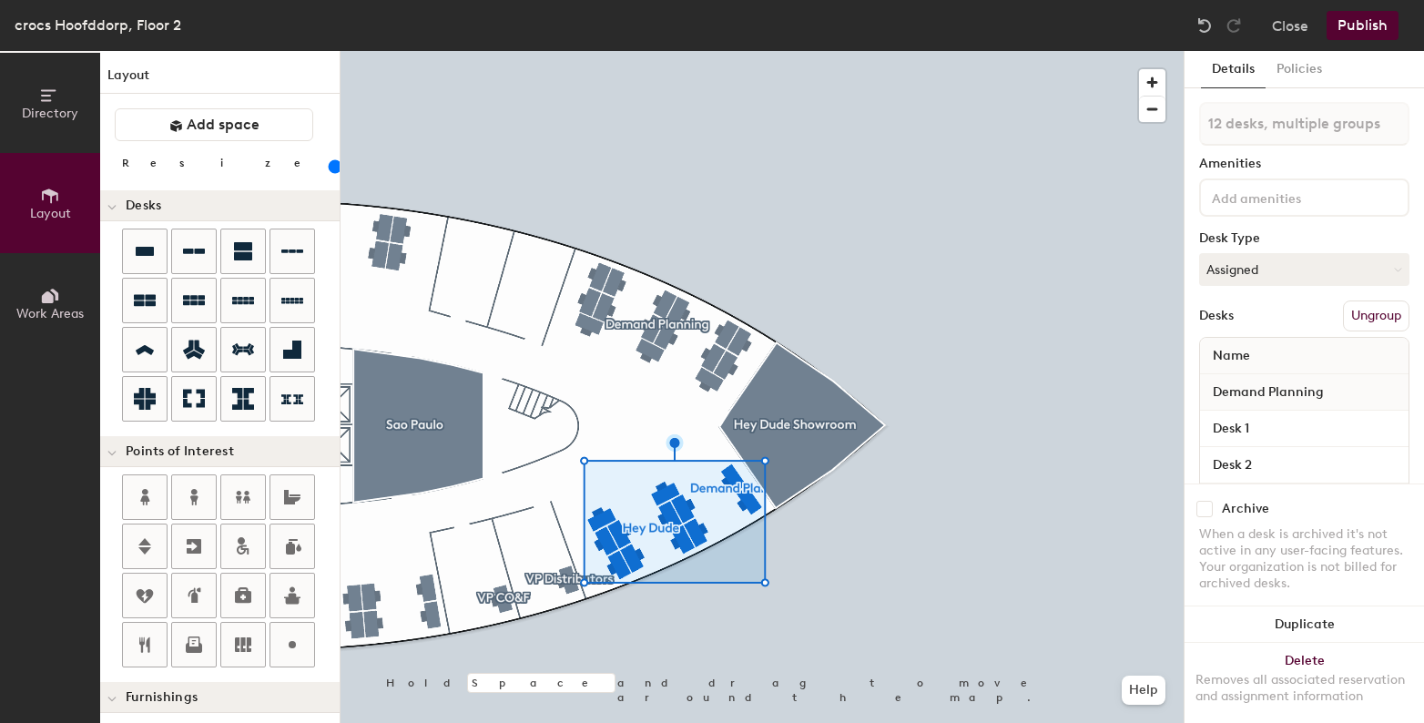
click at [1343, 308] on button "Ungroup" at bounding box center [1376, 315] width 66 height 31
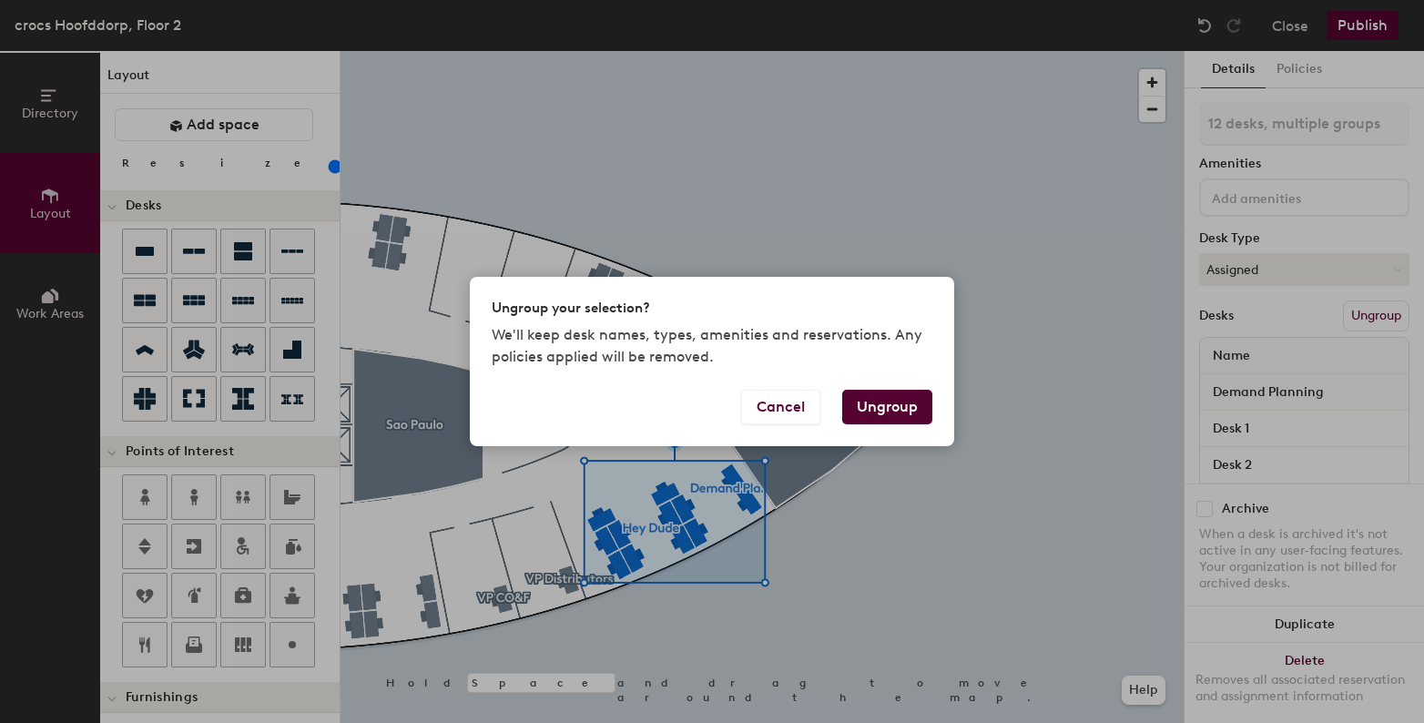
click at [890, 407] on button "Ungroup" at bounding box center [887, 407] width 90 height 35
type input "12 desks"
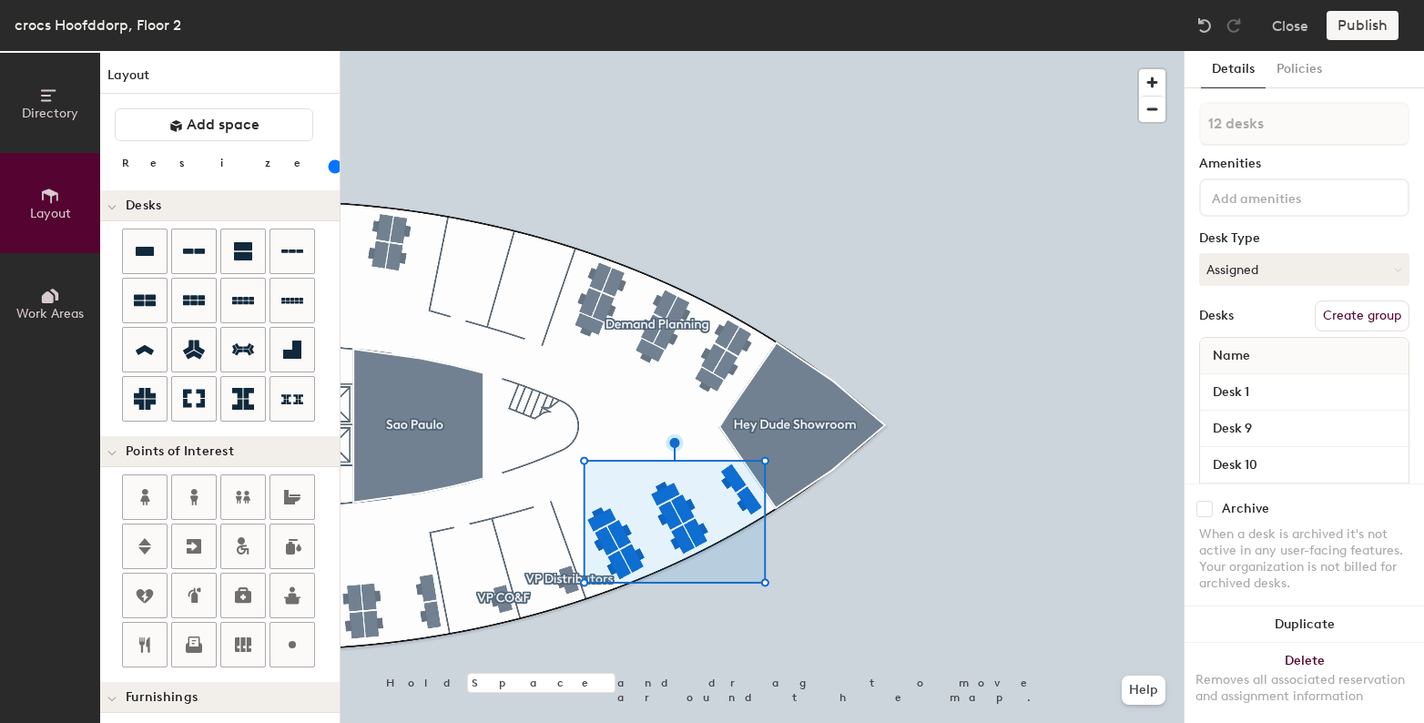
click at [1343, 315] on button "Create group" at bounding box center [1362, 315] width 95 height 31
click at [1252, 128] on input "Pod 13" at bounding box center [1304, 124] width 210 height 44
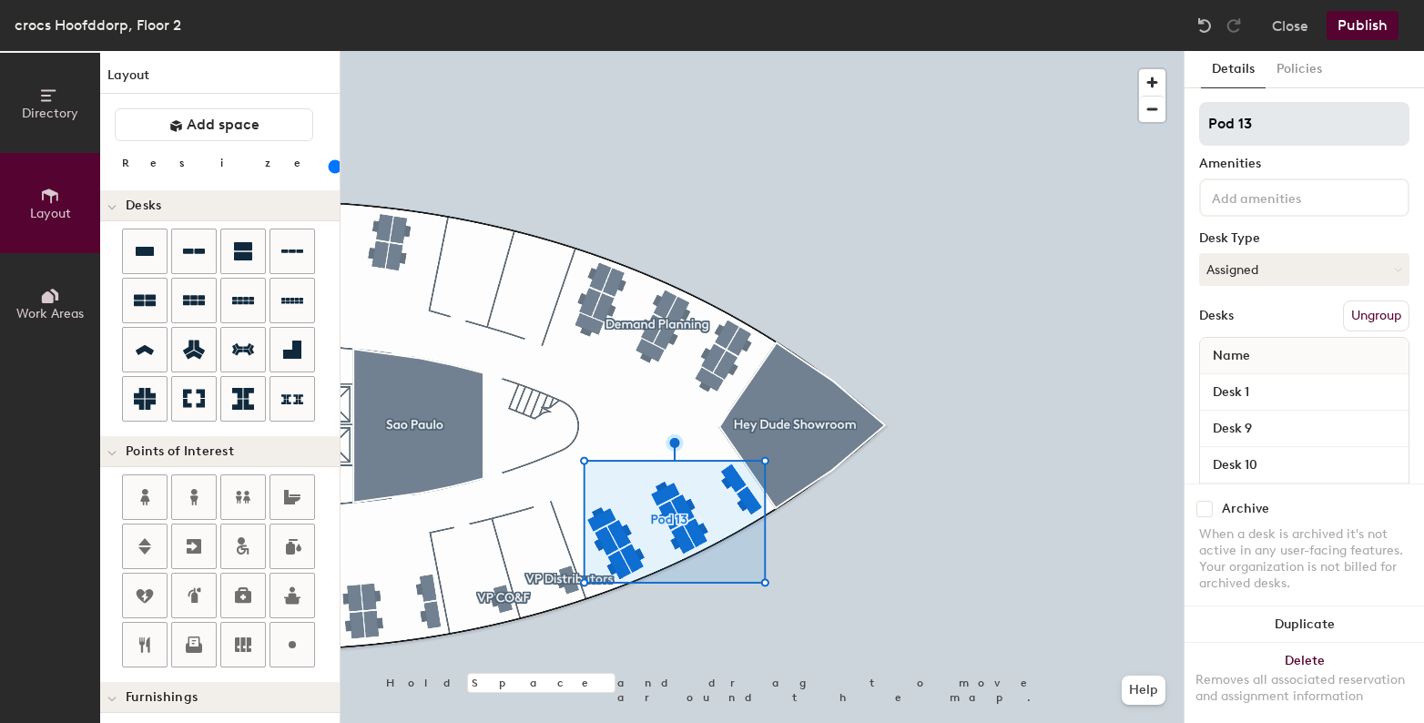
click at [1252, 128] on input "Pod 13" at bounding box center [1304, 124] width 210 height 44
type input "Distributors"
click at [880, 51] on div at bounding box center [762, 51] width 843 height 0
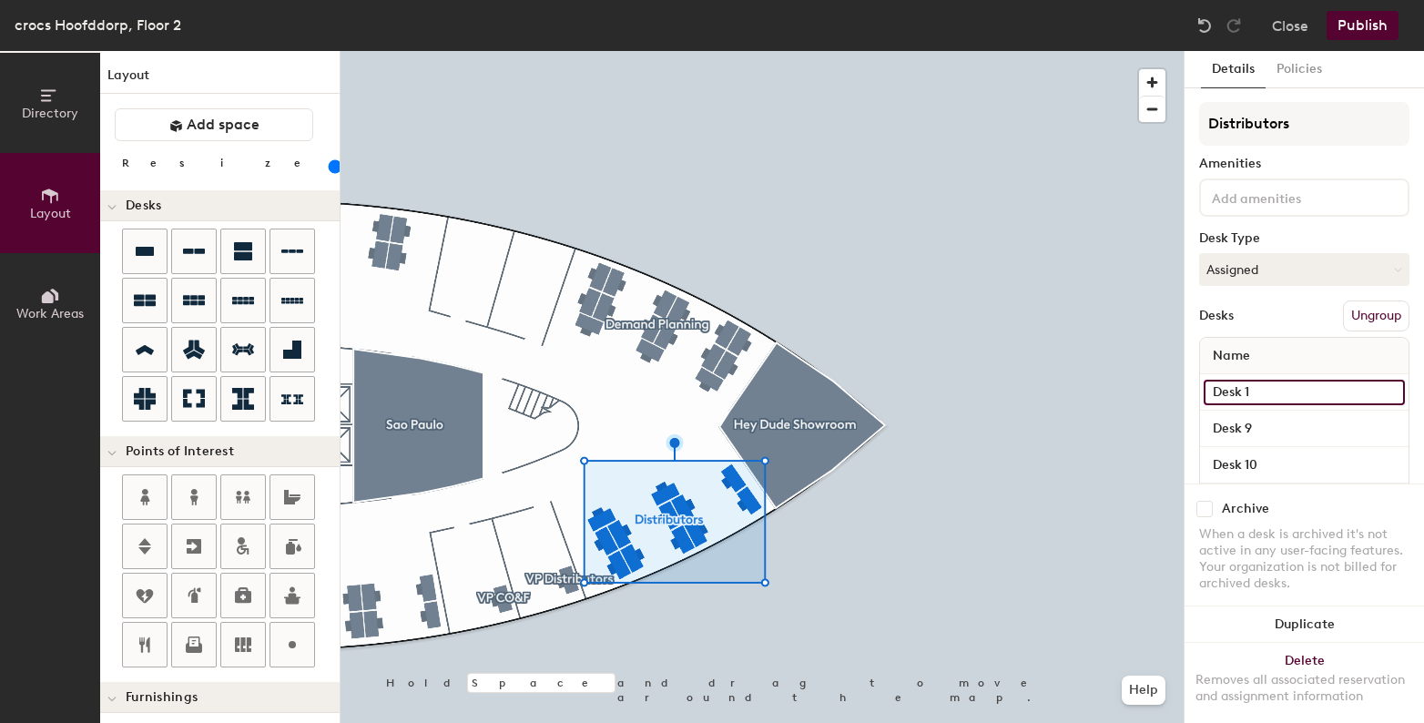
click at [1229, 386] on input "Desk 1" at bounding box center [1304, 392] width 201 height 25
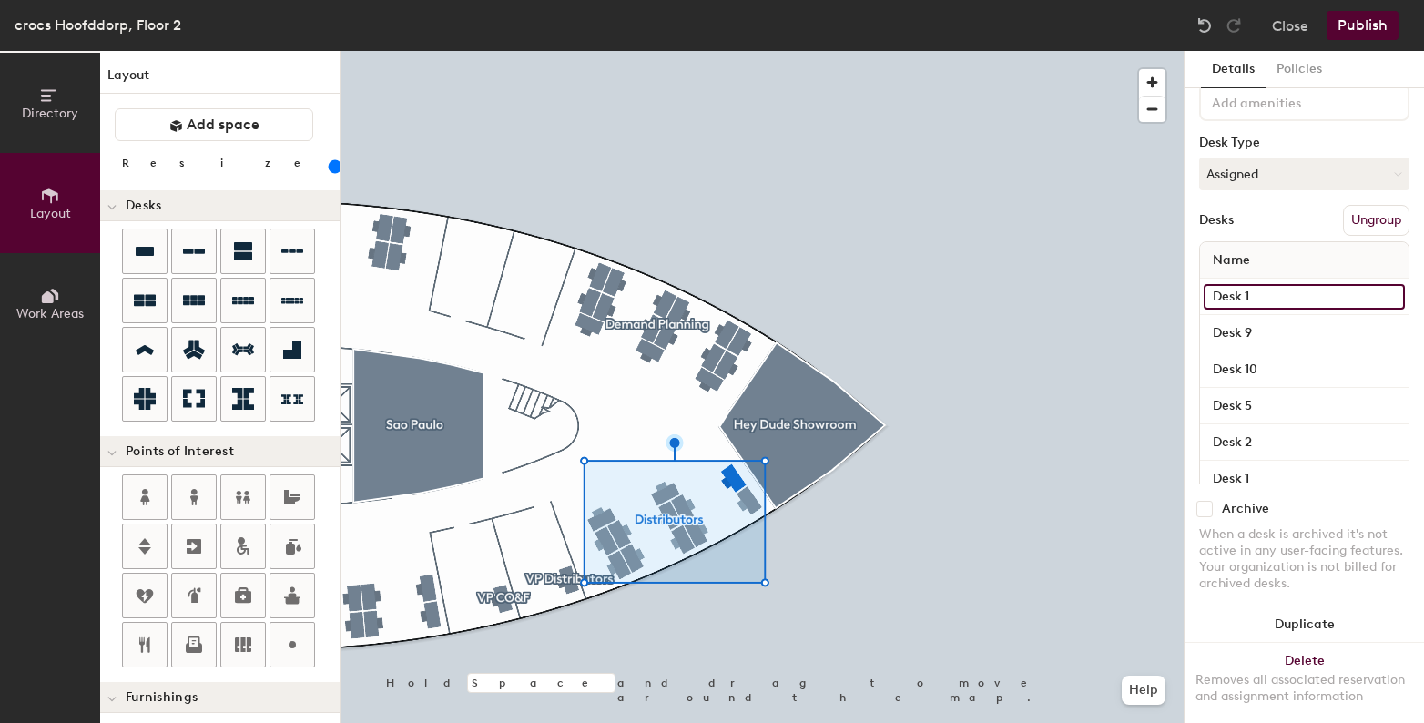
scroll to position [104, 0]
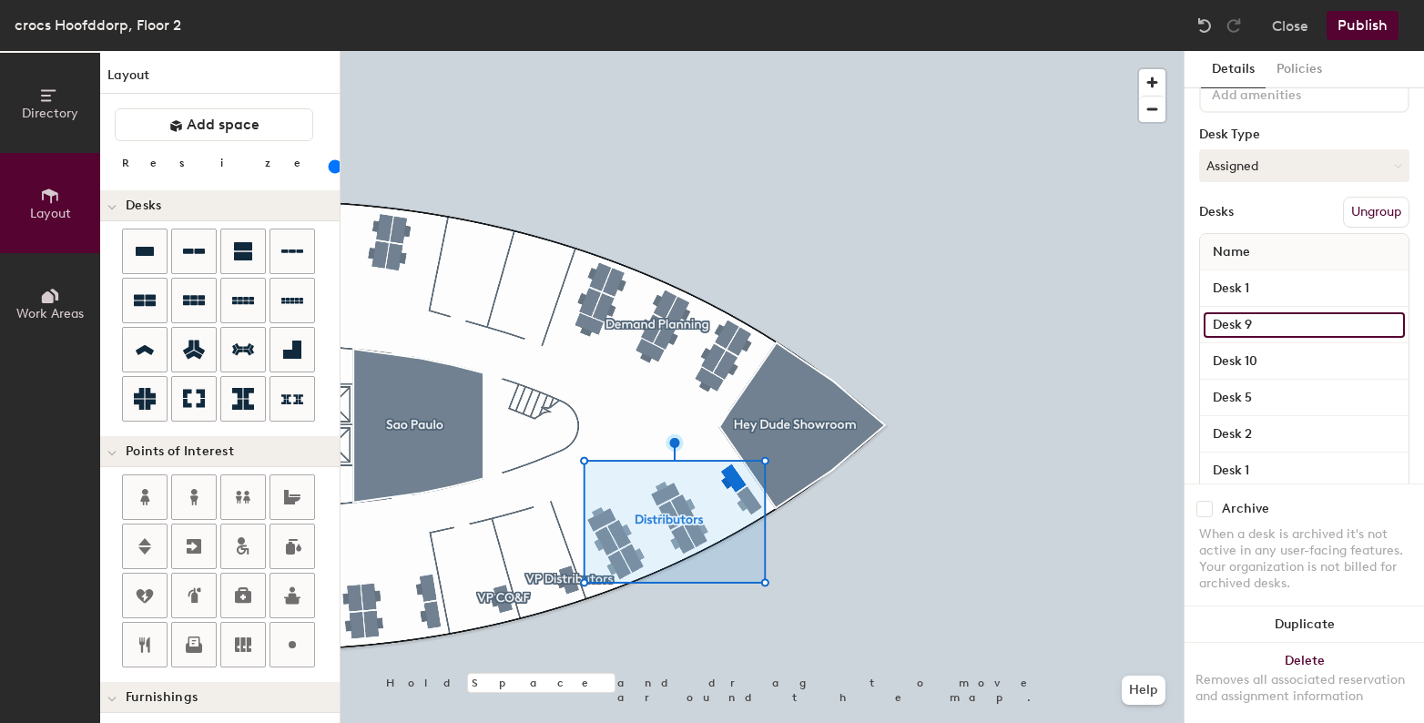
click at [1249, 323] on input "Desk 9" at bounding box center [1304, 324] width 201 height 25
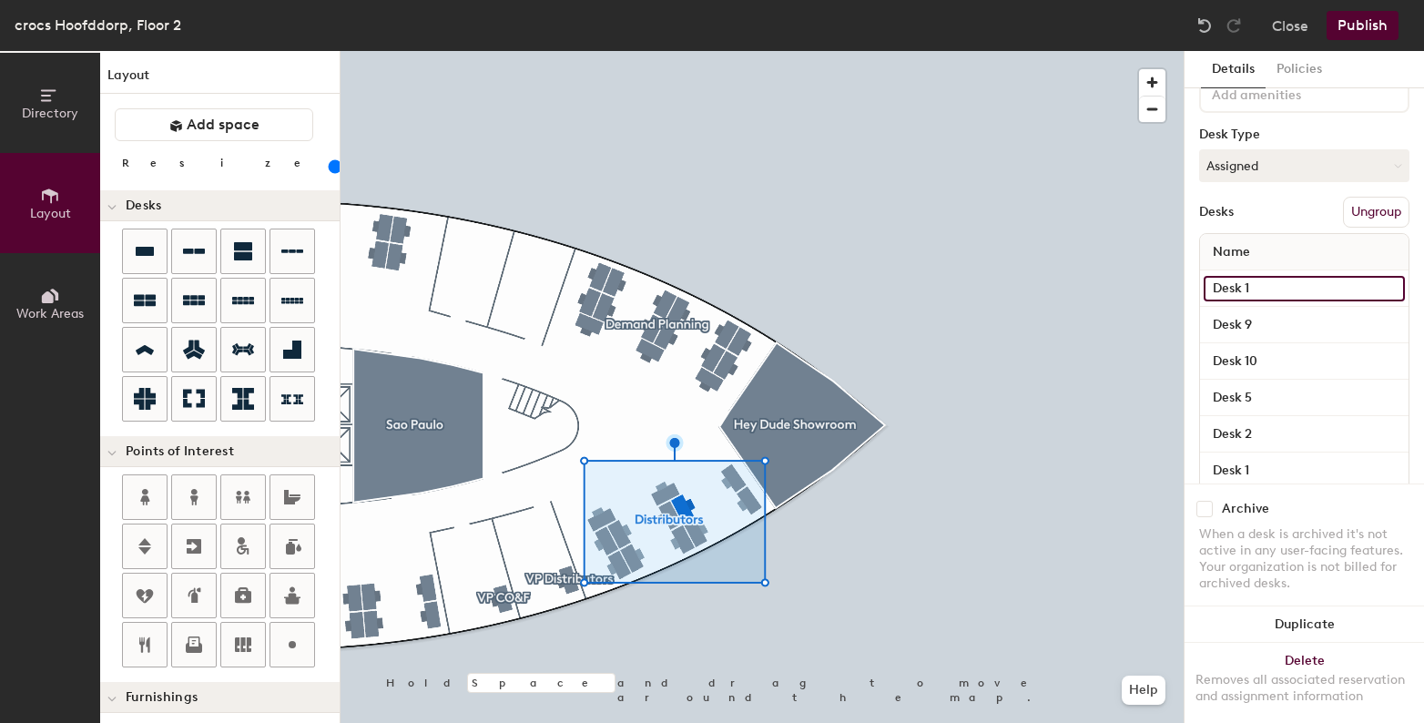
click at [1251, 293] on input "Desk 1" at bounding box center [1304, 288] width 201 height 25
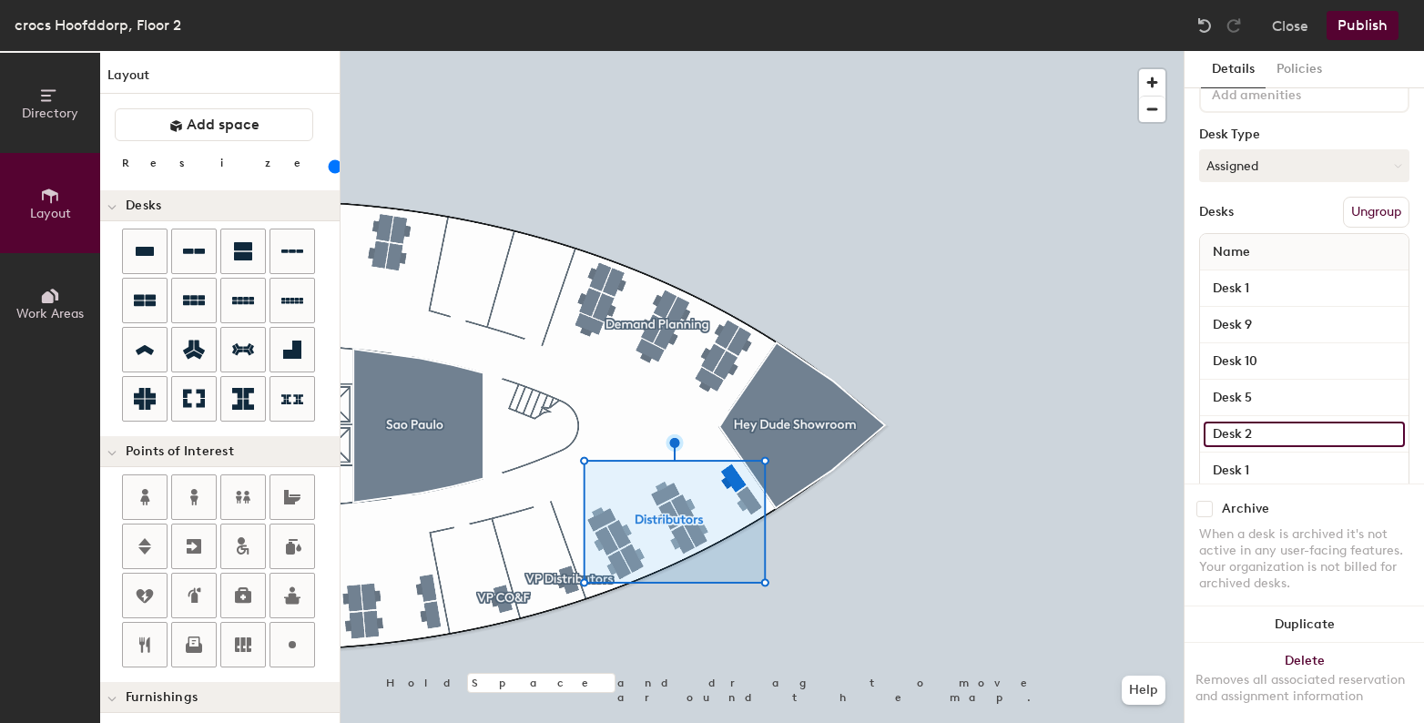
click at [1261, 427] on input "Desk 2" at bounding box center [1304, 434] width 201 height 25
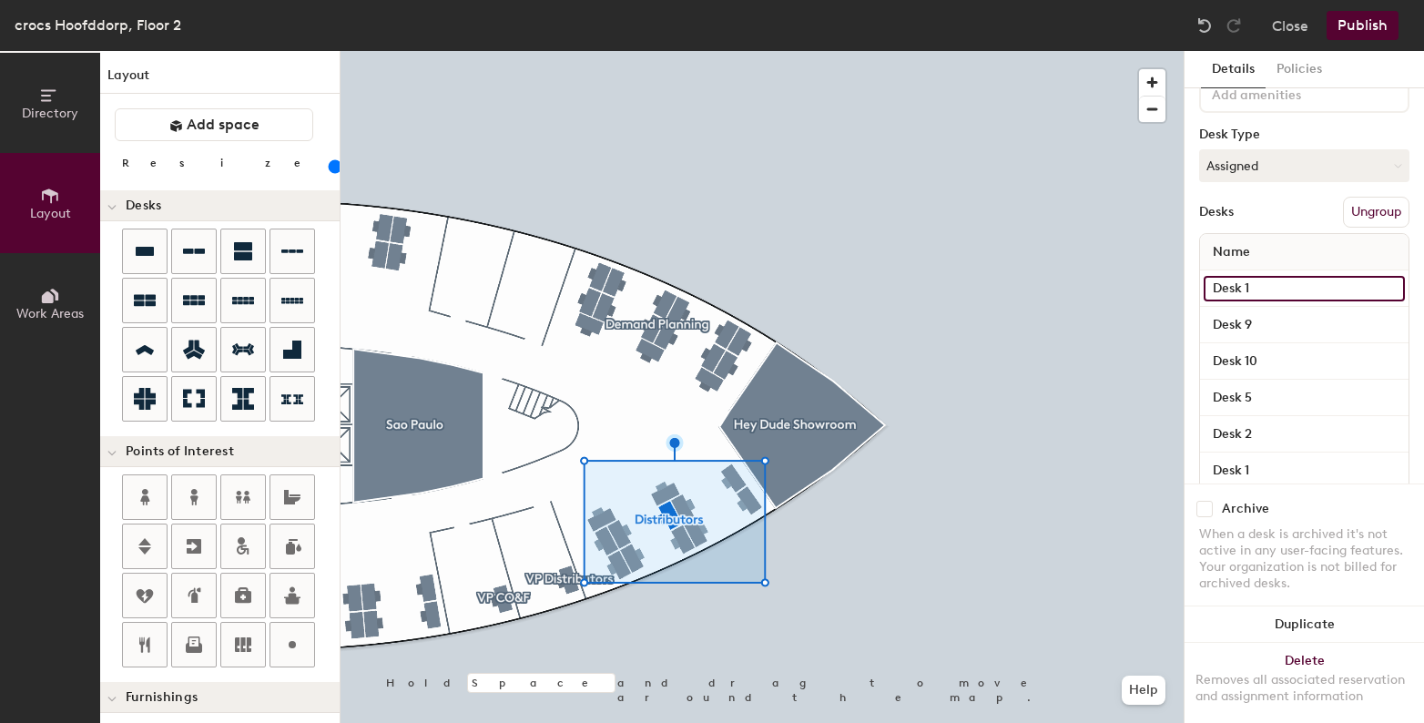
click at [1250, 283] on input "Desk 1" at bounding box center [1304, 288] width 201 height 25
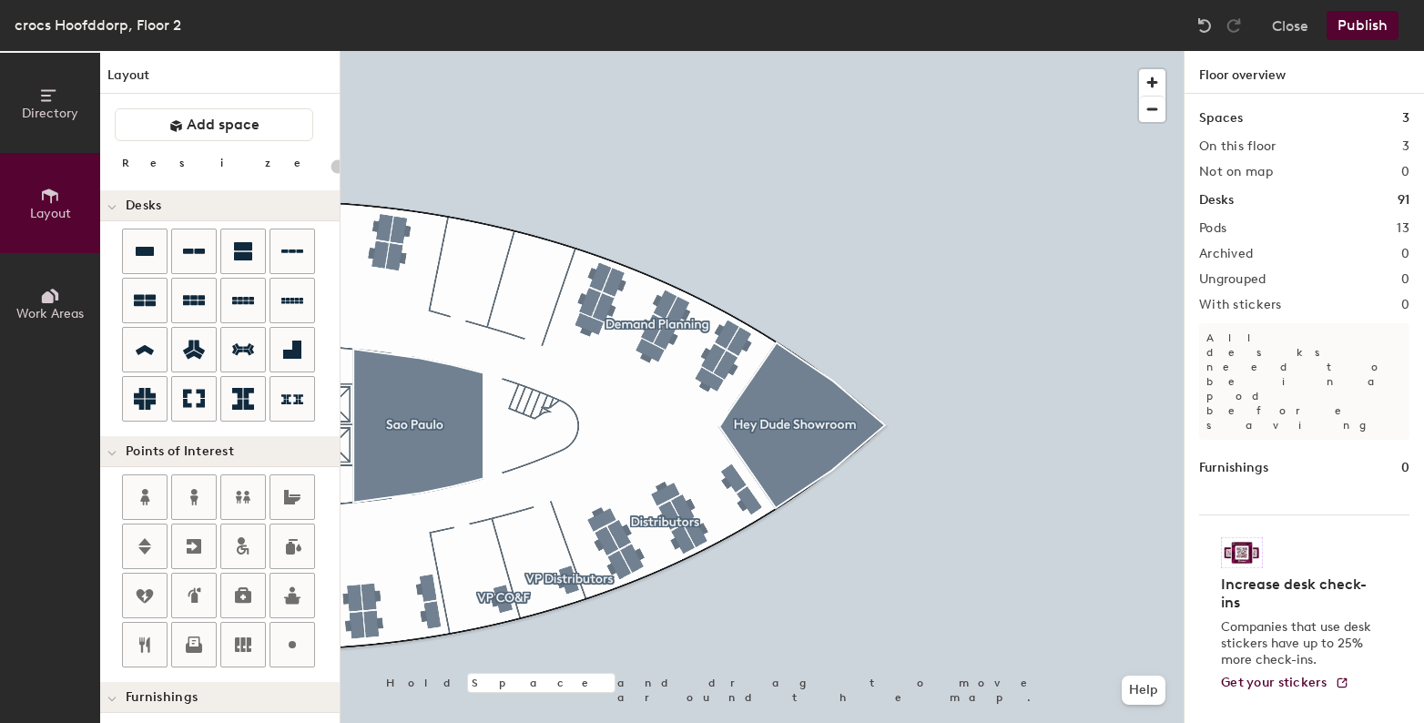
type input "120"
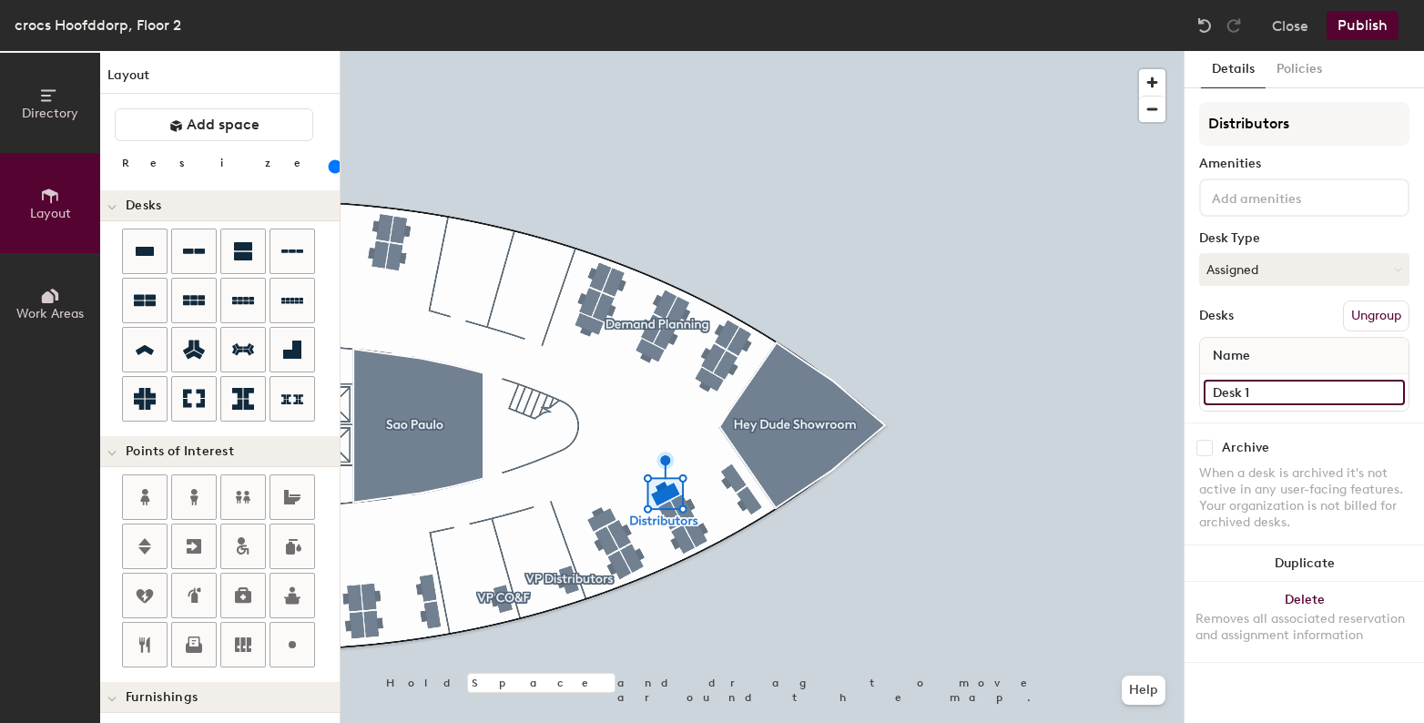
click at [1225, 392] on input "Desk 1" at bounding box center [1304, 392] width 201 height 25
type input "Desk 3"
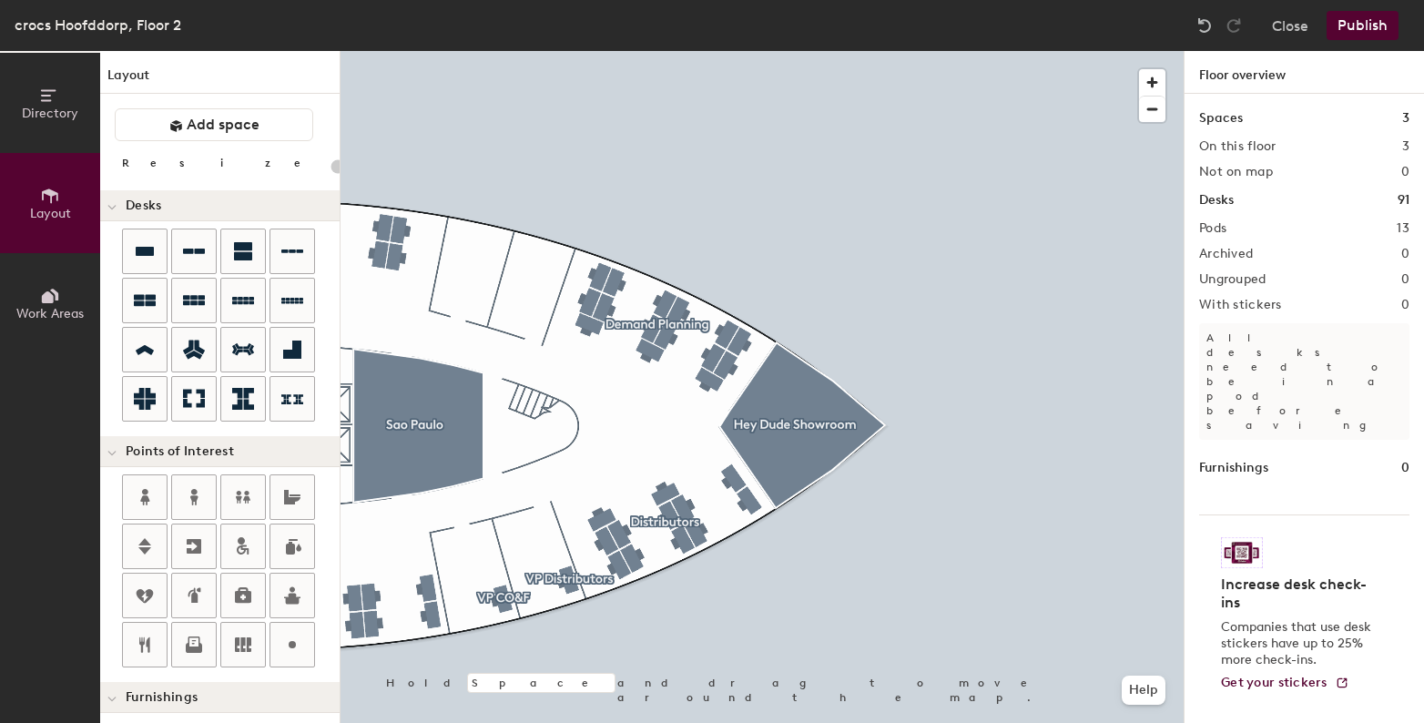
type input "120"
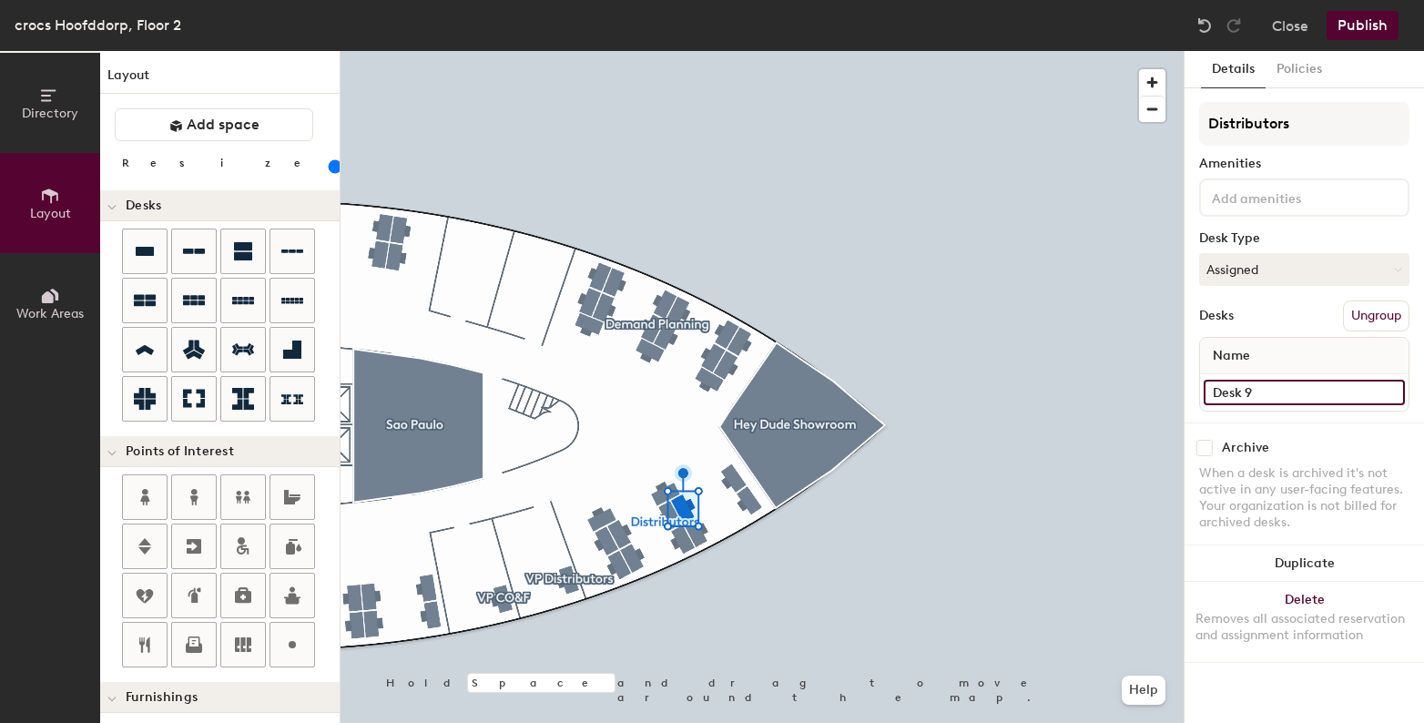
click at [1272, 395] on input "Desk 9" at bounding box center [1304, 392] width 201 height 25
type input "Desk 4"
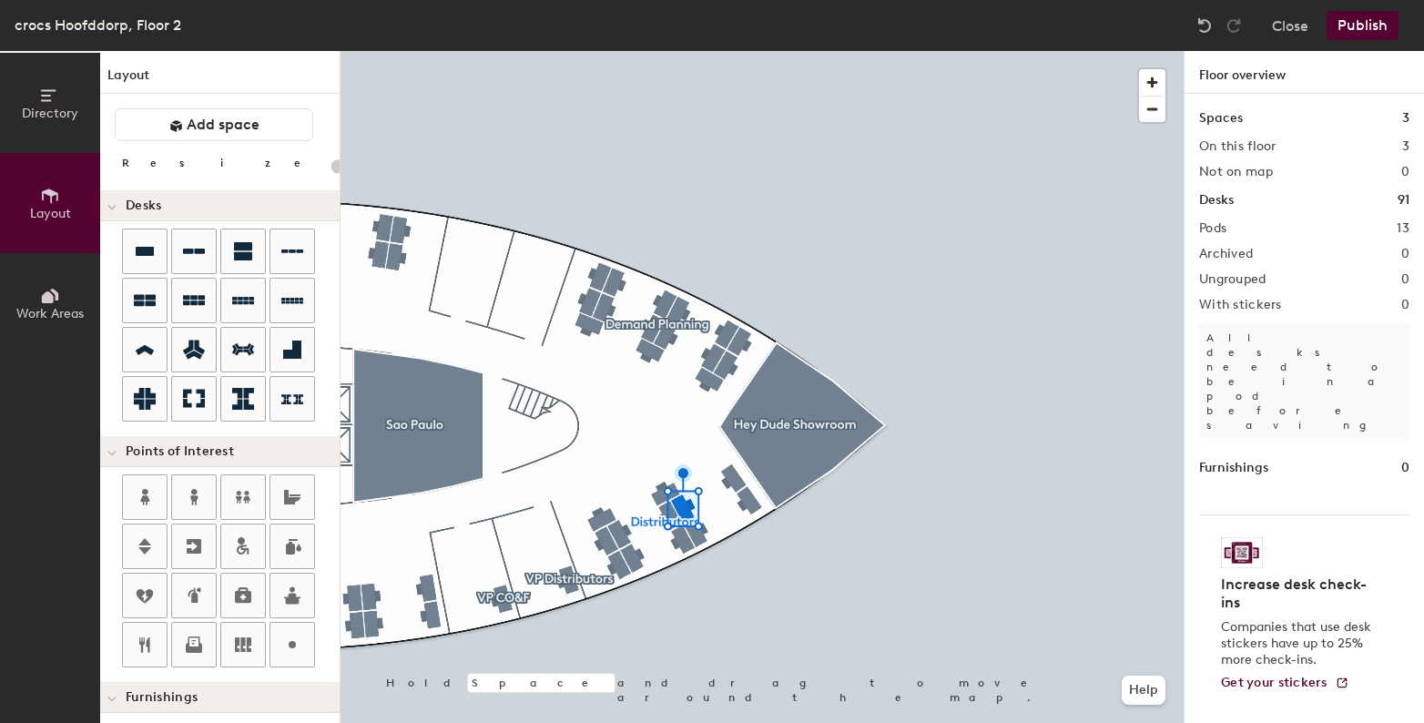
type input "120"
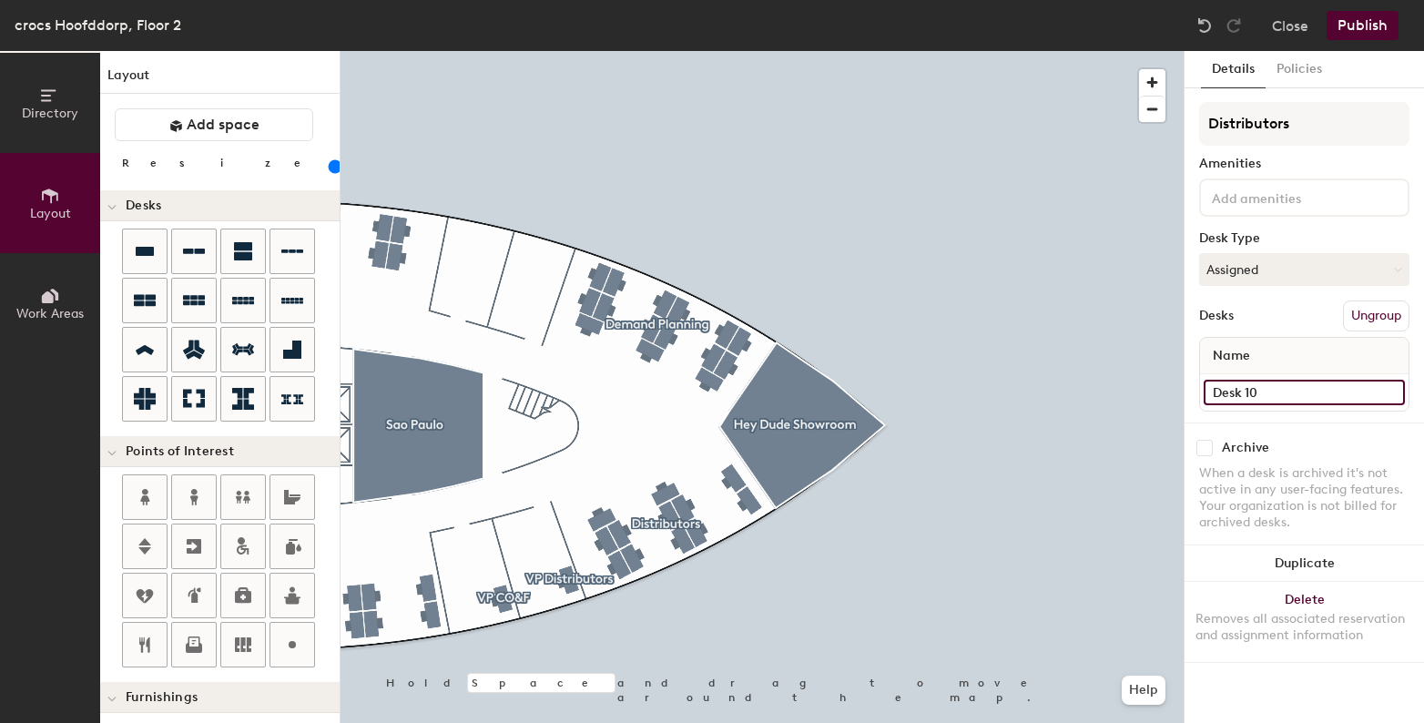
click at [1239, 400] on input "Desk 10" at bounding box center [1304, 392] width 201 height 25
type input "Desk 5"
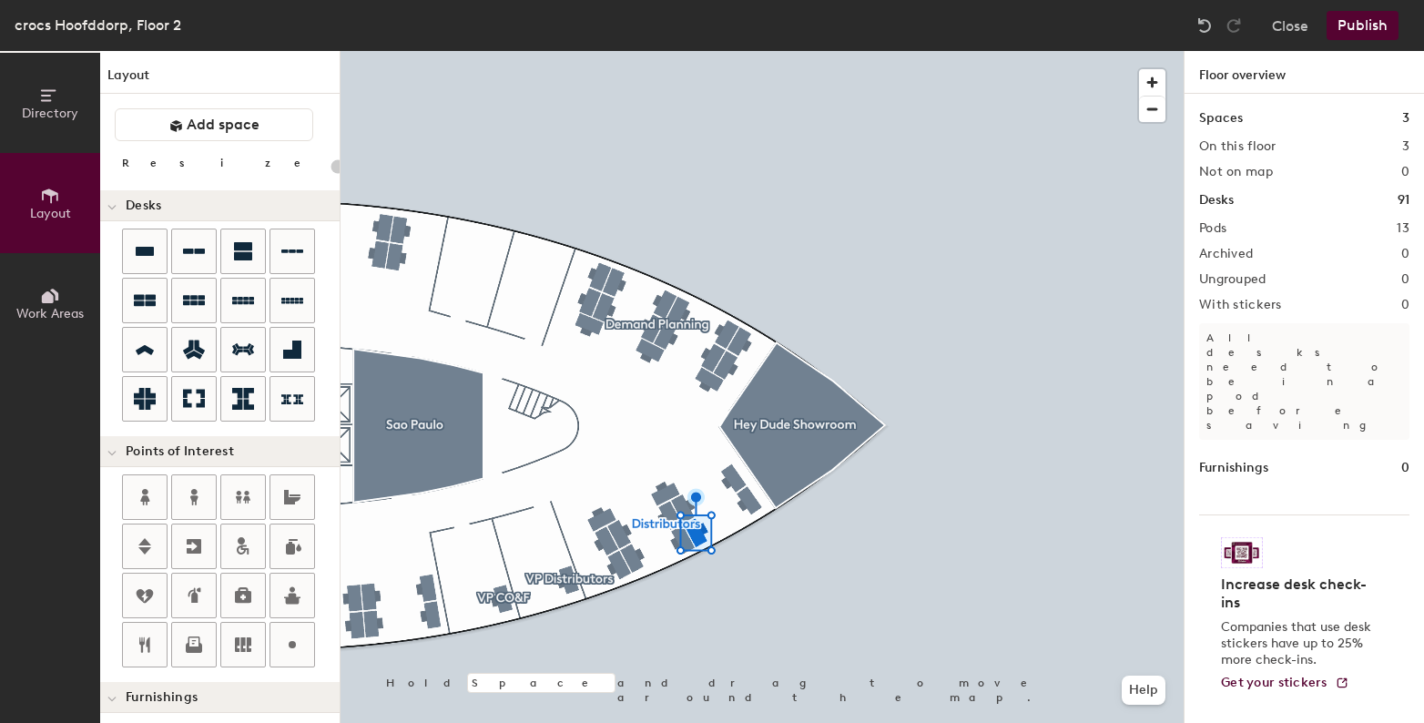
type input "120"
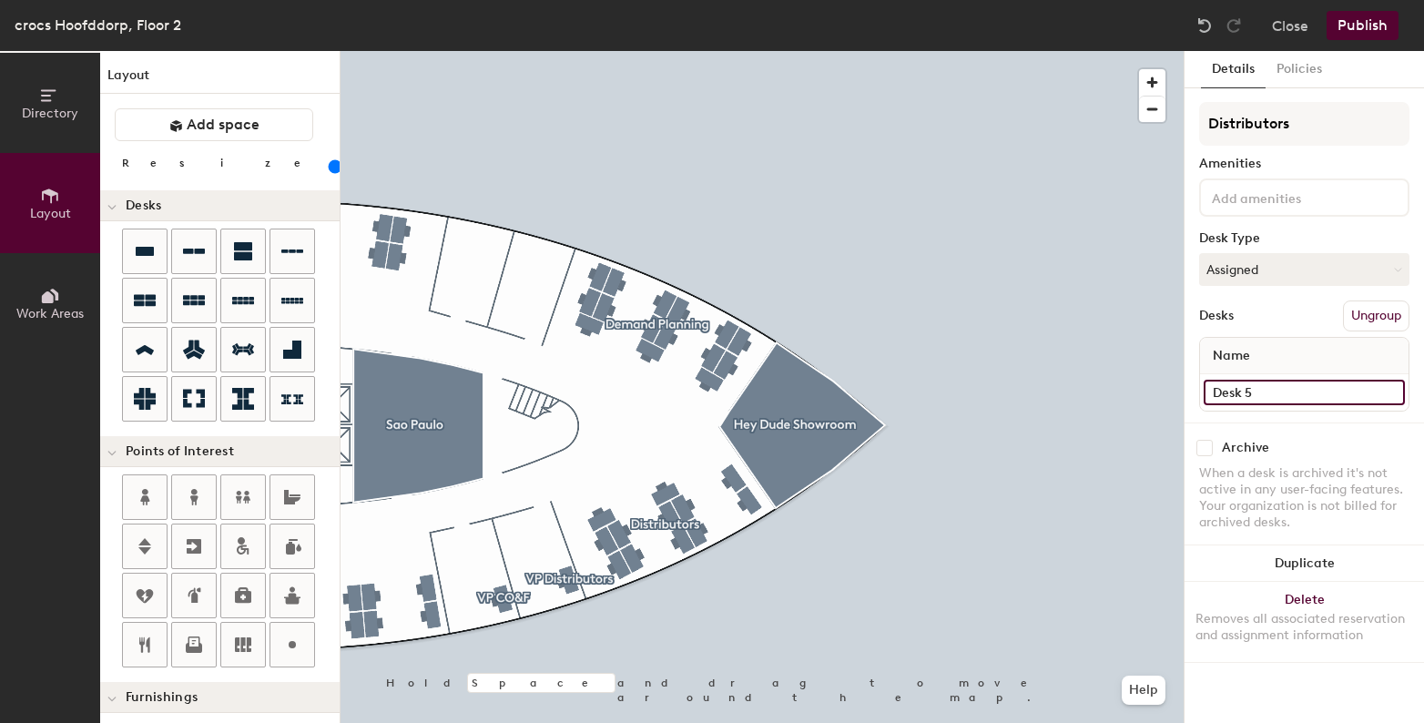
click at [1330, 396] on input "Desk 5" at bounding box center [1304, 392] width 201 height 25
type input "Desk 6"
click at [682, 51] on div at bounding box center [762, 51] width 843 height 0
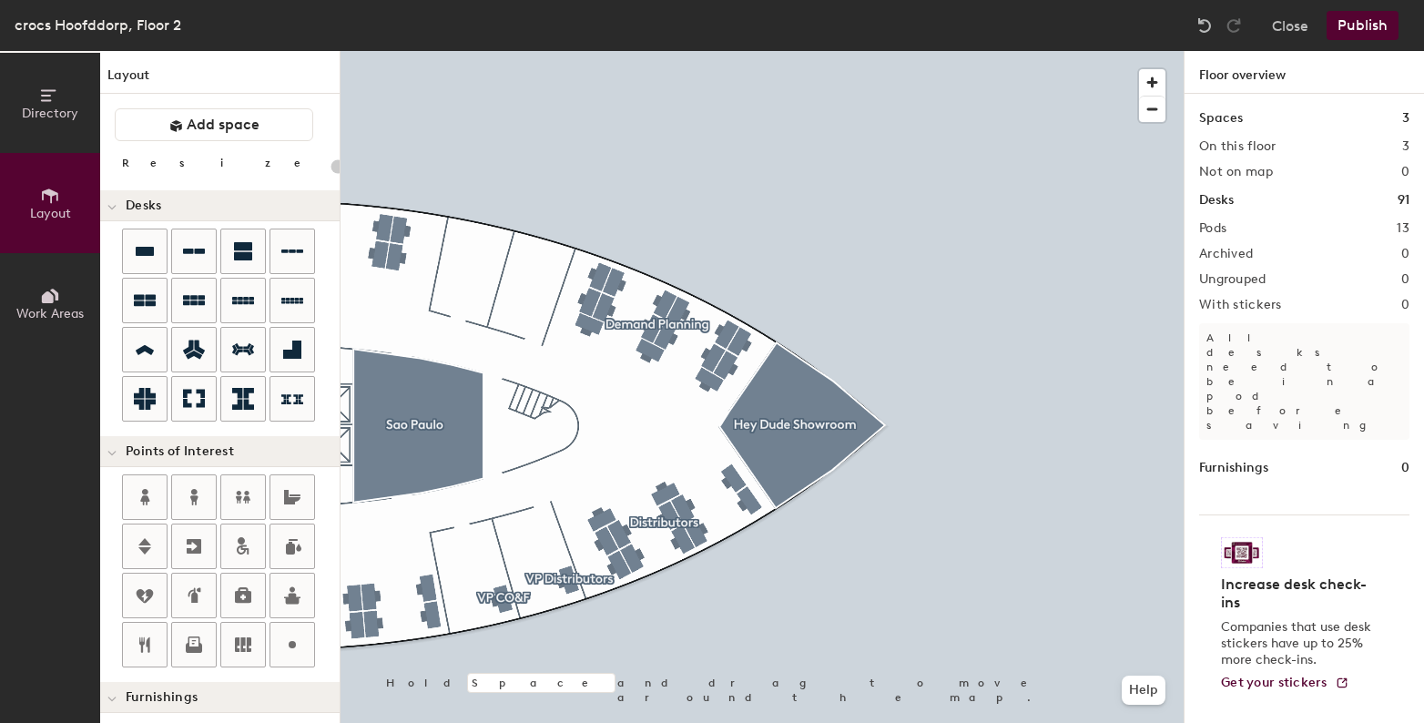
type input "120"
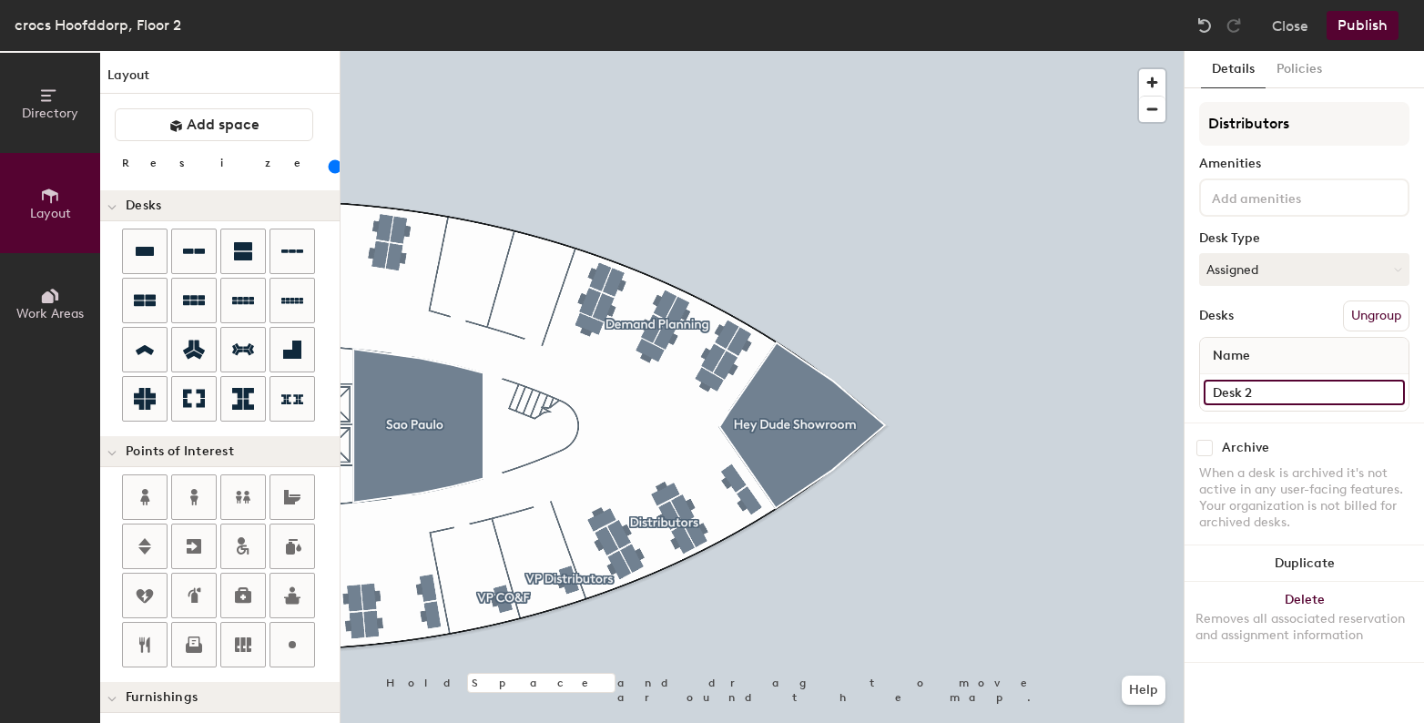
click at [1264, 386] on input "Desk 2" at bounding box center [1304, 392] width 201 height 25
type input "Desk 7"
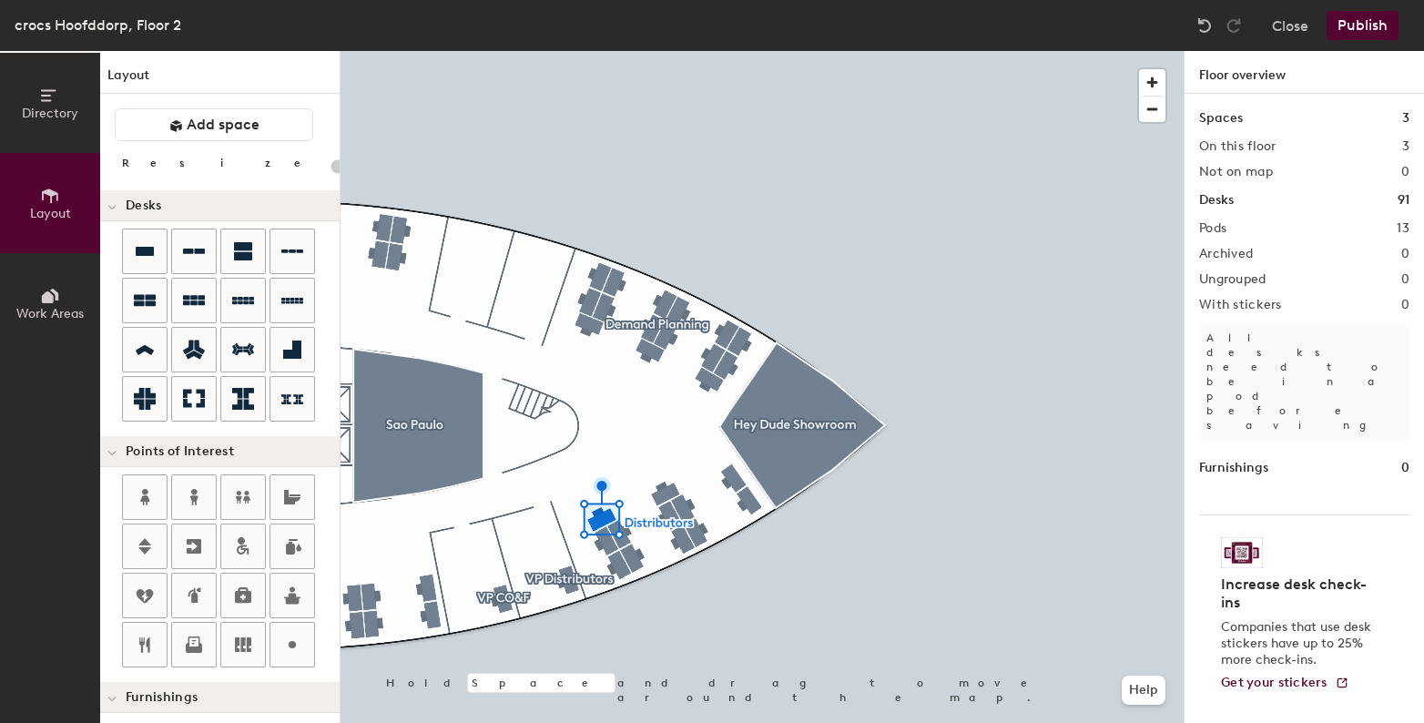
type input "120"
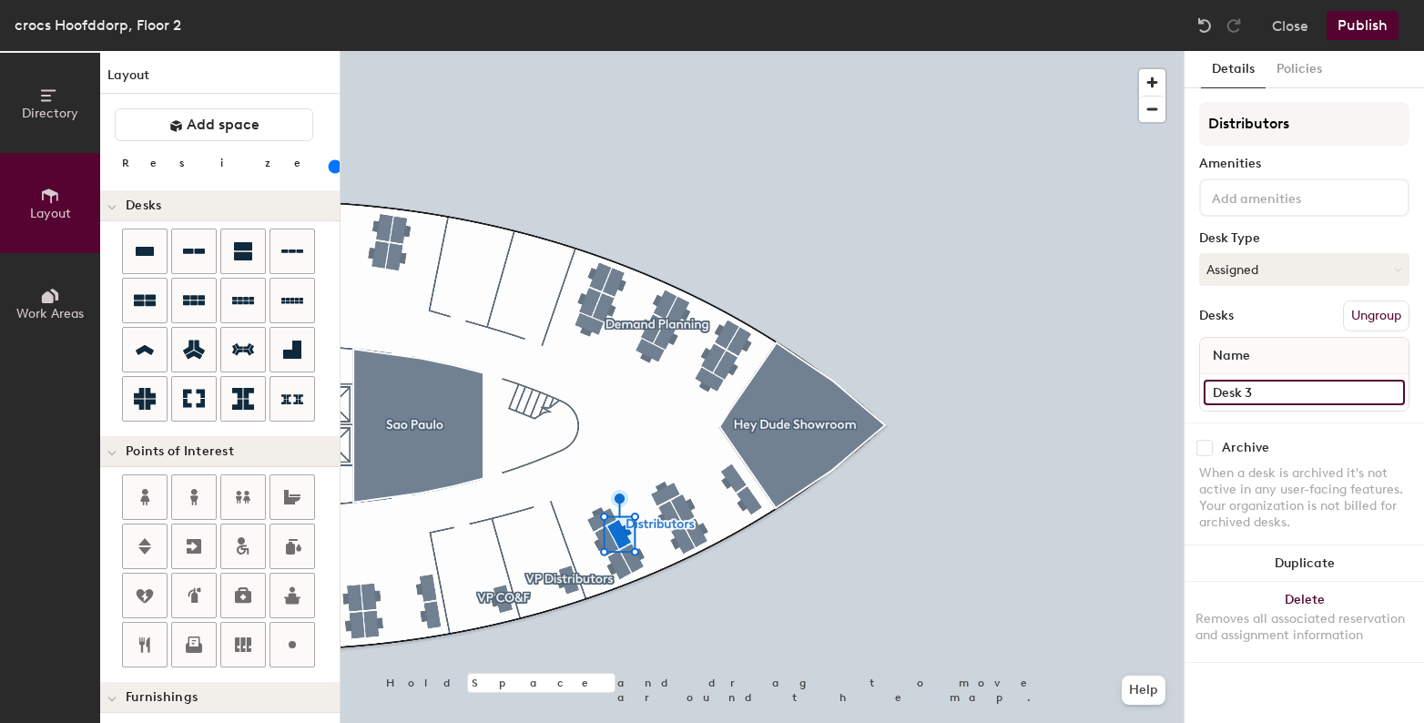
click at [1236, 398] on input "Desk 3" at bounding box center [1304, 392] width 201 height 25
type input "Desk 9"
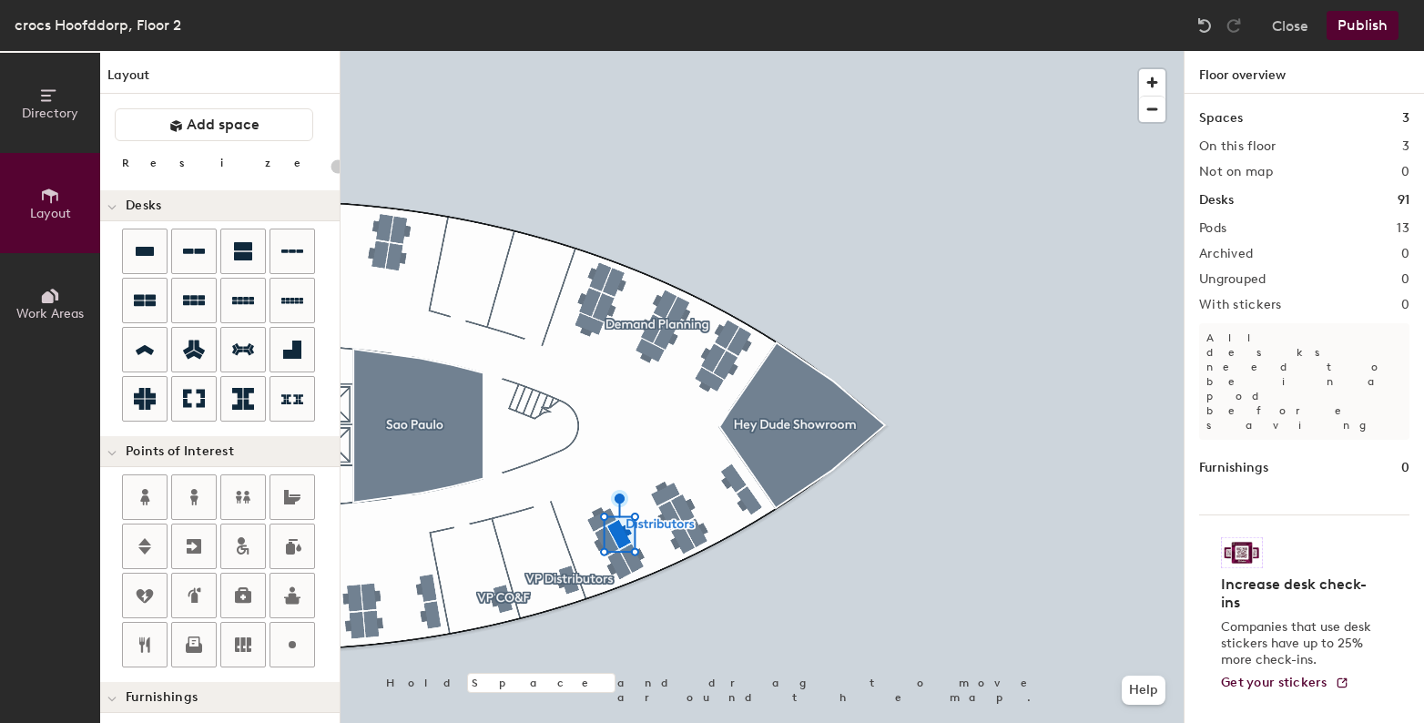
type input "120"
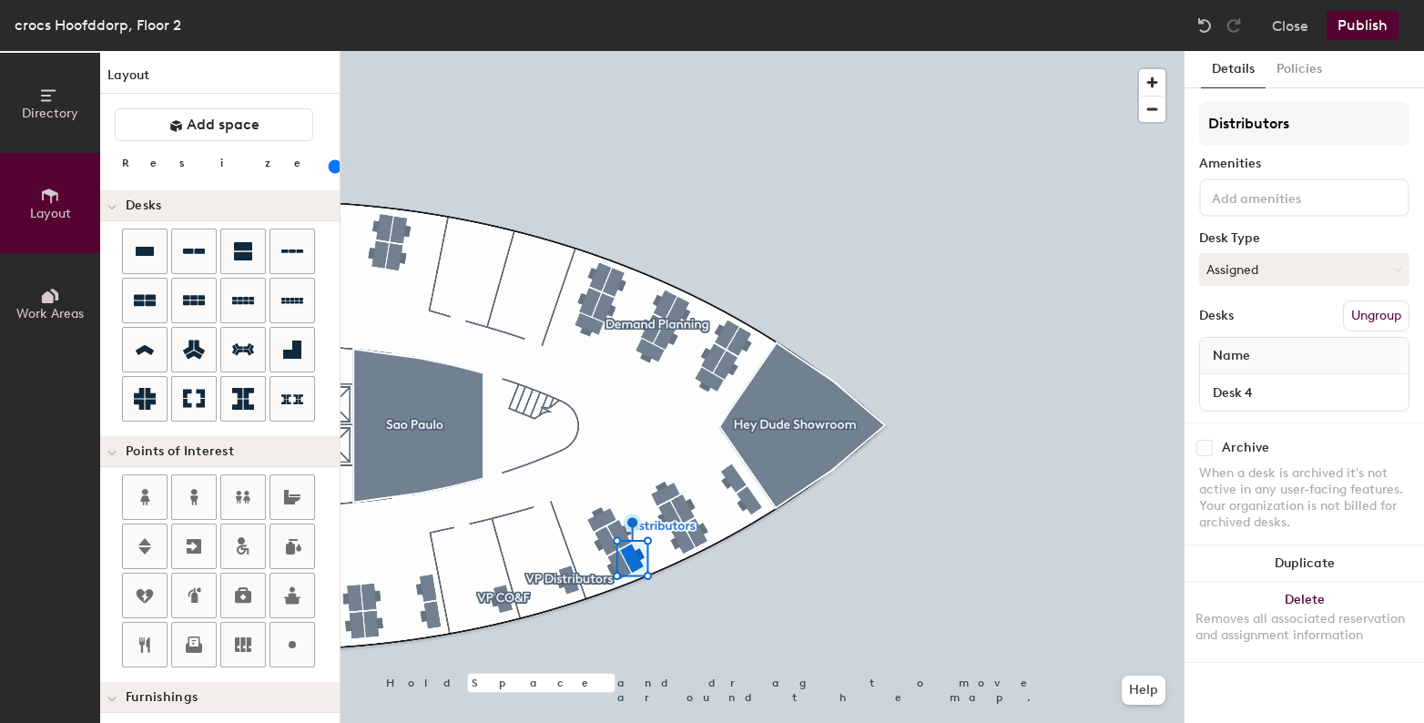
click at [1355, 405] on div "Desk 4" at bounding box center [1304, 392] width 209 height 36
click at [1331, 394] on input "Desk 4" at bounding box center [1304, 392] width 201 height 25
type input "Desk 10"
click at [909, 51] on div at bounding box center [762, 51] width 843 height 0
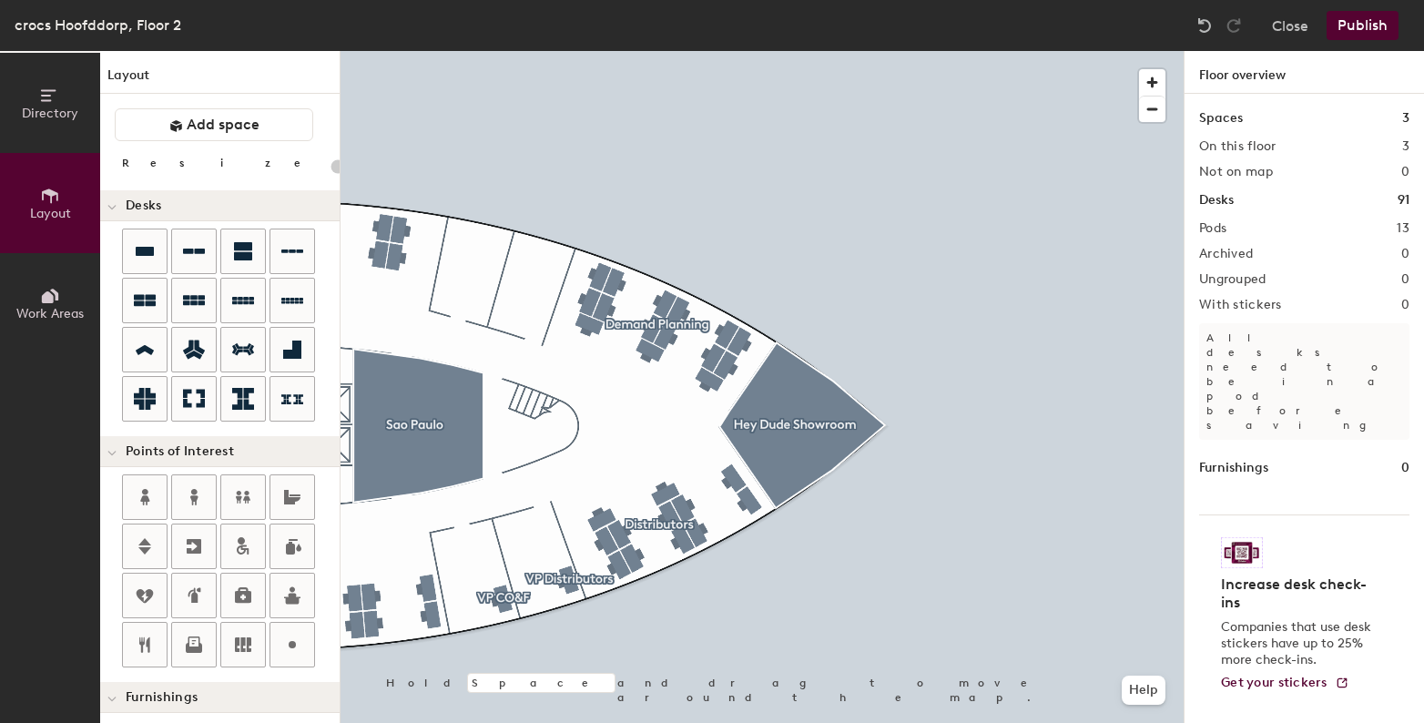
type input "120"
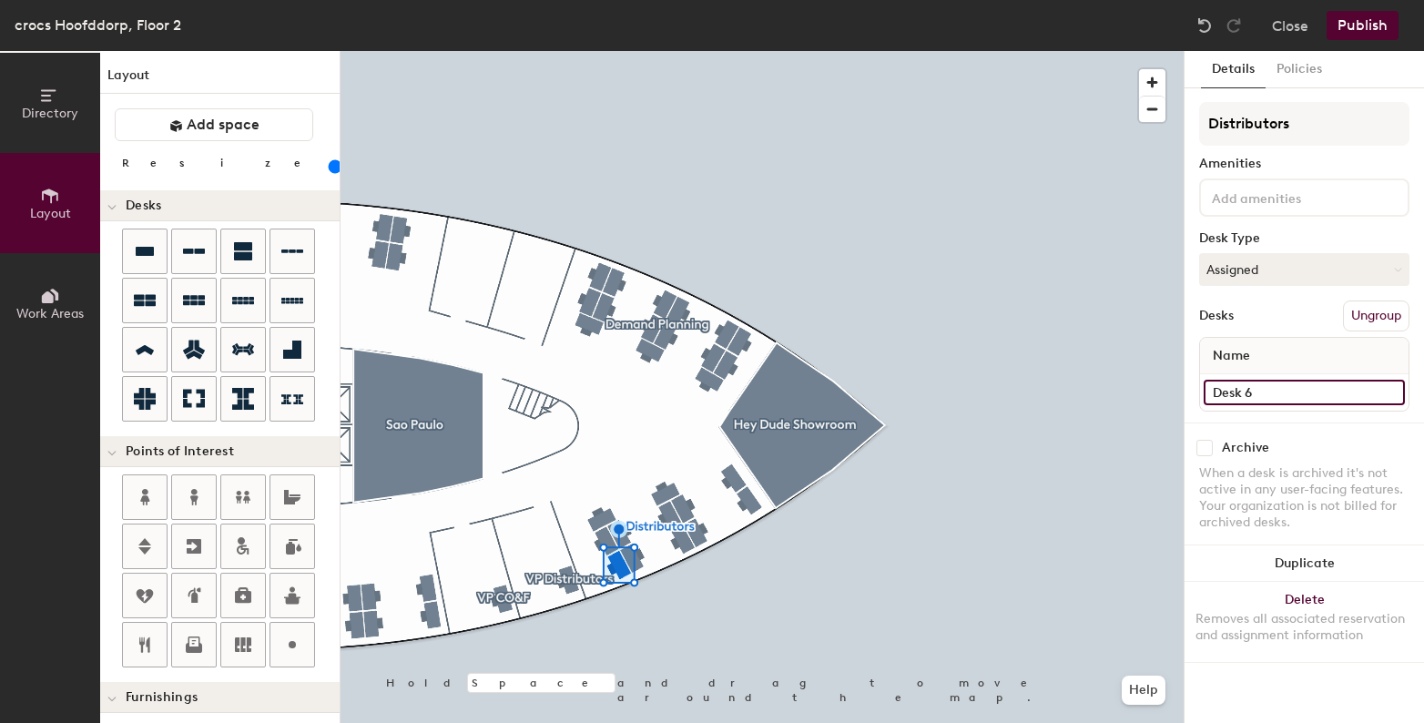
click at [1307, 385] on input "Desk 6" at bounding box center [1304, 392] width 201 height 25
type input "Desk 11"
click at [646, 51] on div at bounding box center [762, 51] width 843 height 0
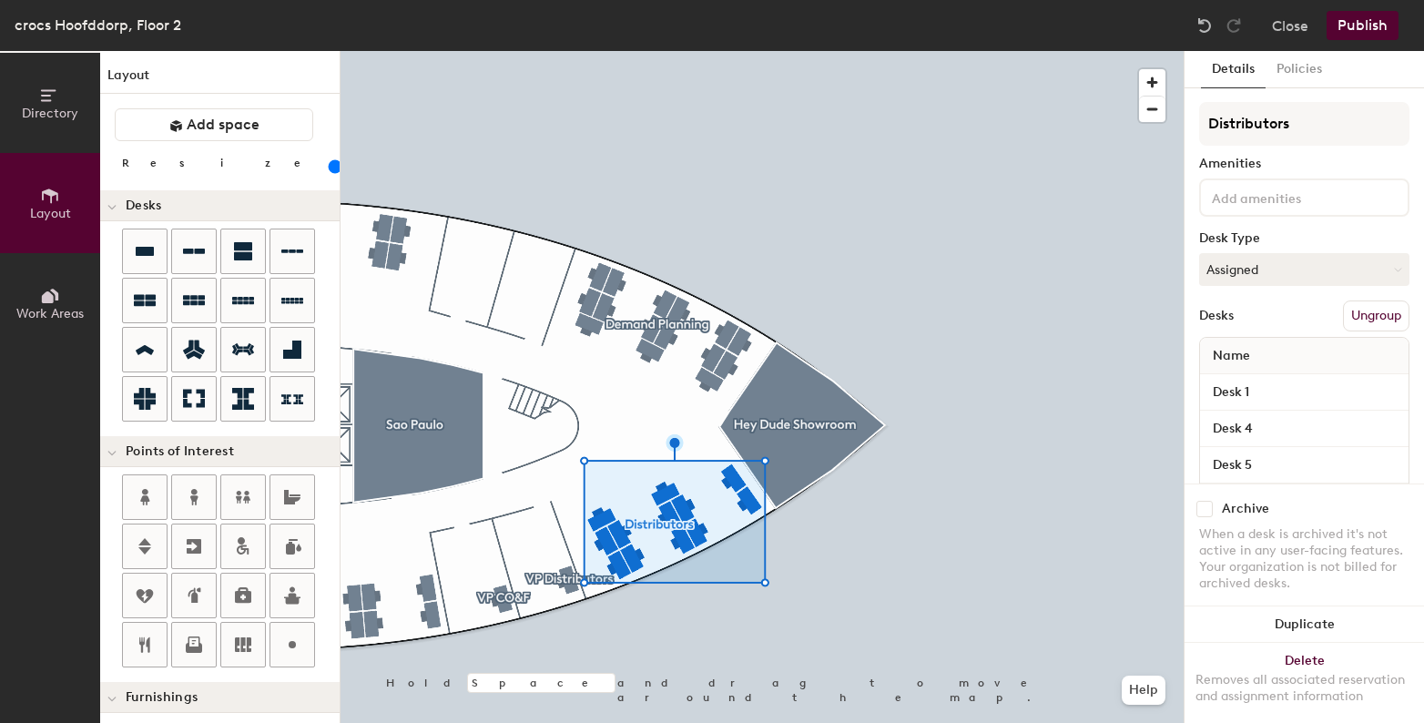
click at [1048, 51] on div at bounding box center [762, 51] width 843 height 0
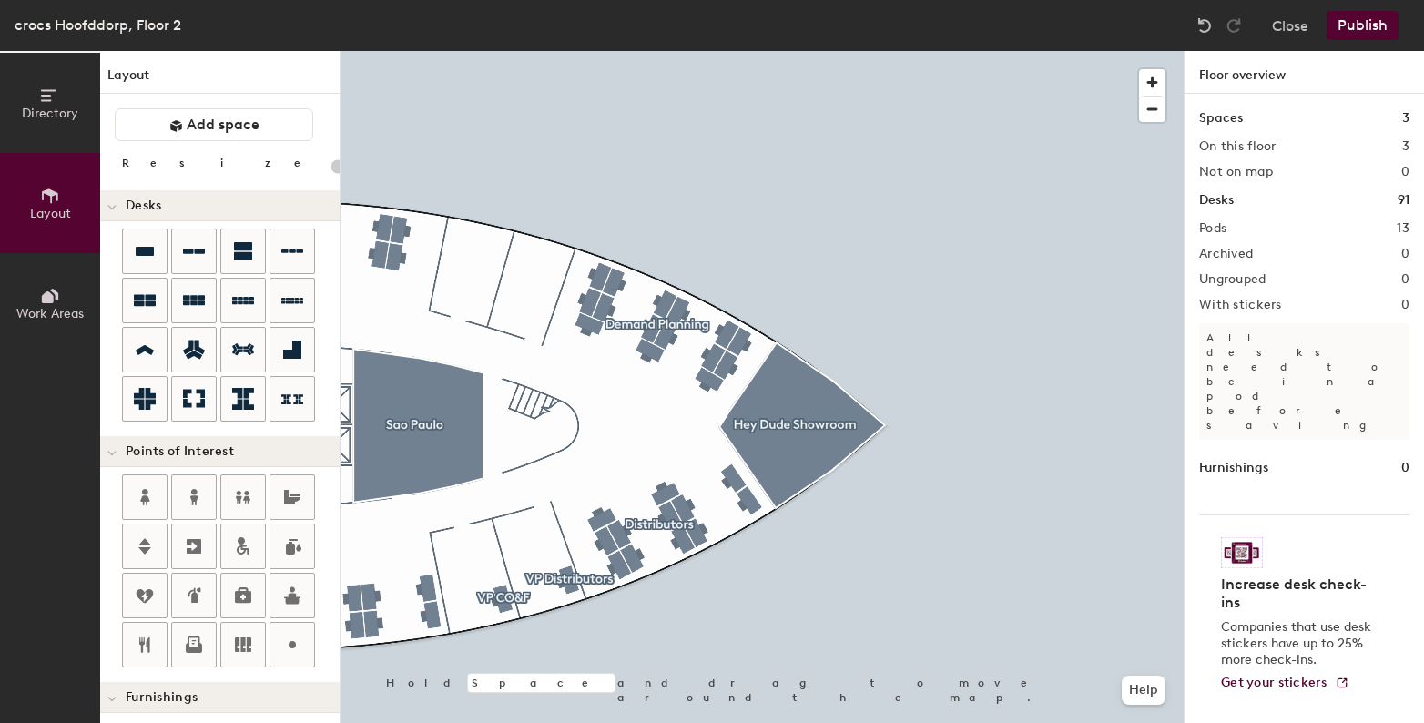
type input "120"
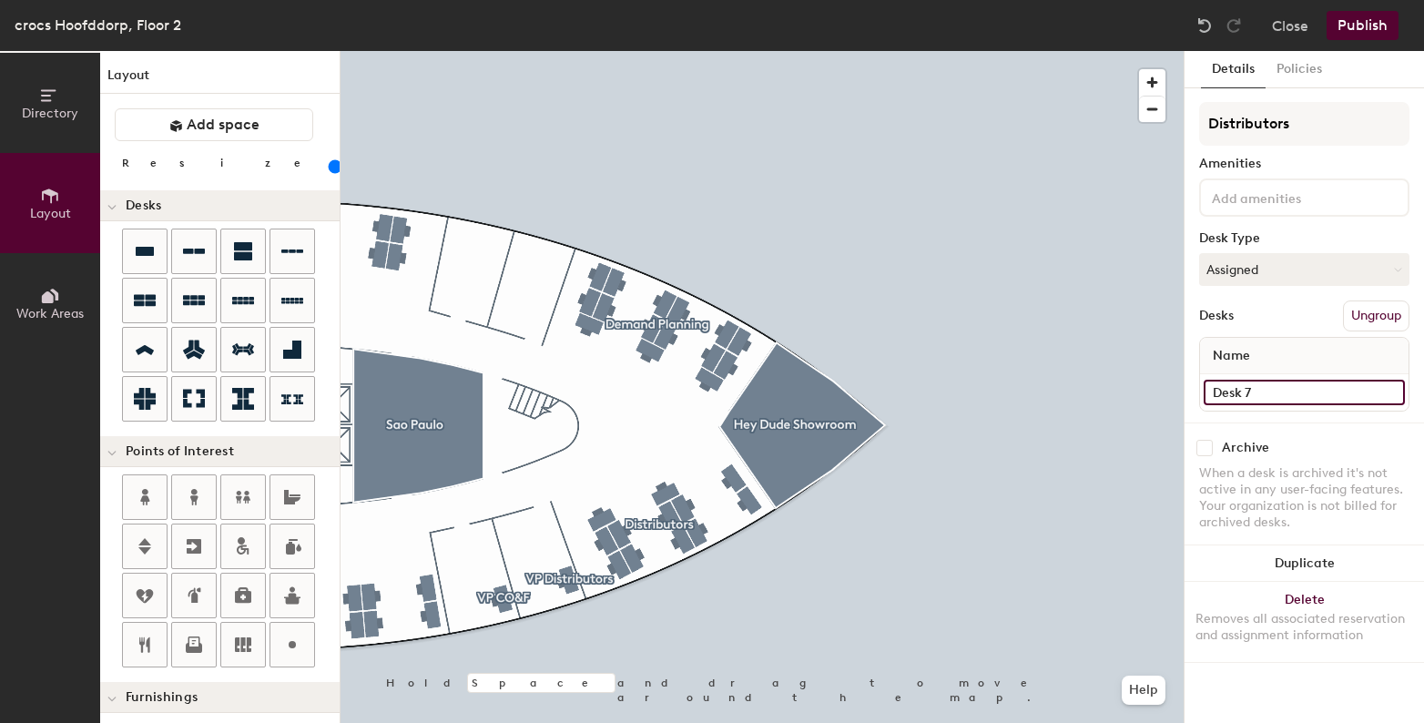
click at [1286, 390] on input "Desk 7" at bounding box center [1304, 392] width 201 height 25
type input "Desk 12"
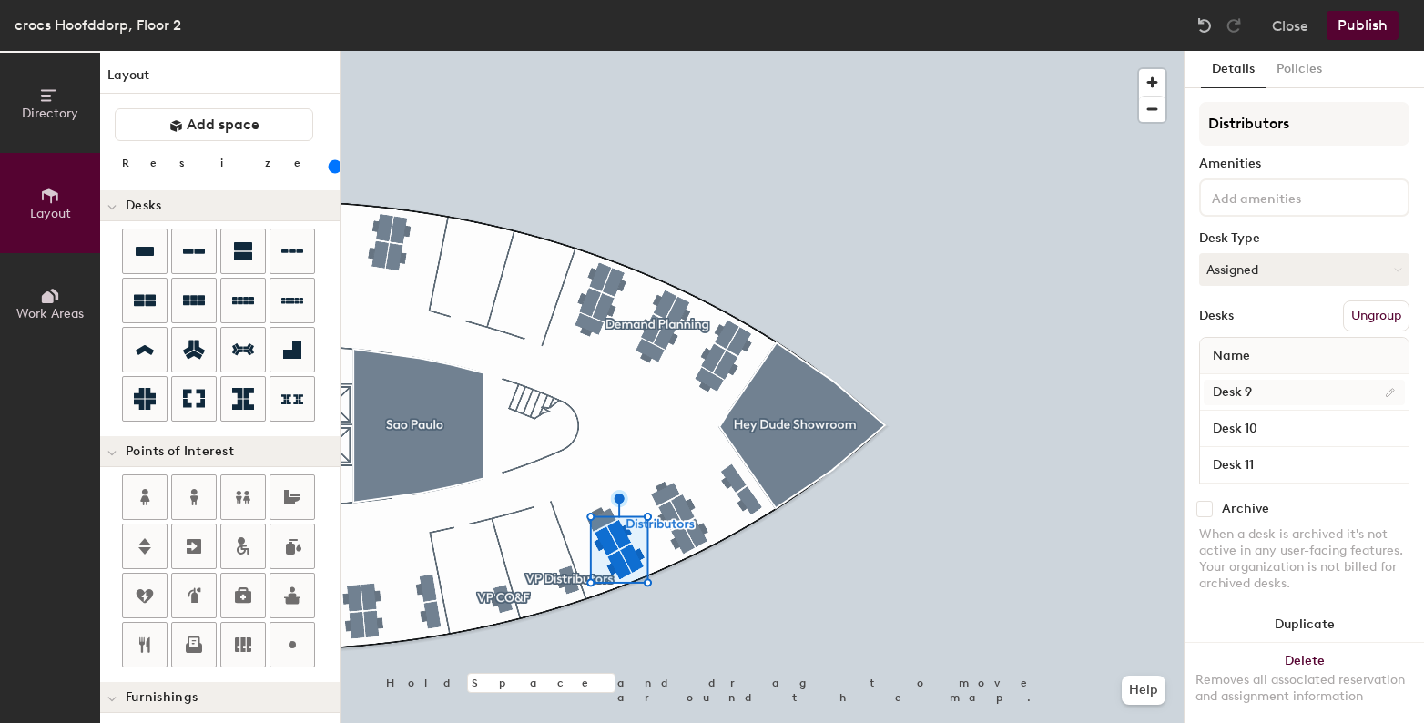
scroll to position [79, 0]
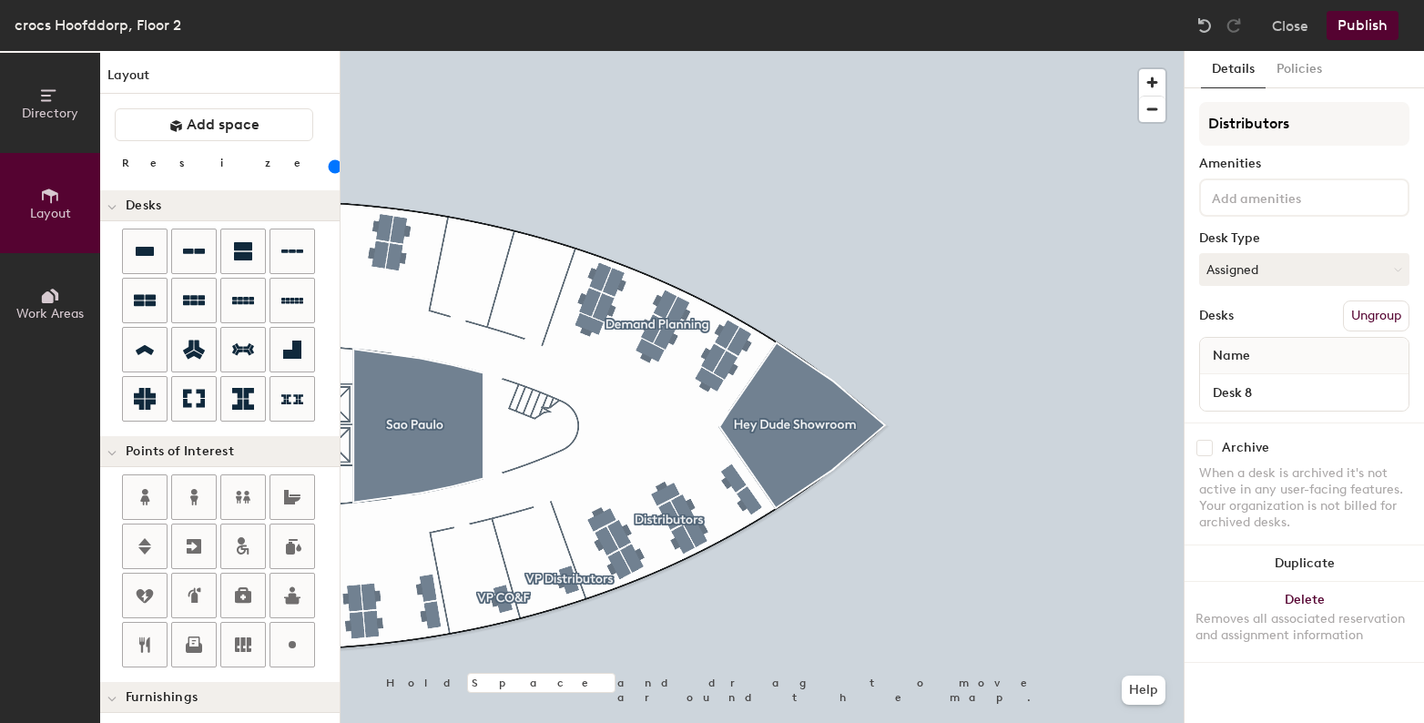
click at [742, 51] on div at bounding box center [762, 51] width 843 height 0
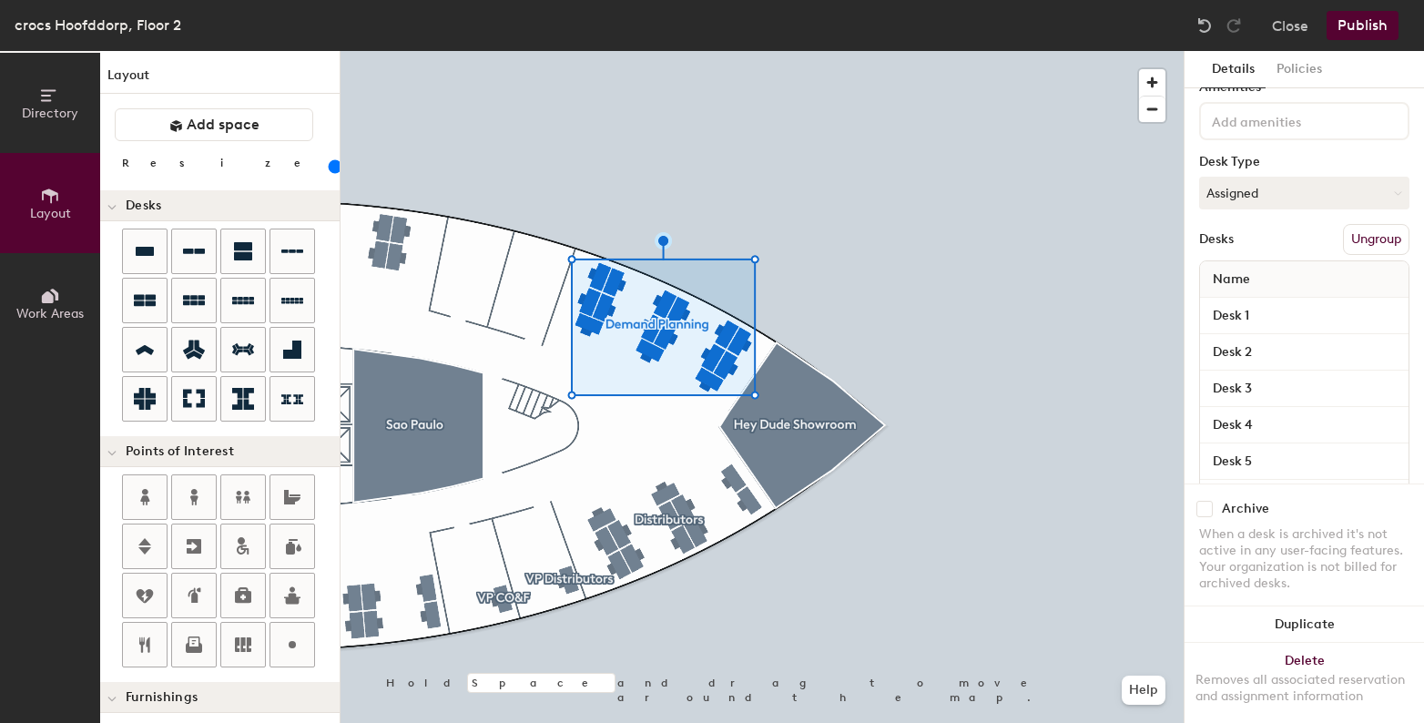
scroll to position [480, 0]
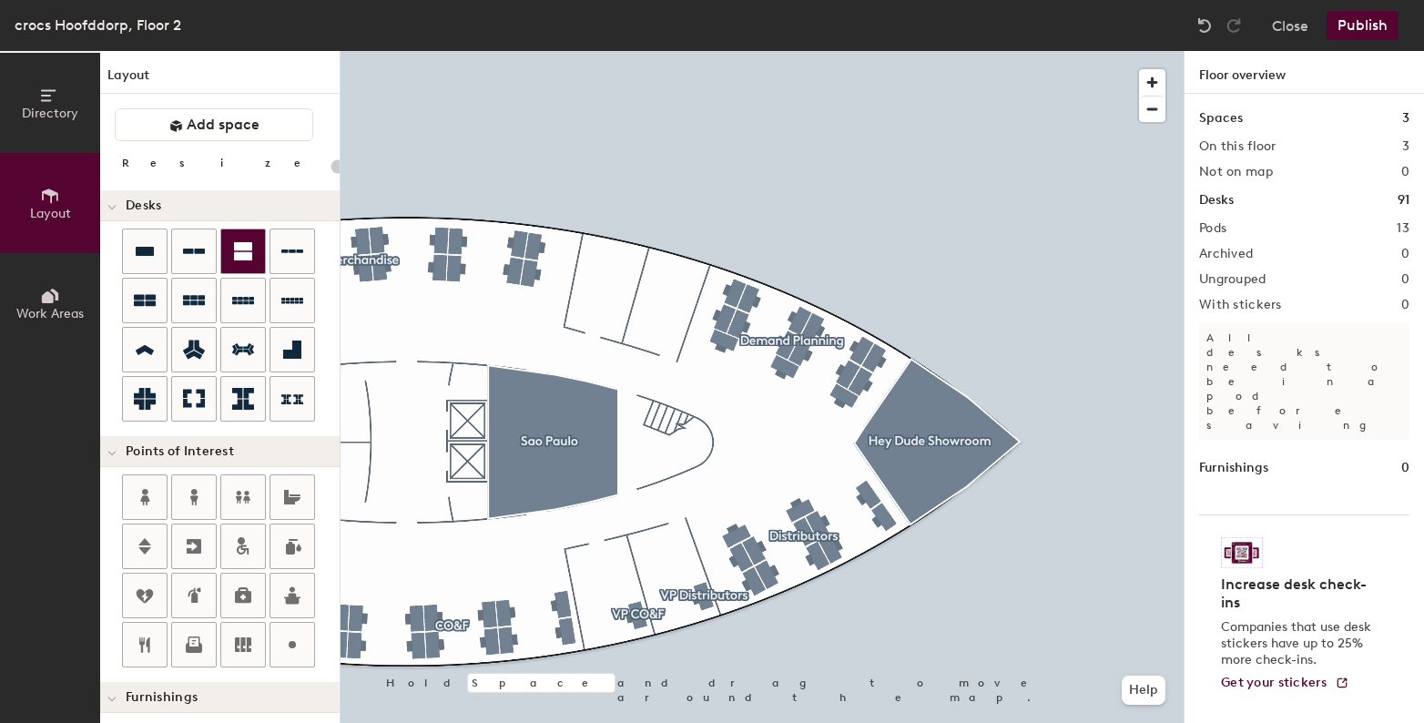
click at [676, 309] on div "Directory Layout Work Areas Layout Add space Resize Desks Points of Interest Fu…" at bounding box center [712, 387] width 1424 height 672
type input "120"
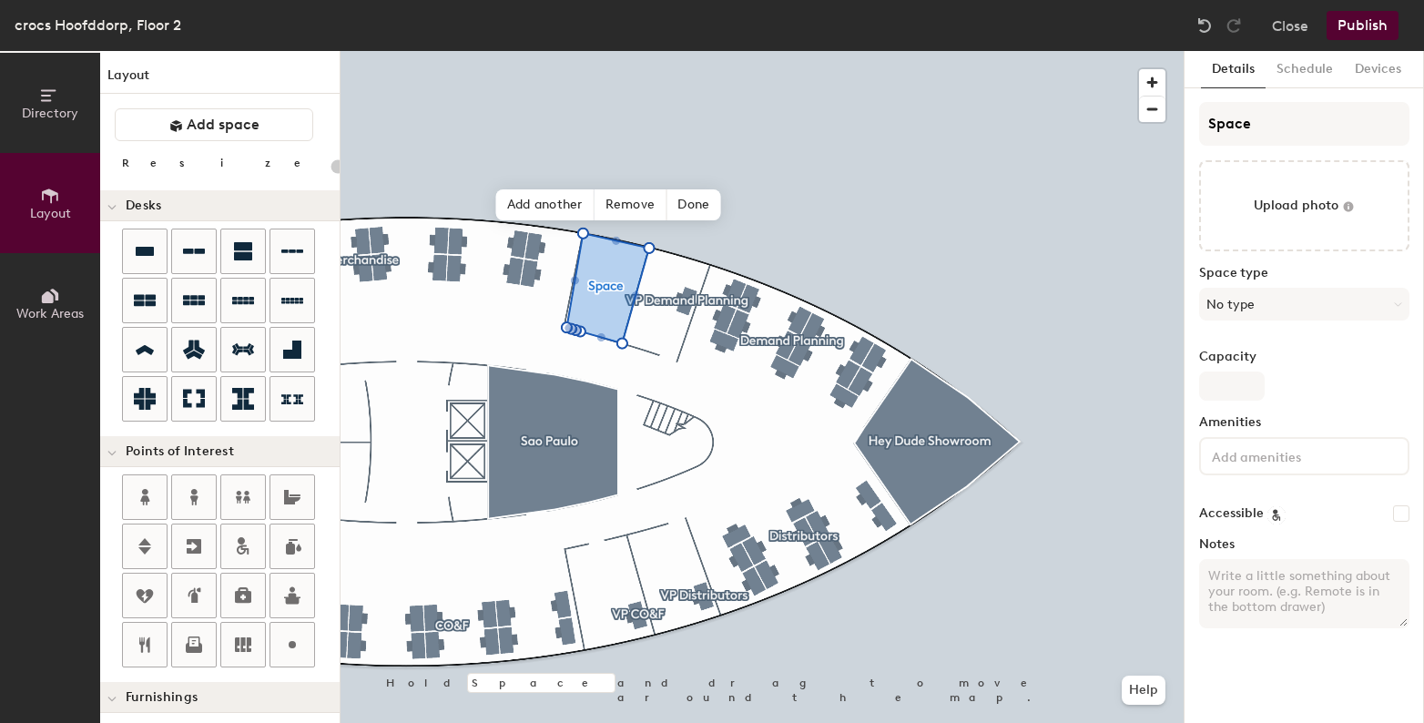
type input "20"
click at [1237, 127] on input "Space" at bounding box center [1304, 124] width 210 height 44
type input "R"
type input "20"
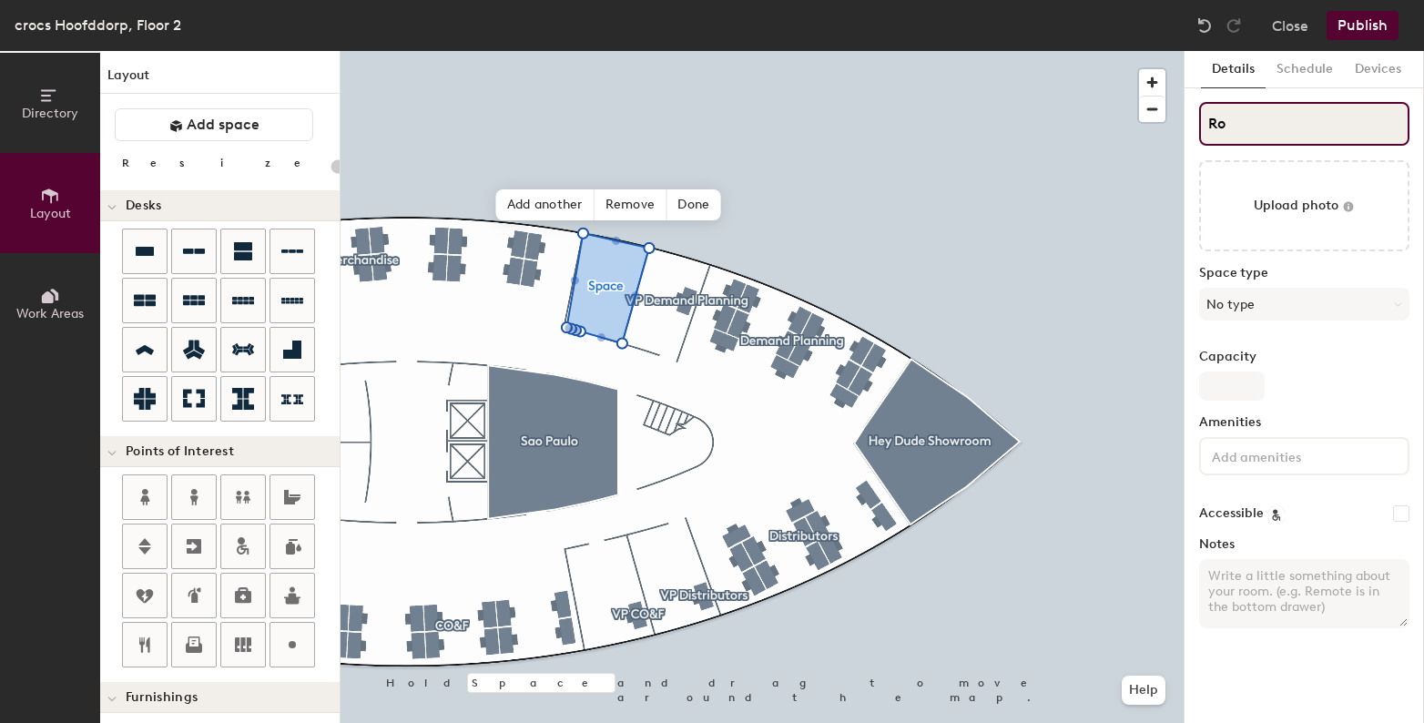
type input "Rom"
type input "20"
type input "[GEOGRAPHIC_DATA]"
type input "20"
type input "[GEOGRAPHIC_DATA]"
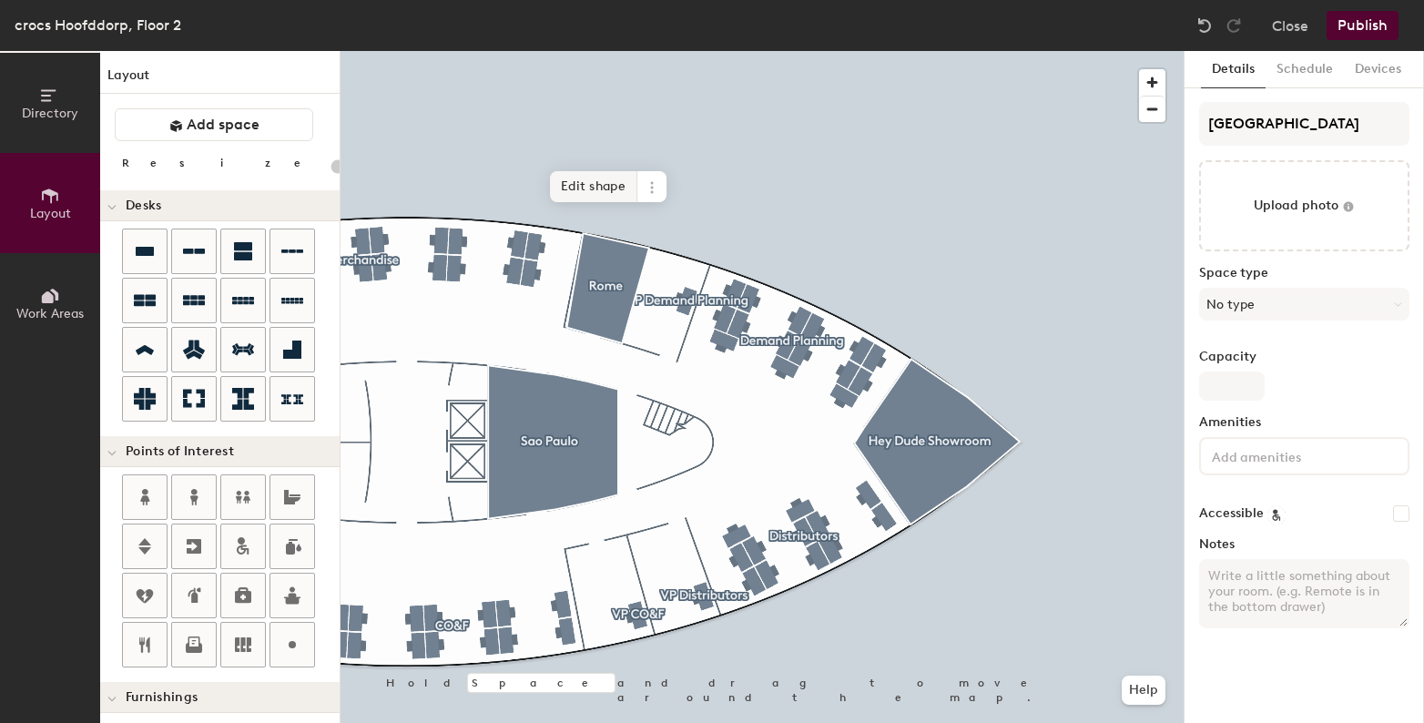
click at [605, 189] on span "Edit shape" at bounding box center [593, 186] width 87 height 31
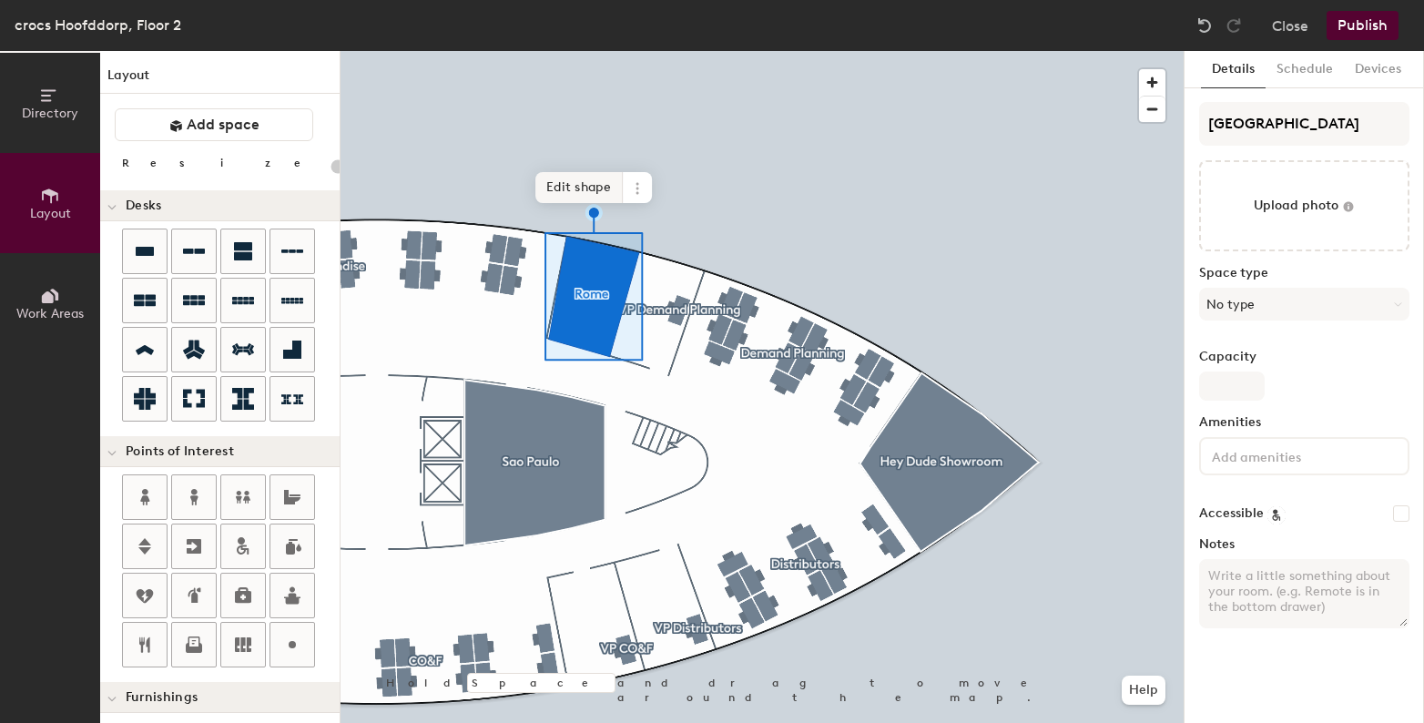
click at [577, 190] on span "Edit shape" at bounding box center [578, 187] width 87 height 31
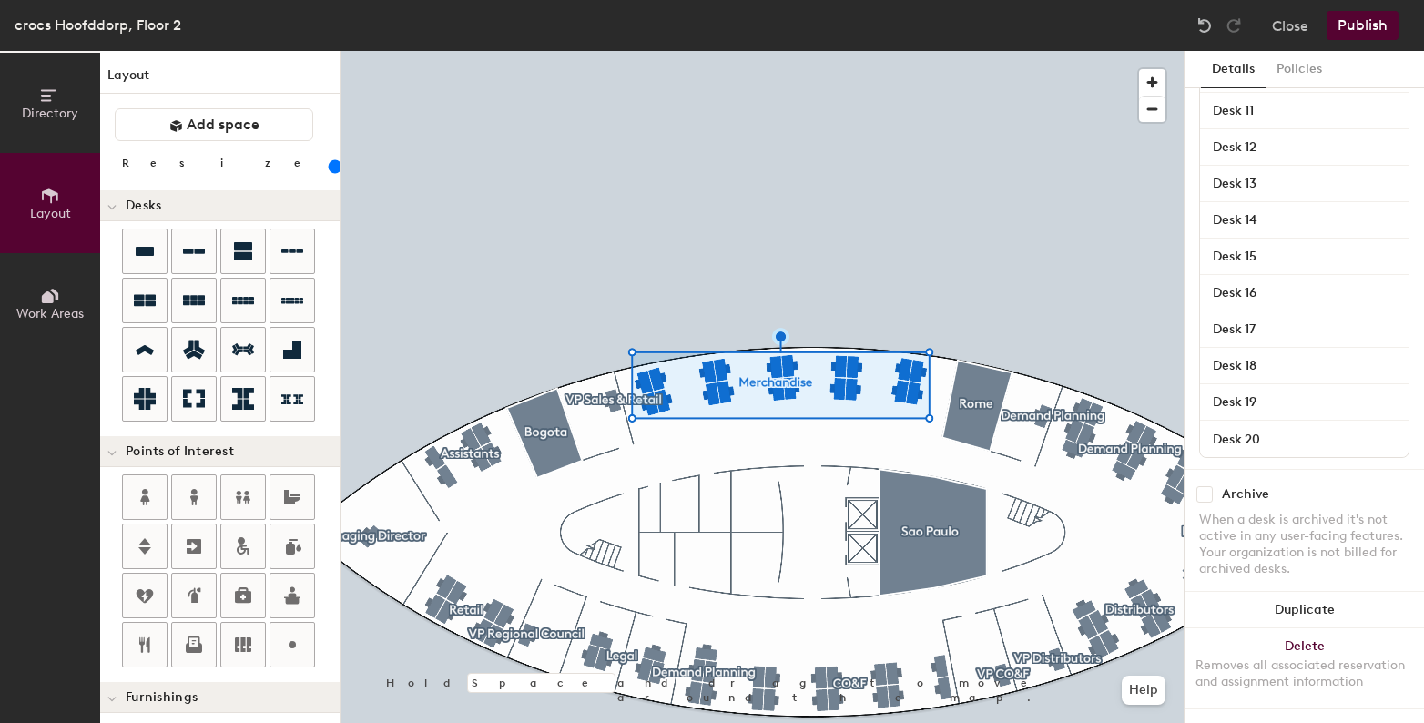
scroll to position [662, 0]
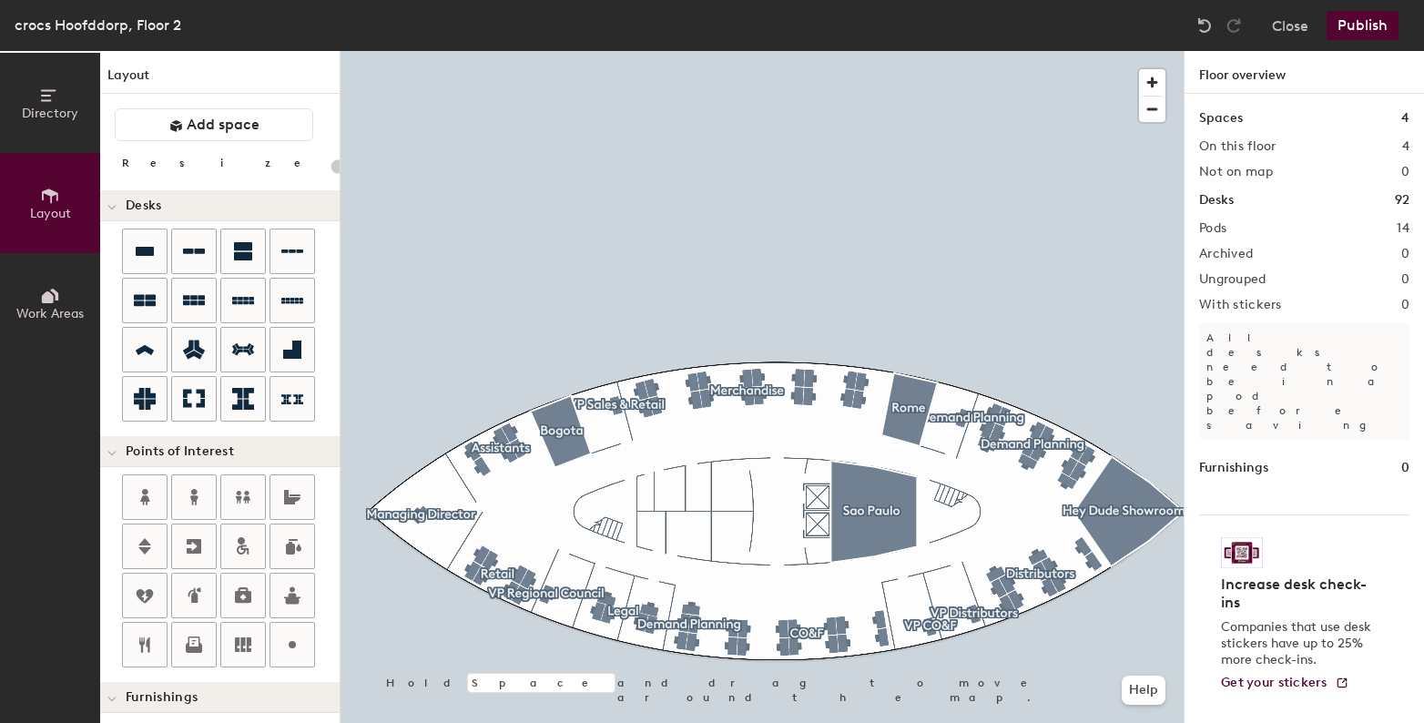
click at [1384, 20] on button "Publish" at bounding box center [1363, 25] width 72 height 29
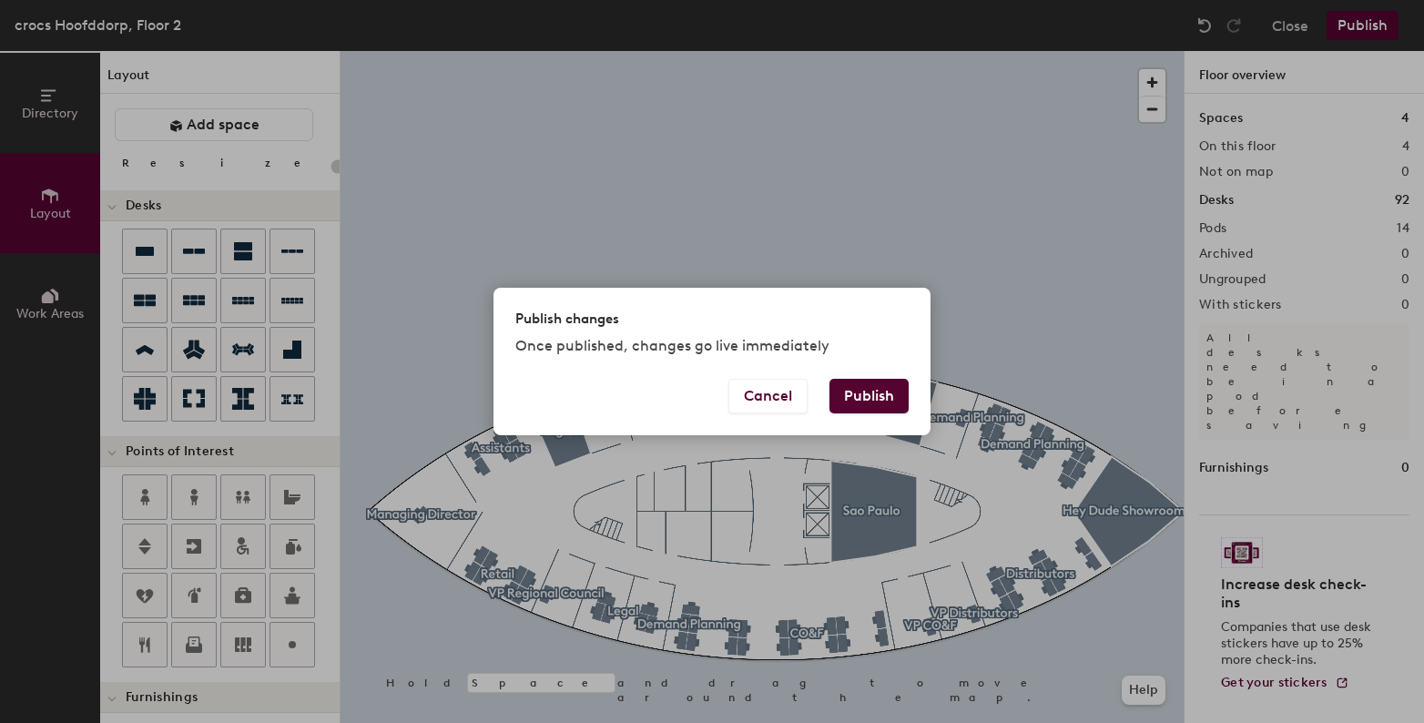
click at [870, 392] on button "Publish" at bounding box center [868, 396] width 79 height 35
type input "20"
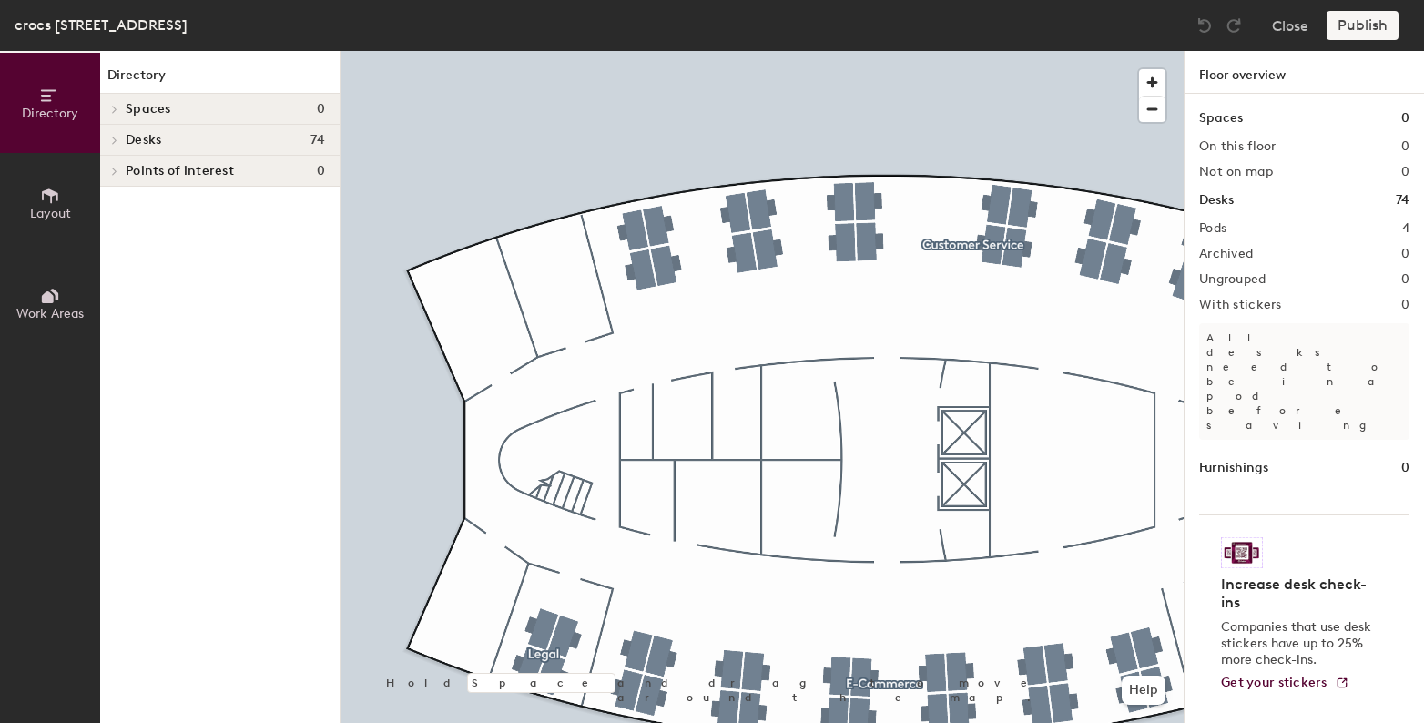
click at [60, 211] on span "Layout" at bounding box center [50, 213] width 41 height 15
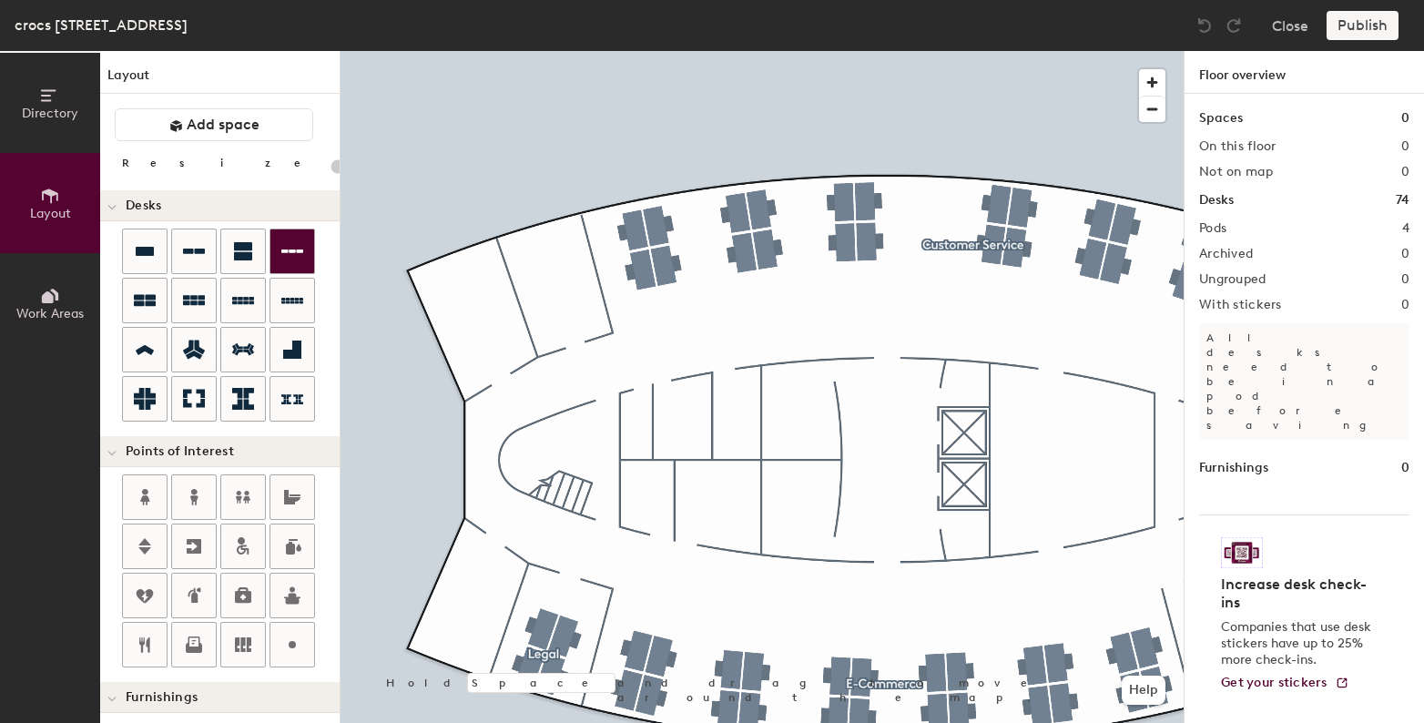
click at [493, 337] on div "Directory Layout Work Areas Layout Add space Resize Desks Points of Interest Fu…" at bounding box center [712, 387] width 1424 height 672
type input "140"
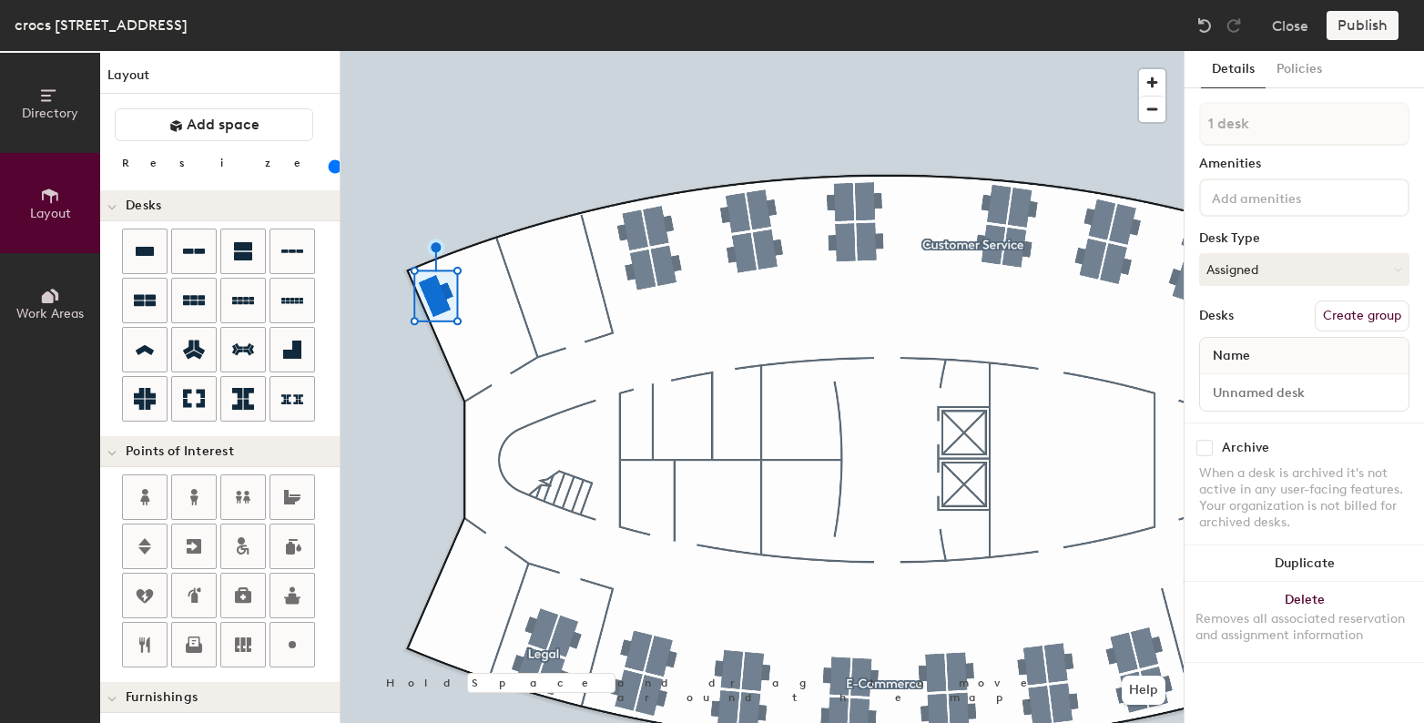
click at [1361, 320] on button "Create group" at bounding box center [1362, 315] width 95 height 31
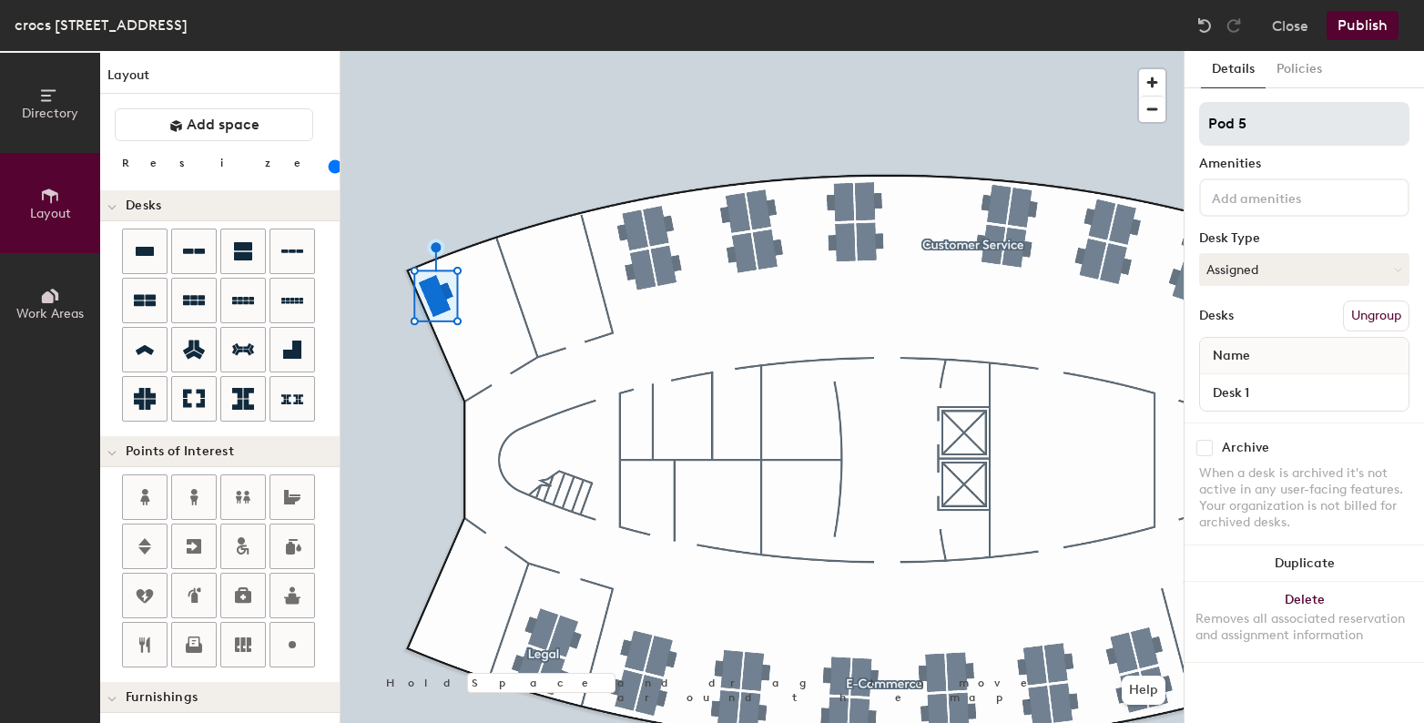
click at [1293, 130] on input "Pod 5" at bounding box center [1304, 124] width 210 height 44
type input "Senior VP & GM Hey Dude"
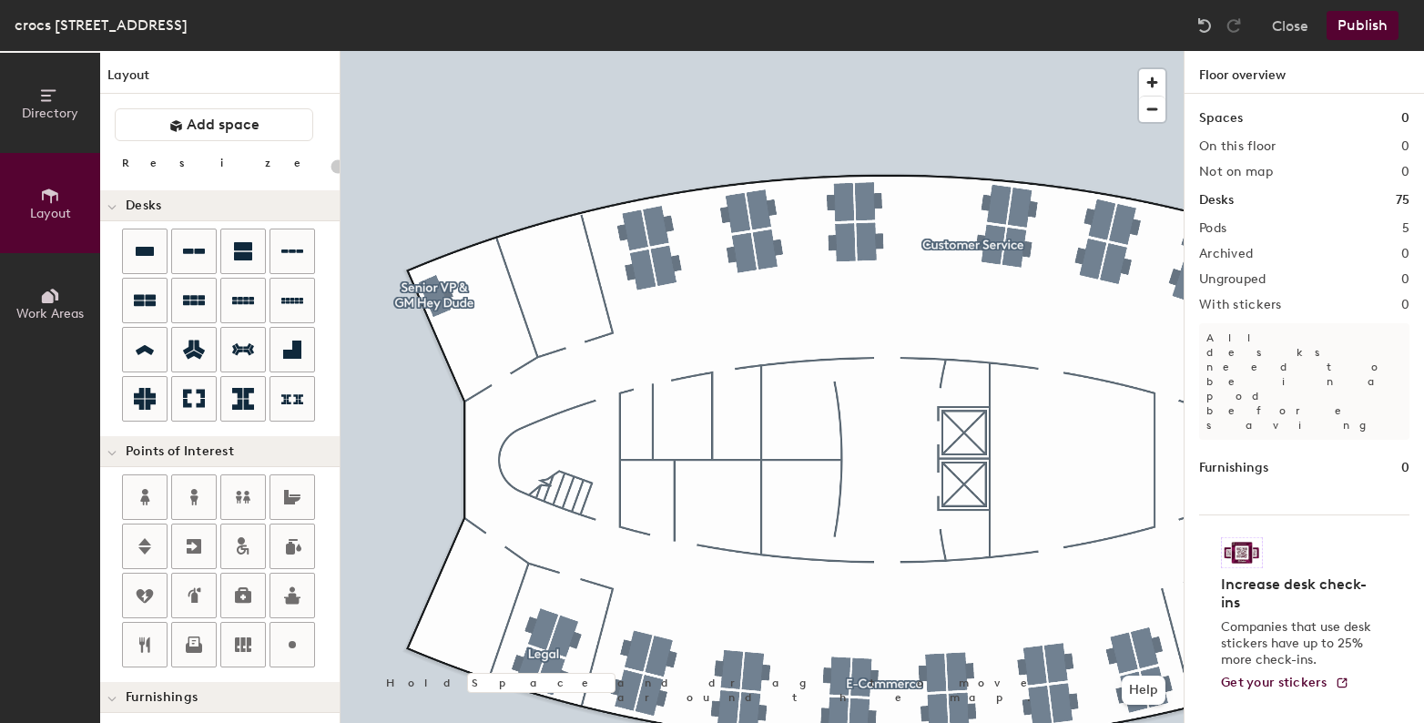
click at [567, 270] on div "Directory Layout Work Areas Layout Add space Resize Desks Points of Interest Fu…" at bounding box center [712, 387] width 1424 height 672
type input "140"
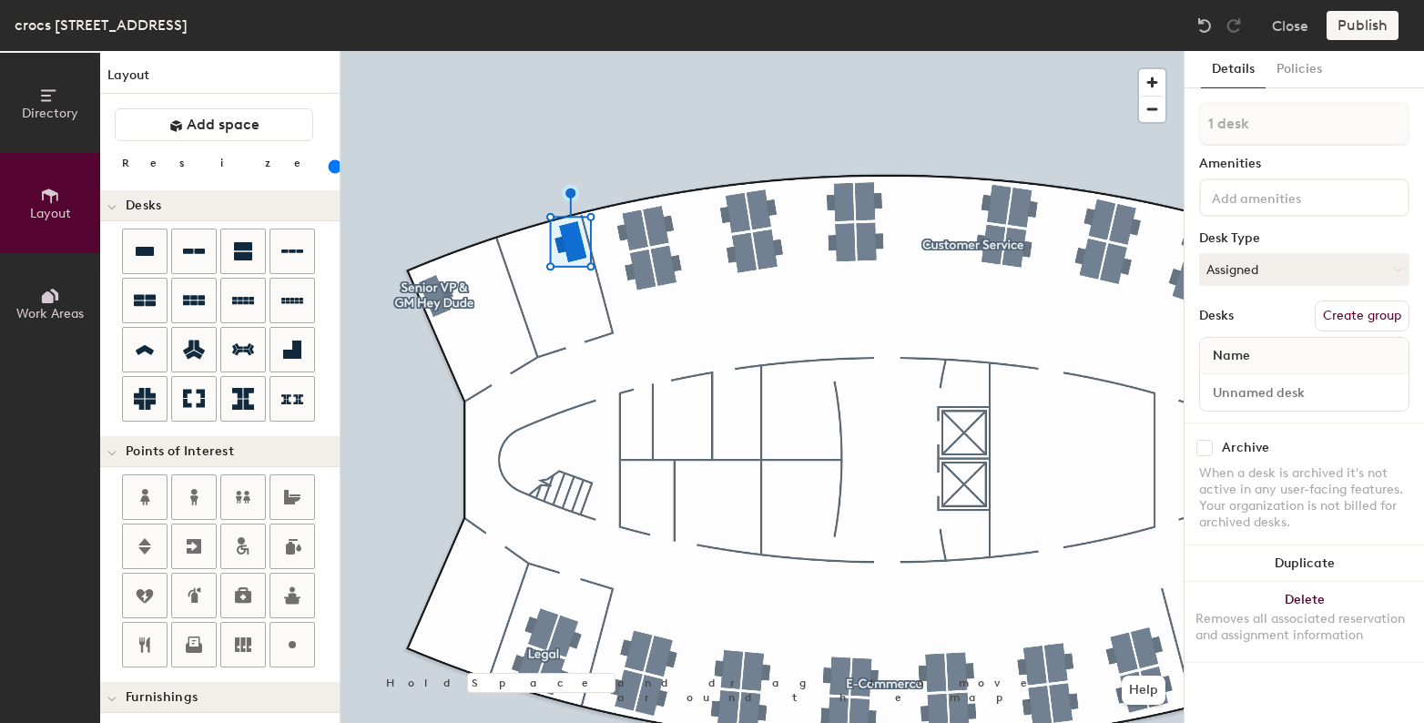
drag, startPoint x: 1358, startPoint y: 314, endPoint x: 1283, endPoint y: 184, distance: 150.1
click at [1357, 314] on button "Create group" at bounding box center [1362, 315] width 95 height 31
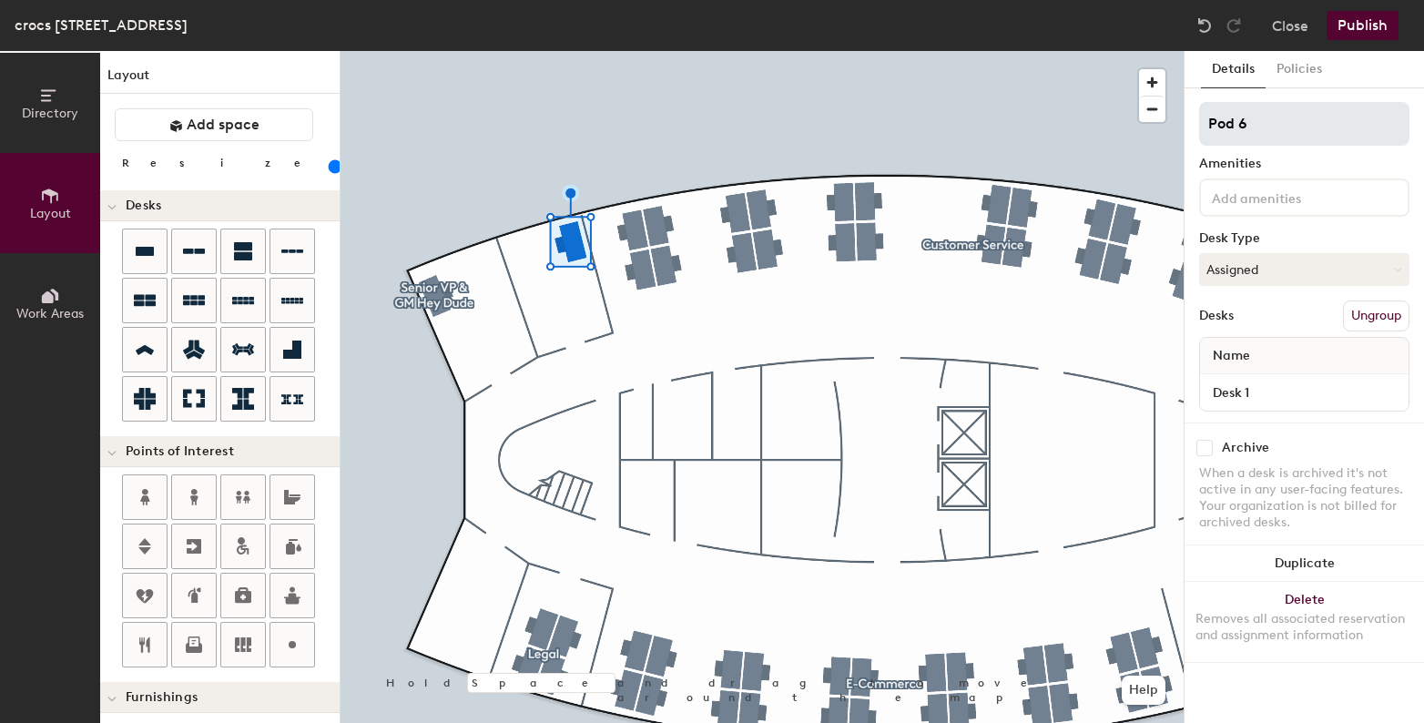
click at [1251, 135] on input "Pod 6" at bounding box center [1304, 124] width 210 height 44
type input "VP Distributors Hey Dude"
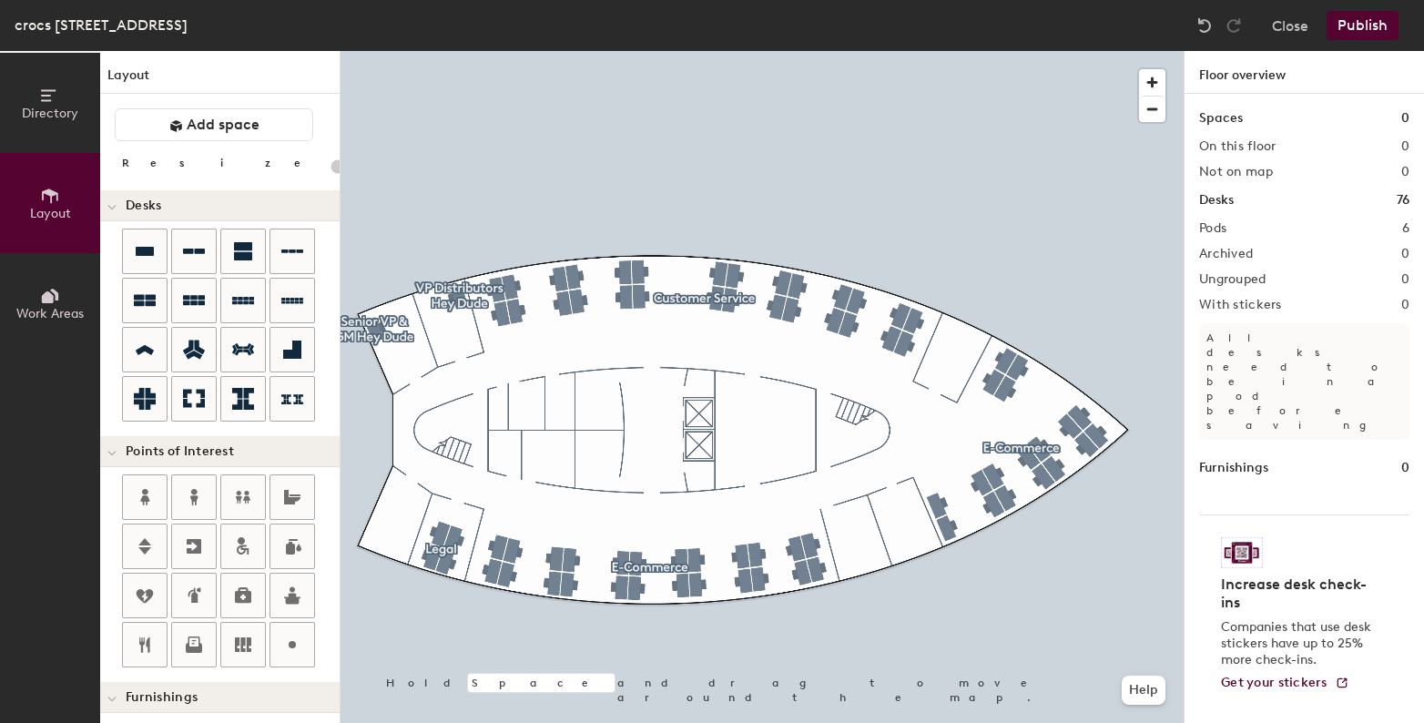
type input "140"
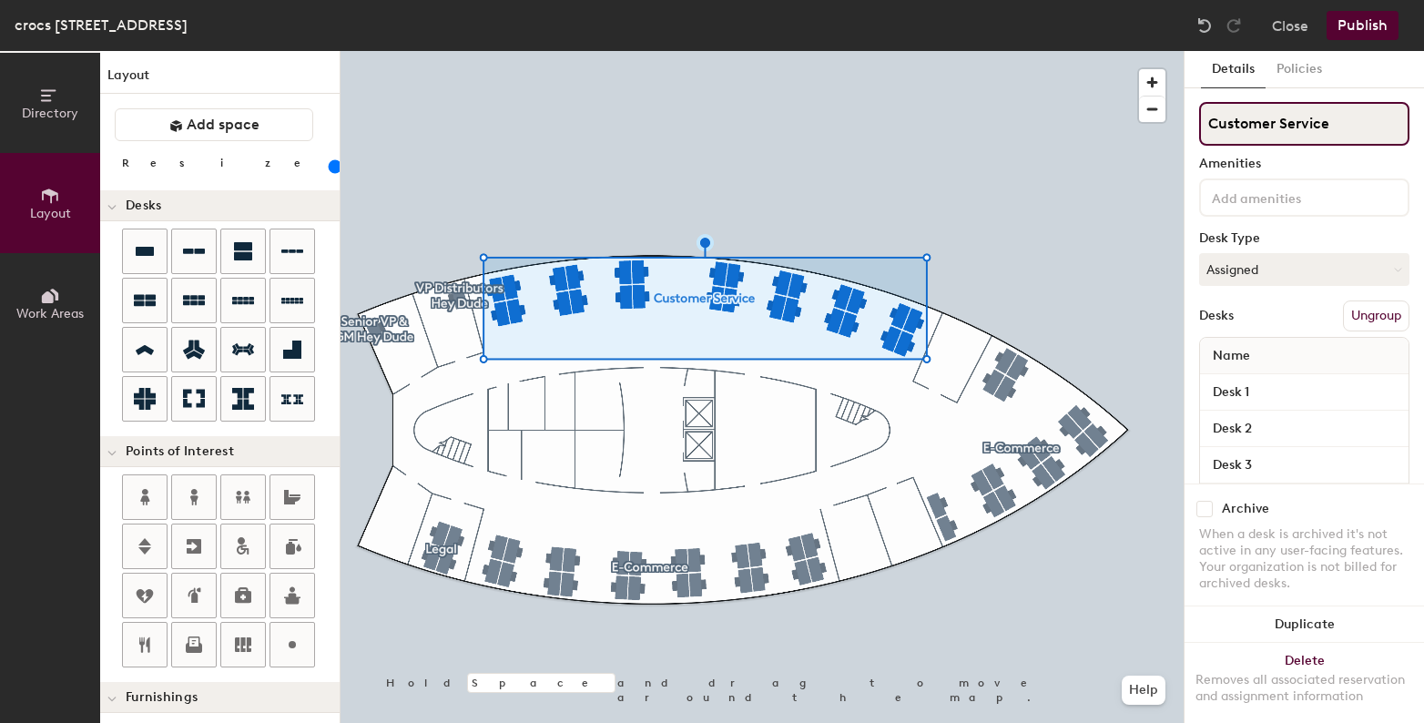
click at [1285, 120] on input "Customer Service" at bounding box center [1304, 124] width 210 height 44
type input "Hey Dude"
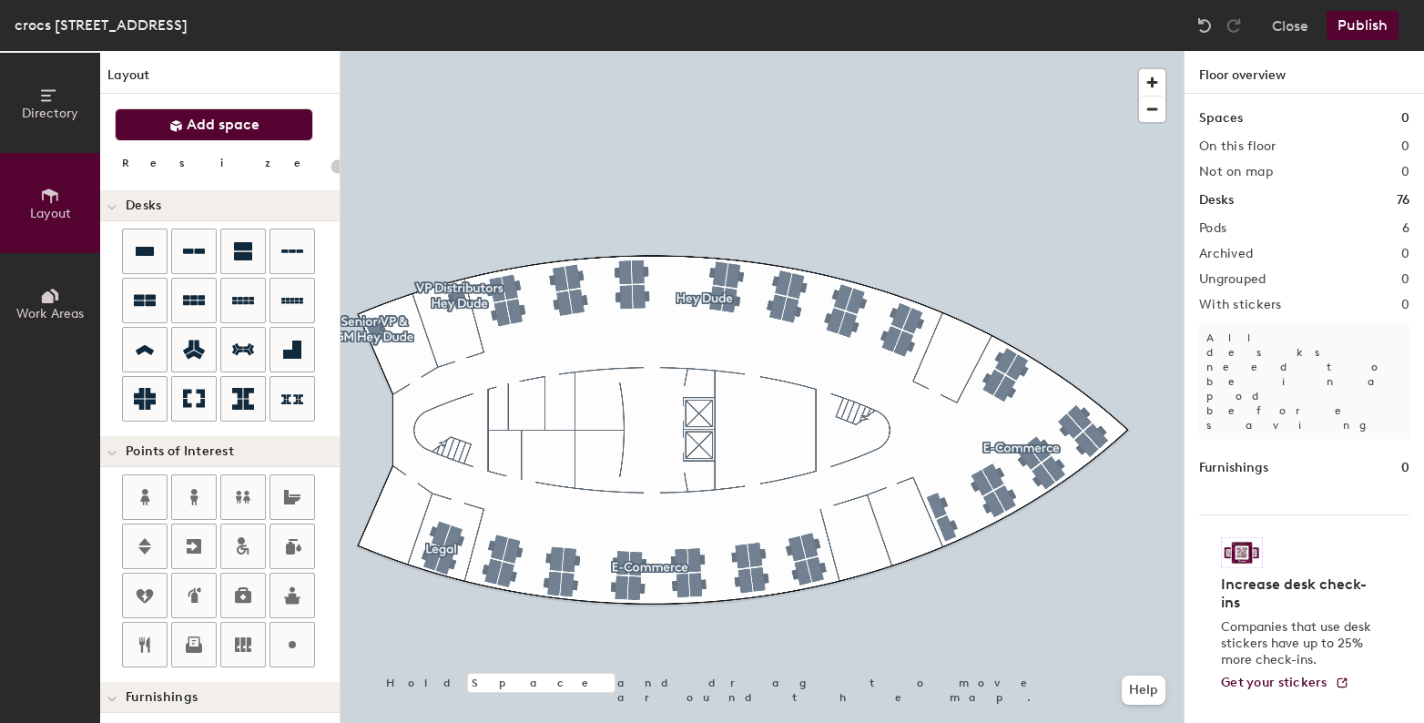
click at [260, 128] on button "Add space" at bounding box center [214, 124] width 198 height 33
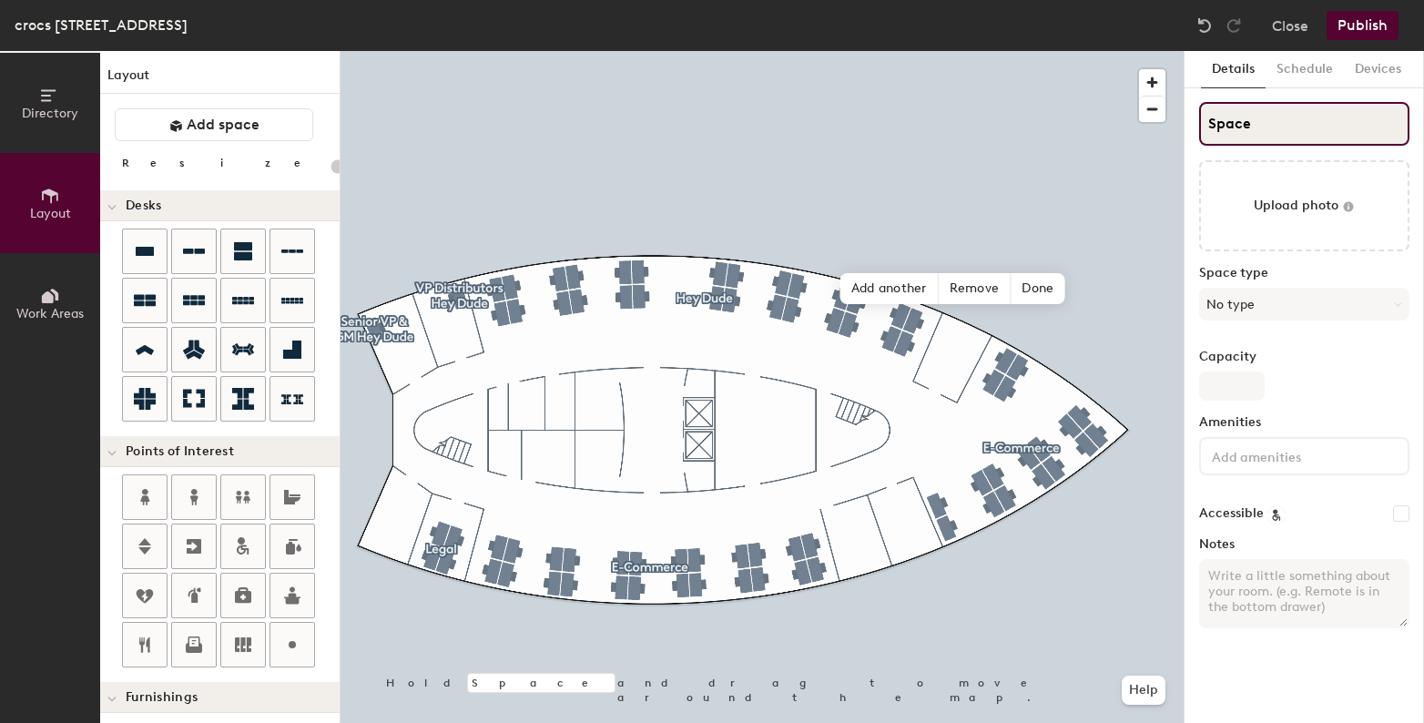
click at [1230, 130] on input "Space" at bounding box center [1304, 124] width 210 height 44
type input "20"
type input "M"
type input "20"
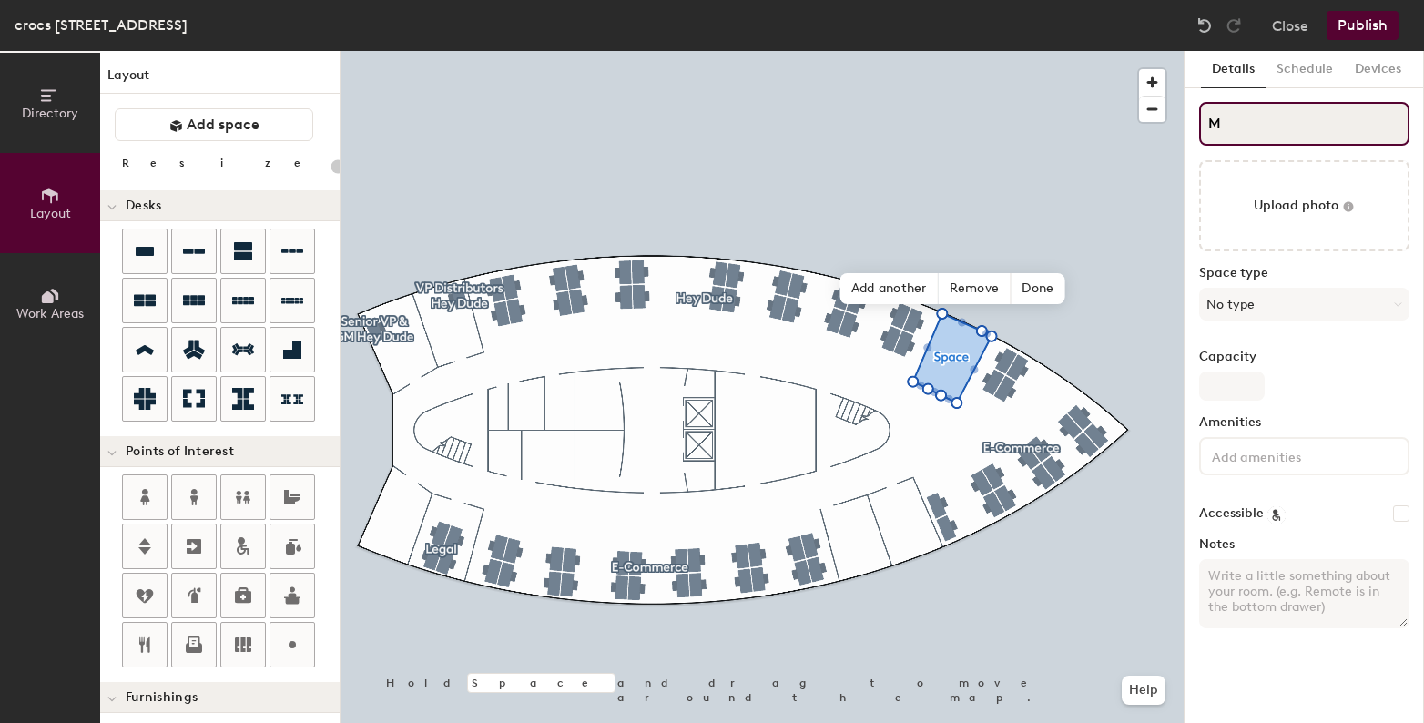
type input "Me"
type input "20"
type input "Mex"
type input "20"
type input "Mexi"
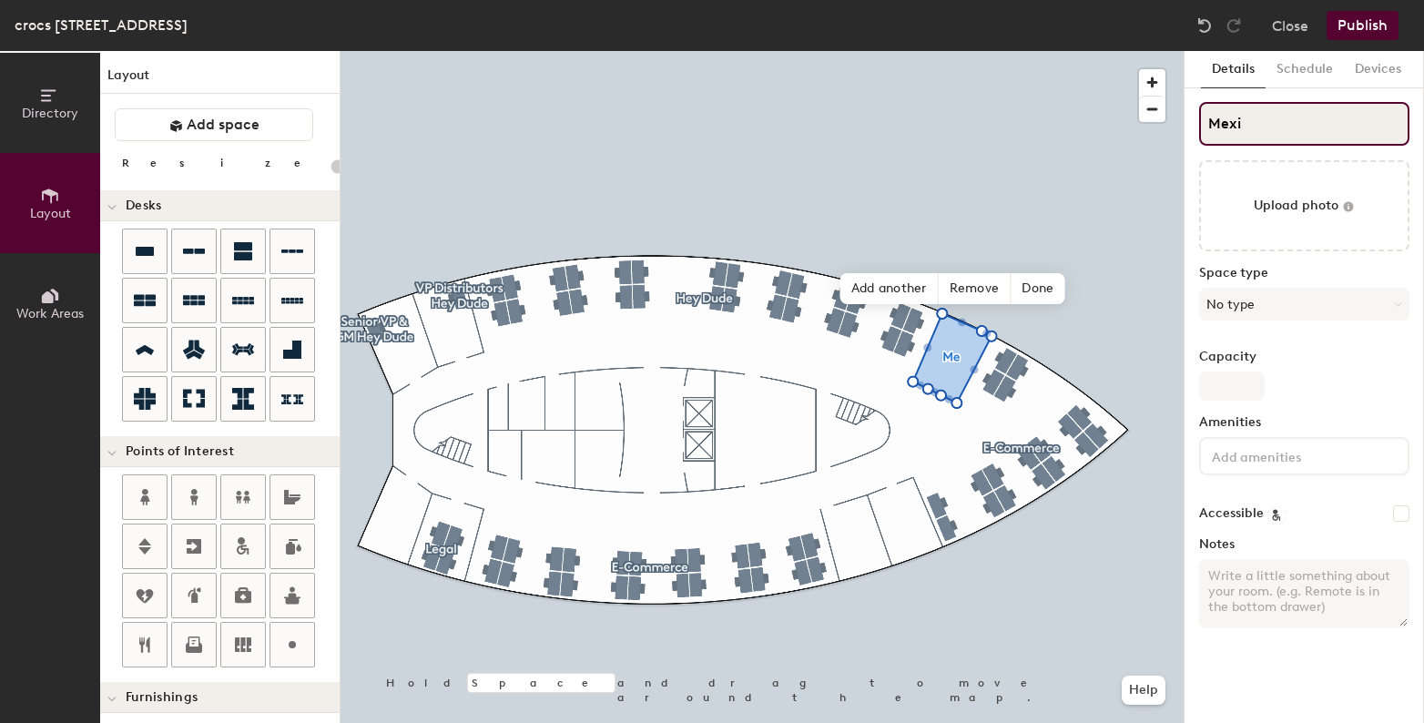
type input "20"
type input "Mexico"
type input "20"
type input "Mexico"
type input "20"
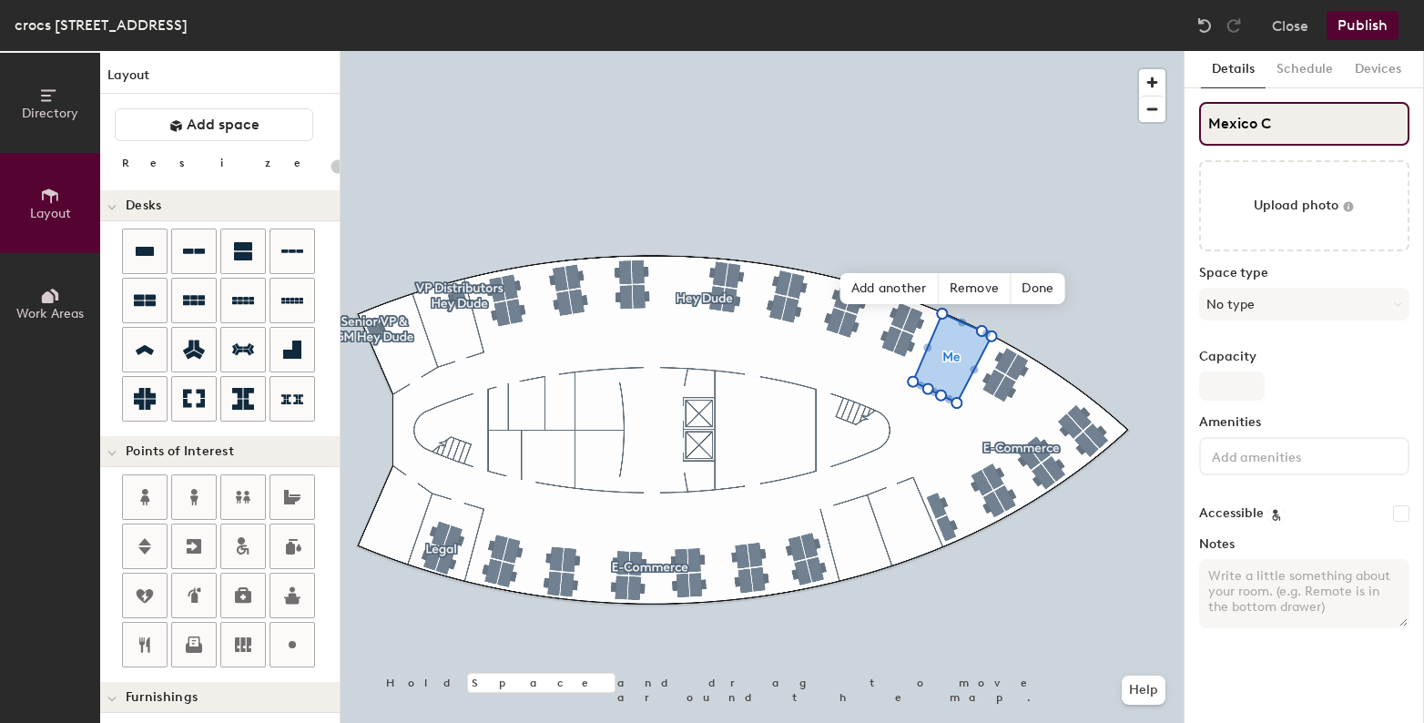
type input "Mexico Ci"
type input "20"
type input "Mexico City"
type input "20"
type input "Mexico City"
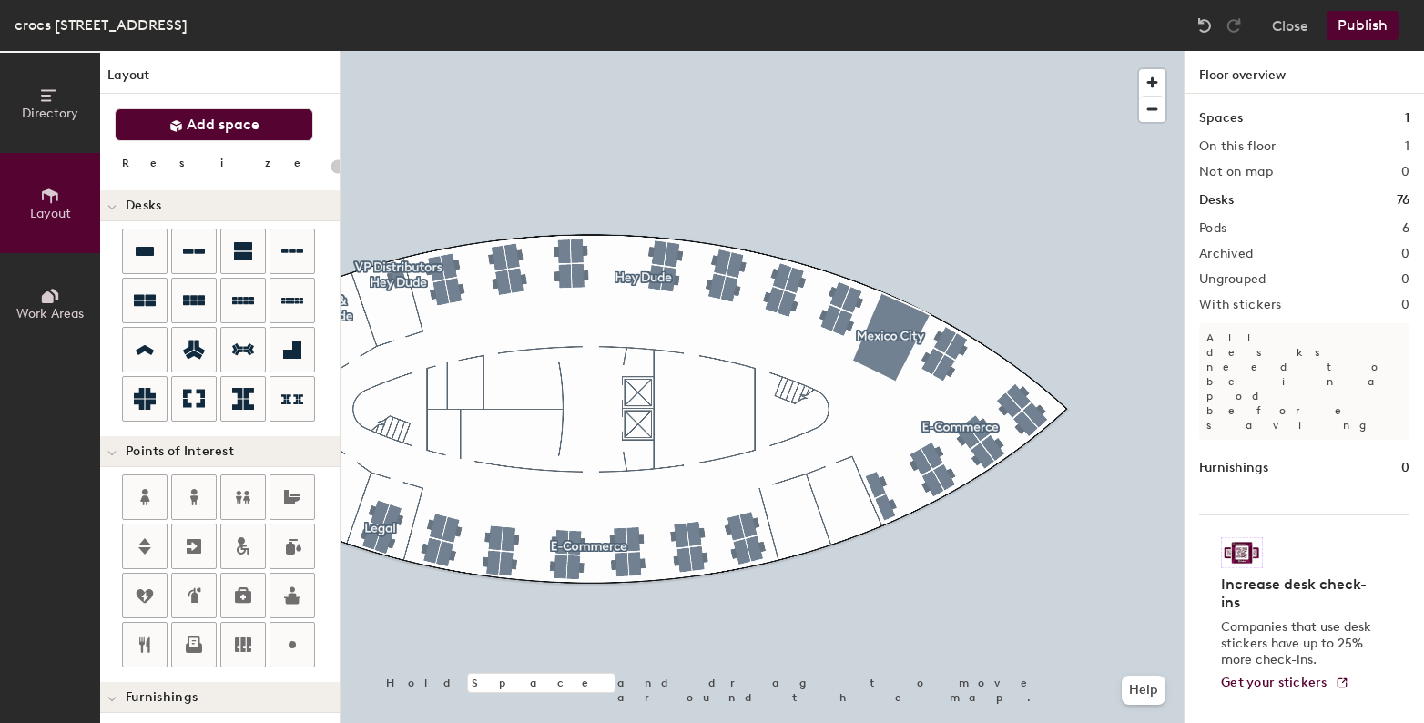
click at [191, 128] on span "Add space" at bounding box center [223, 125] width 73 height 18
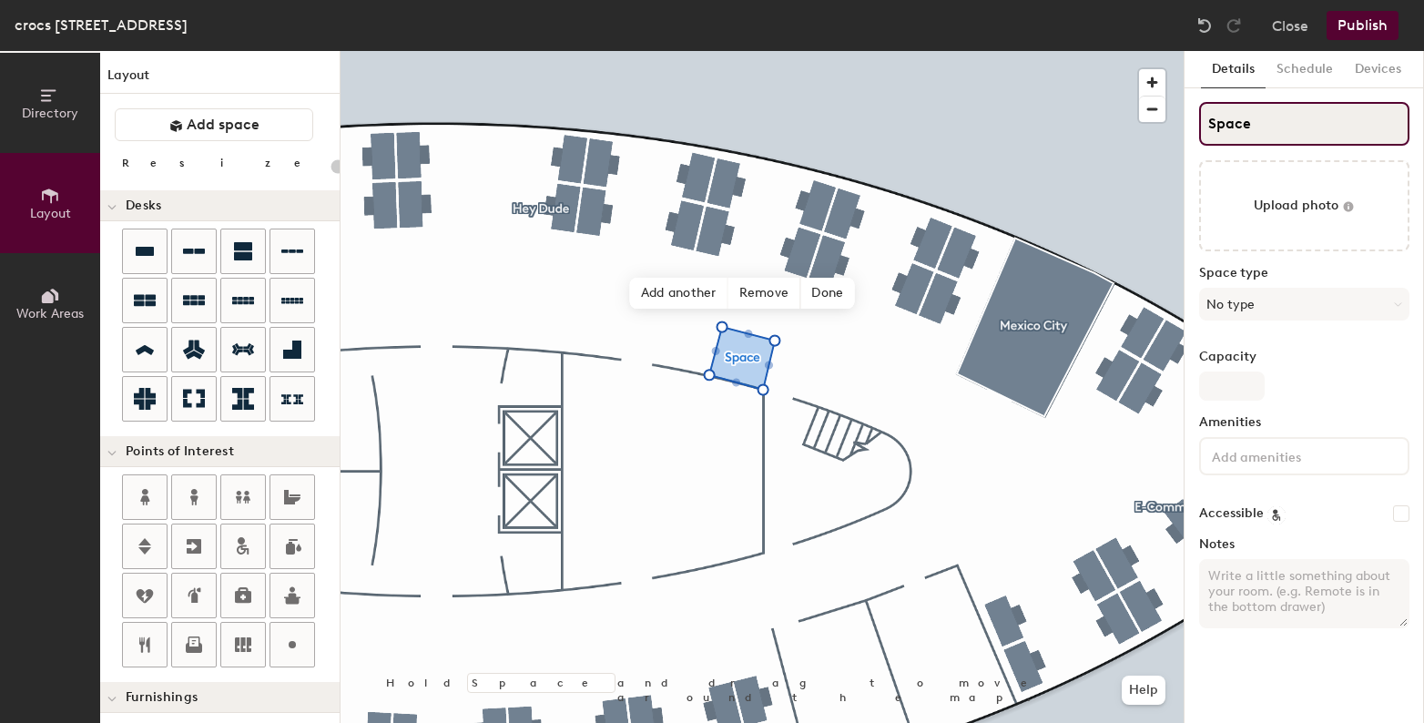
click at [1240, 121] on input "Space" at bounding box center [1304, 124] width 210 height 44
type input "20"
type input "P"
type input "20"
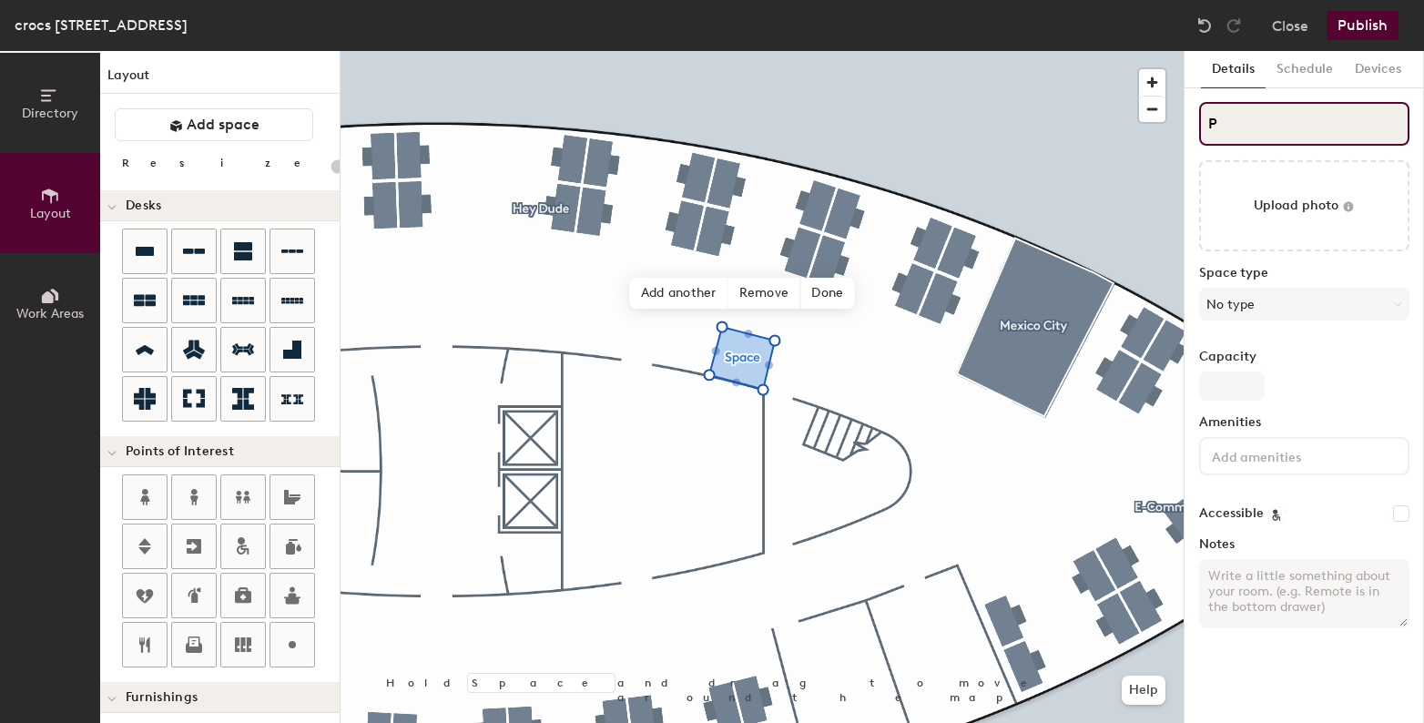
type input "Ph"
type input "20"
type input "Phone Bo"
type input "20"
type input "Phone Booth"
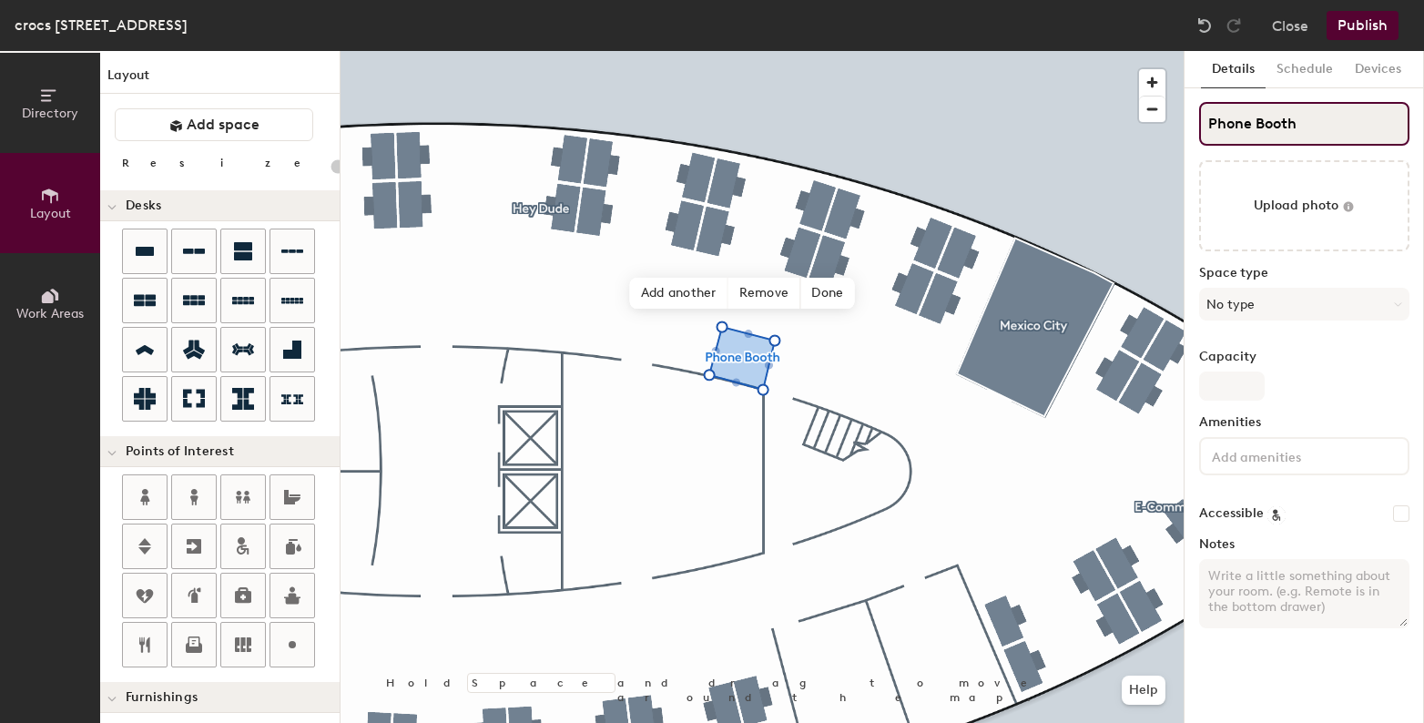
type input "20"
type input "Phone Booth"
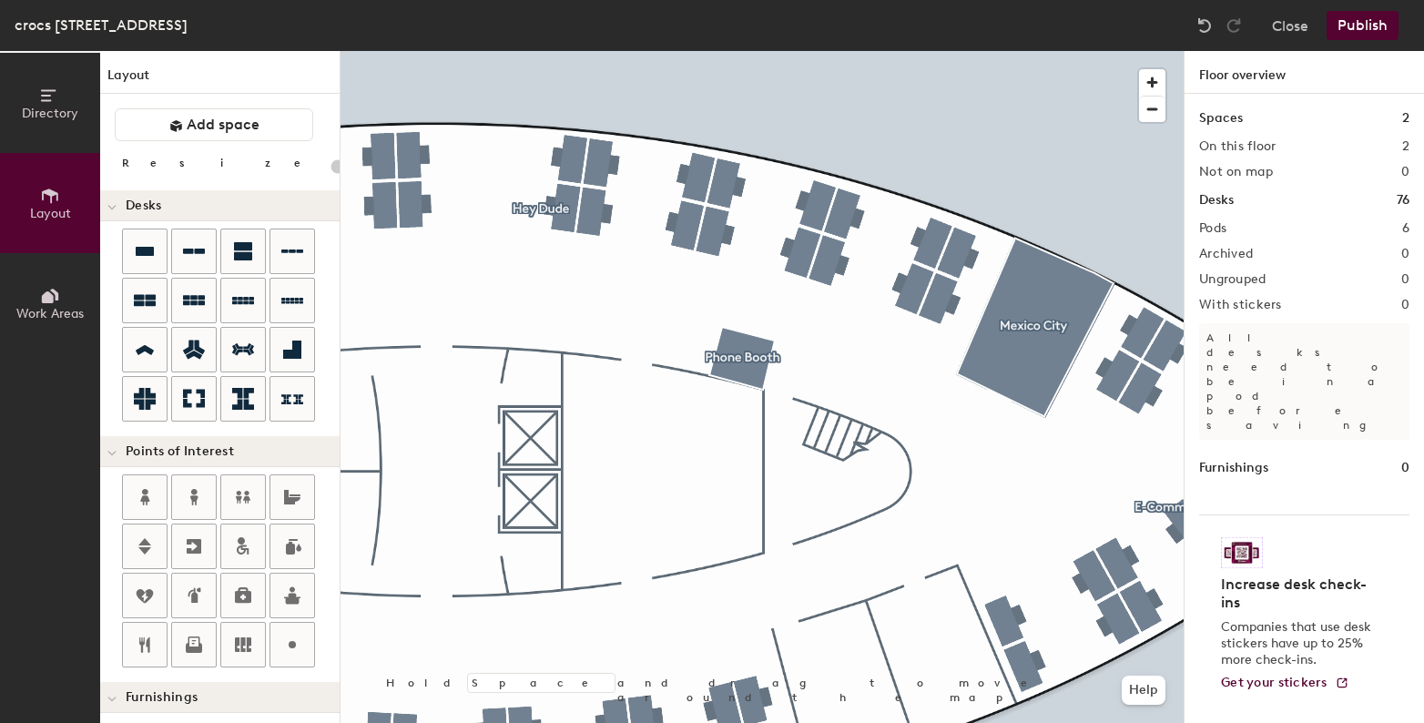
click at [978, 552] on div "Directory Layout Work Areas Layout Add space Resize Desks Points of Interest Fu…" at bounding box center [712, 387] width 1424 height 672
drag, startPoint x: 250, startPoint y: 133, endPoint x: 321, endPoint y: 152, distance: 73.5
click at [250, 133] on span "Add space" at bounding box center [223, 125] width 73 height 18
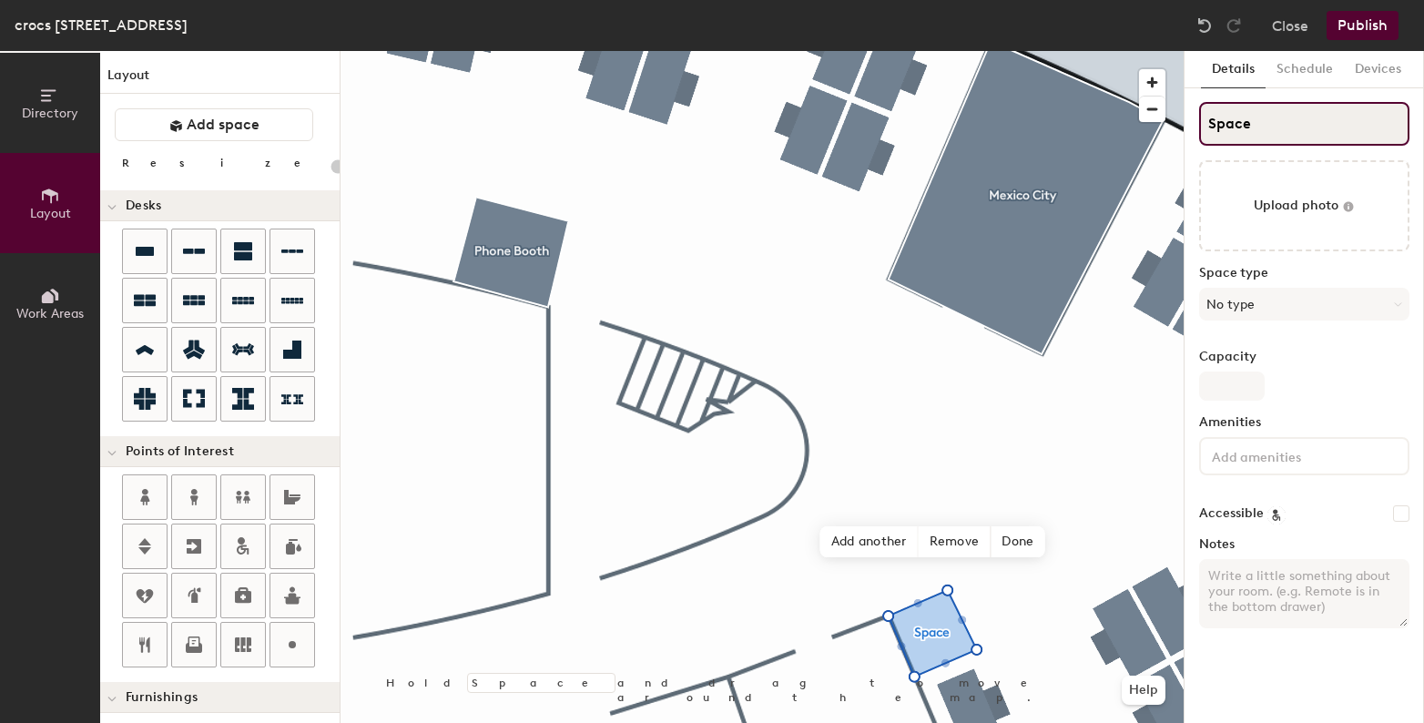
type input "20"
click at [1257, 126] on input "Space" at bounding box center [1304, 124] width 210 height 44
type input "P"
type input "20"
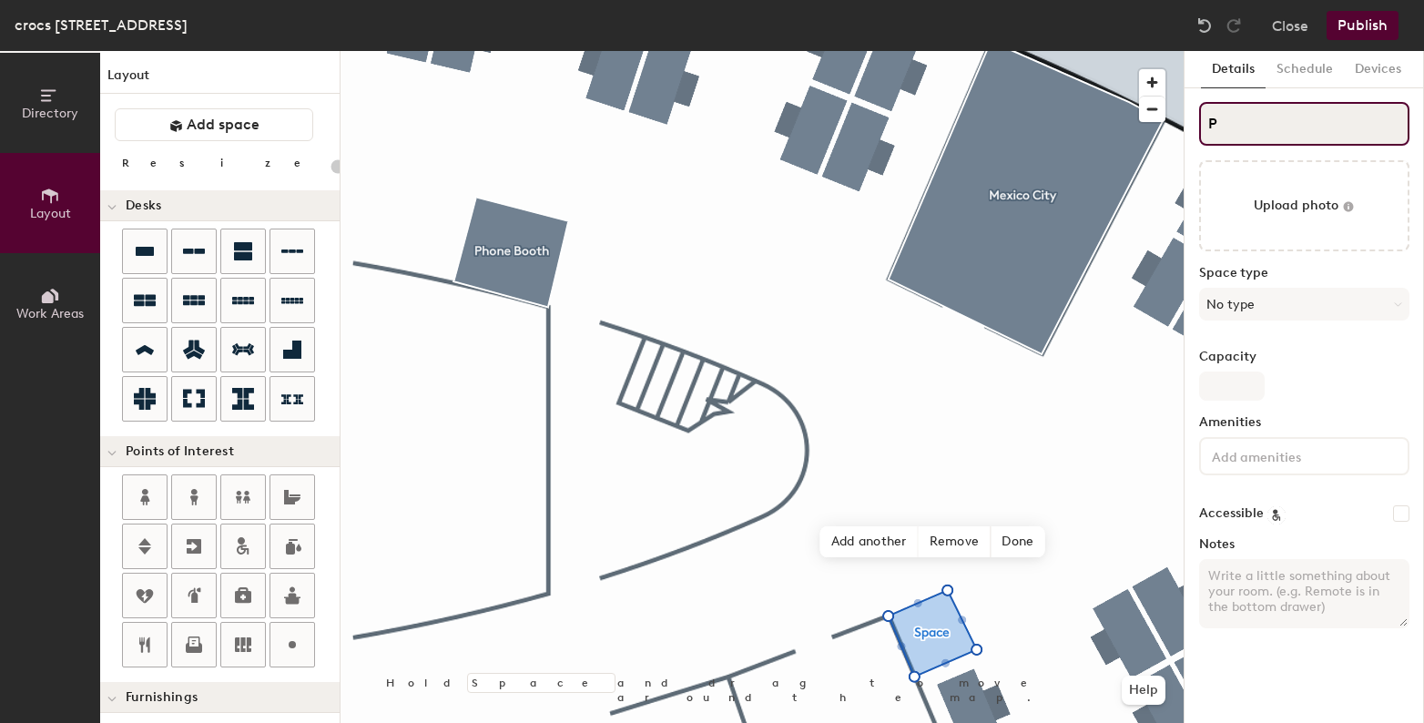
type input "Ph"
type input "20"
type input "Phone"
type input "20"
type input "Phone B"
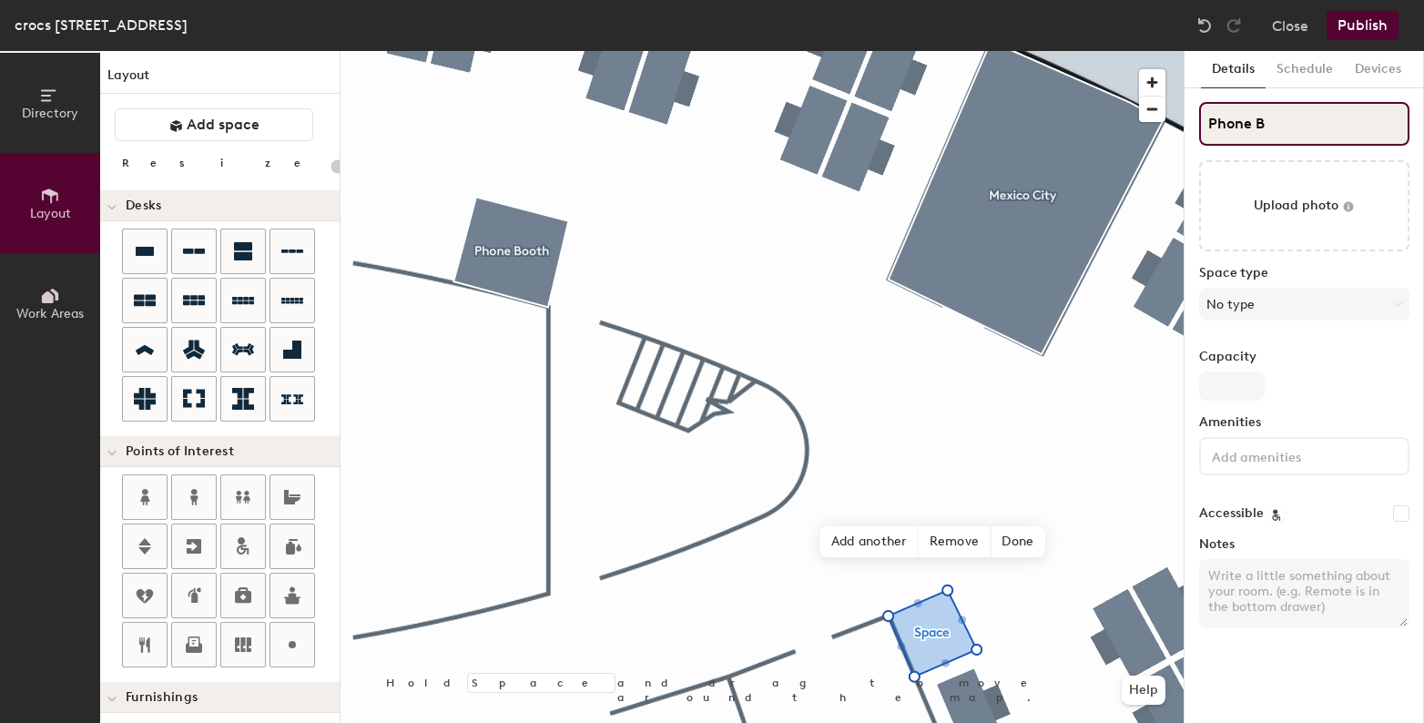
type input "20"
type input "Phone Booth"
type input "20"
type input "Phone Booth"
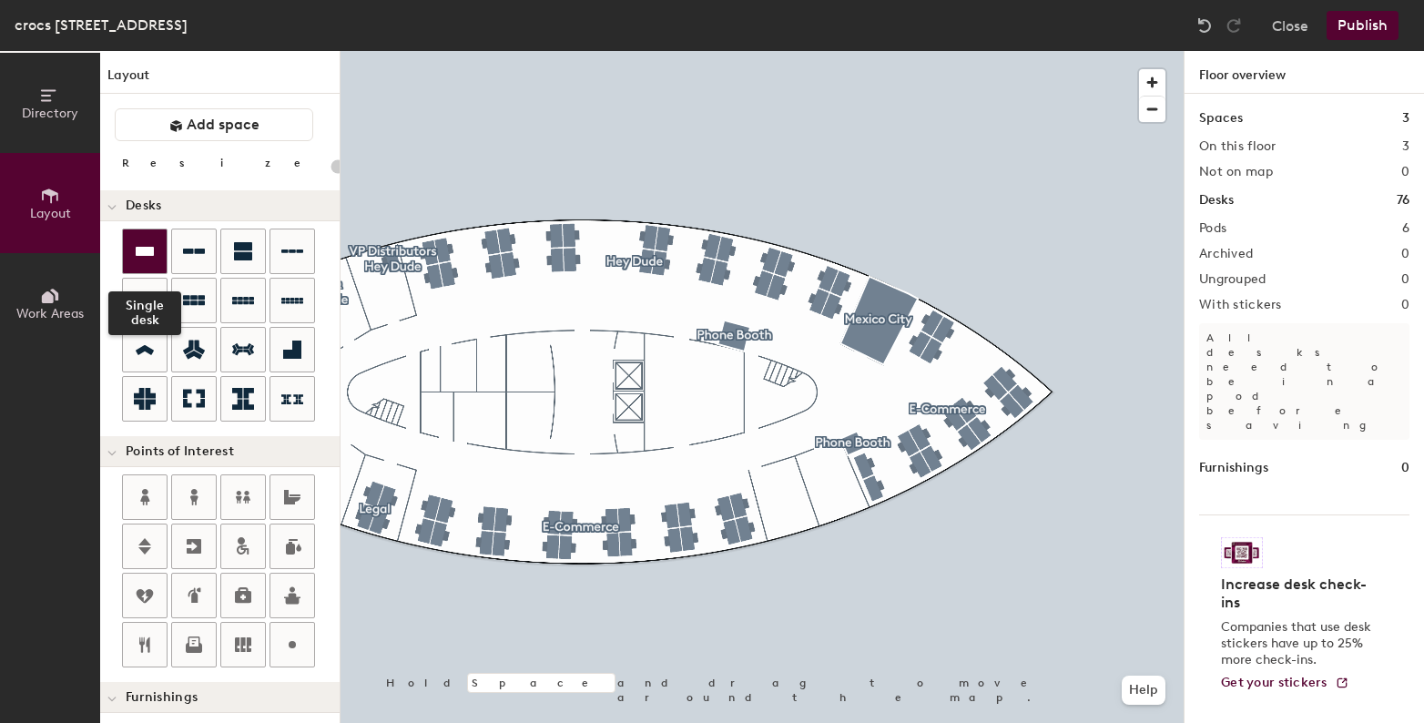
click at [138, 244] on icon at bounding box center [145, 251] width 22 height 22
type input "140"
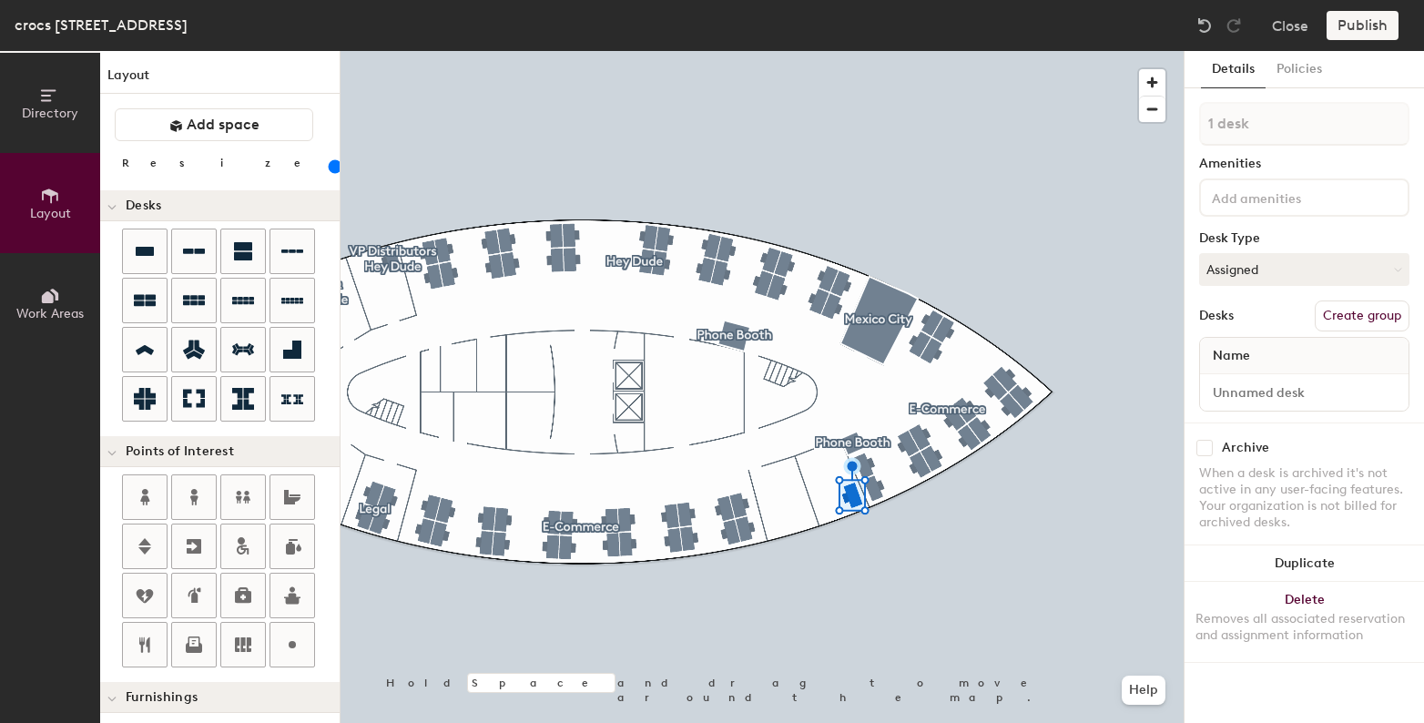
click at [1336, 309] on button "Create group" at bounding box center [1362, 315] width 95 height 31
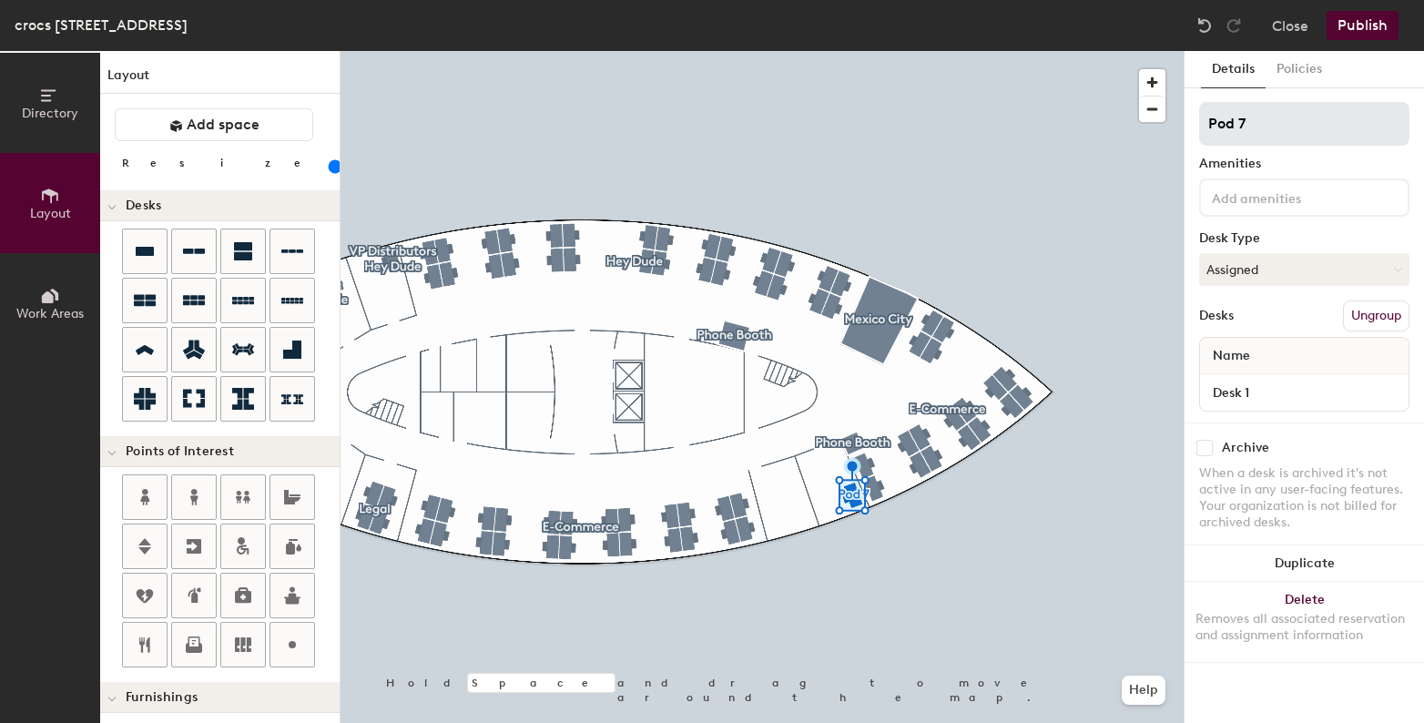
click at [1241, 123] on input "Pod 7" at bounding box center [1304, 124] width 210 height 44
type input "VP Digital E-com Hey Dude"
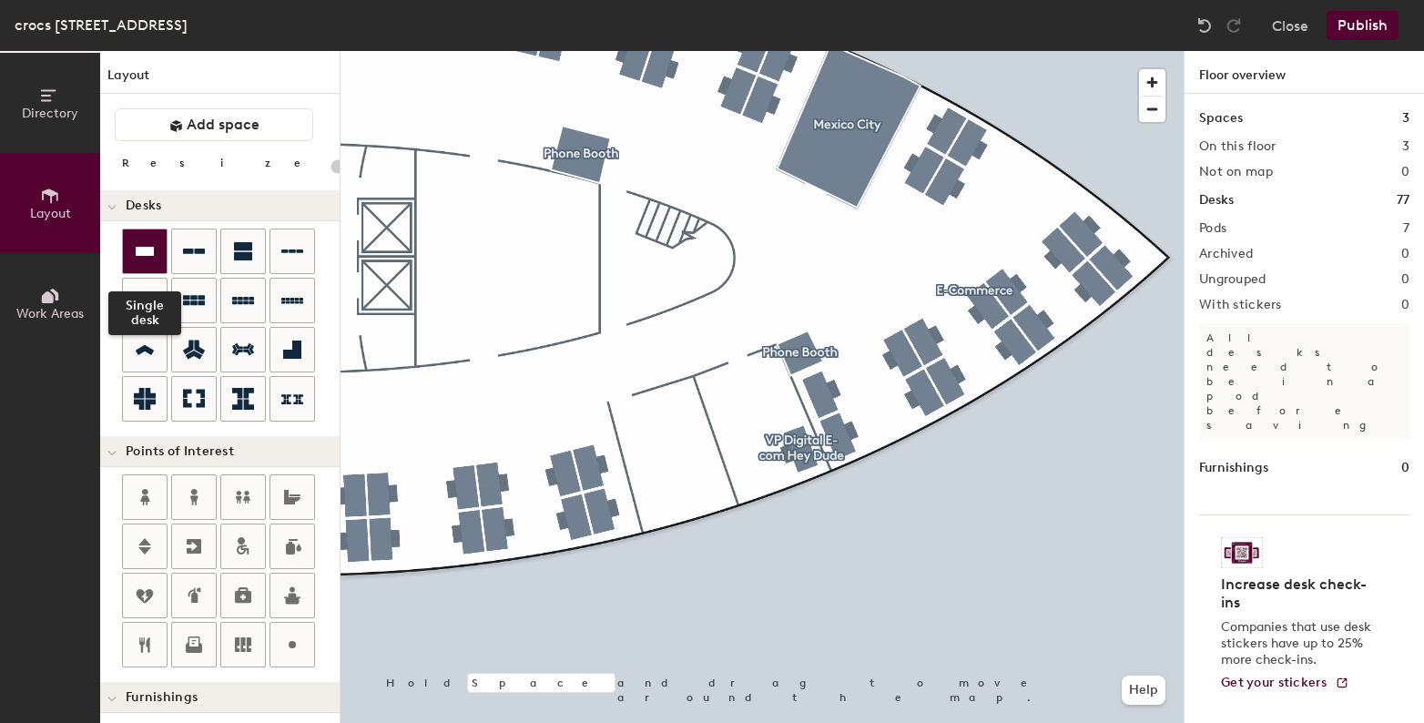
click at [153, 250] on icon at bounding box center [145, 251] width 18 height 9
type input "140"
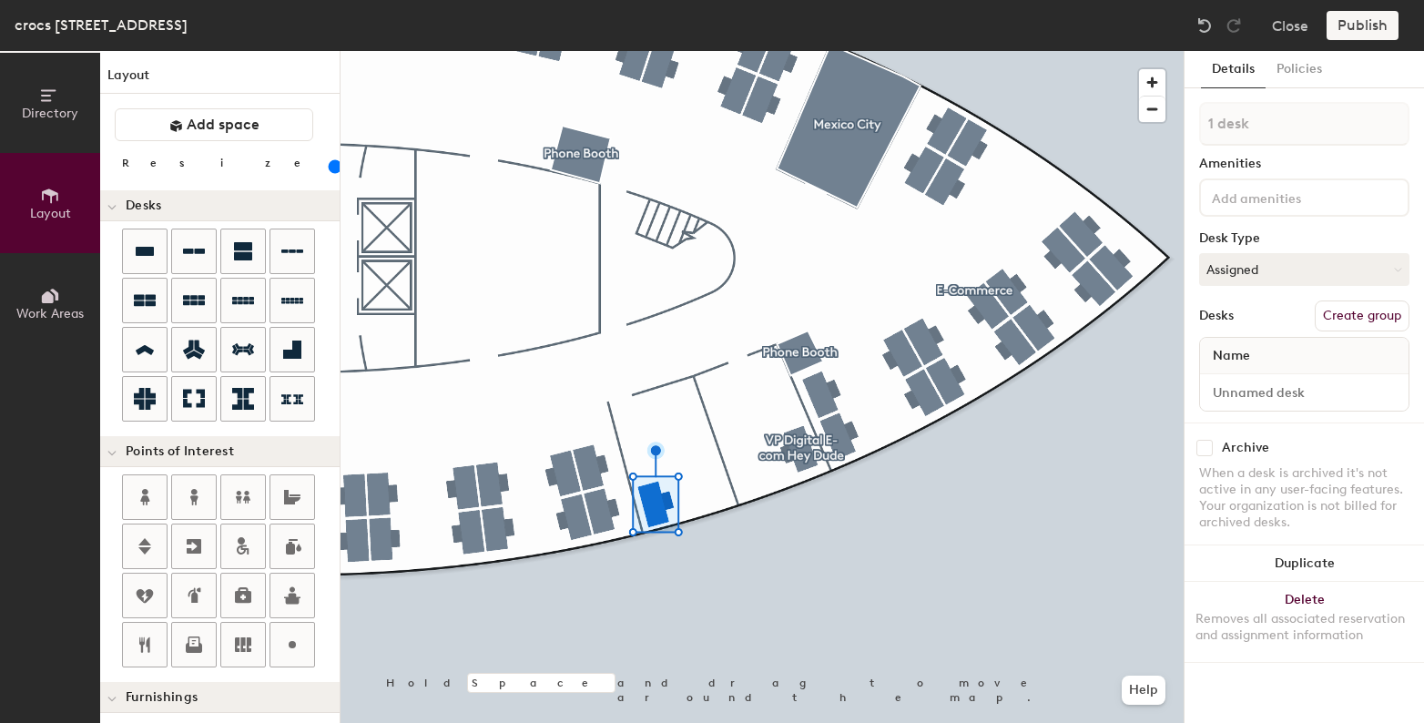
click at [1343, 326] on button "Create group" at bounding box center [1362, 315] width 95 height 31
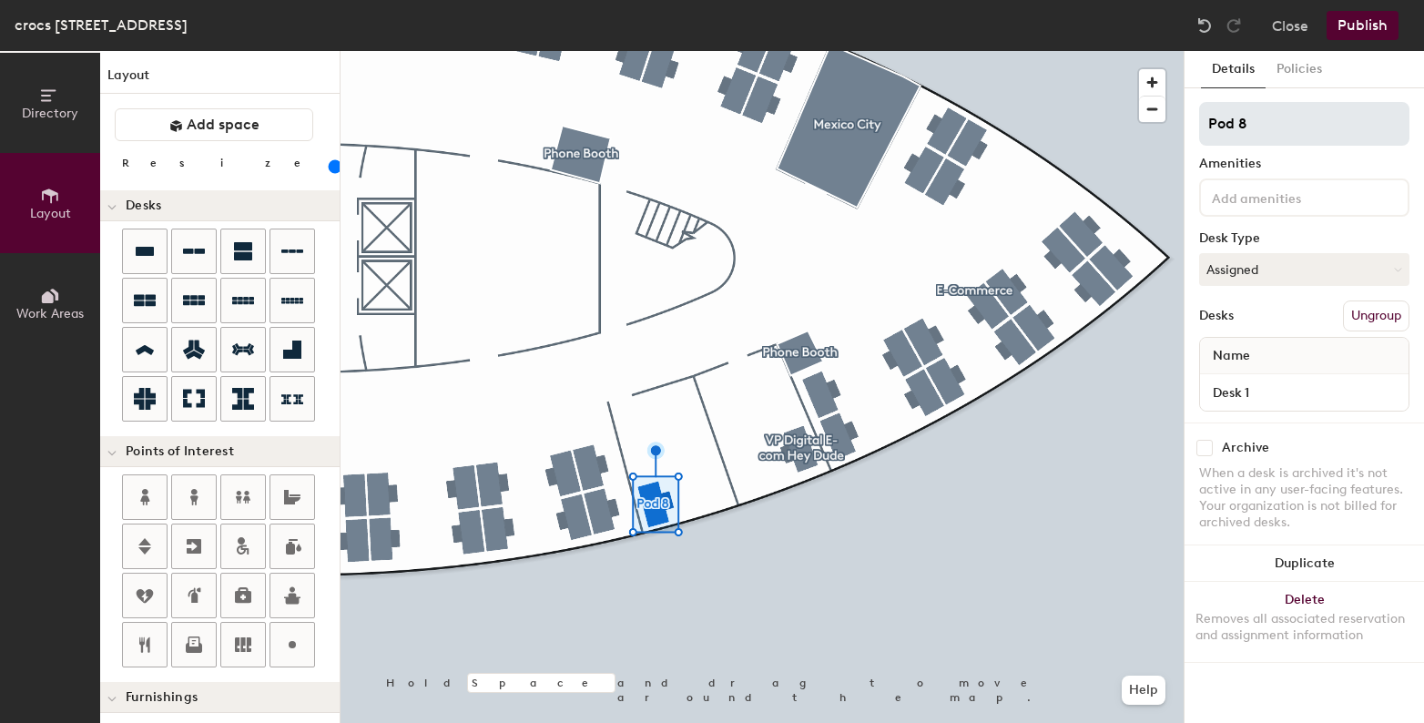
click at [1220, 140] on input "Pod 8" at bounding box center [1304, 124] width 210 height 44
click at [1220, 138] on input "Pod 8" at bounding box center [1304, 124] width 210 height 44
type input "VP Digital E-com Cr"
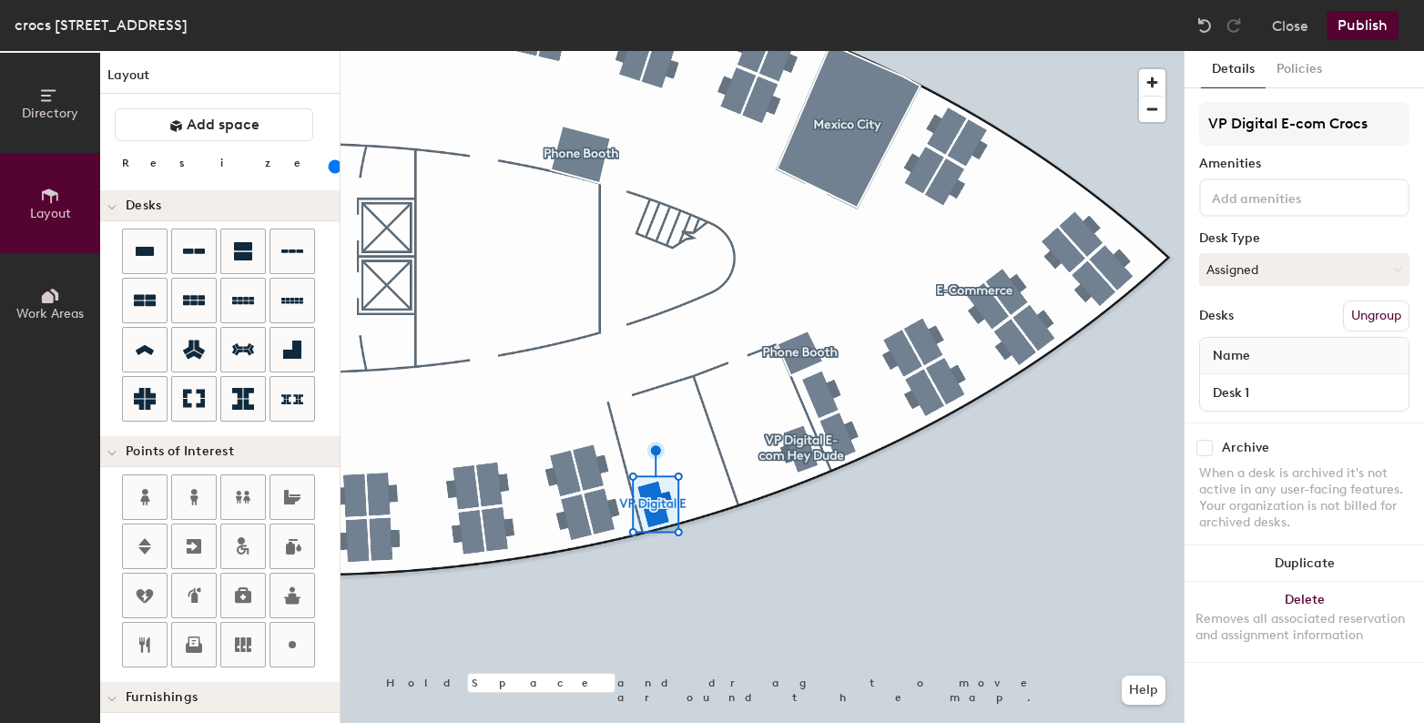
type input "VP Digital E-com Crocs"
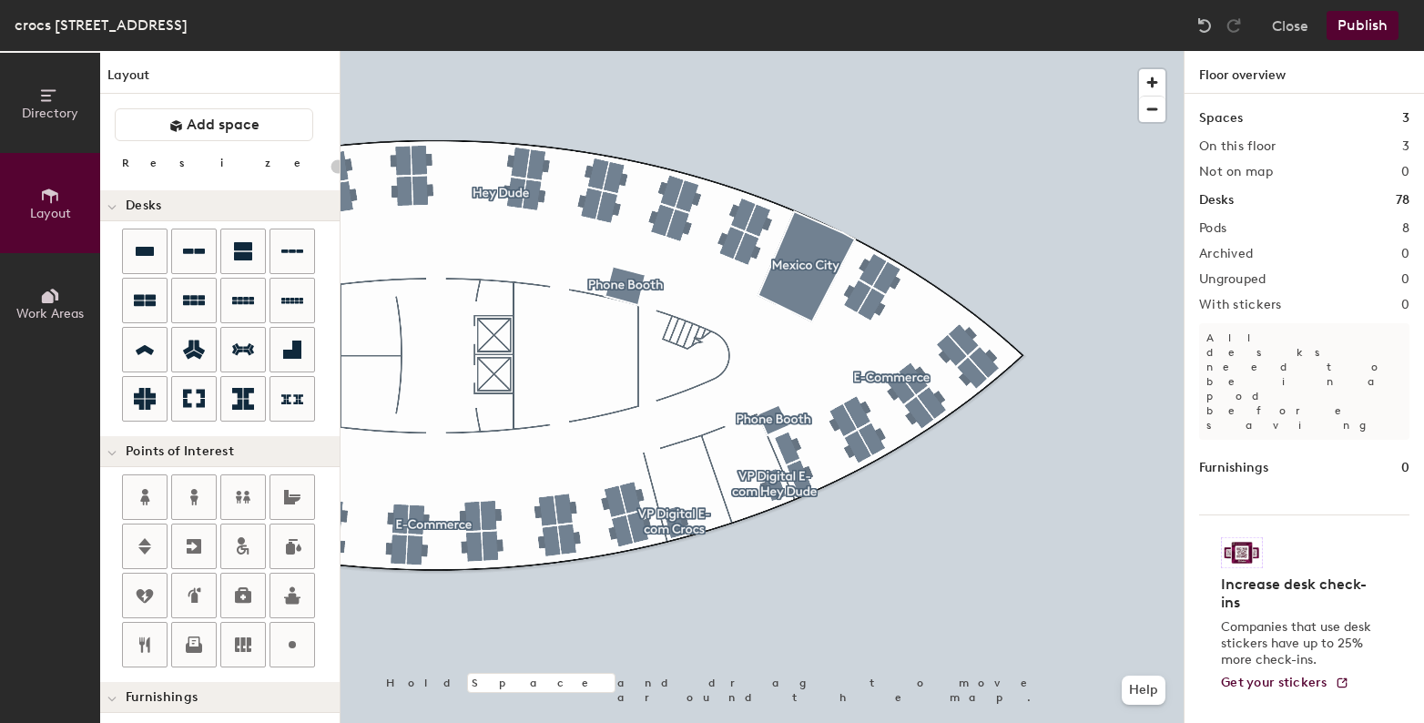
click at [683, 51] on div at bounding box center [762, 51] width 843 height 0
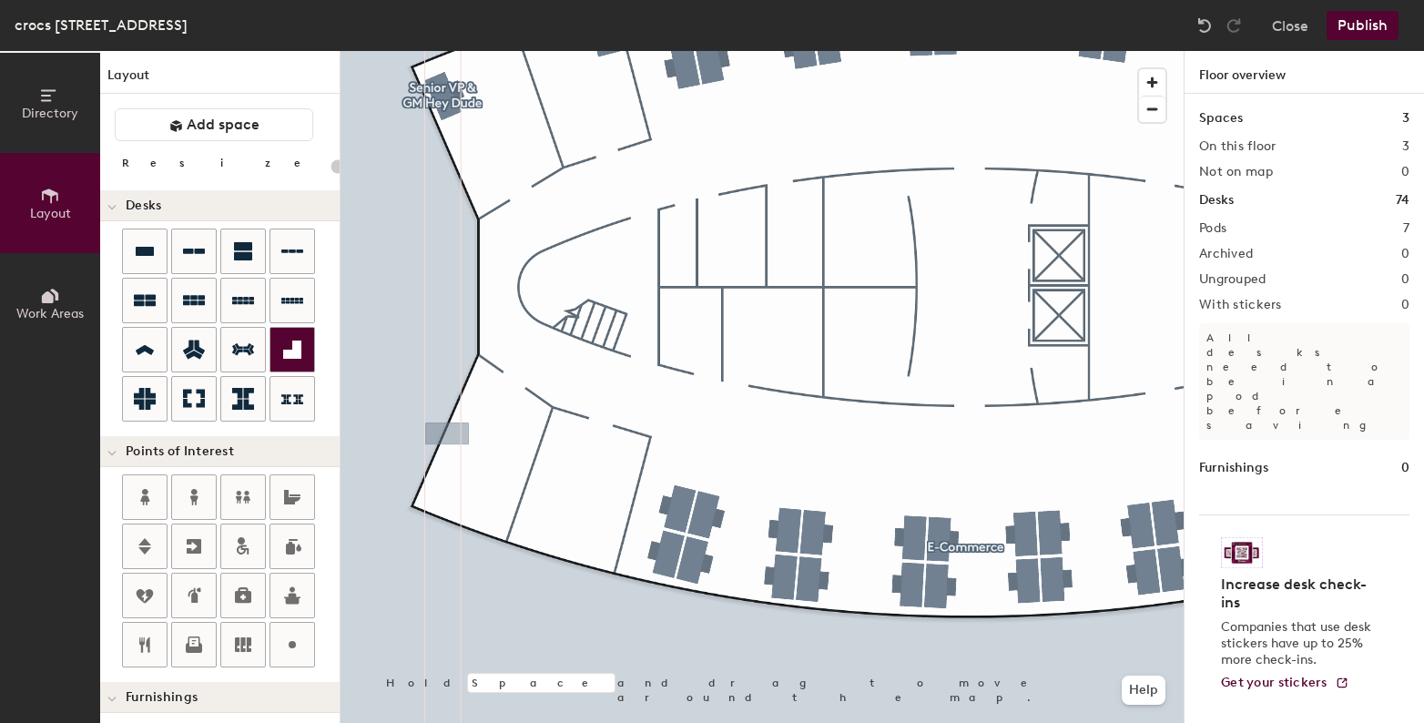
click at [614, 520] on div "Directory Layout Work Areas Layout Add space Resize Desks Points of Interest Fu…" at bounding box center [712, 387] width 1424 height 672
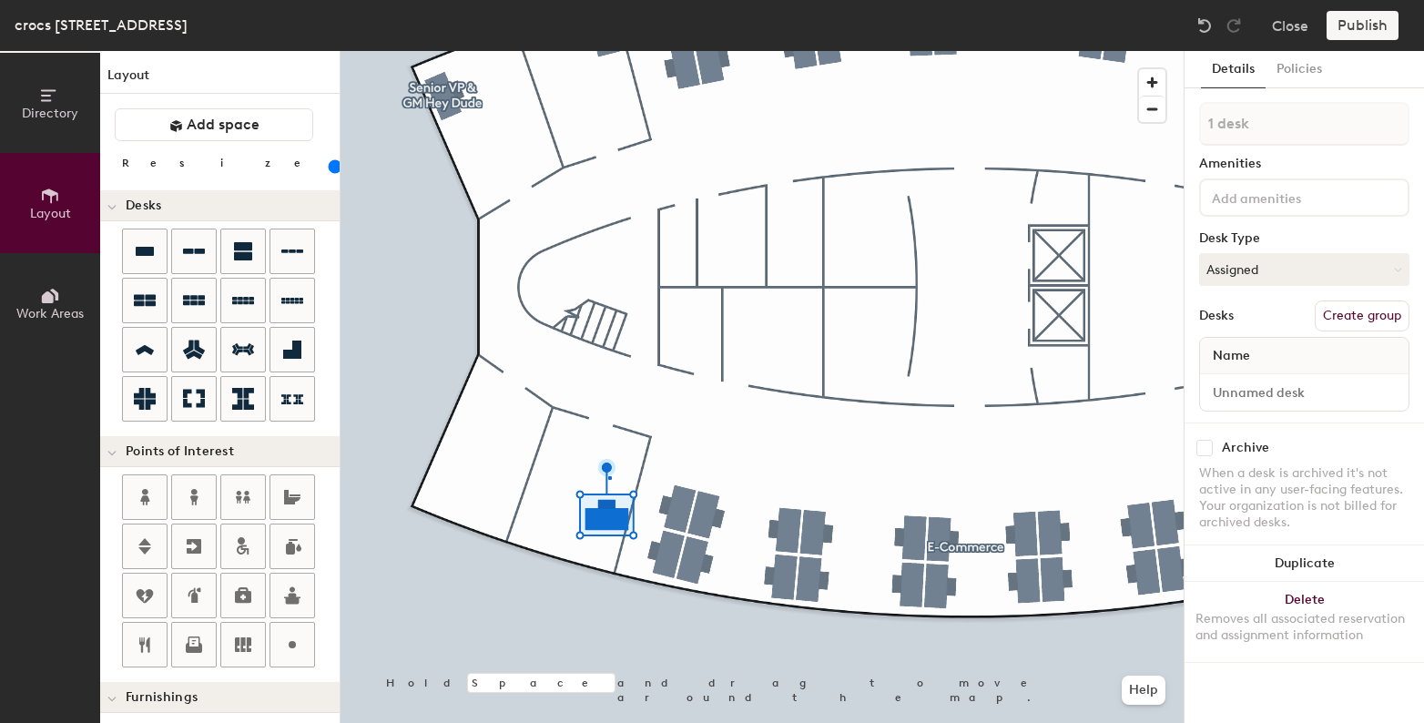
drag, startPoint x: 158, startPoint y: 248, endPoint x: 606, endPoint y: 475, distance: 503.3
click at [606, 51] on div at bounding box center [762, 51] width 843 height 0
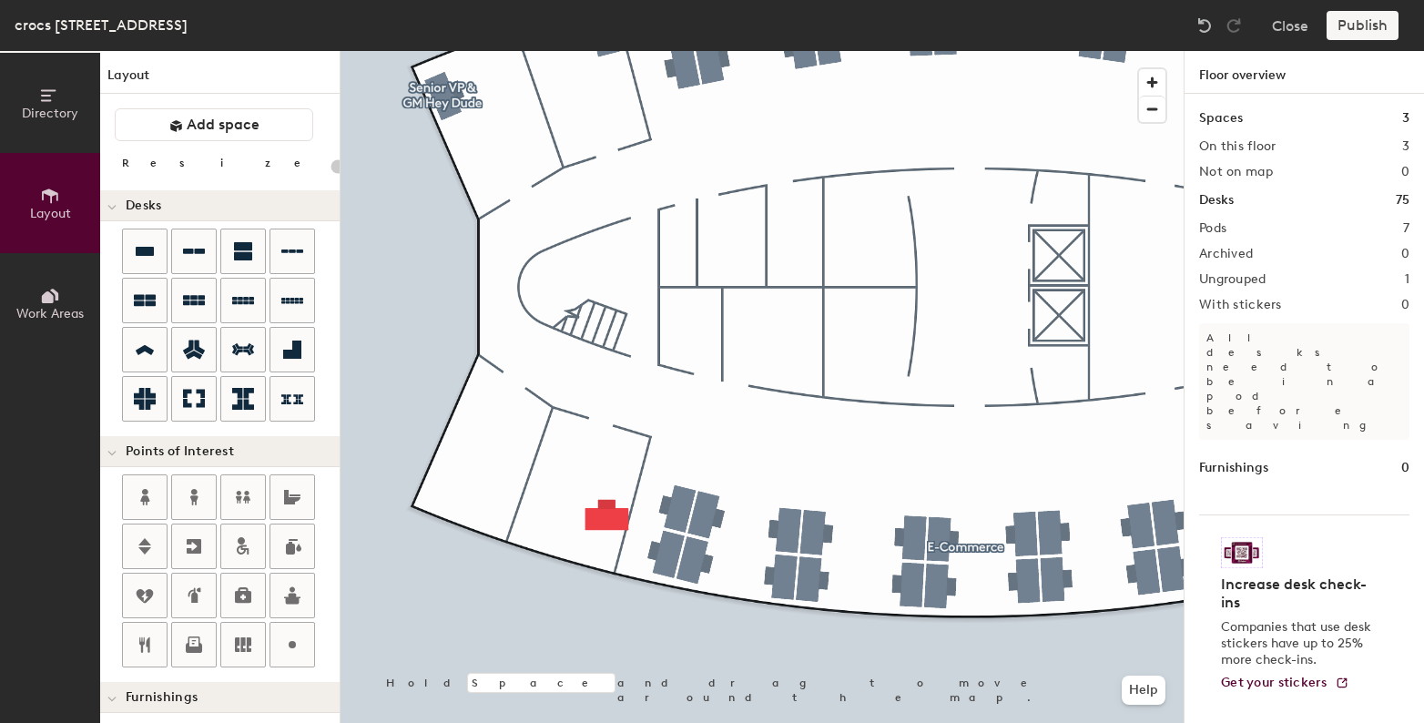
click at [601, 51] on div at bounding box center [762, 51] width 843 height 0
type input "140"
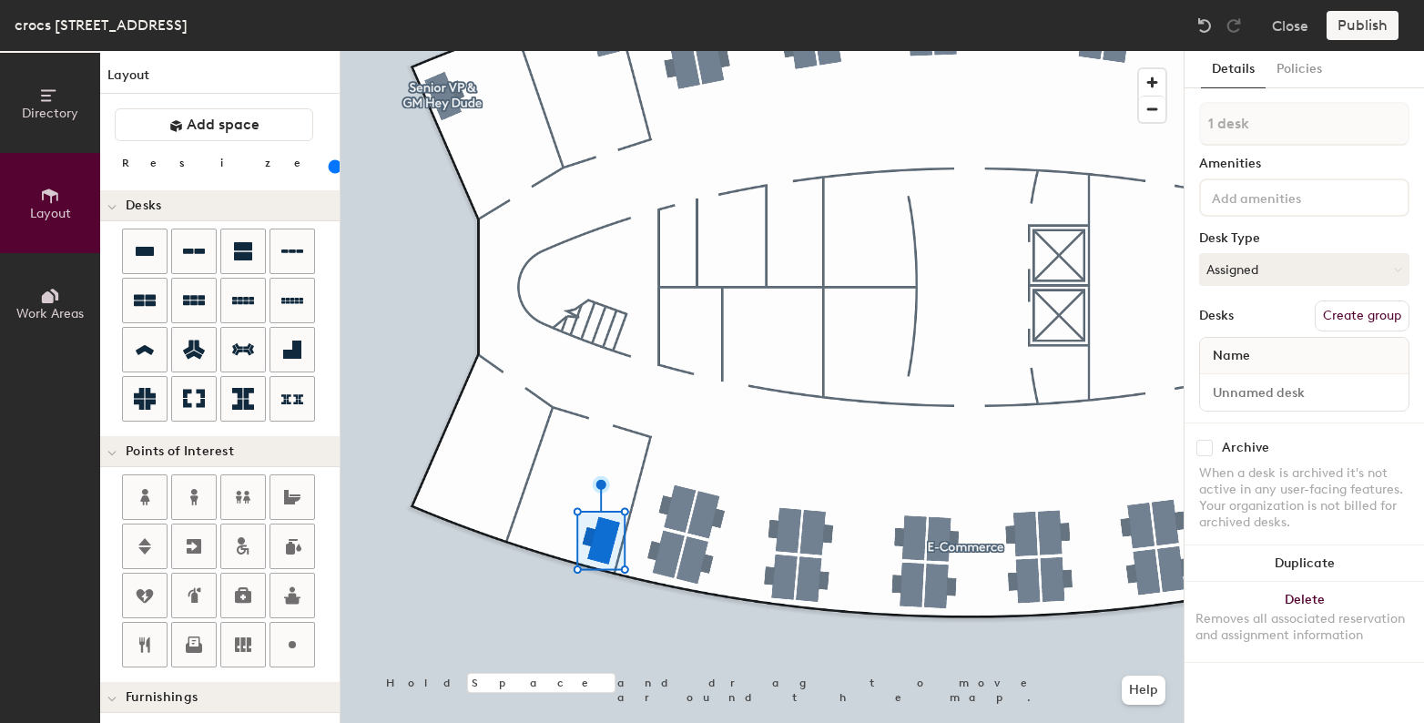
click at [1327, 316] on button "Create group" at bounding box center [1362, 315] width 95 height 31
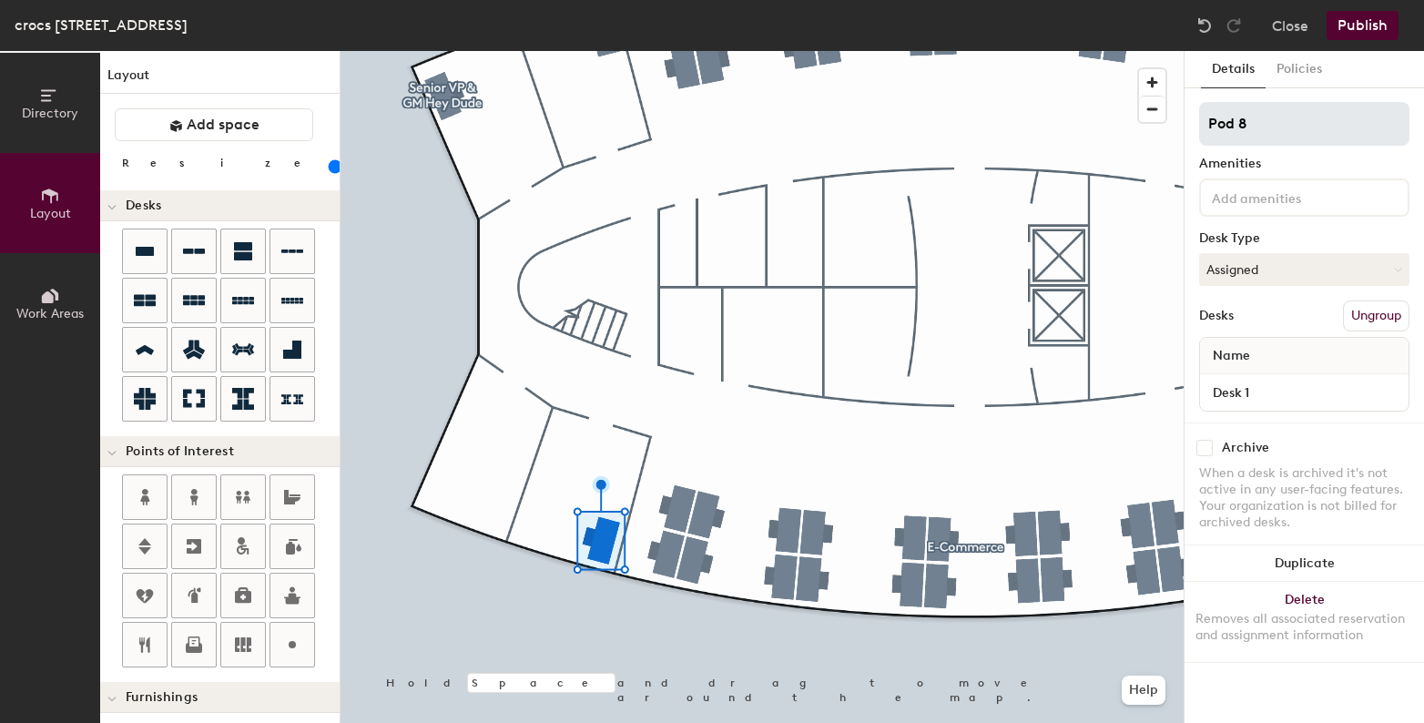
click at [1232, 130] on input "Pod 8" at bounding box center [1304, 124] width 210 height 44
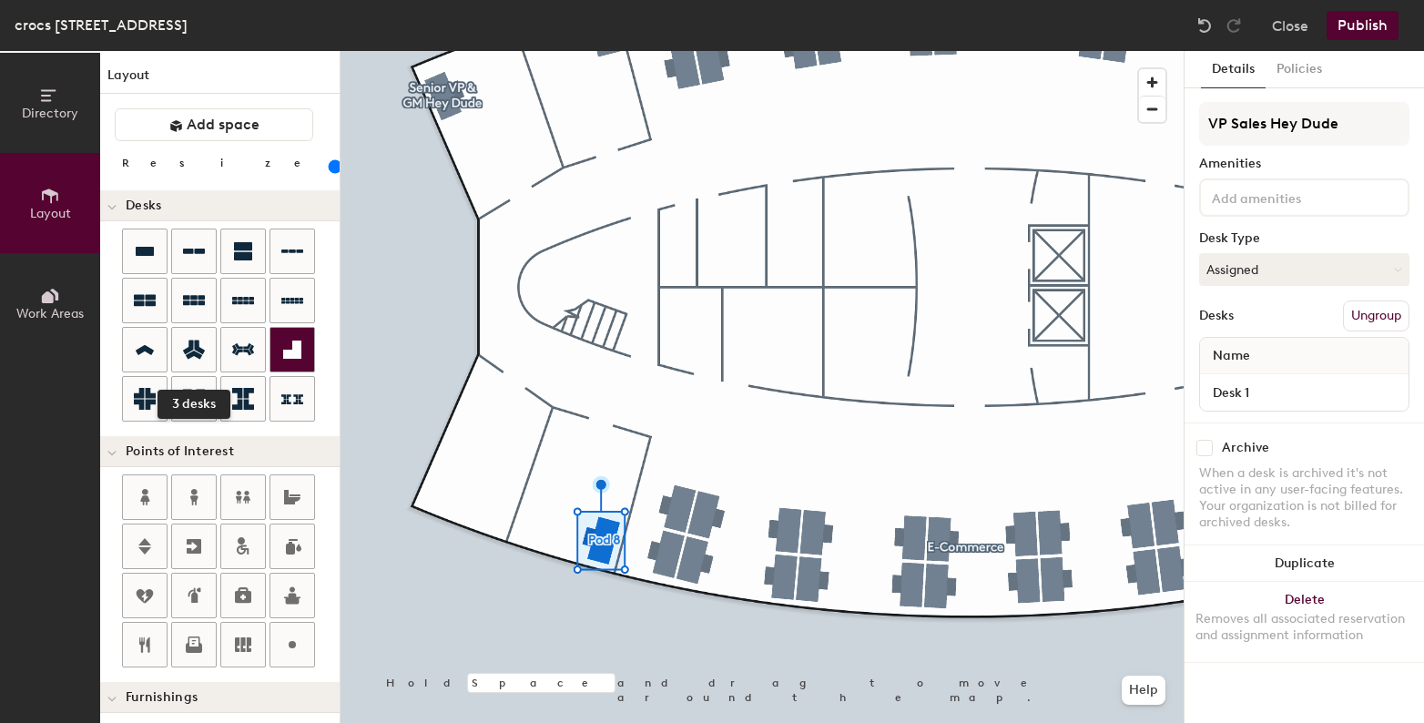
type input "VP Sales Hey Dude"
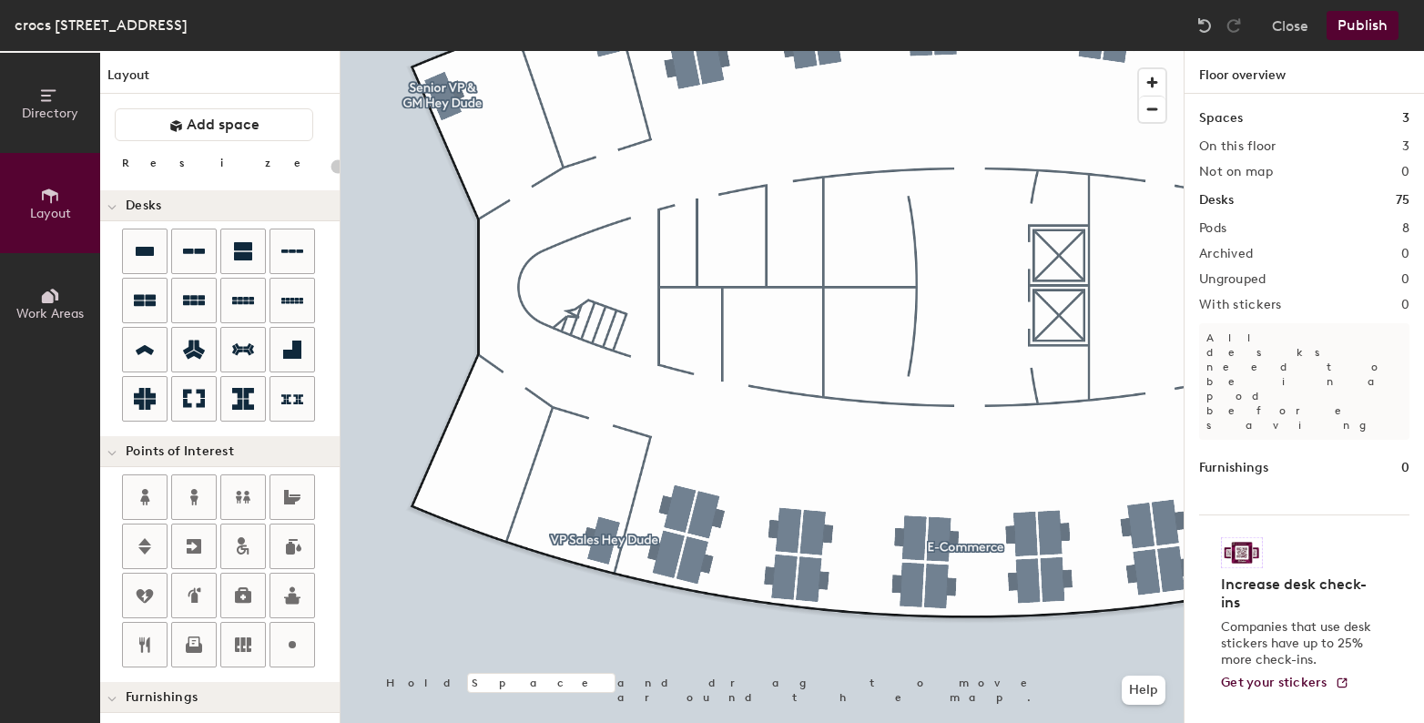
click at [480, 500] on div "Directory Layout Work Areas Layout Add space Resize Desks Points of Interest Fu…" at bounding box center [712, 387] width 1424 height 672
type input "140"
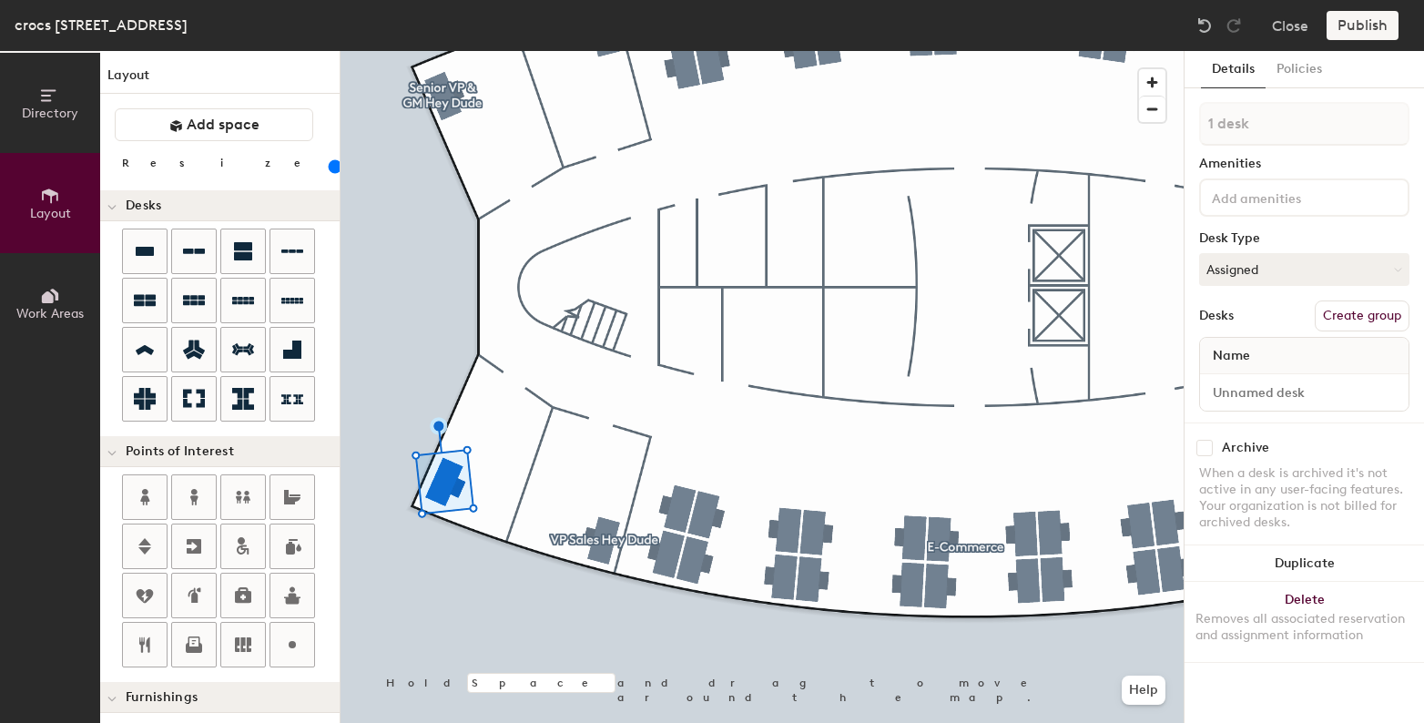
click at [1331, 310] on button "Create group" at bounding box center [1362, 315] width 95 height 31
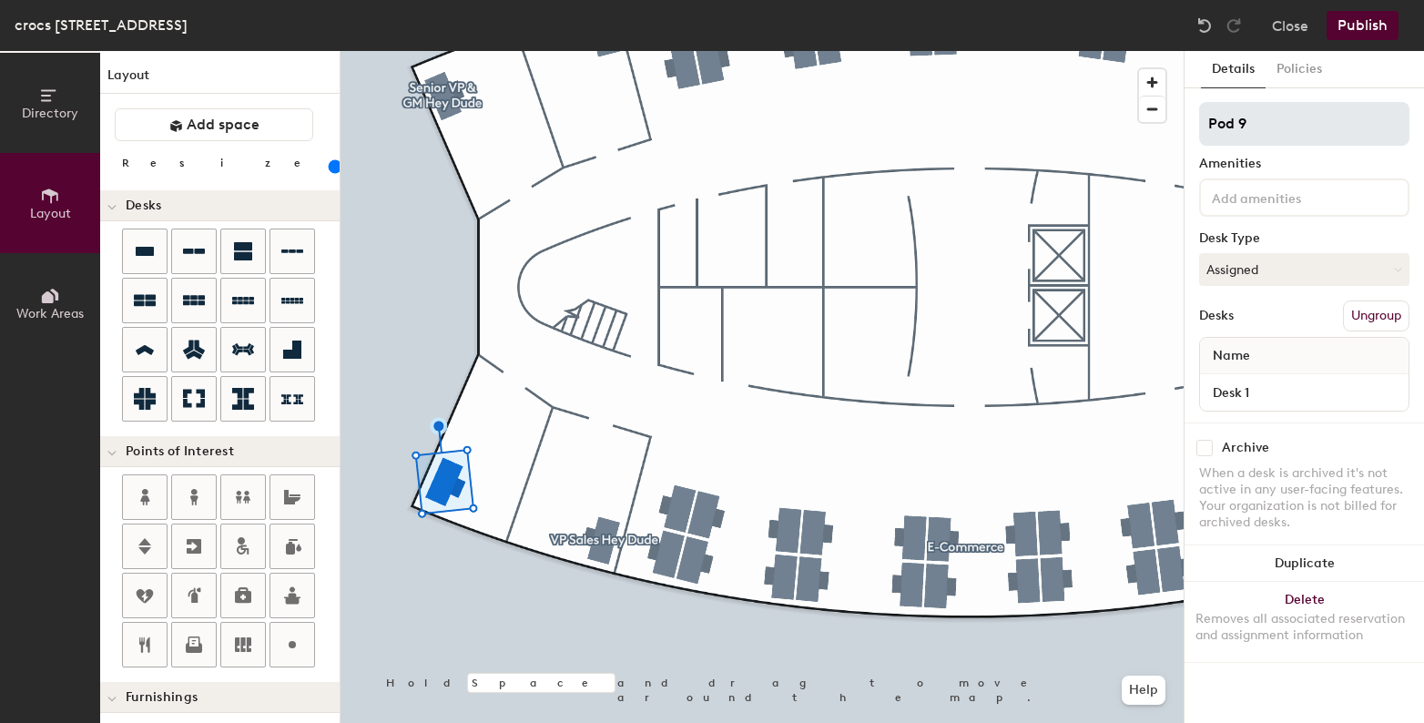
click at [1281, 127] on input "Pod 9" at bounding box center [1304, 124] width 210 height 44
type input "VP Marketing Hey Dude"
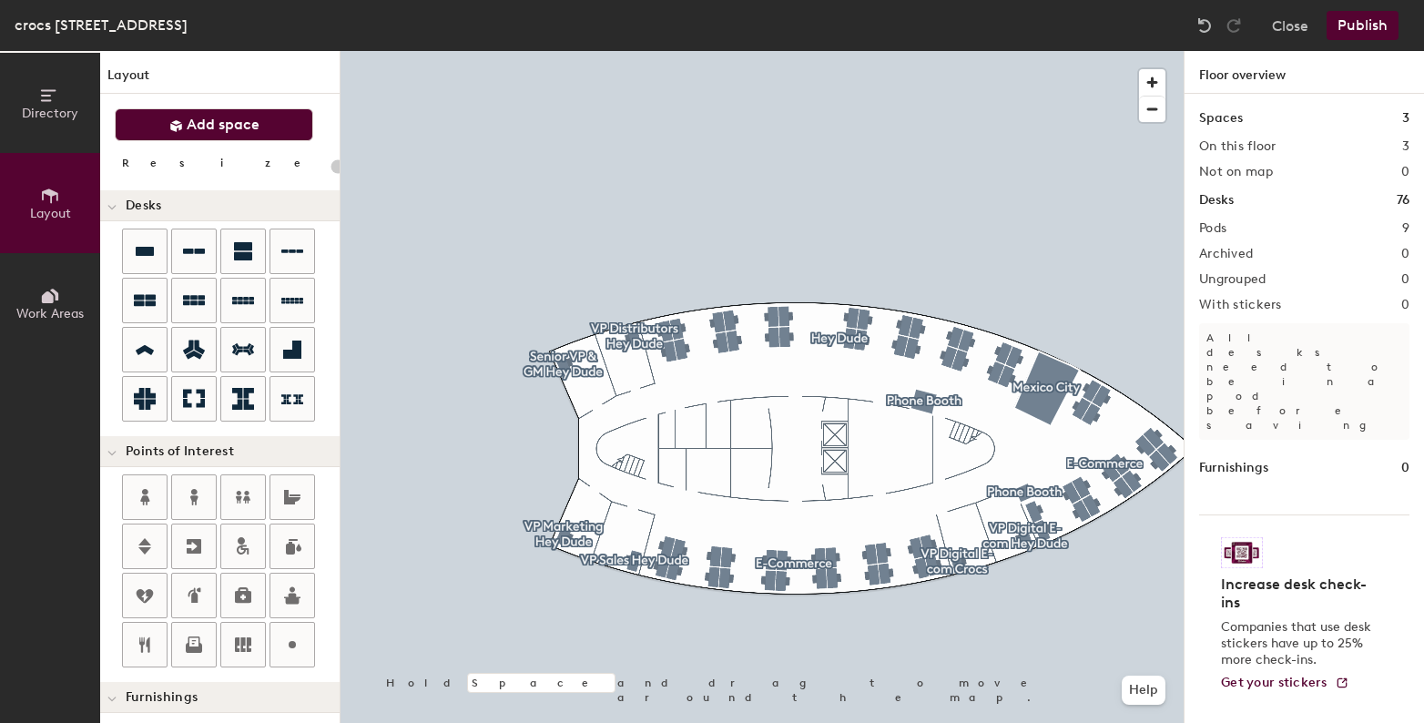
click at [237, 130] on span "Add space" at bounding box center [223, 125] width 73 height 18
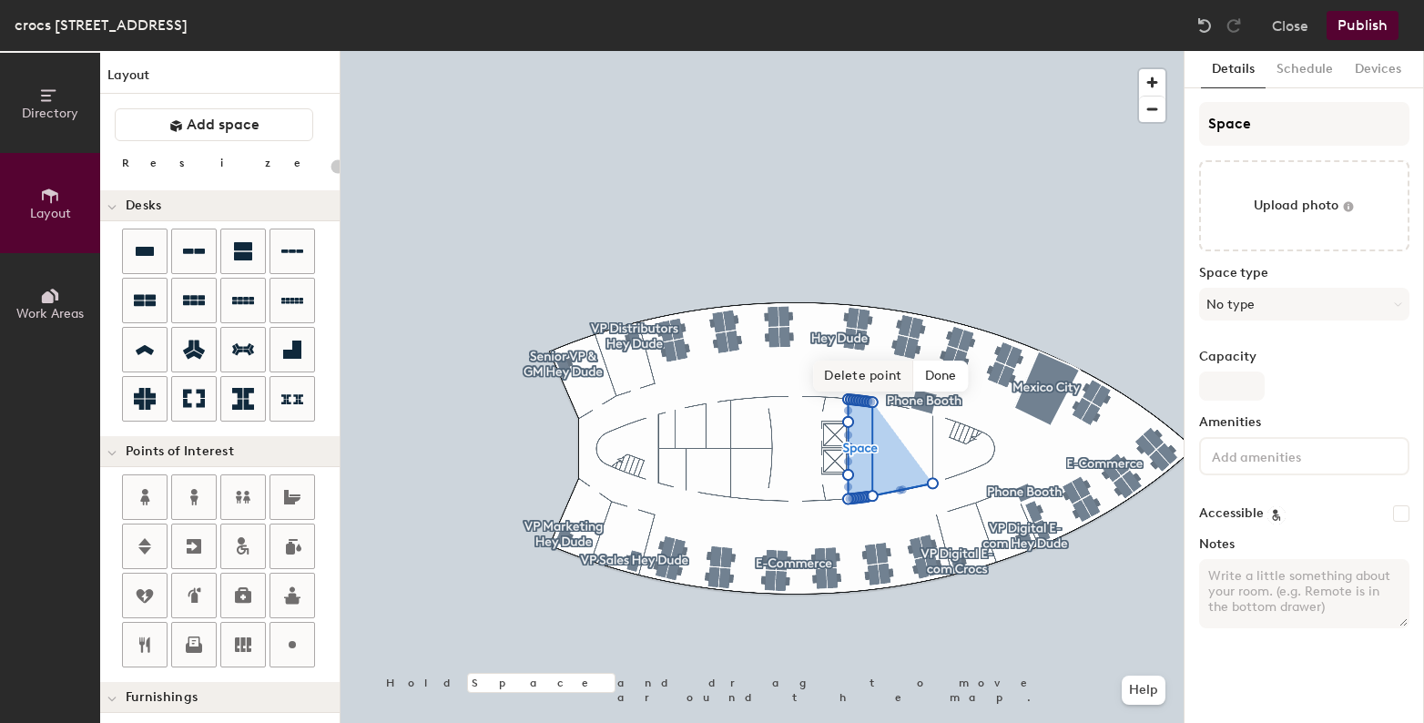
click at [875, 378] on span "Delete point" at bounding box center [863, 376] width 100 height 31
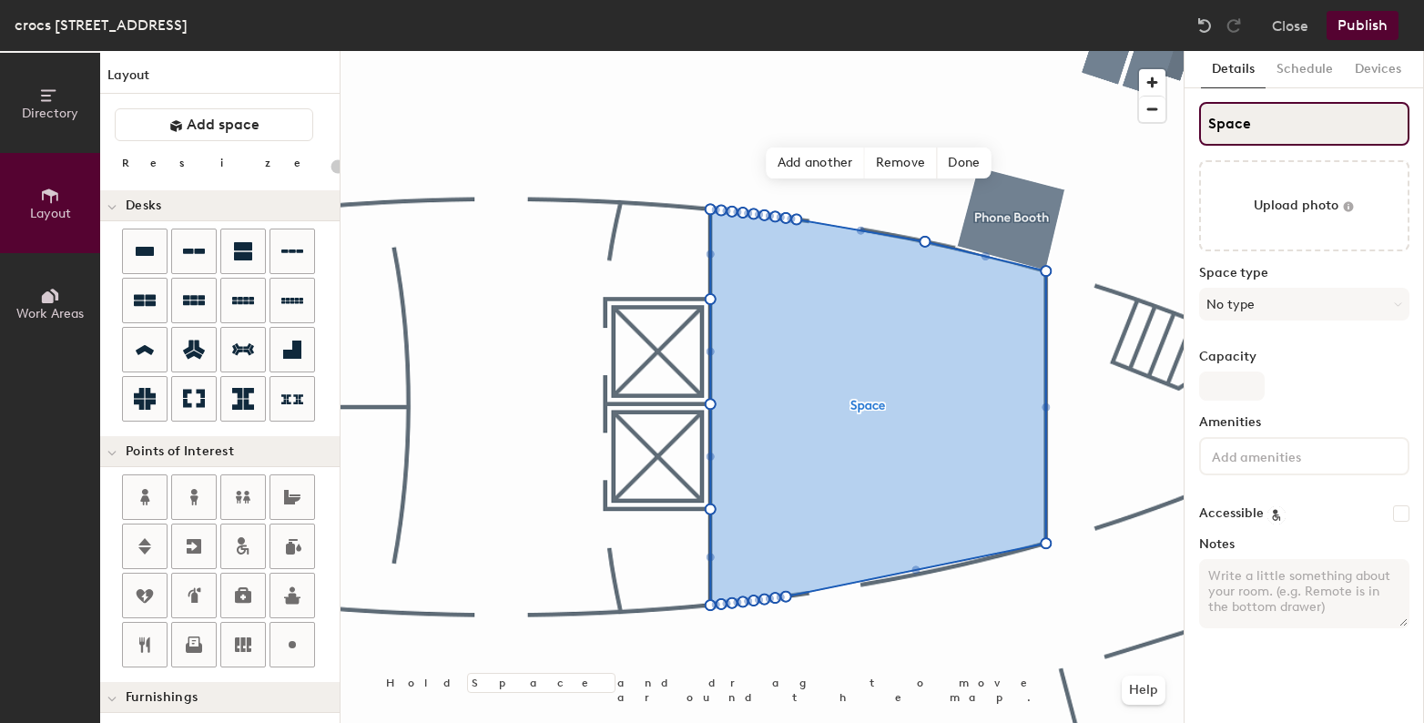
click at [1294, 121] on input "Space" at bounding box center [1304, 124] width 210 height 44
type input "20"
click at [1294, 121] on input "Space" at bounding box center [1304, 124] width 210 height 44
type input "M"
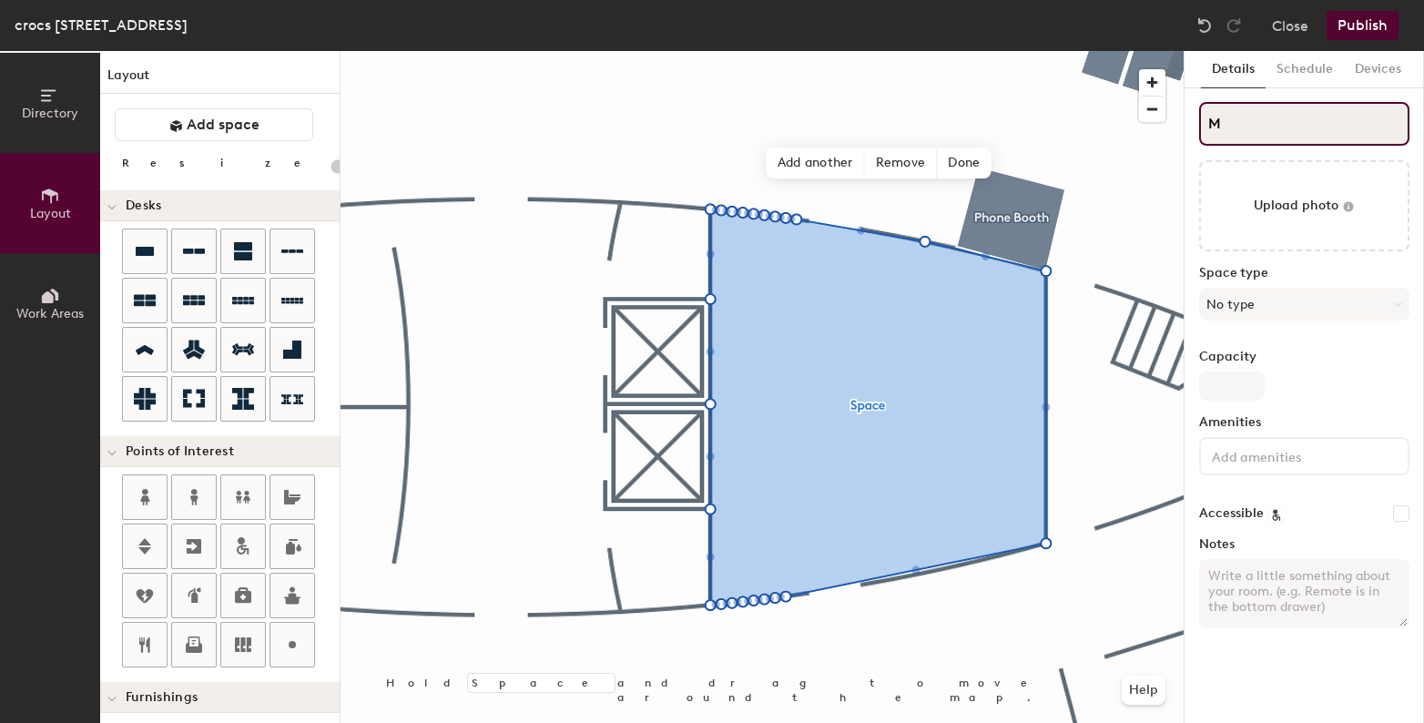
type input "20"
type input "Mad"
type input "20"
type input "Madrid"
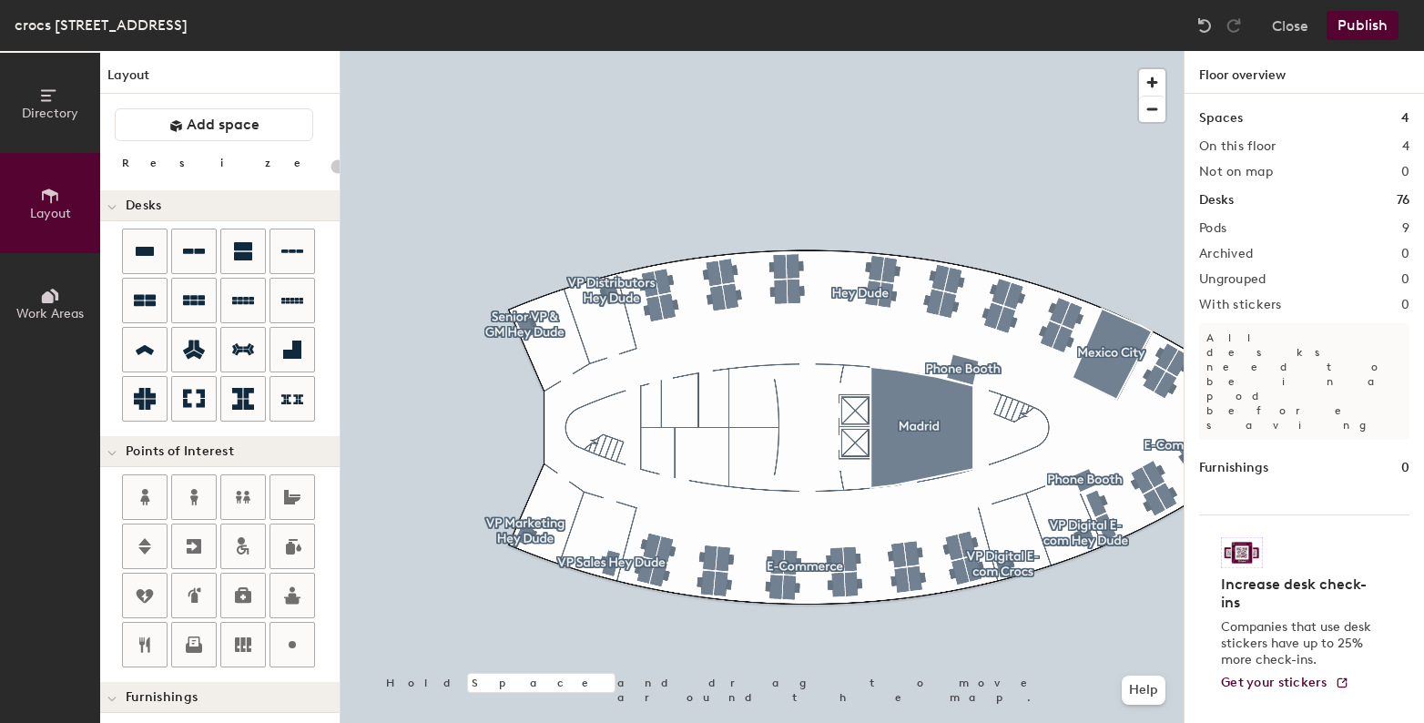
click at [1364, 30] on button "Publish" at bounding box center [1363, 25] width 72 height 29
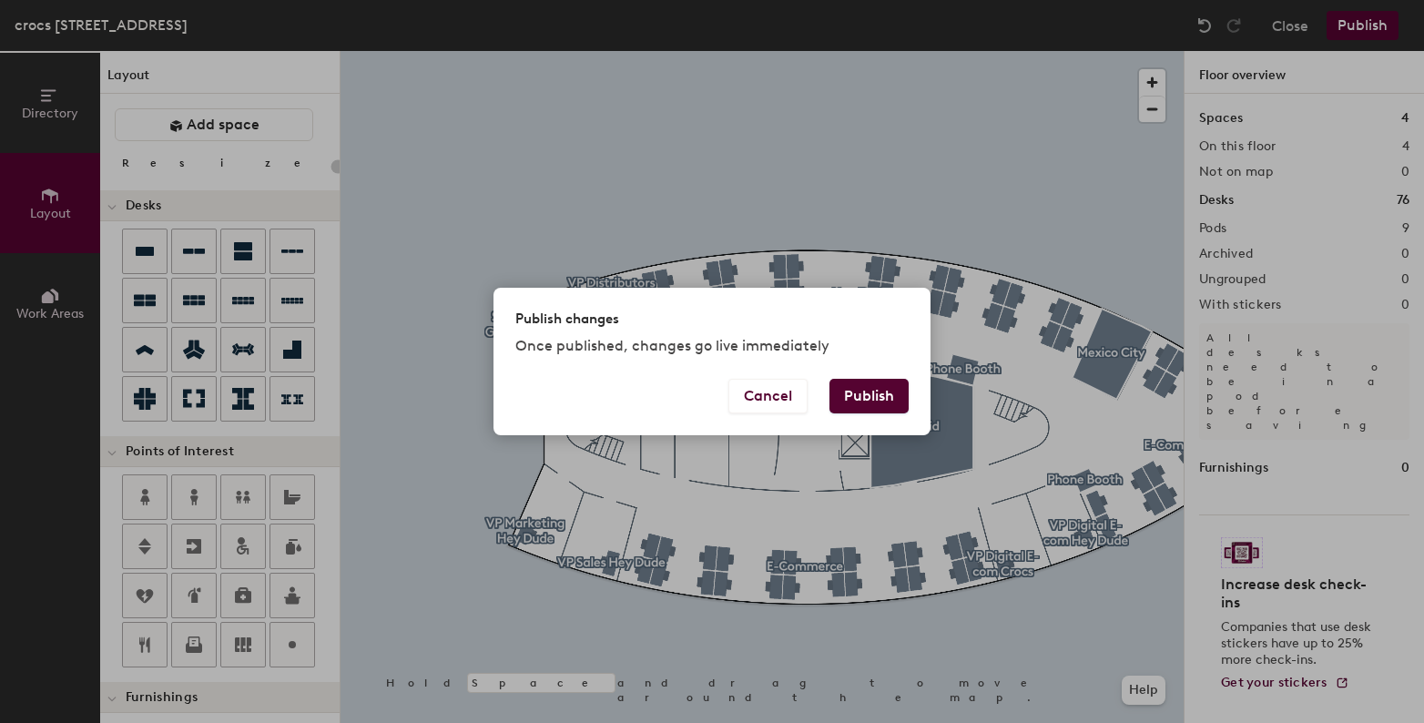
click at [890, 390] on button "Publish" at bounding box center [868, 396] width 79 height 35
type input "20"
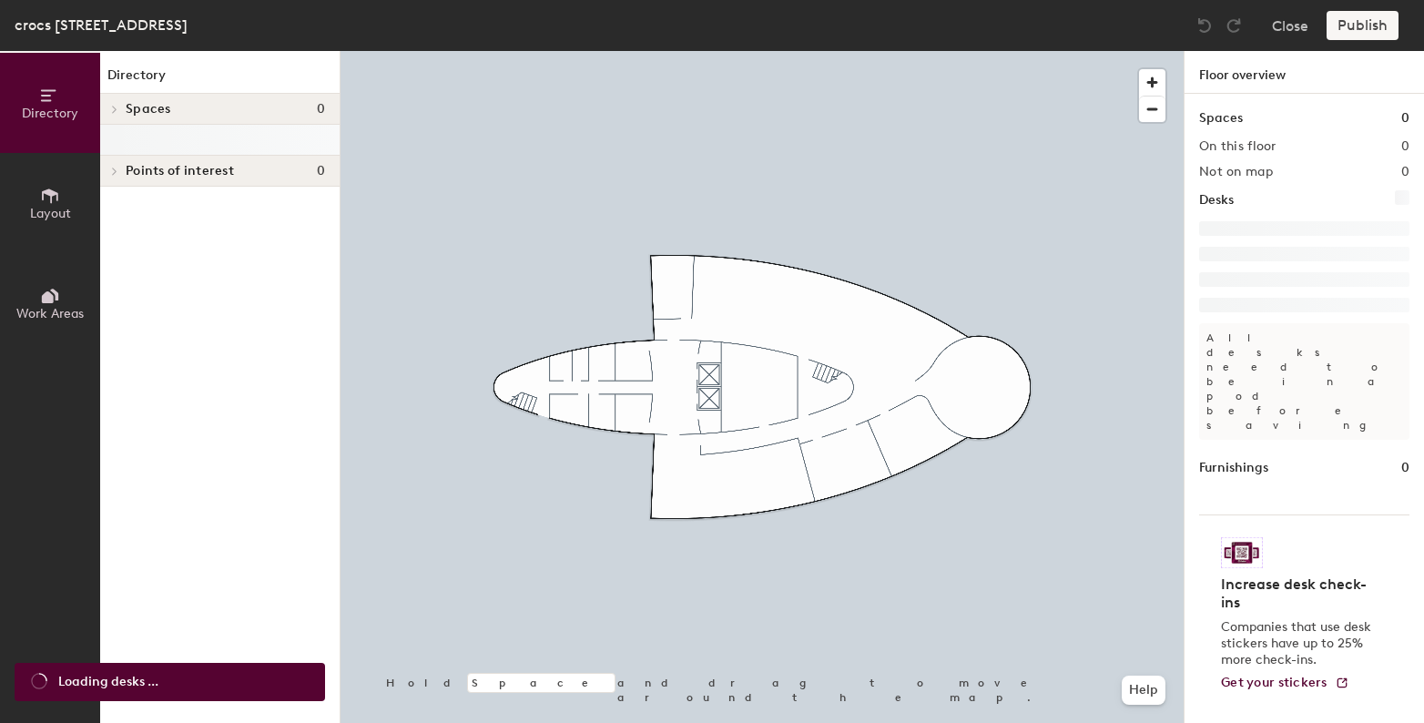
click at [66, 204] on button "Layout" at bounding box center [50, 203] width 100 height 100
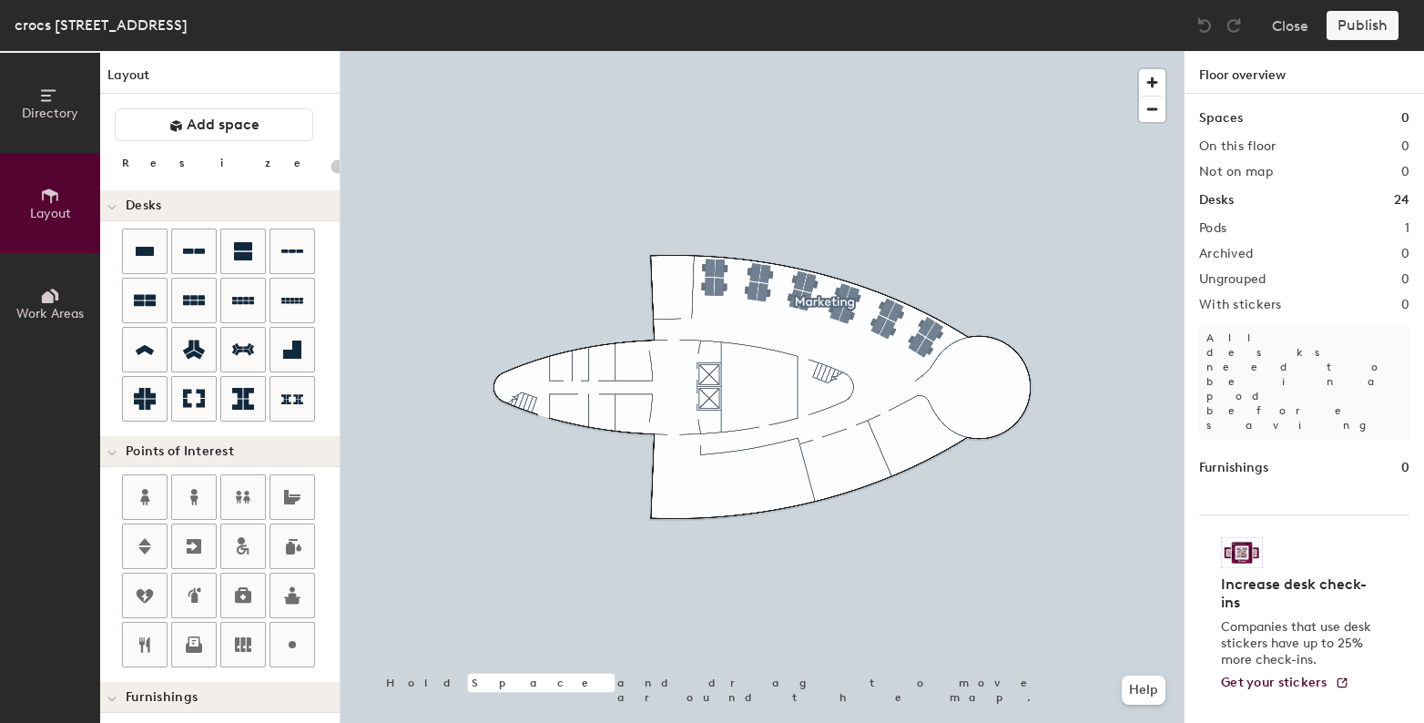
click at [674, 280] on div "Directory Layout Work Areas Layout Add space Resize Desks Points of Interest Fu…" at bounding box center [712, 387] width 1424 height 672
type input "140"
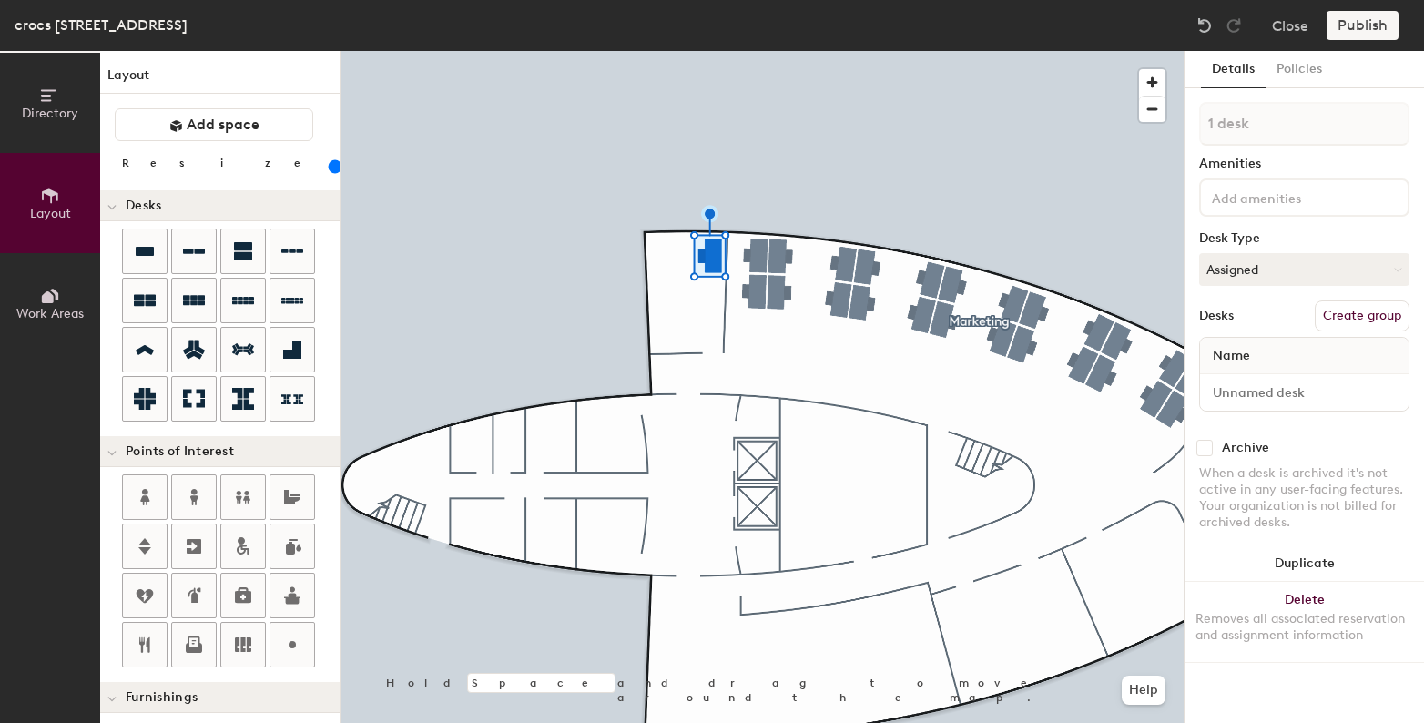
click at [1335, 320] on button "Create group" at bounding box center [1362, 315] width 95 height 31
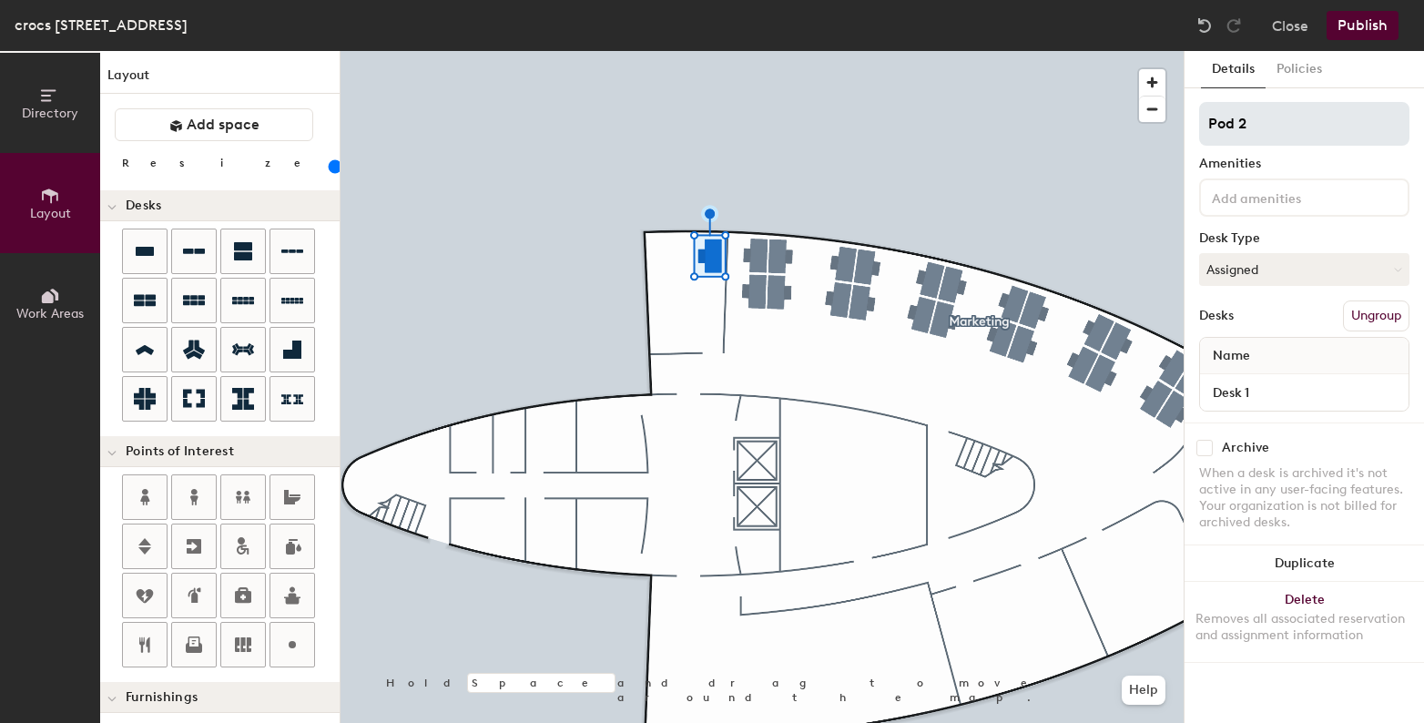
click at [1246, 127] on input "Pod 2" at bounding box center [1304, 124] width 210 height 44
type input "VP Marketing"
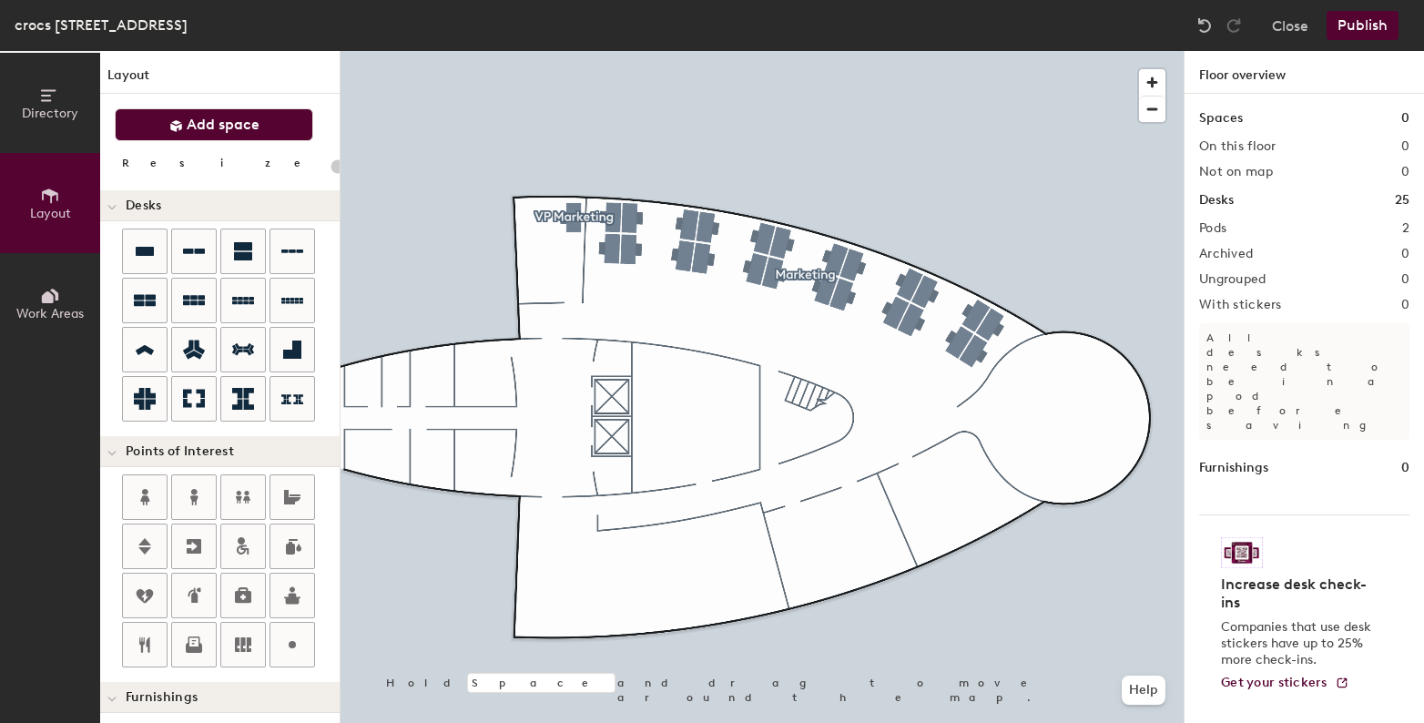
click at [210, 130] on span "Add space" at bounding box center [223, 125] width 73 height 18
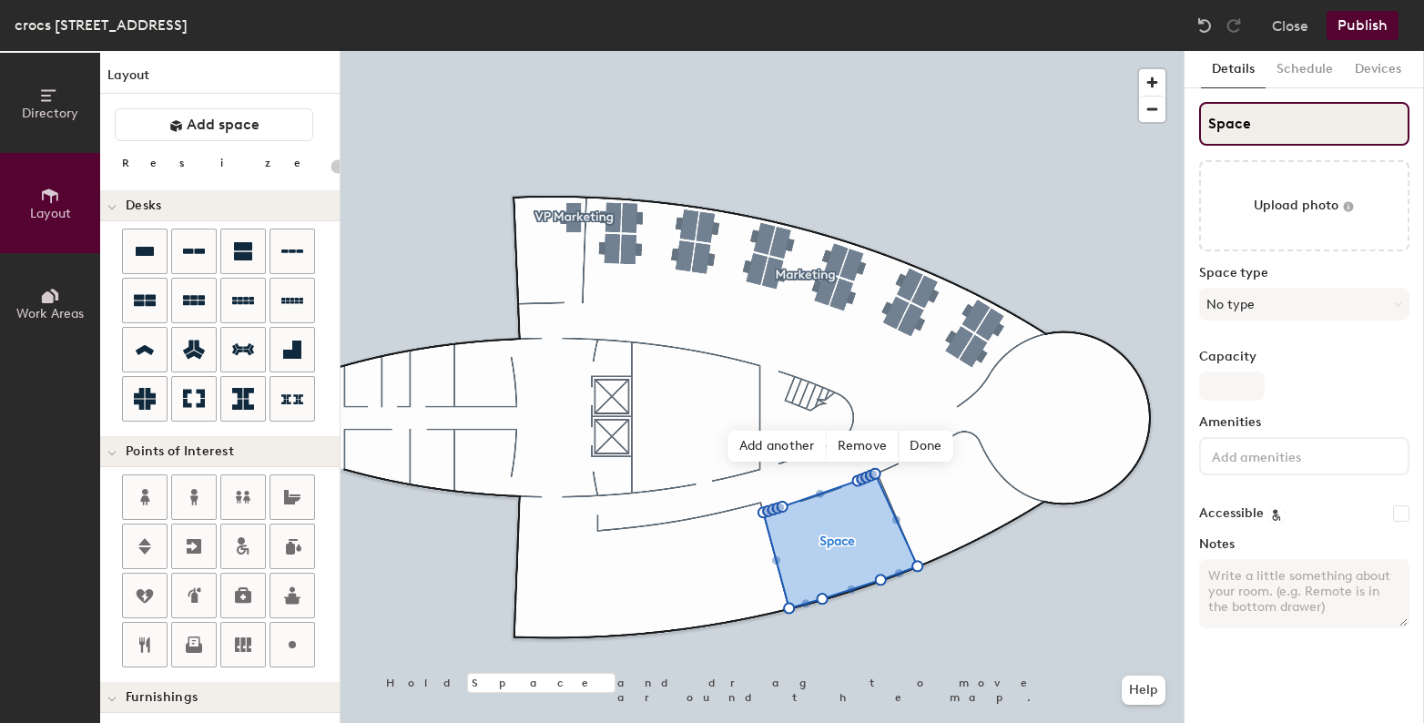
type input "20"
click at [1256, 121] on input "Space" at bounding box center [1304, 124] width 210 height 44
type input "D"
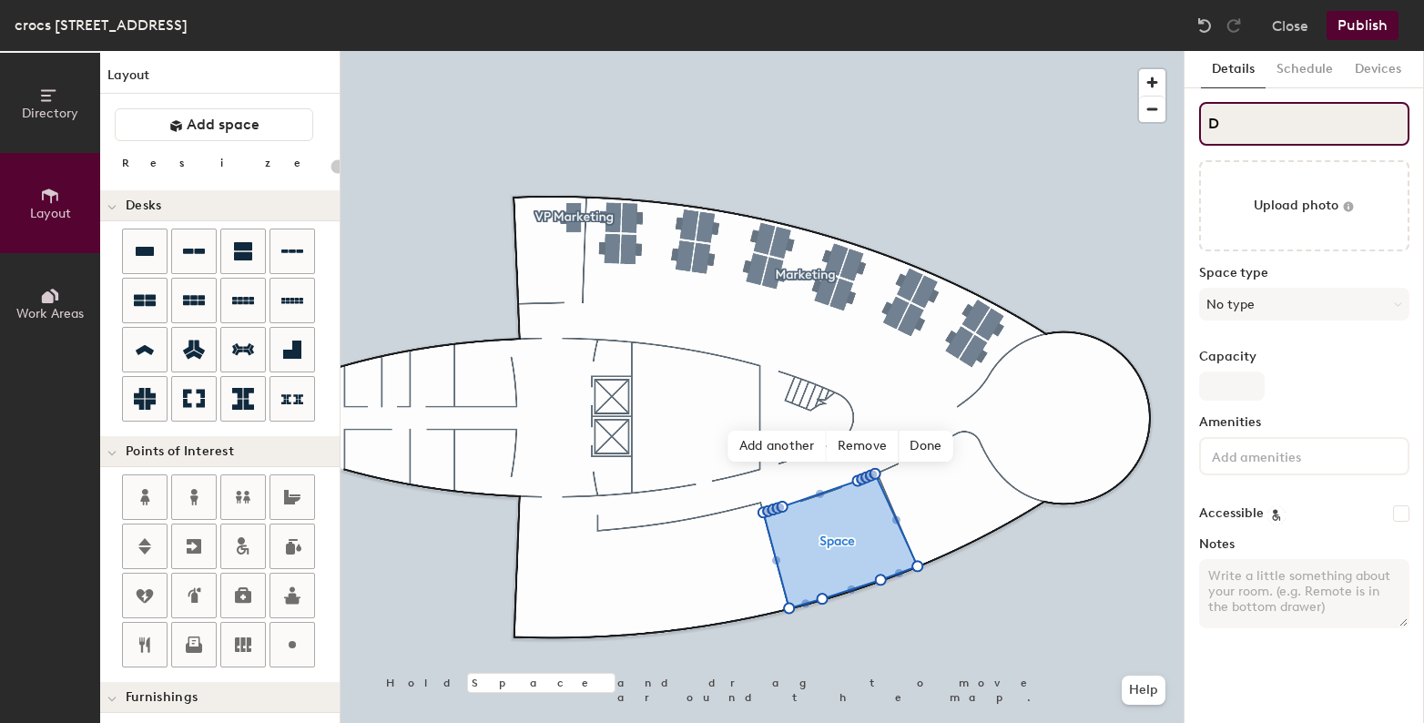
type input "20"
type input "Du"
type input "20"
type input "[GEOGRAPHIC_DATA]"
type input "20"
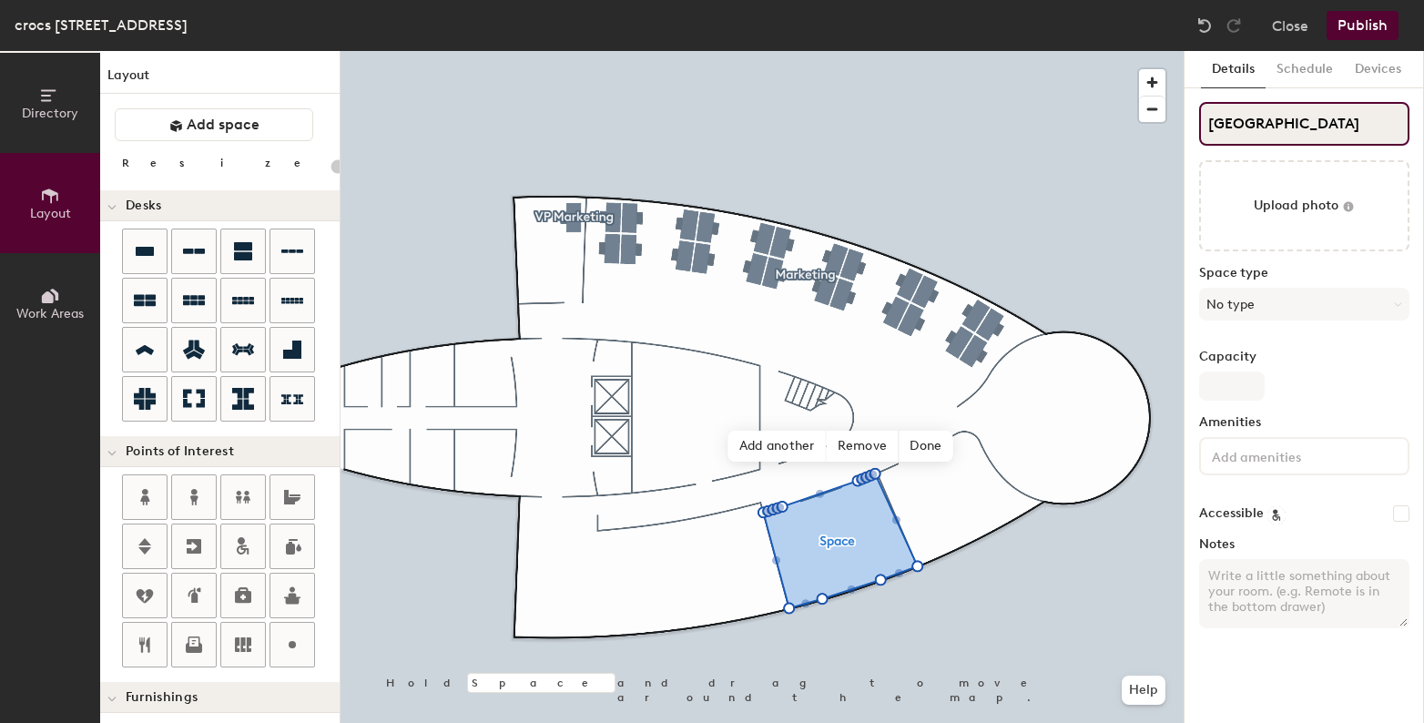
type input "[GEOGRAPHIC_DATA]"
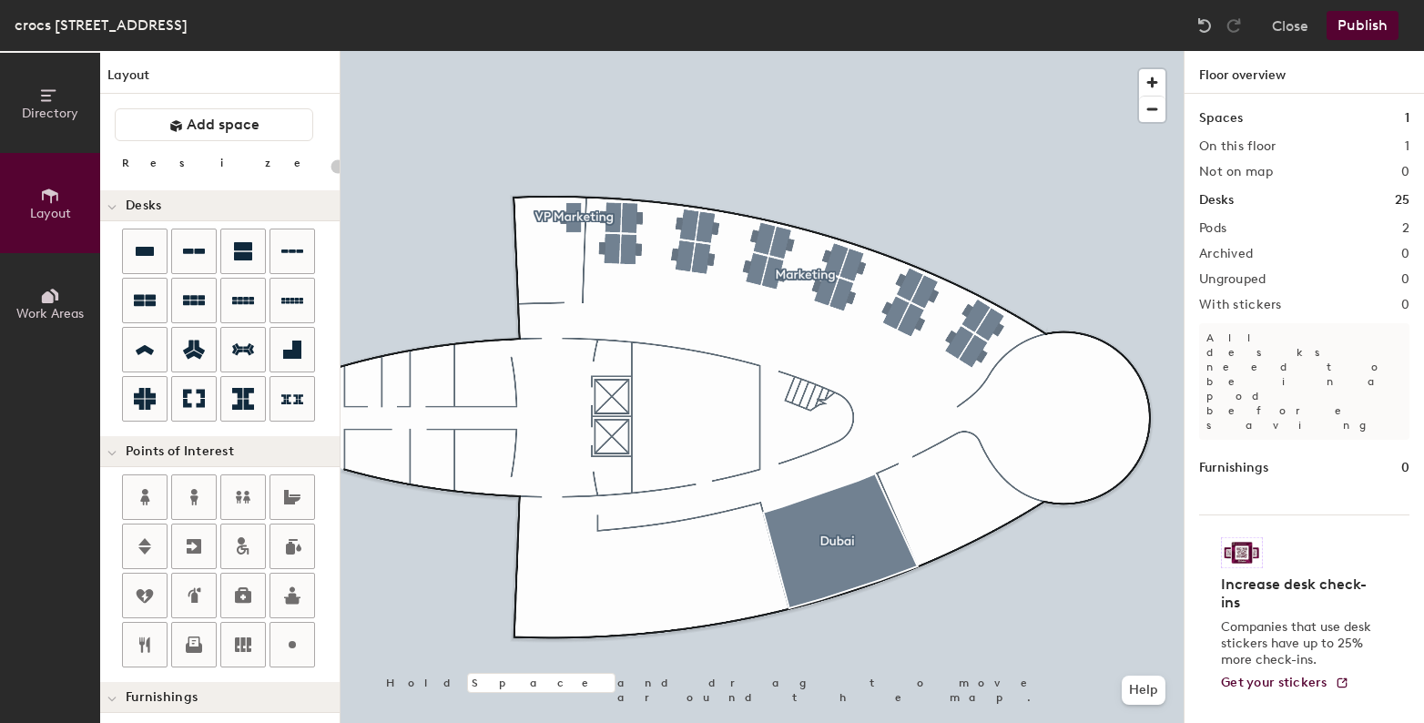
click at [1354, 36] on button "Publish" at bounding box center [1363, 25] width 72 height 29
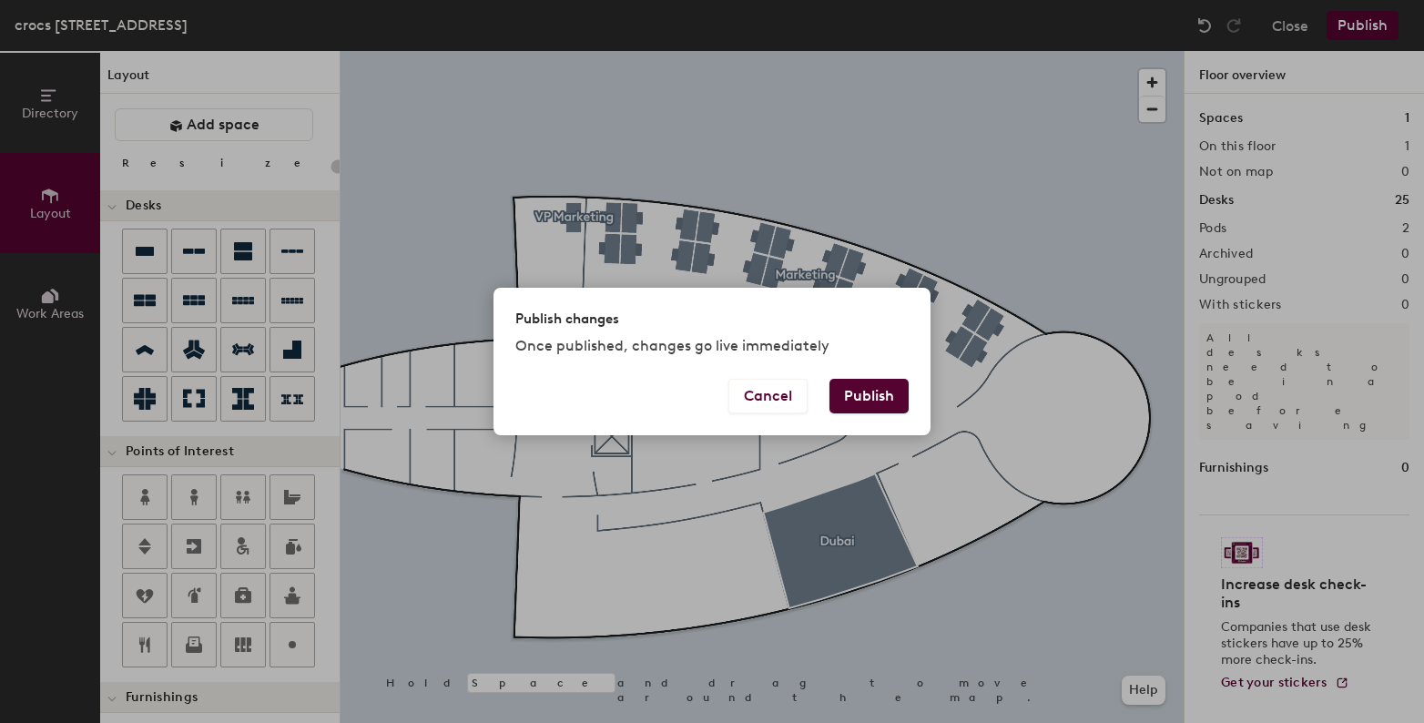
click at [901, 373] on div "Publish changes Once published, changes go live immediately" at bounding box center [711, 333] width 437 height 90
click at [888, 386] on button "Publish" at bounding box center [868, 396] width 79 height 35
type input "20"
